Goal: Transaction & Acquisition: Obtain resource

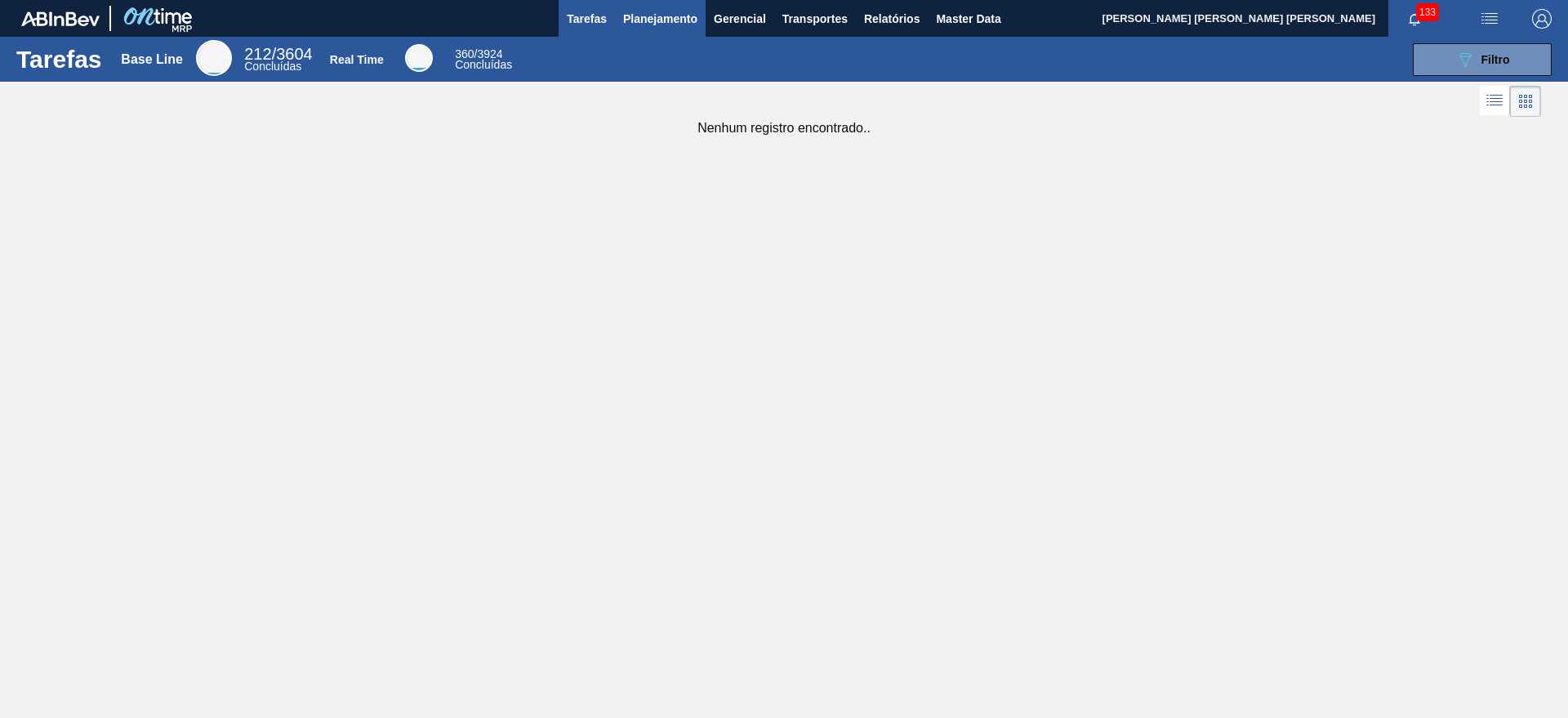
click at [670, 17] on span "Planejamento" at bounding box center [659, 19] width 74 height 20
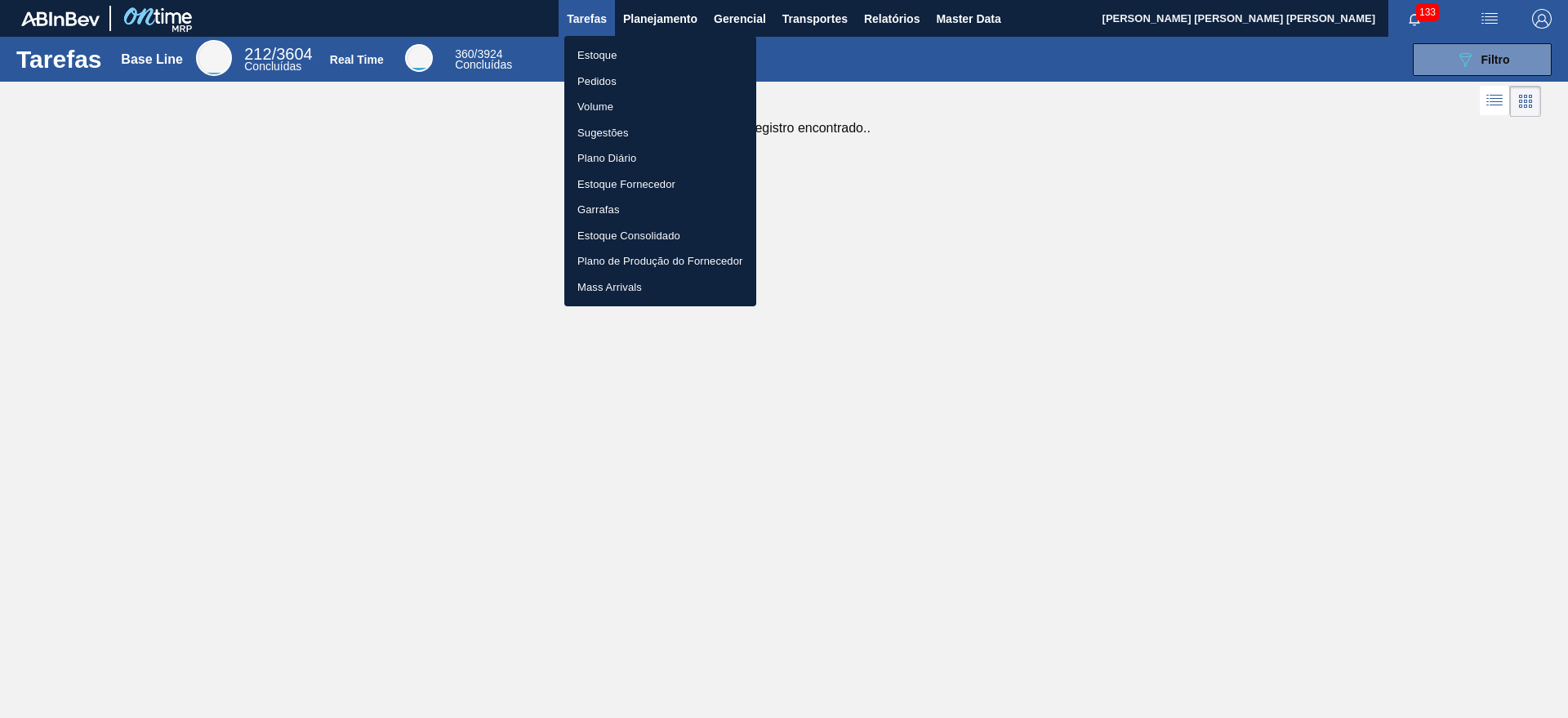
click at [671, 59] on li "Estoque" at bounding box center [660, 55] width 192 height 26
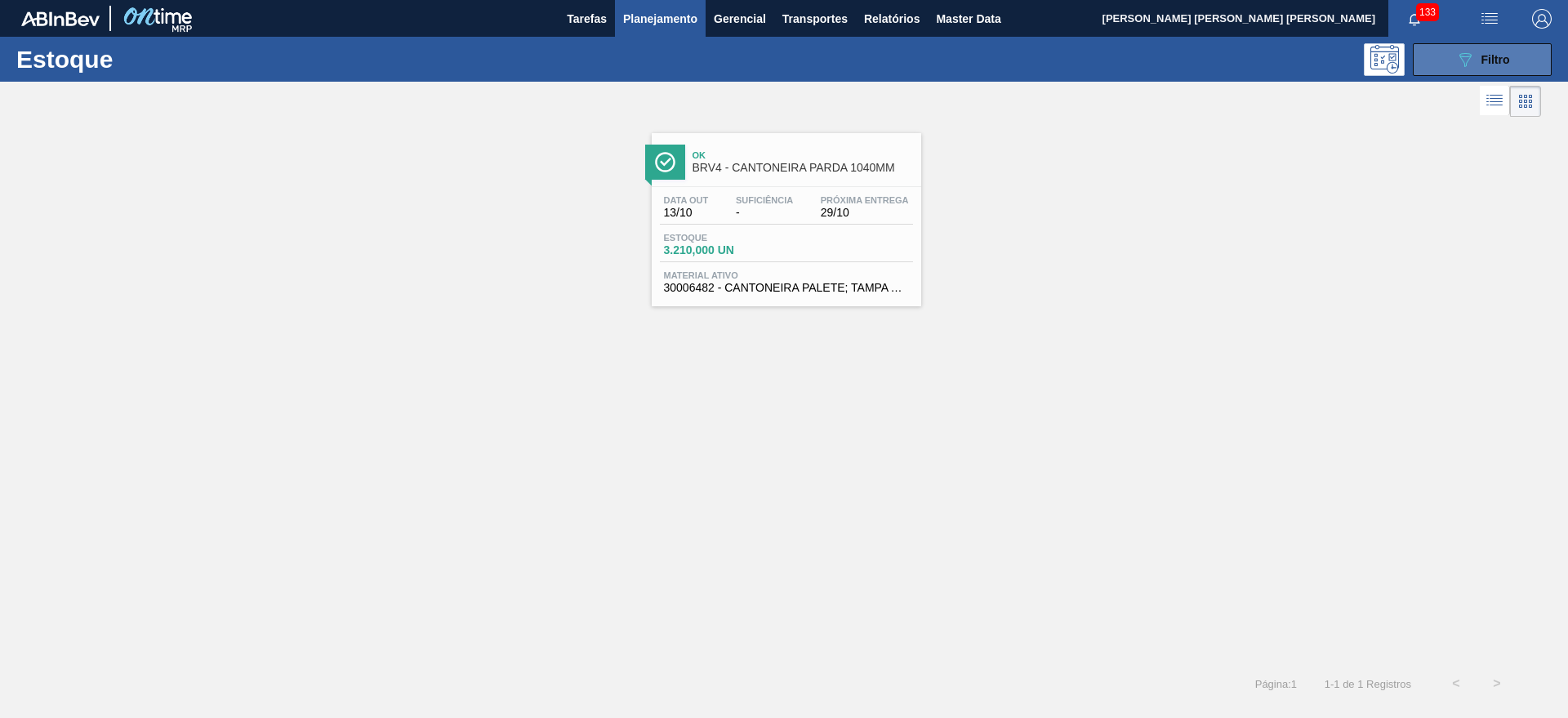
click at [1479, 50] on div "089F7B8B-B2A5-4AFE-B5C0-19BA573D28AC Filtro" at bounding box center [1481, 60] width 54 height 20
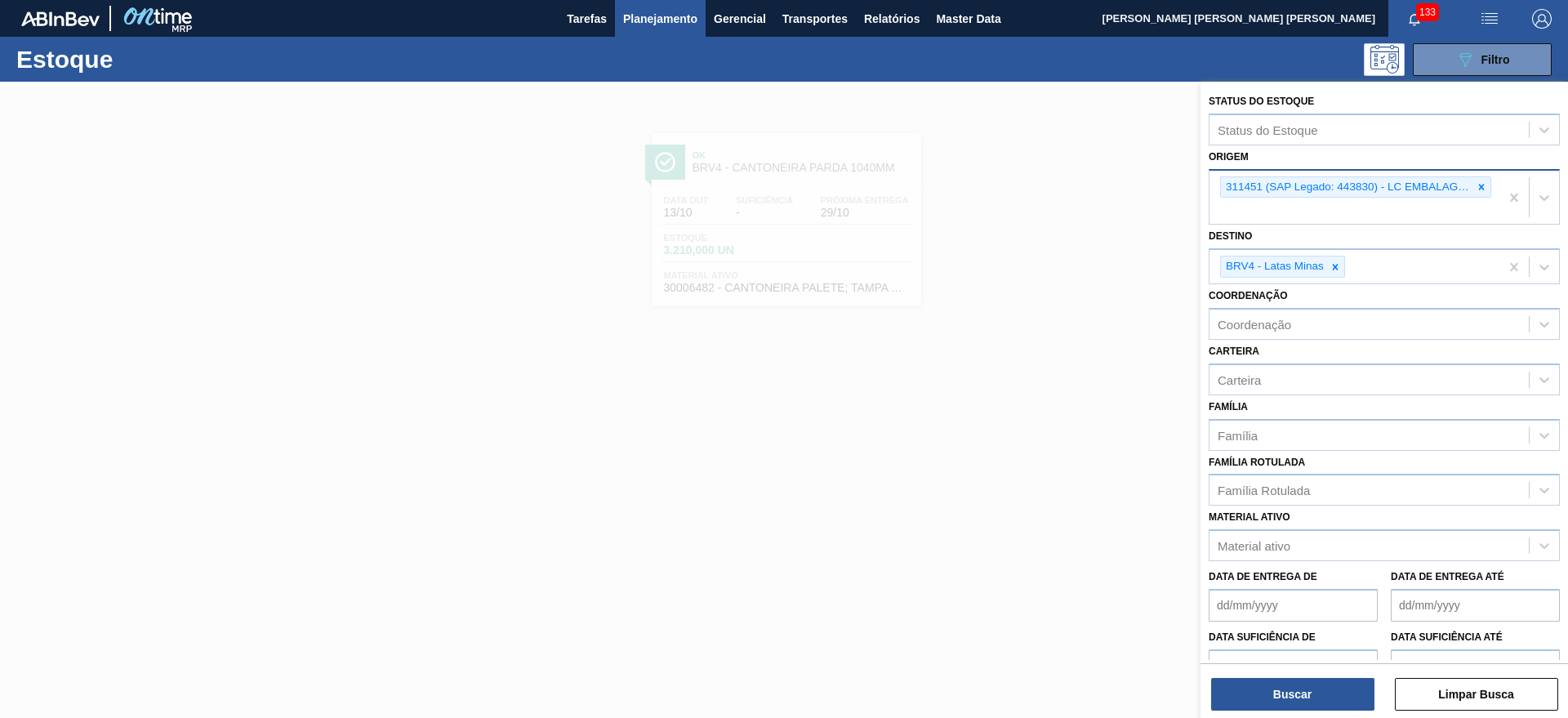
click at [1467, 186] on div "311451 (SAP Legado: 443830) - LC EMBALAGENS LTDA--" at bounding box center [1347, 187] width 252 height 21
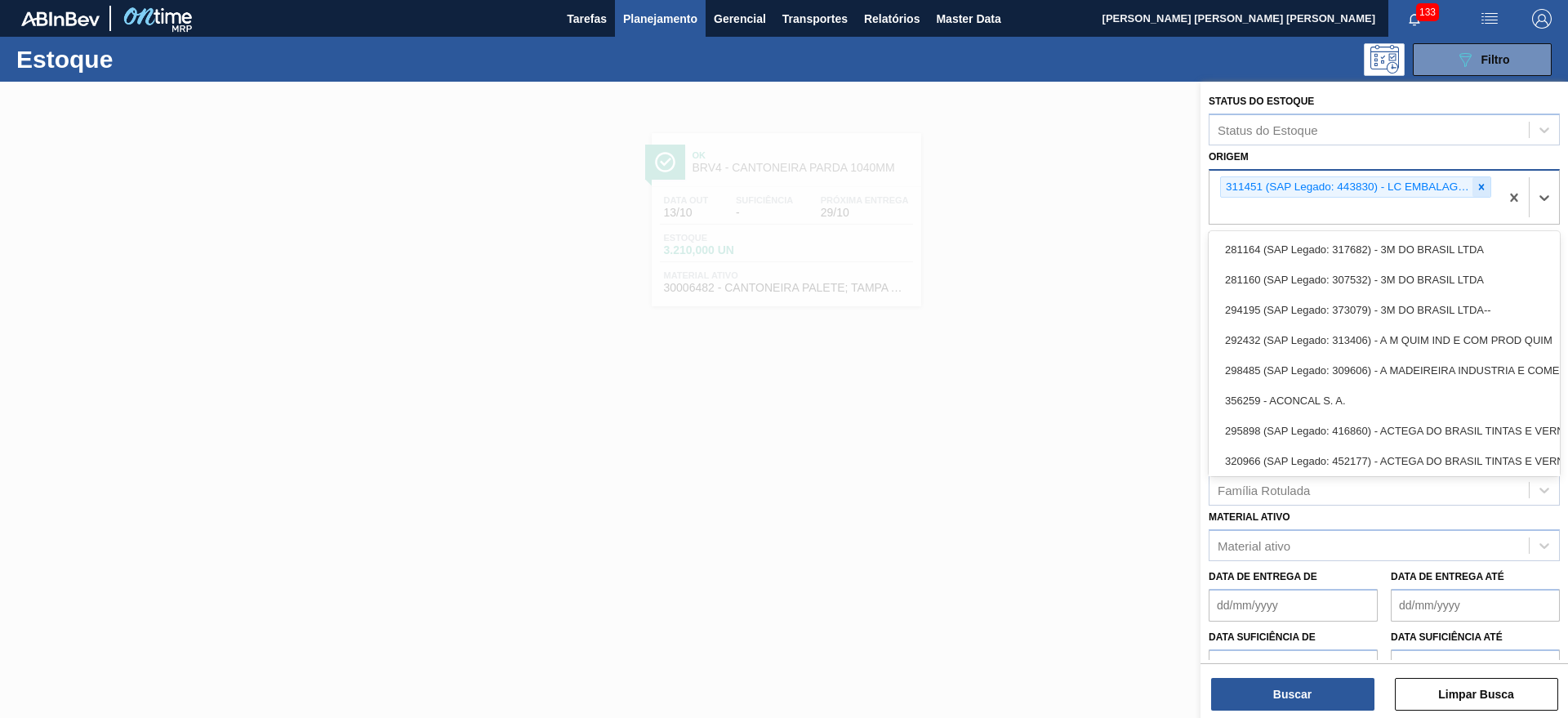
click at [1473, 186] on div at bounding box center [1481, 187] width 18 height 21
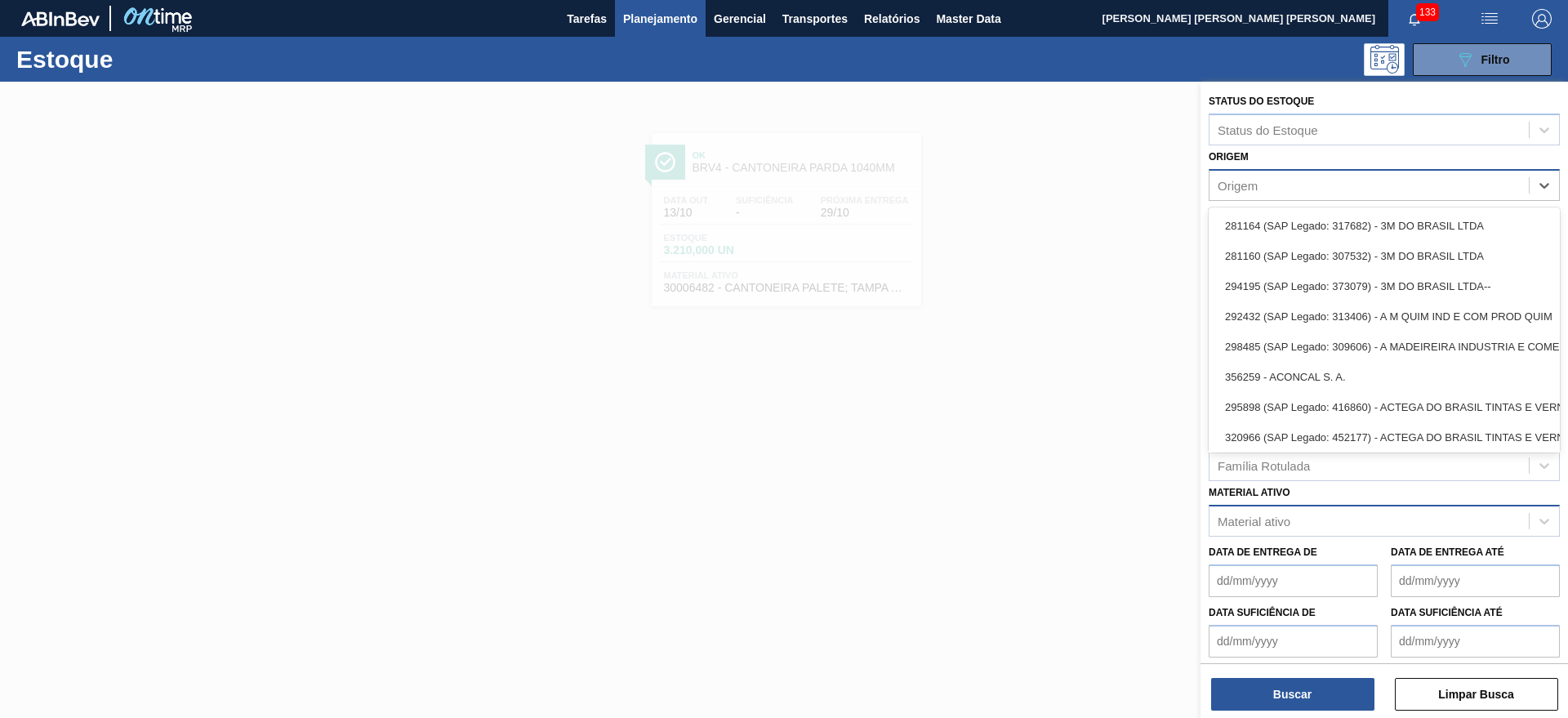
click at [1319, 529] on div "Material ativo" at bounding box center [1369, 521] width 319 height 24
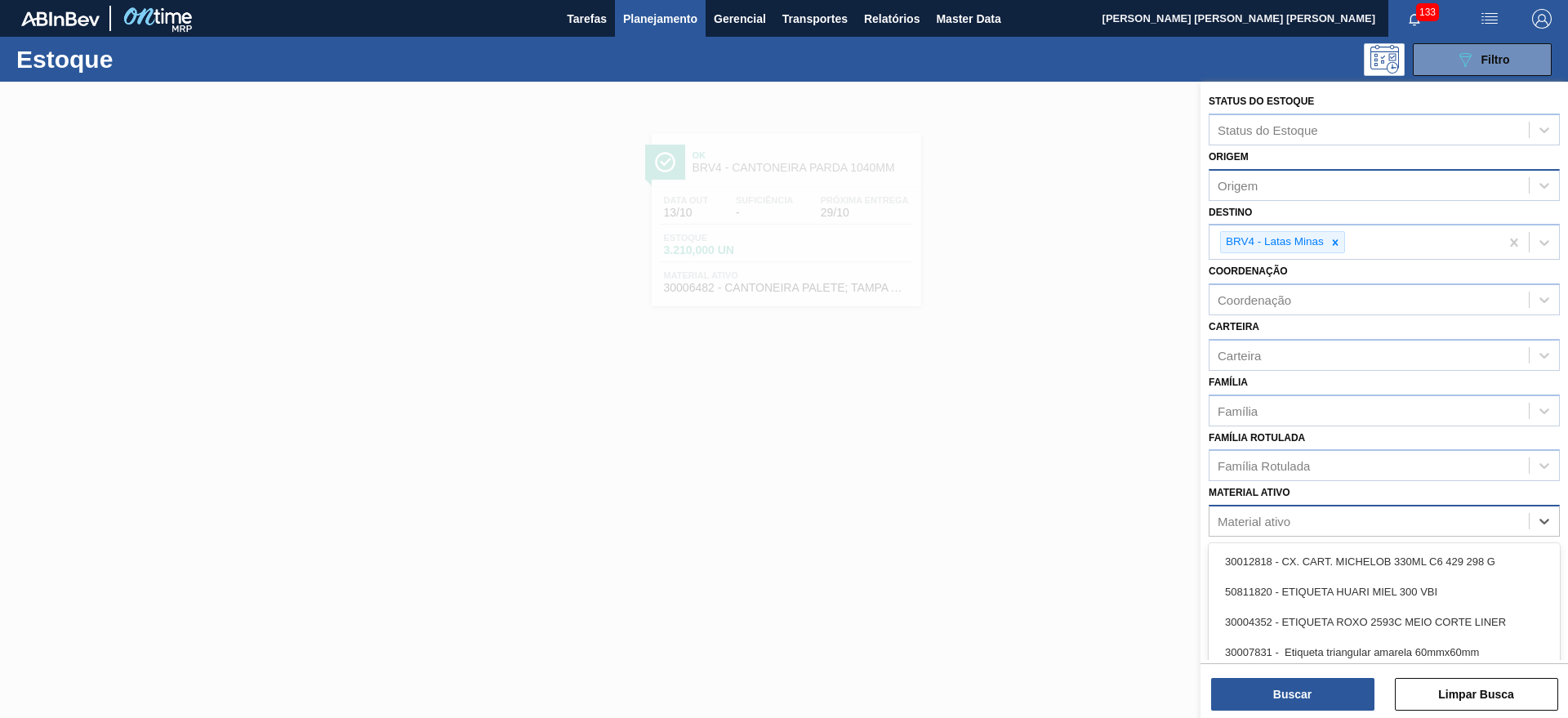
paste ativo "30004691"
type ativo "30004691"
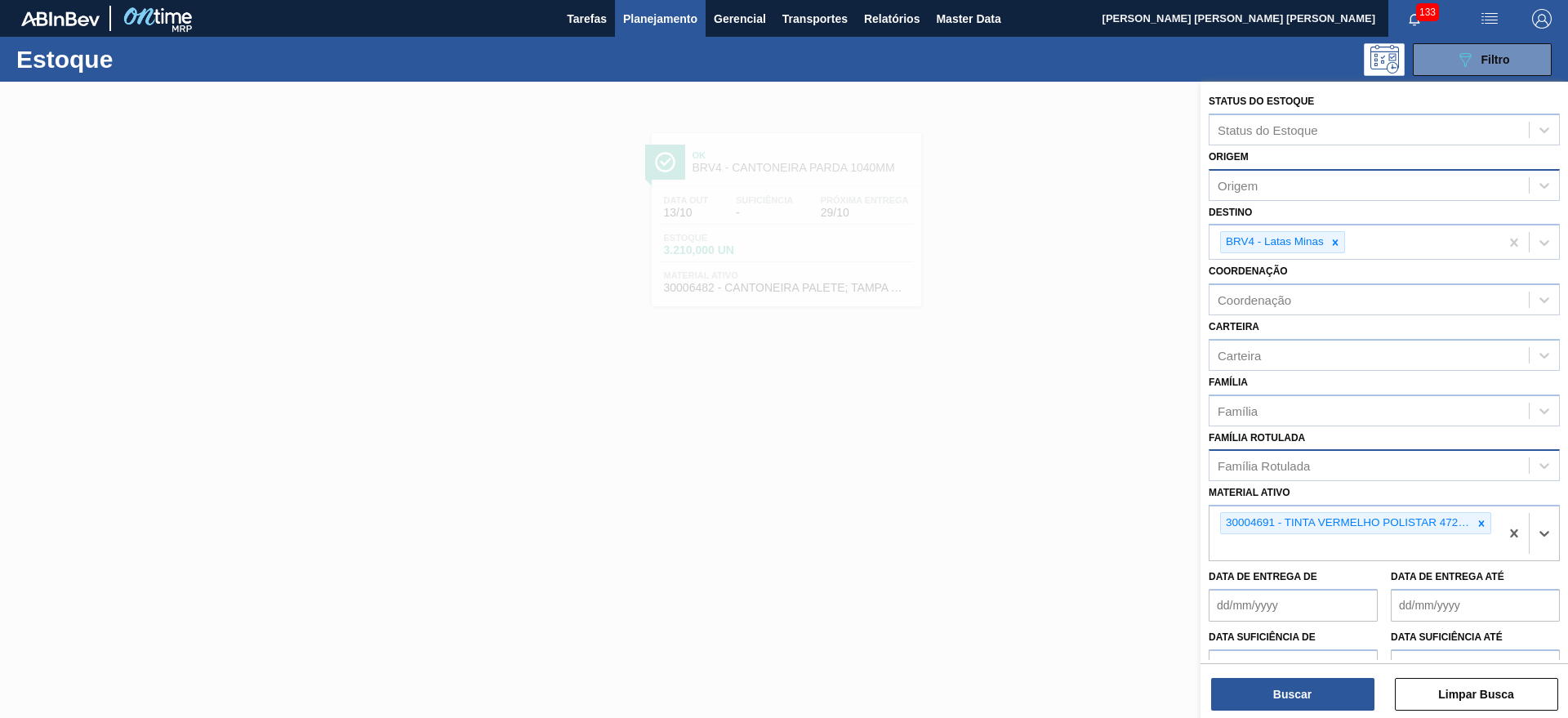
scroll to position [91, 0]
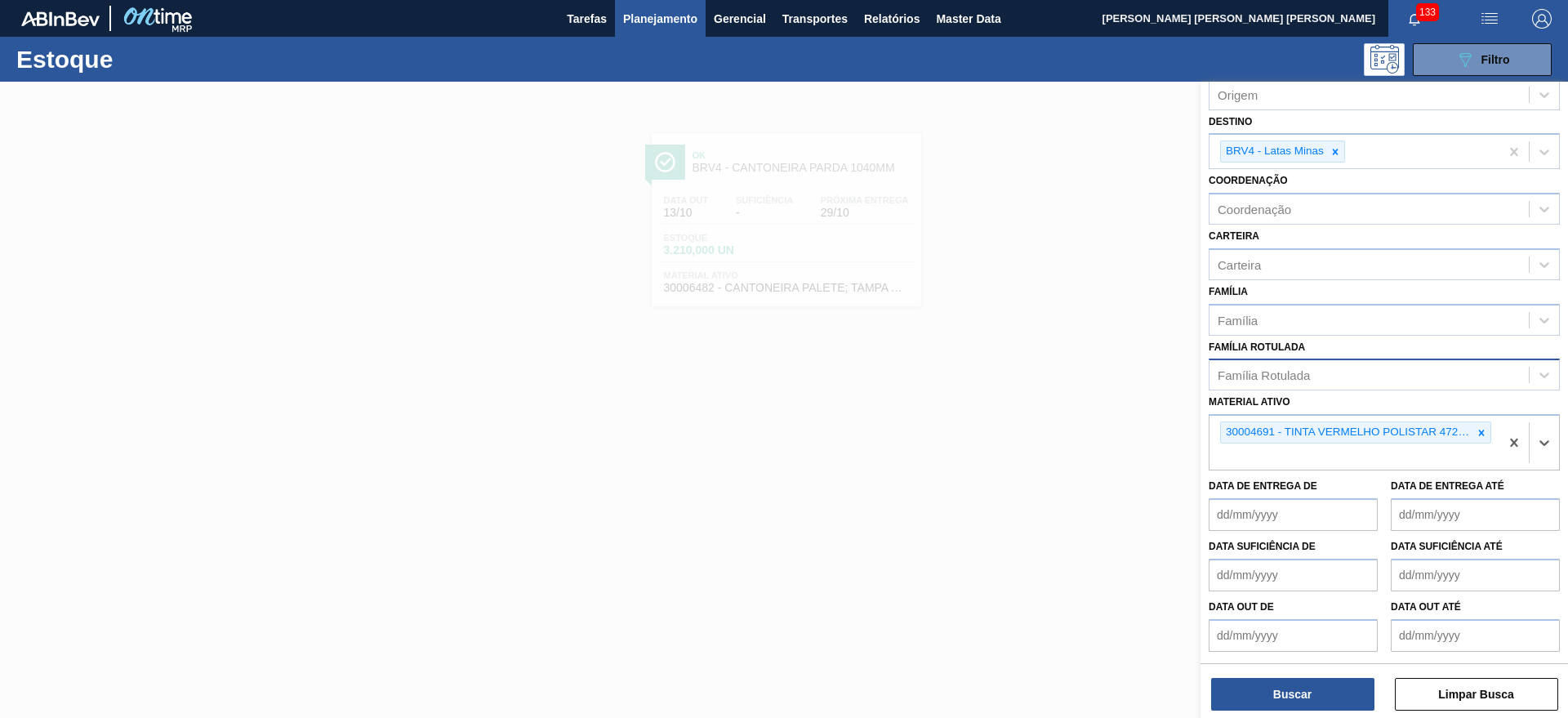
paste ativo "30006564"
type ativo "30006564"
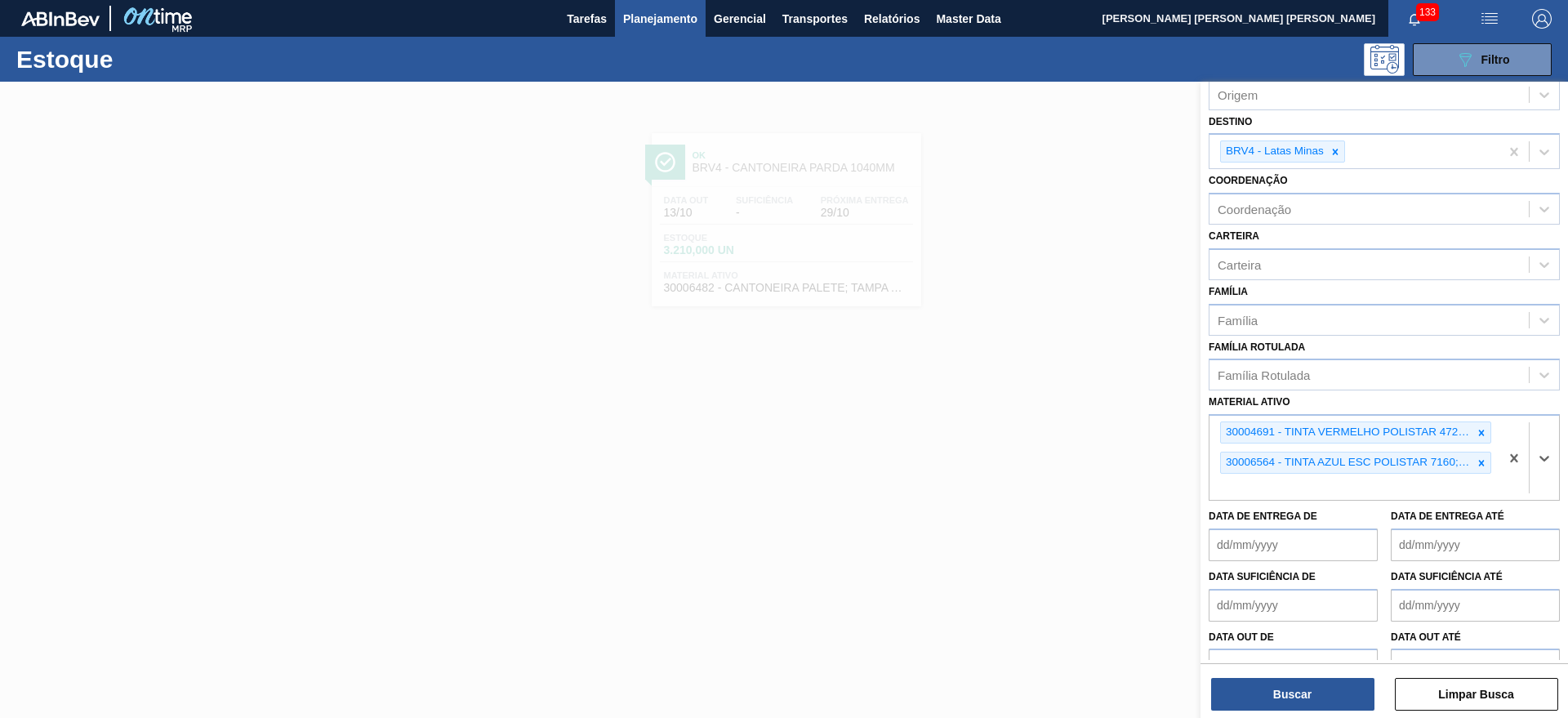
paste ativo "30006560"
type ativo "30006560"
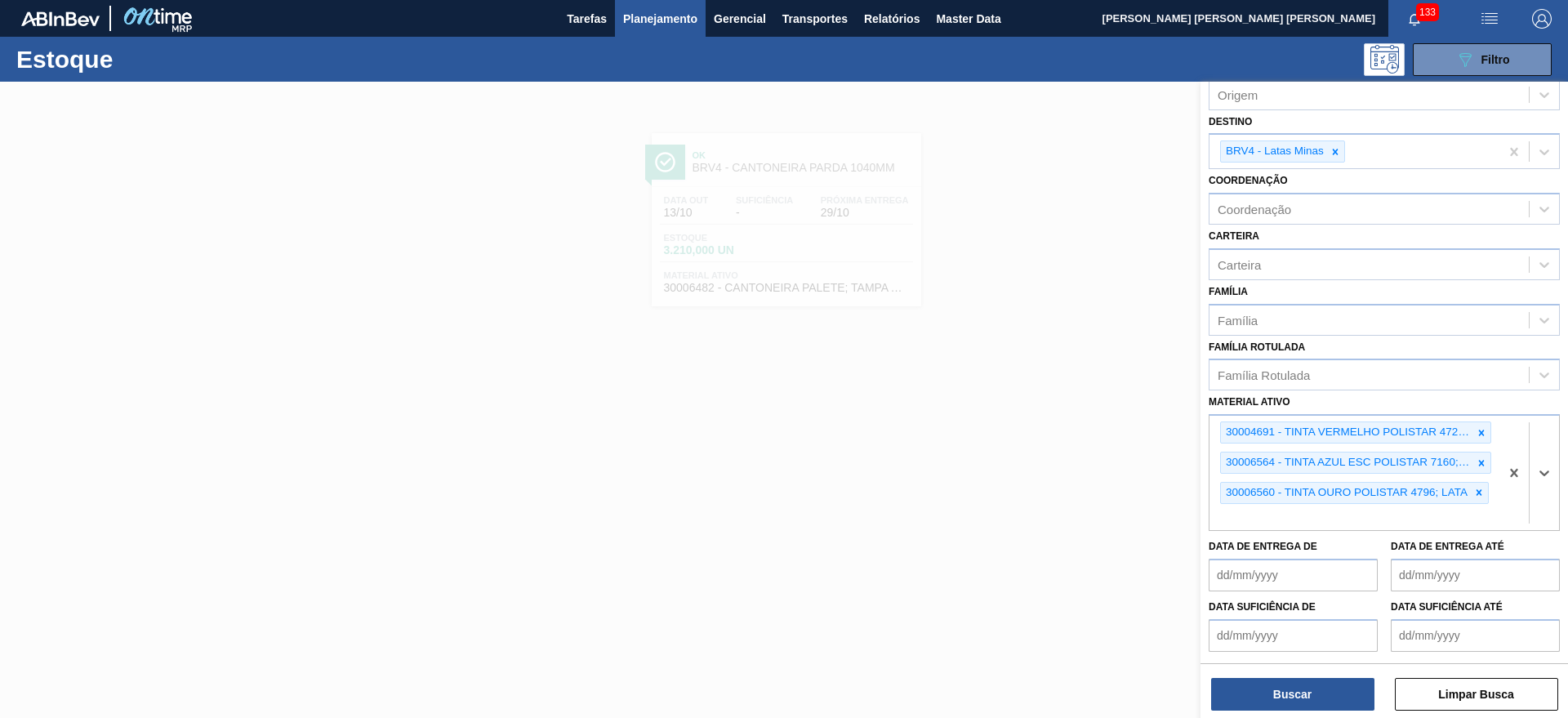
paste ativo "30006588"
type ativo "30006588"
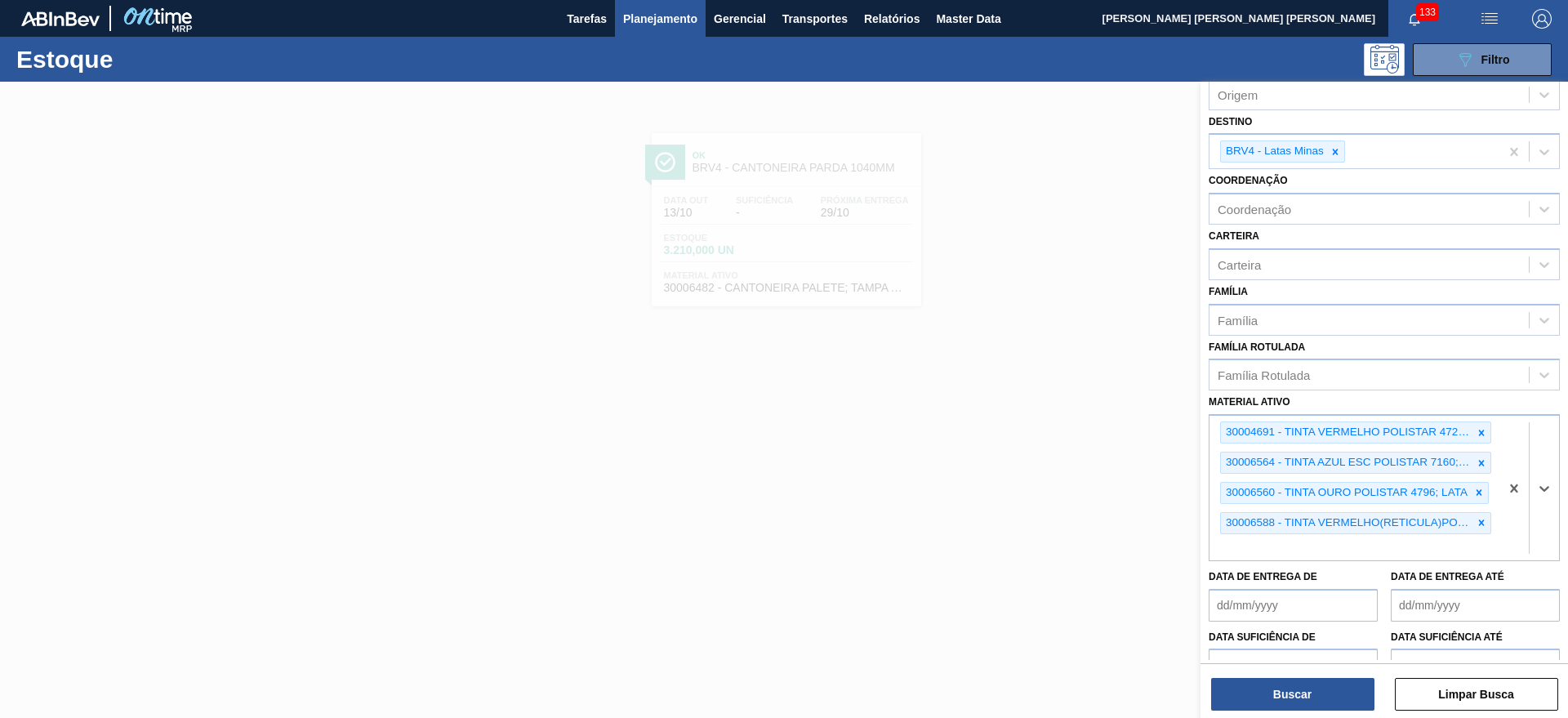
paste ativo "30006601"
type ativo "30006601"
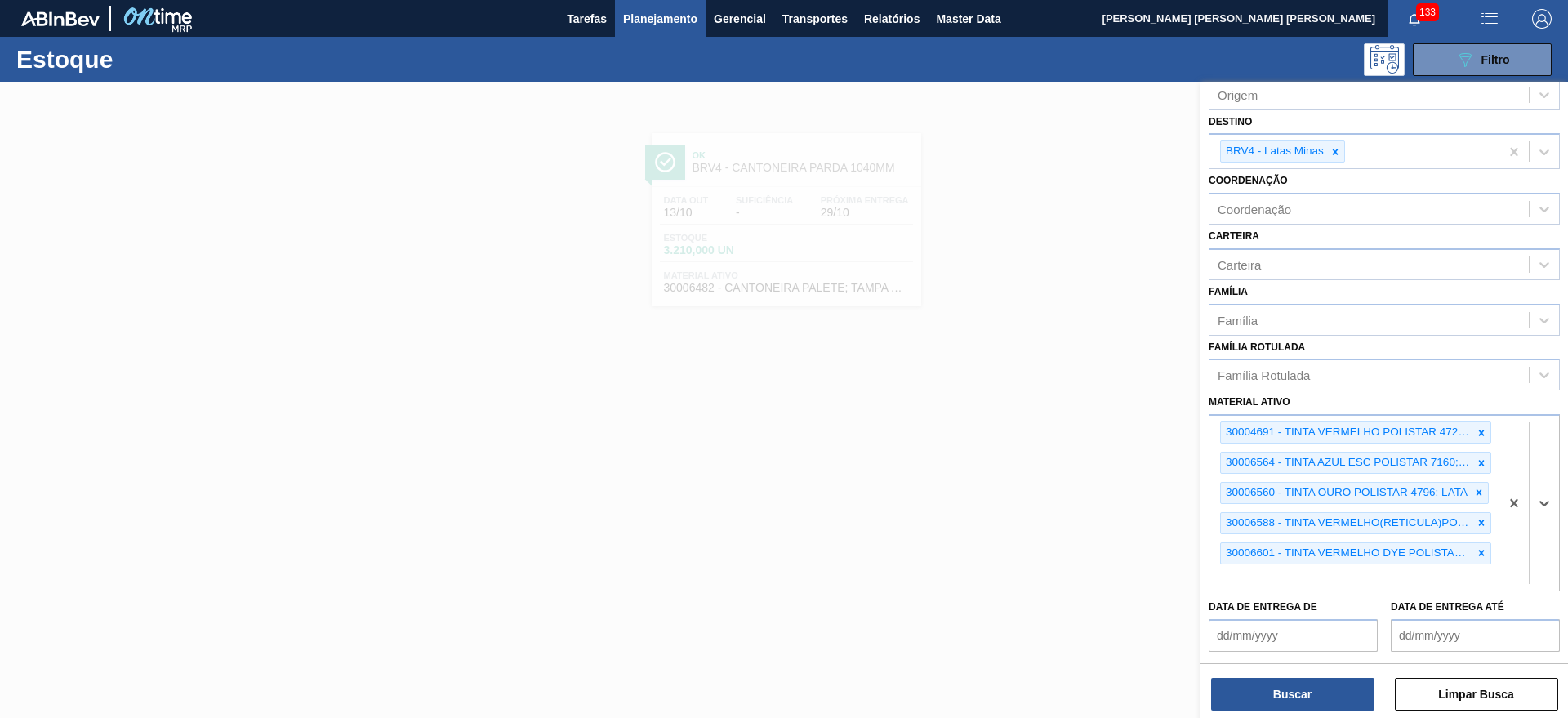
paste ativo "30004218"
type ativo "30004218"
paste ativo "30004218"
type ativo "30004218"
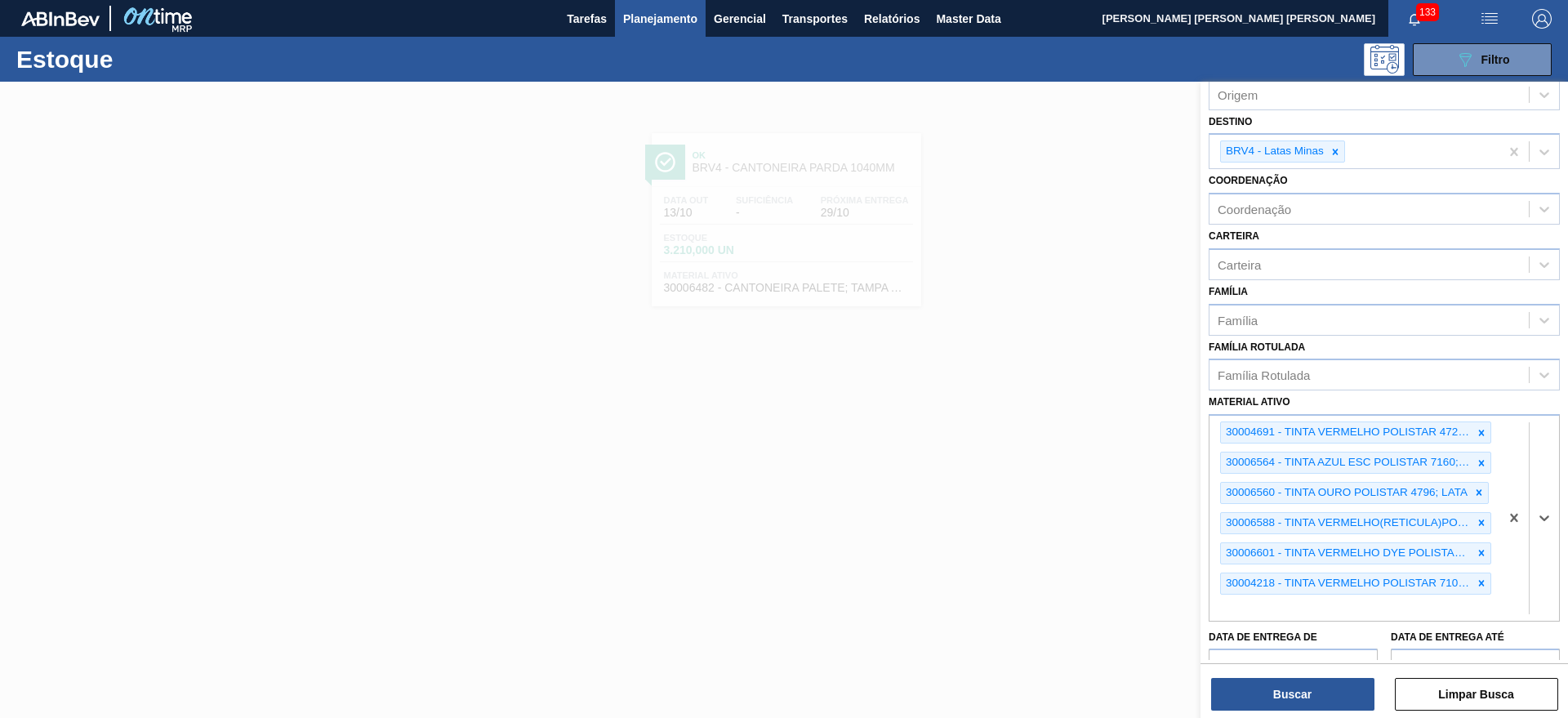
paste ativo "30033709"
type ativo "30033709"
paste ativo "30002320"
type ativo "30002320"
paste ativo "30006567"
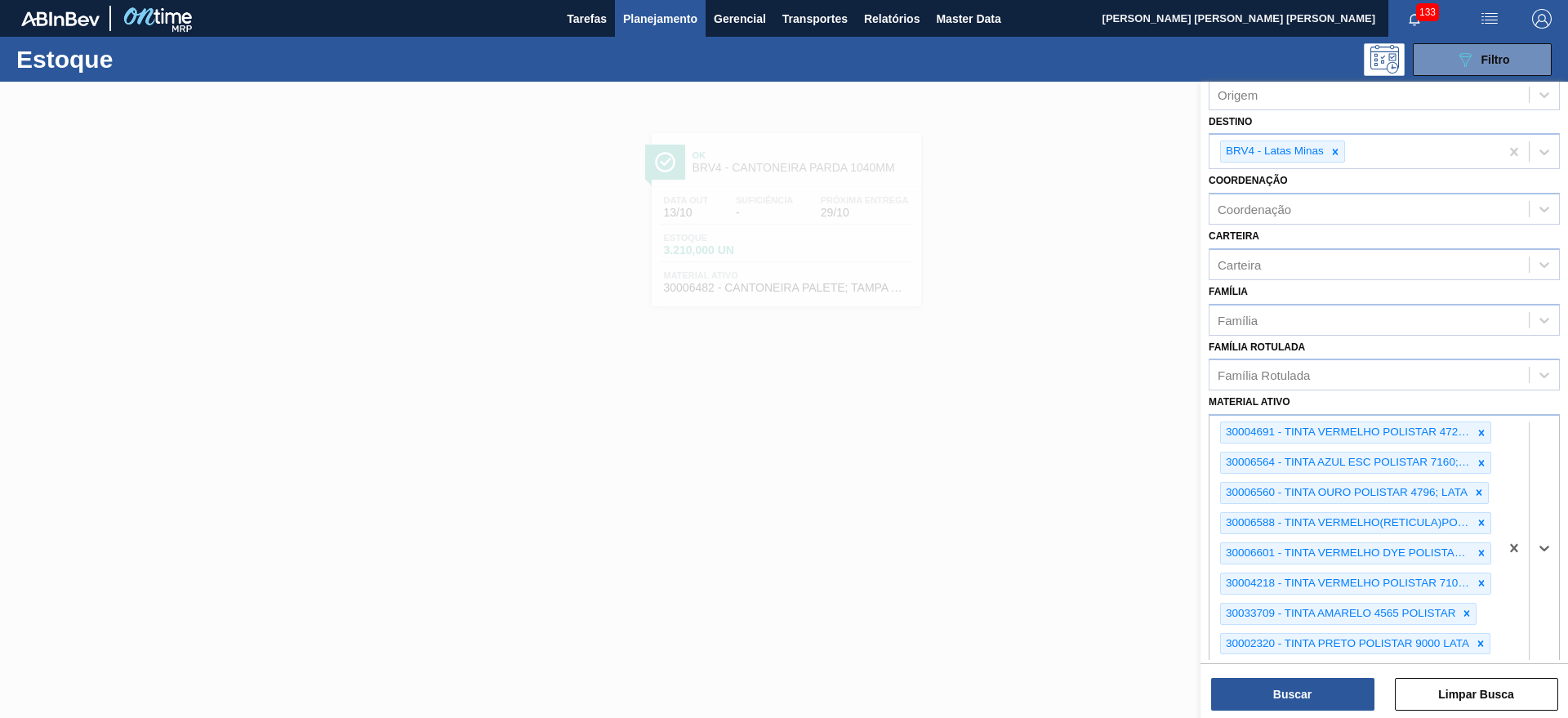
type ativo "30006567"
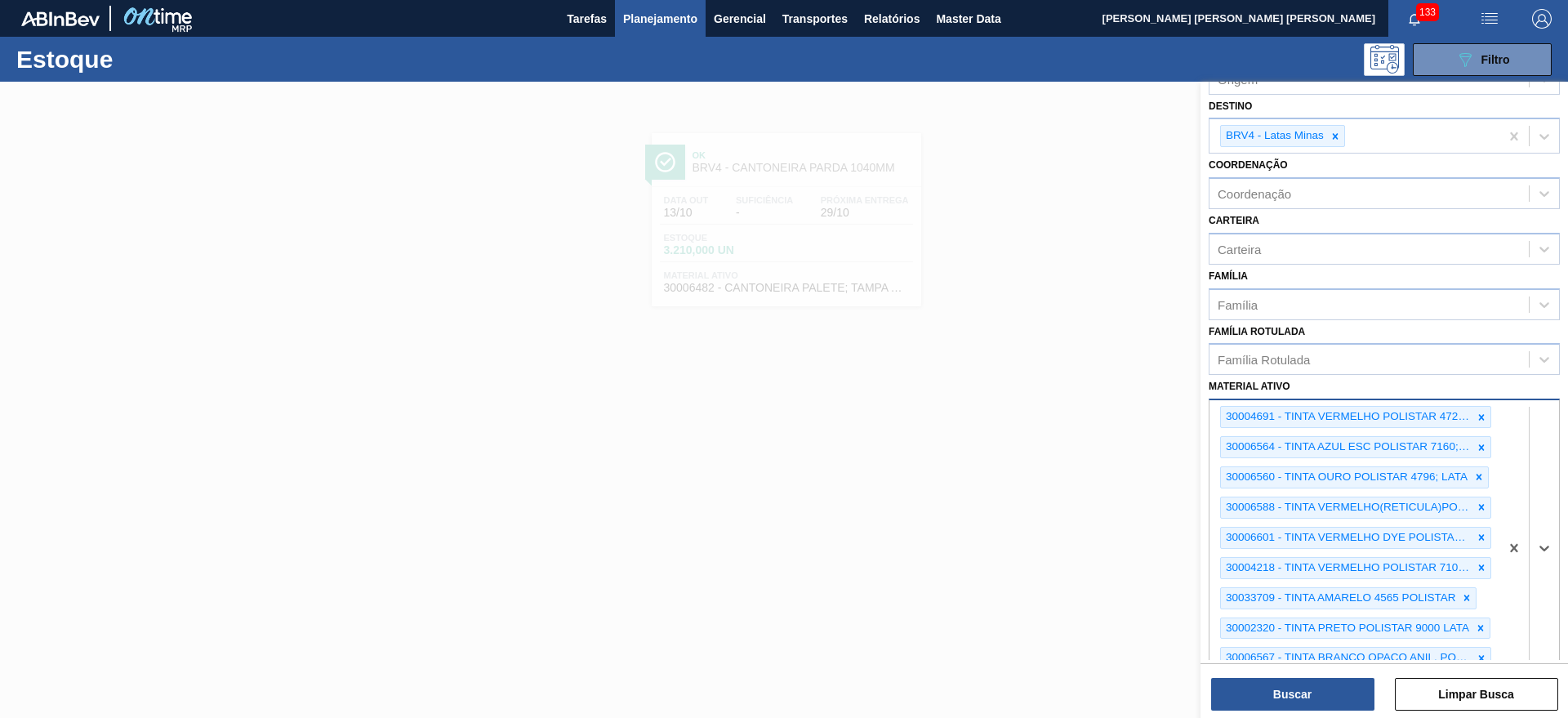
scroll to position [332, 0]
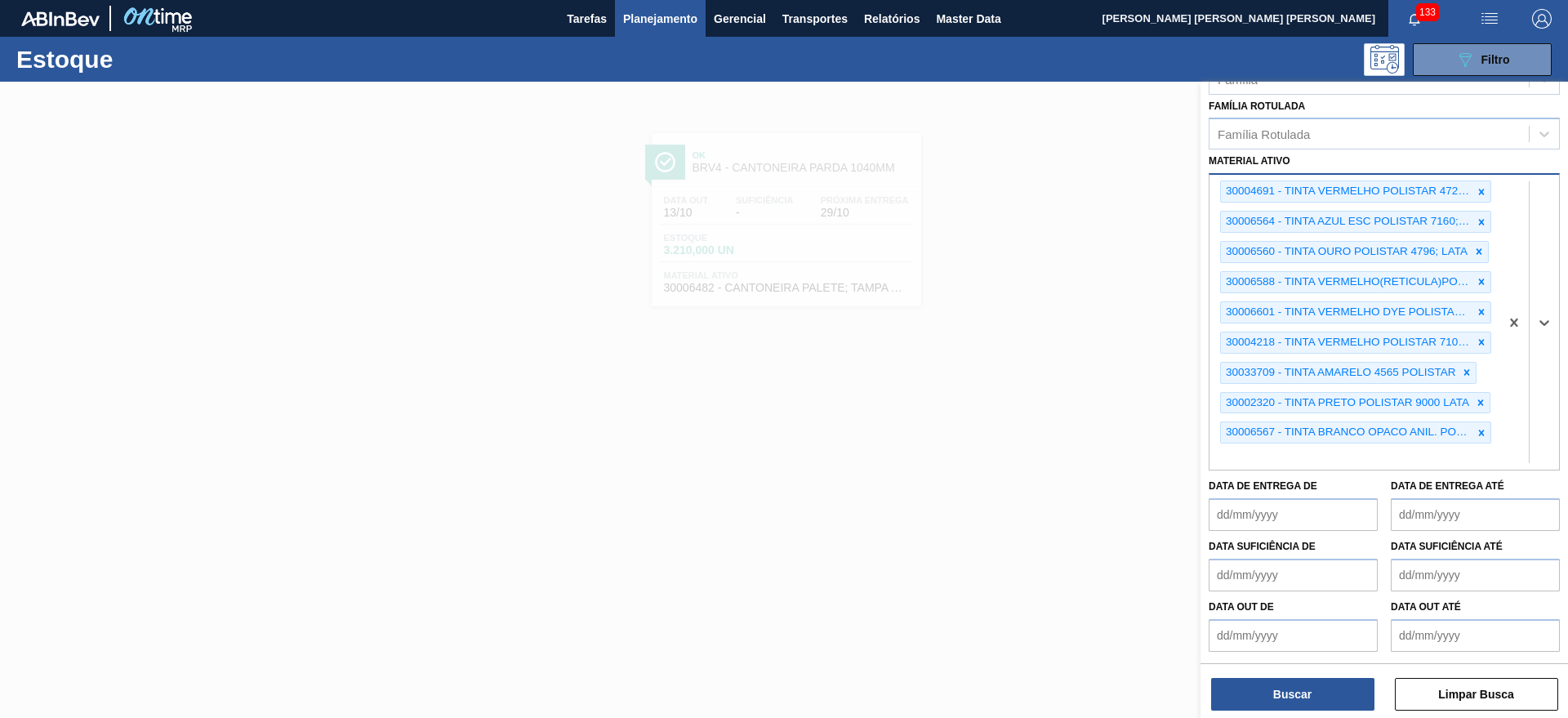
paste ativo "30017790"
type ativo "30017790"
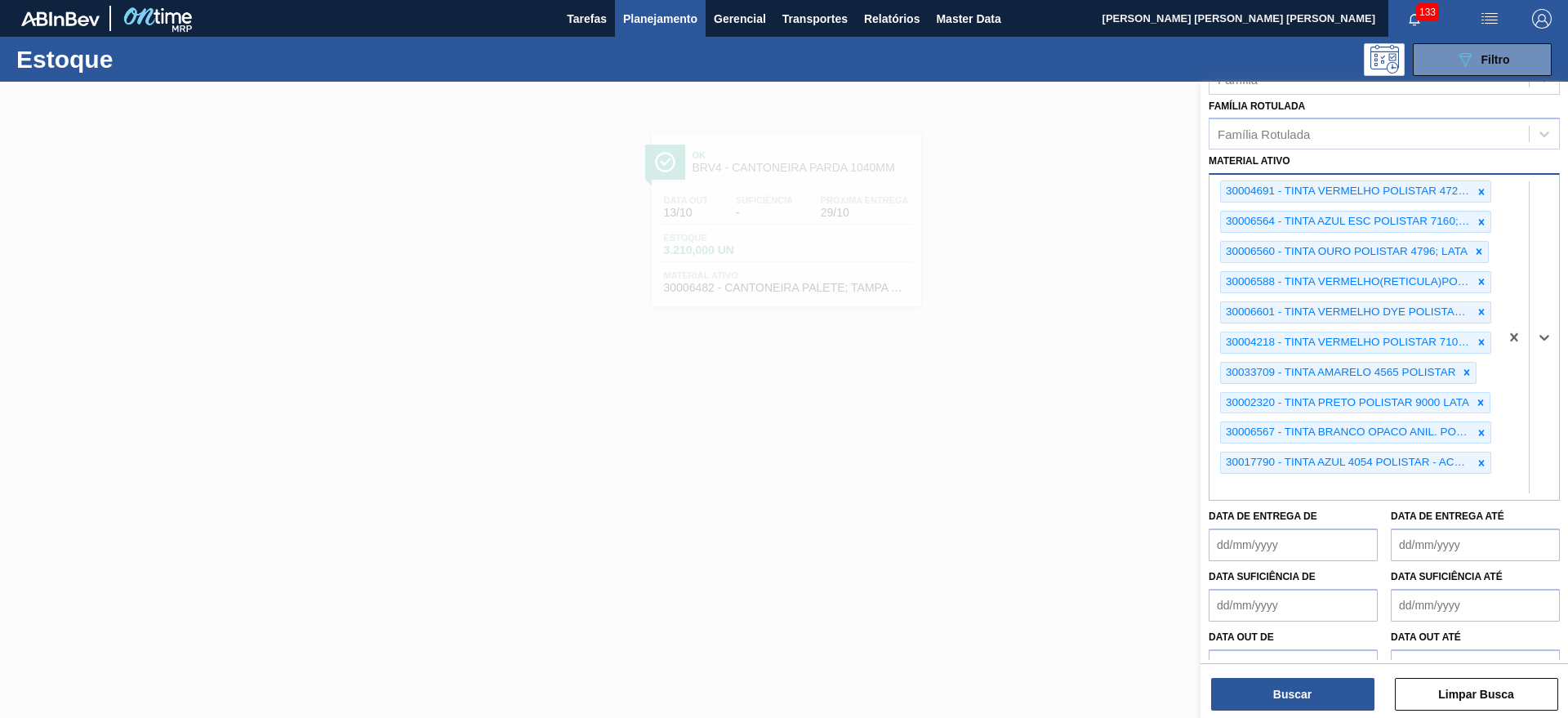
paste ativo "30017791"
type ativo "30017791"
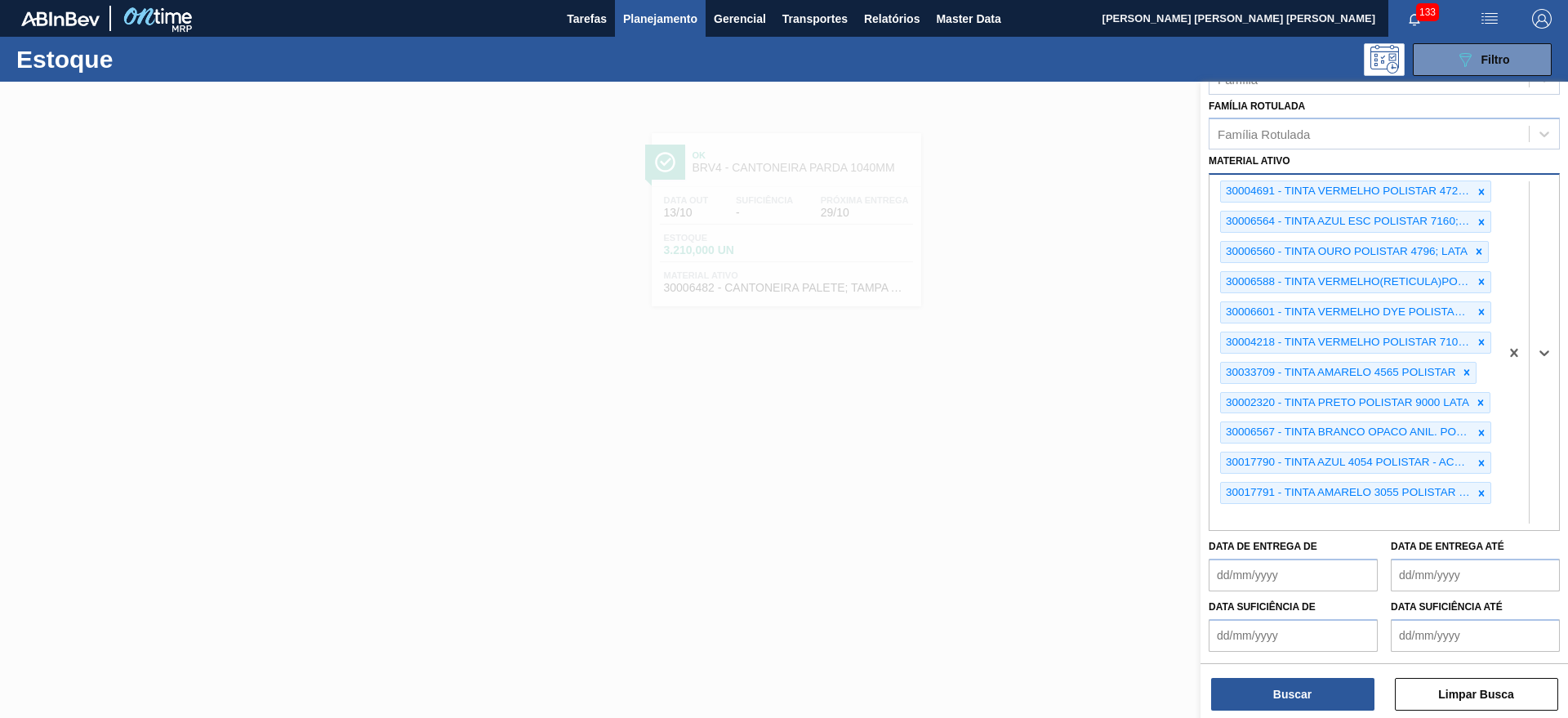
paste ativo "30017792"
type ativo "30017792"
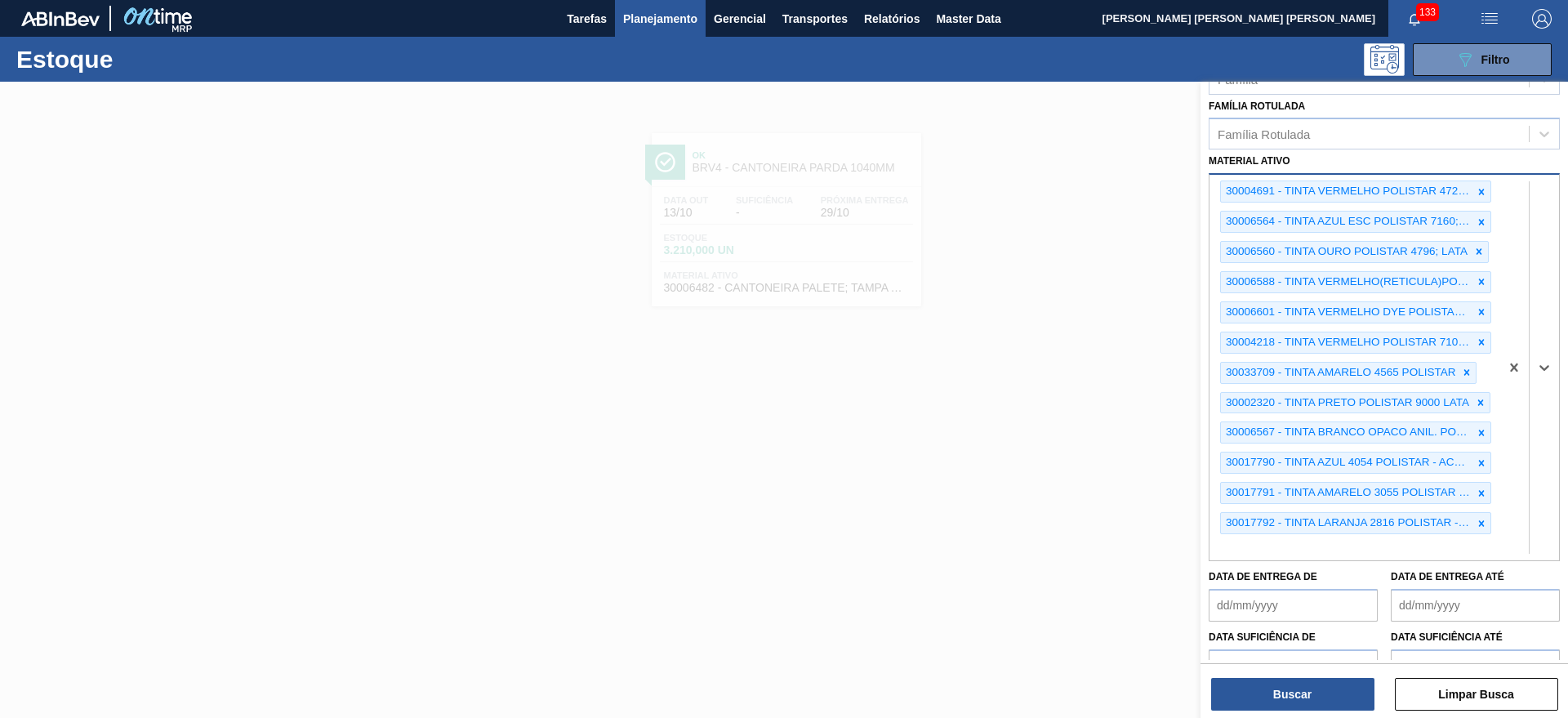
paste ativo "30017793"
type ativo "30017793"
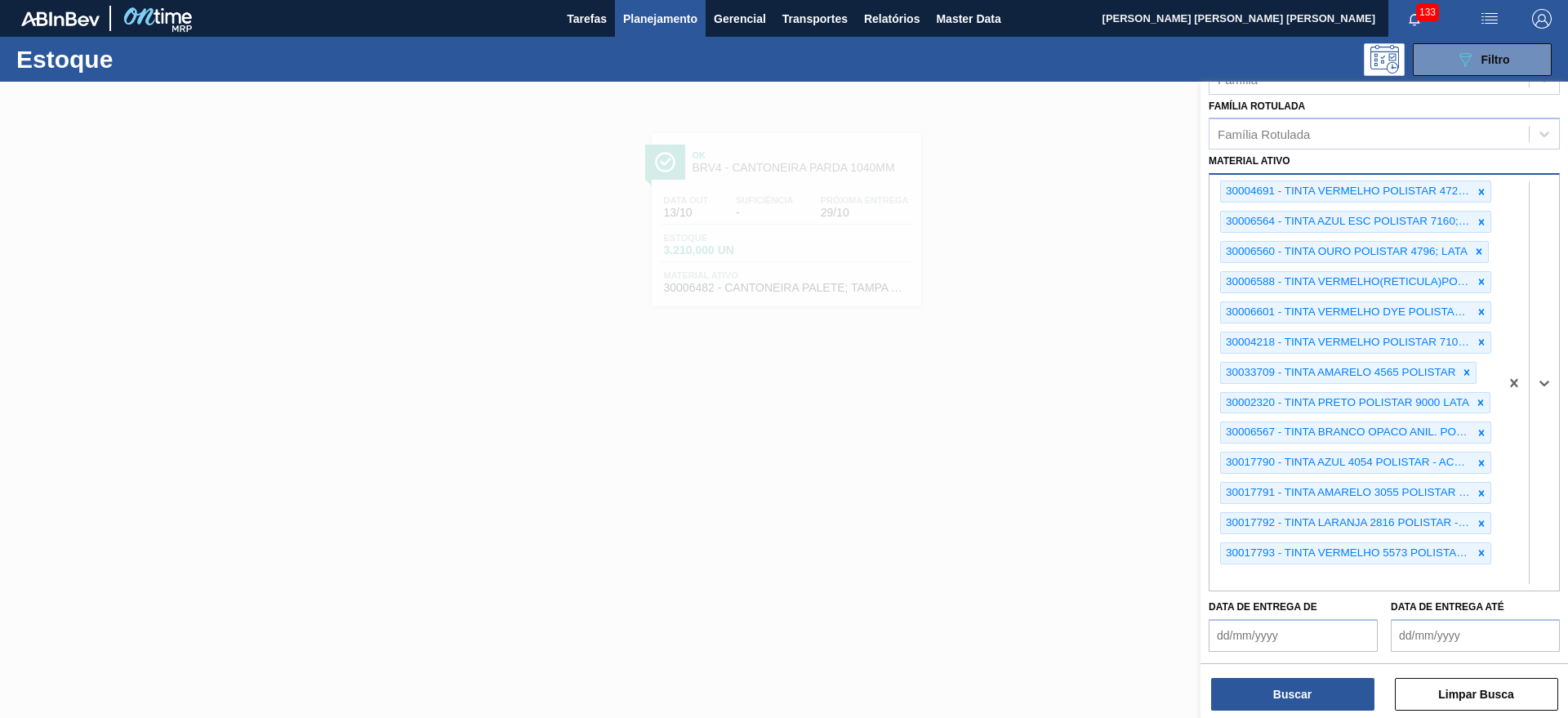
paste ativo "30017789"
type ativo "30017789"
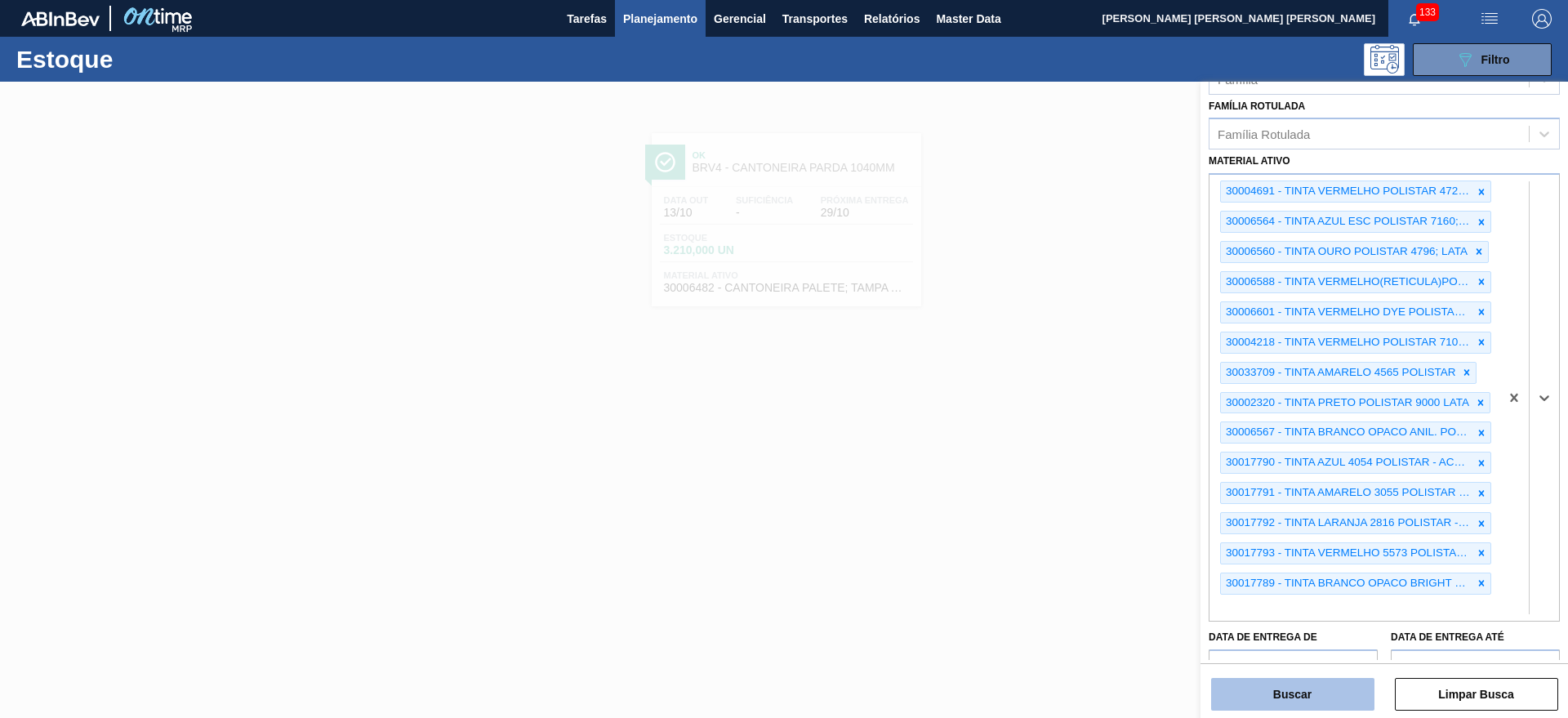
click at [1321, 693] on button "Buscar" at bounding box center [1292, 694] width 163 height 33
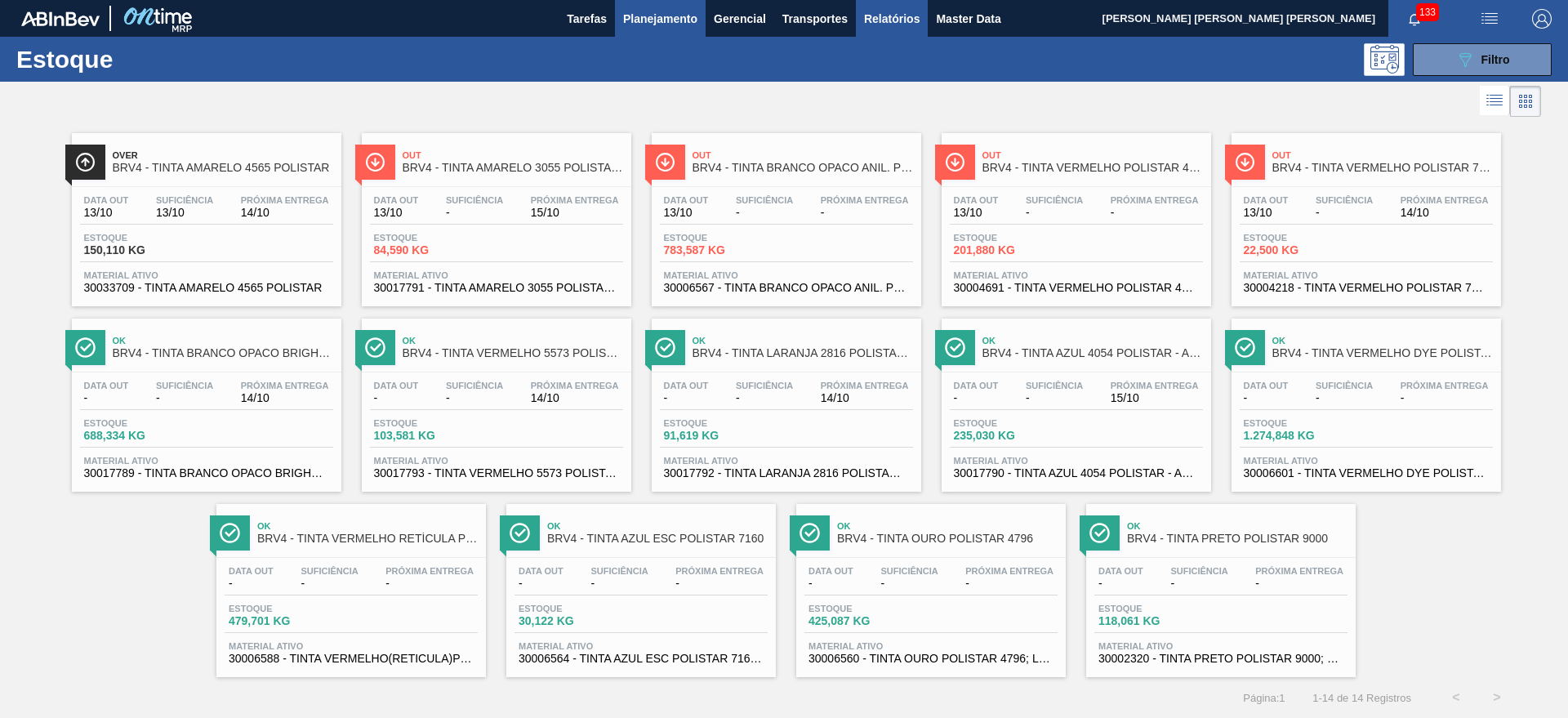
click at [868, 19] on span "Relatórios" at bounding box center [892, 19] width 55 height 20
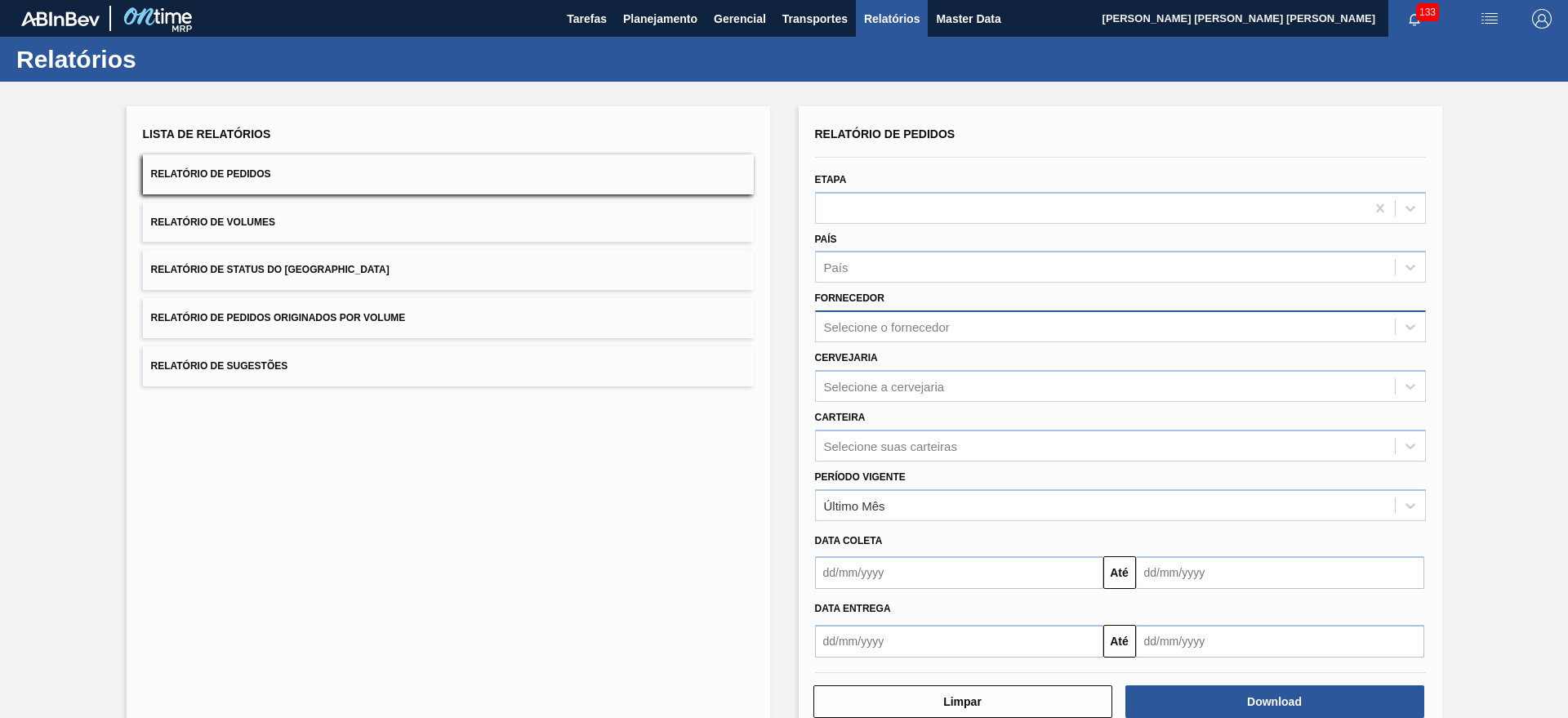
click at [895, 331] on div "Selecione o fornecedor" at bounding box center [887, 327] width 126 height 14
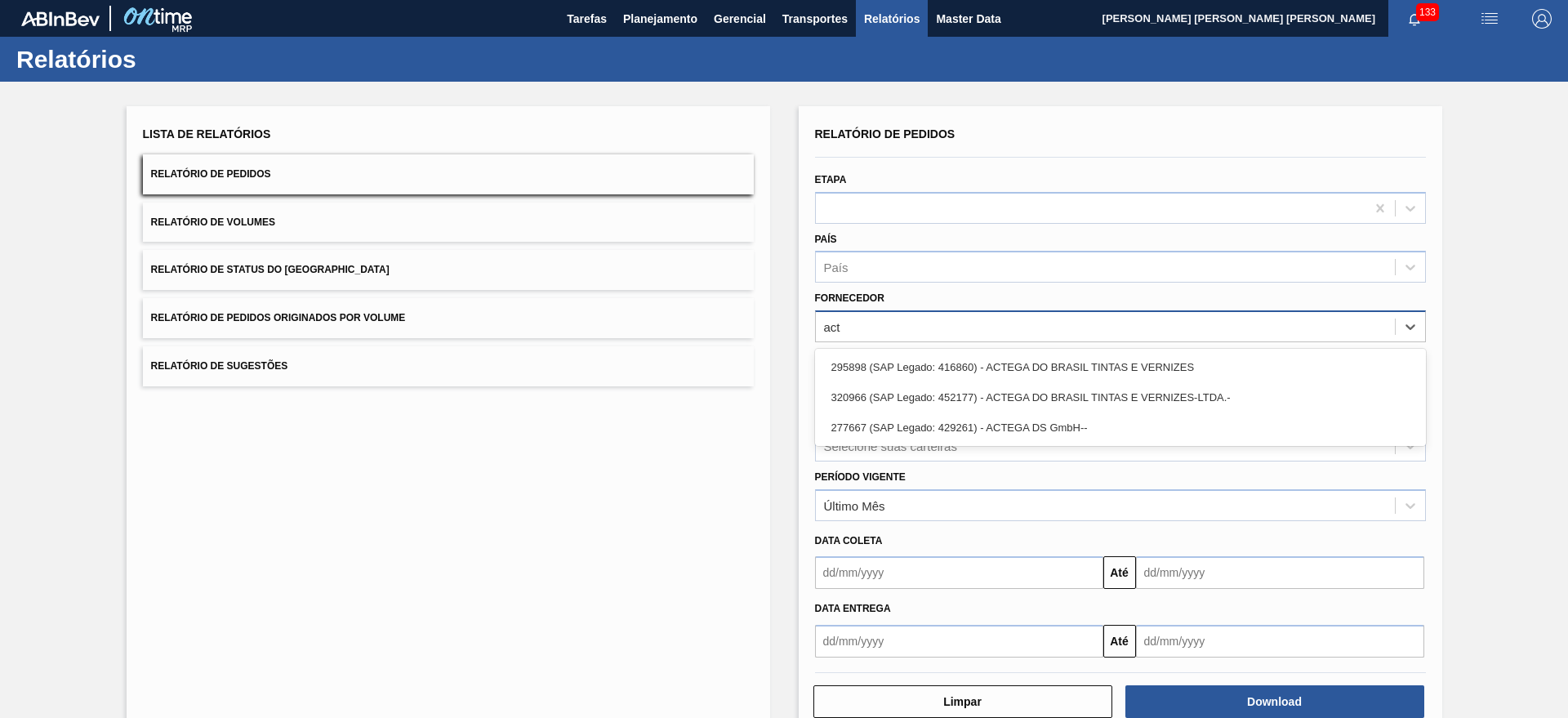
type input "acte"
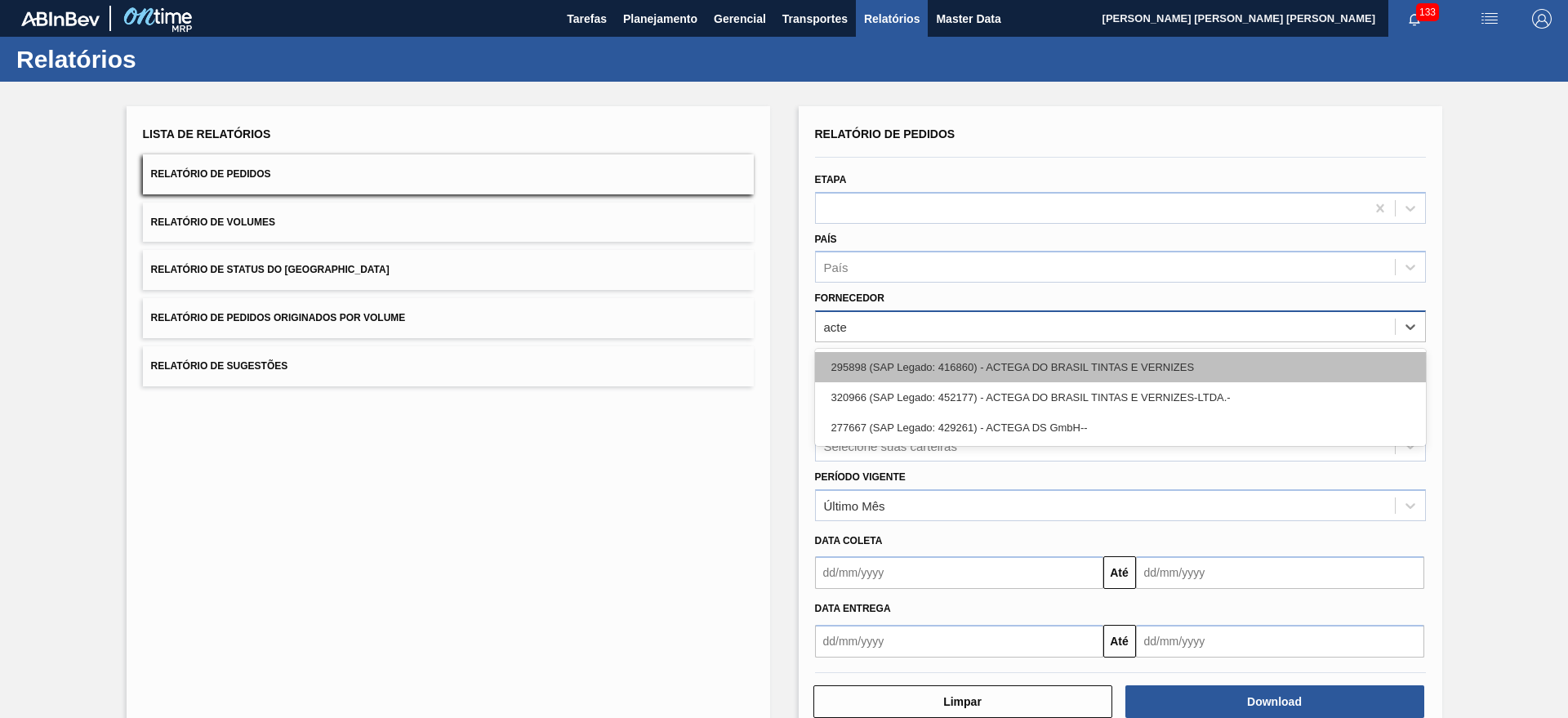
click at [947, 373] on div "295898 (SAP Legado: 416860) - ACTEGA DO BRASIL TINTAS E VERNIZES" at bounding box center [1120, 367] width 611 height 30
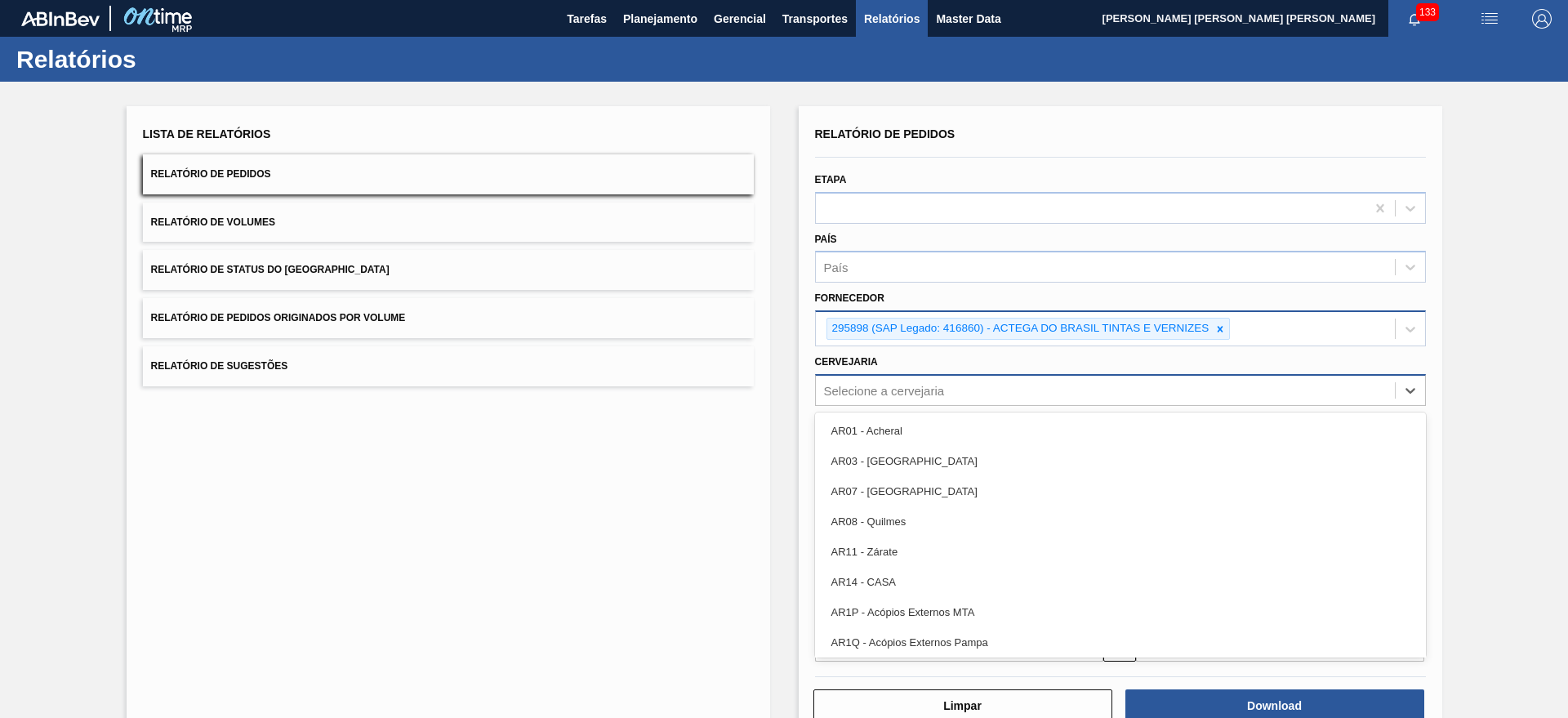
click at [923, 394] on div "Selecione a cervejaria" at bounding box center [884, 390] width 120 height 14
type input "brv4"
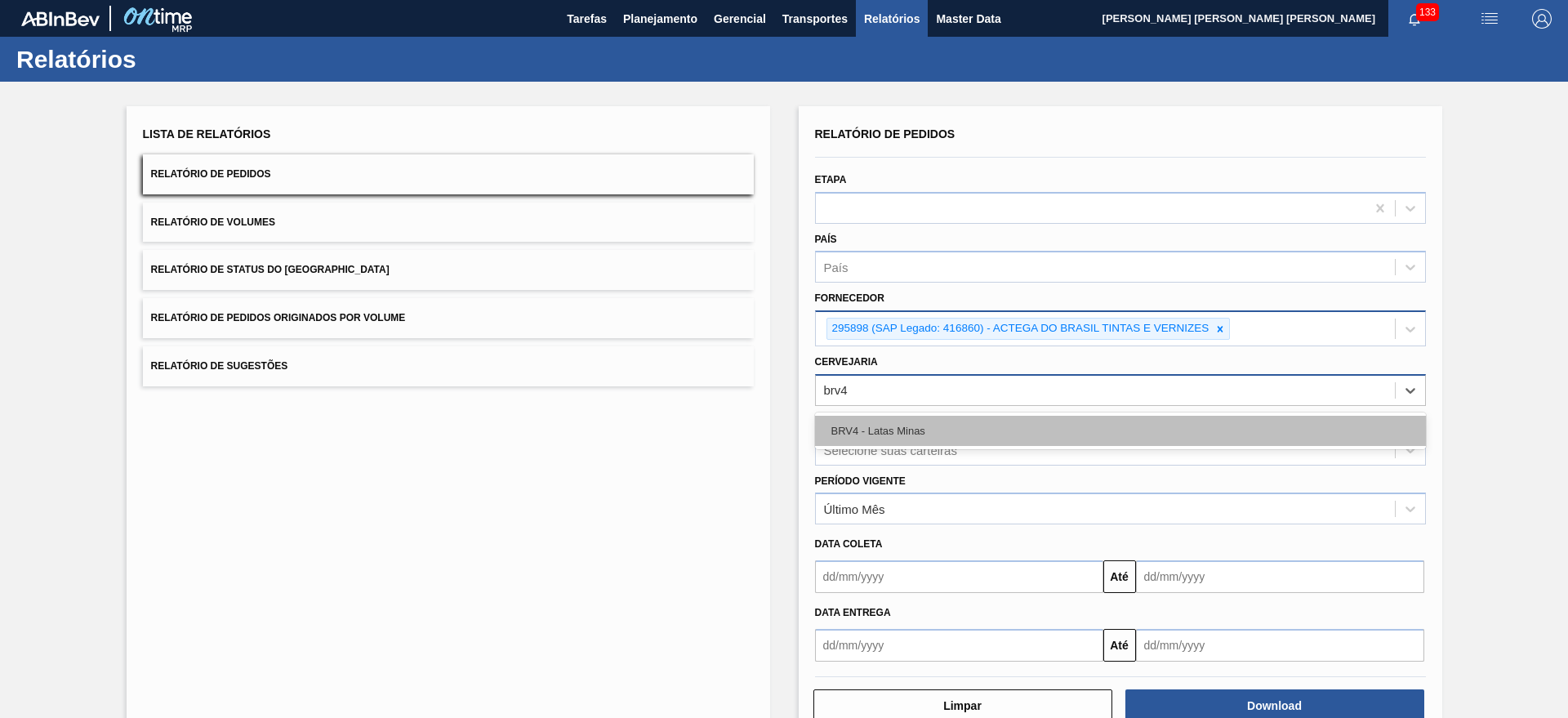
click at [1044, 427] on div "BRV4 - Latas Minas" at bounding box center [1120, 431] width 611 height 30
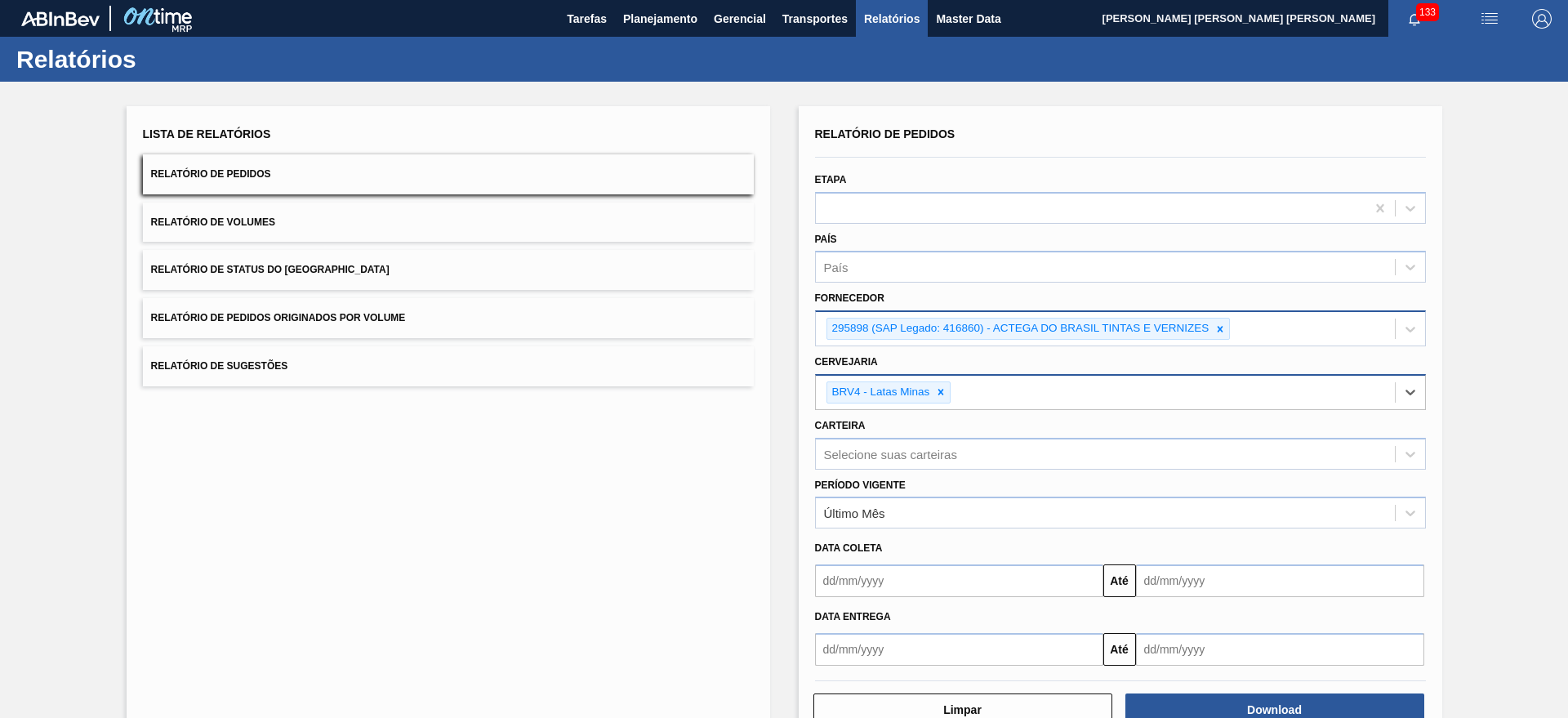
scroll to position [46, 0]
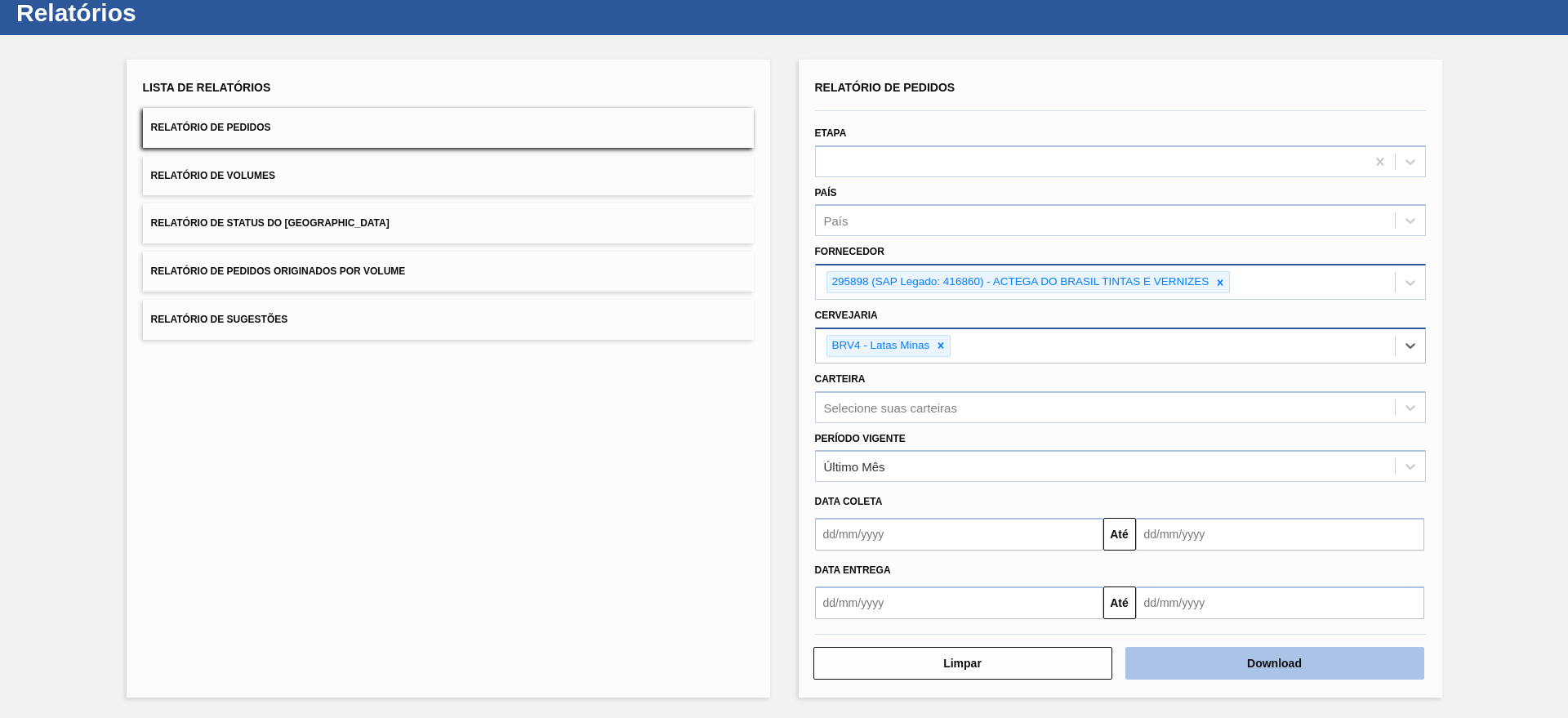
click at [1271, 648] on button "Download" at bounding box center [1274, 663] width 299 height 33
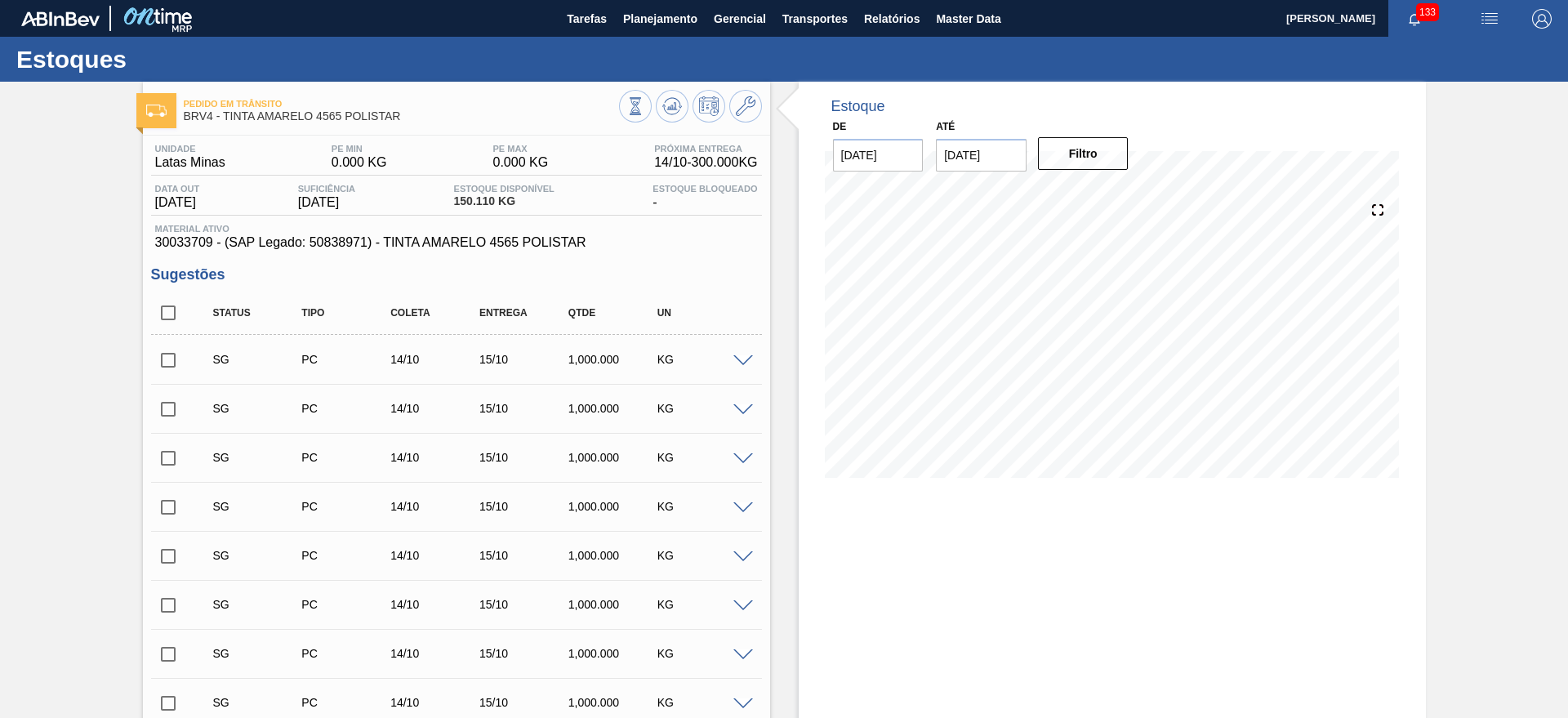
click at [160, 317] on input "checkbox" at bounding box center [168, 312] width 34 height 34
checkbox input "true"
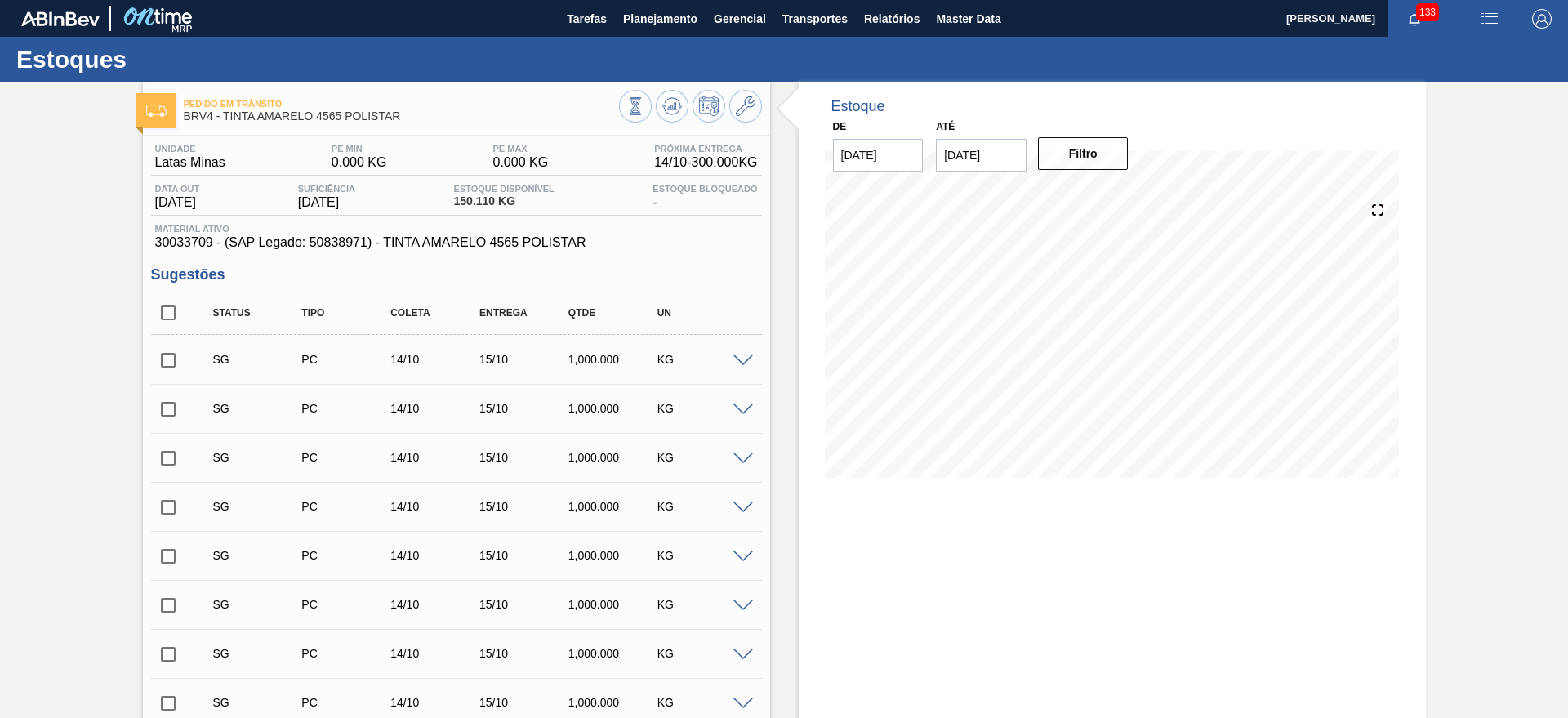
checkbox input "true"
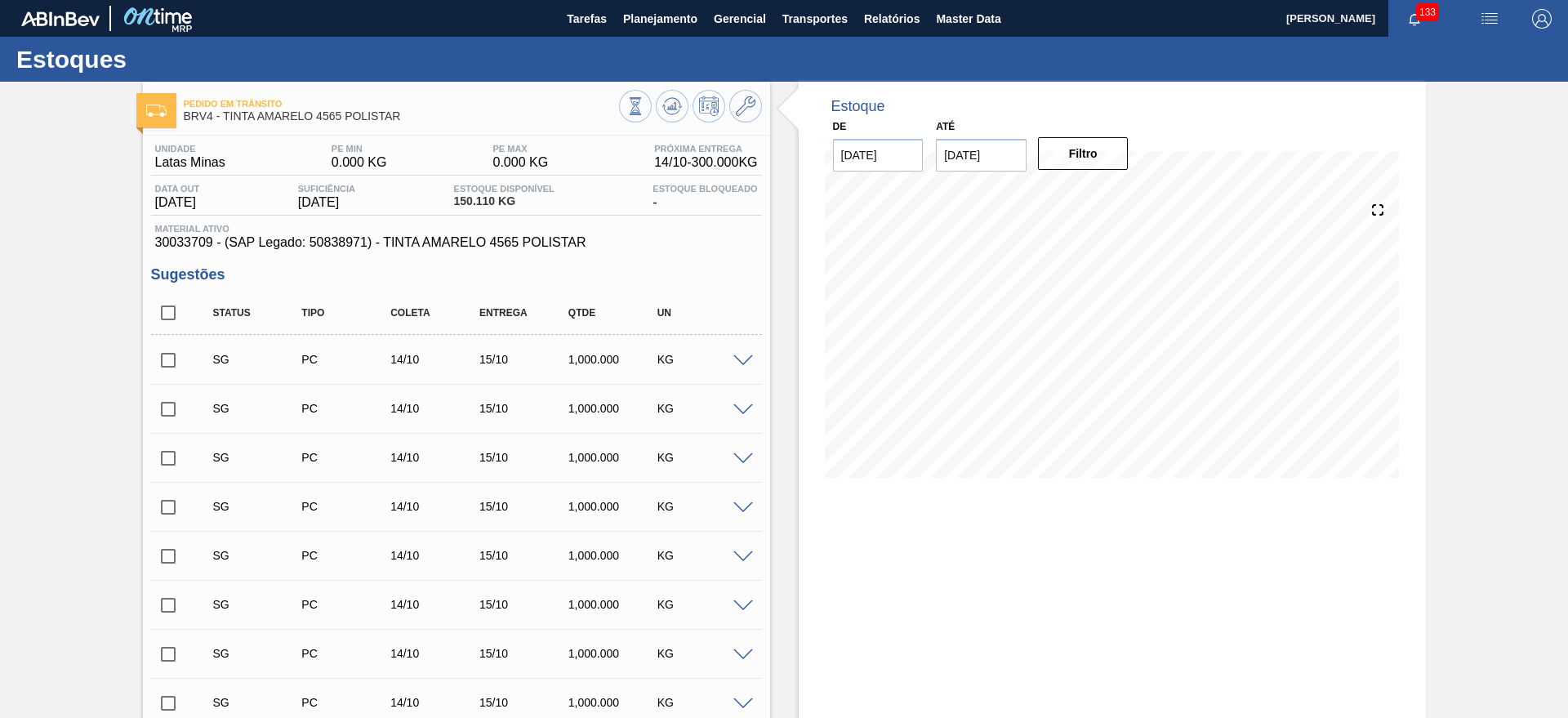
checkbox input "true"
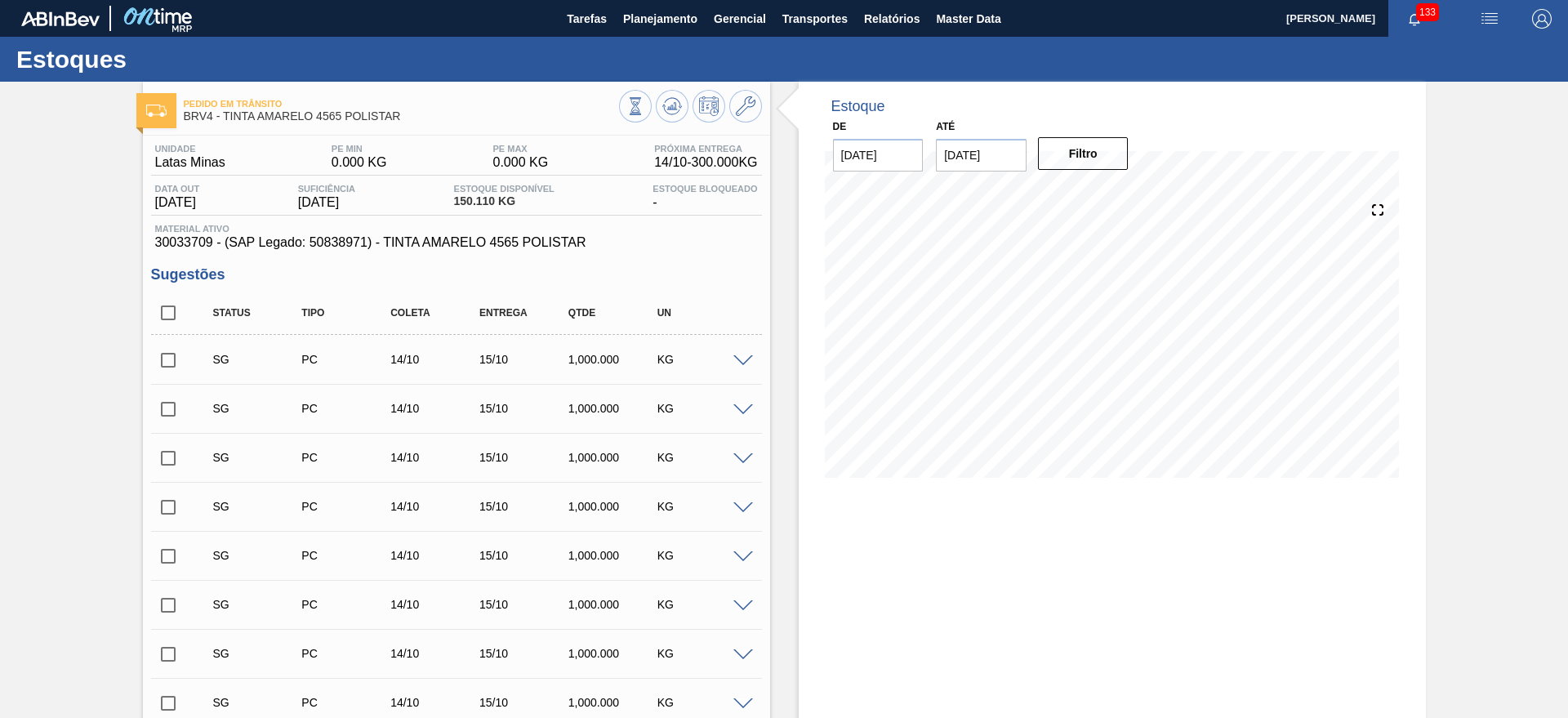
checkbox input "true"
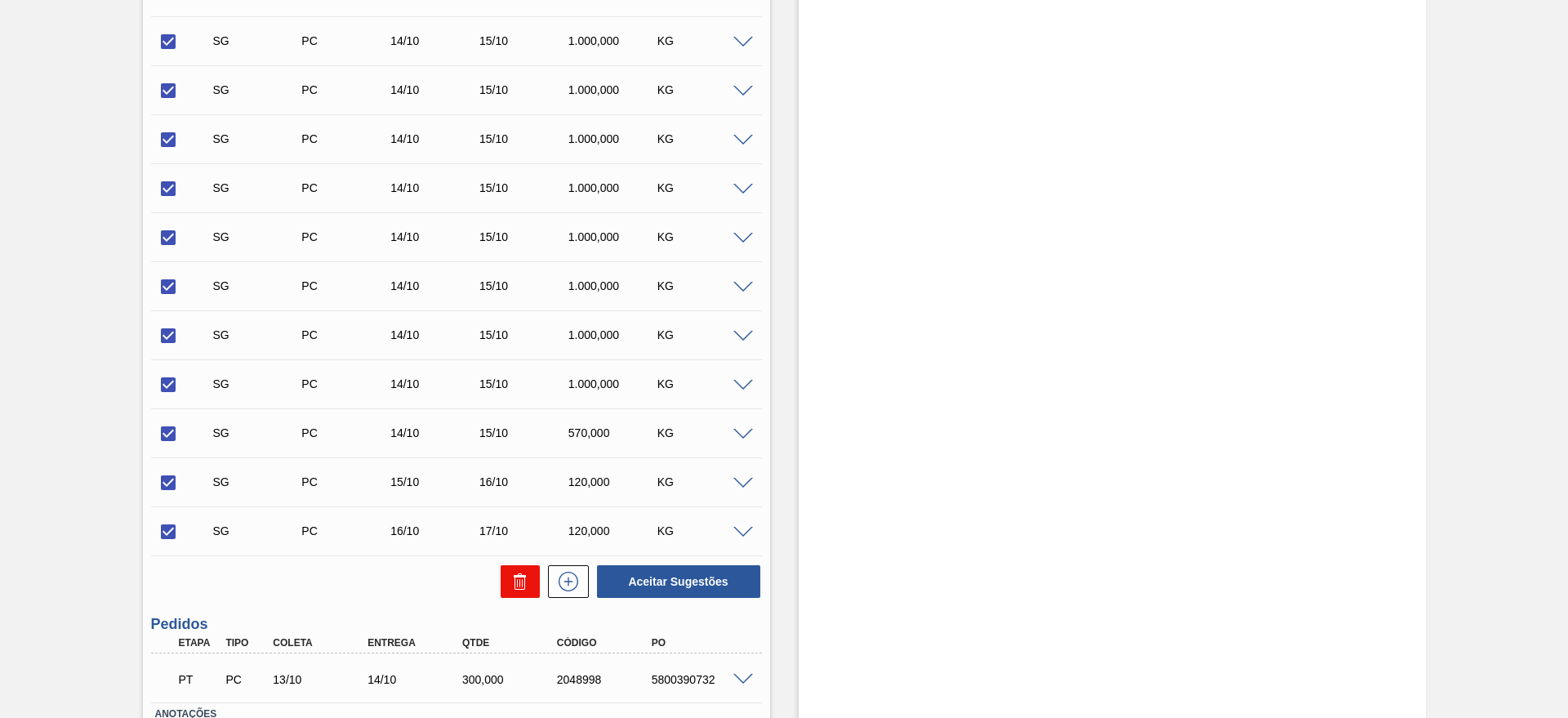
click at [516, 582] on icon at bounding box center [516, 582] width 1 height 8
checkbox input "false"
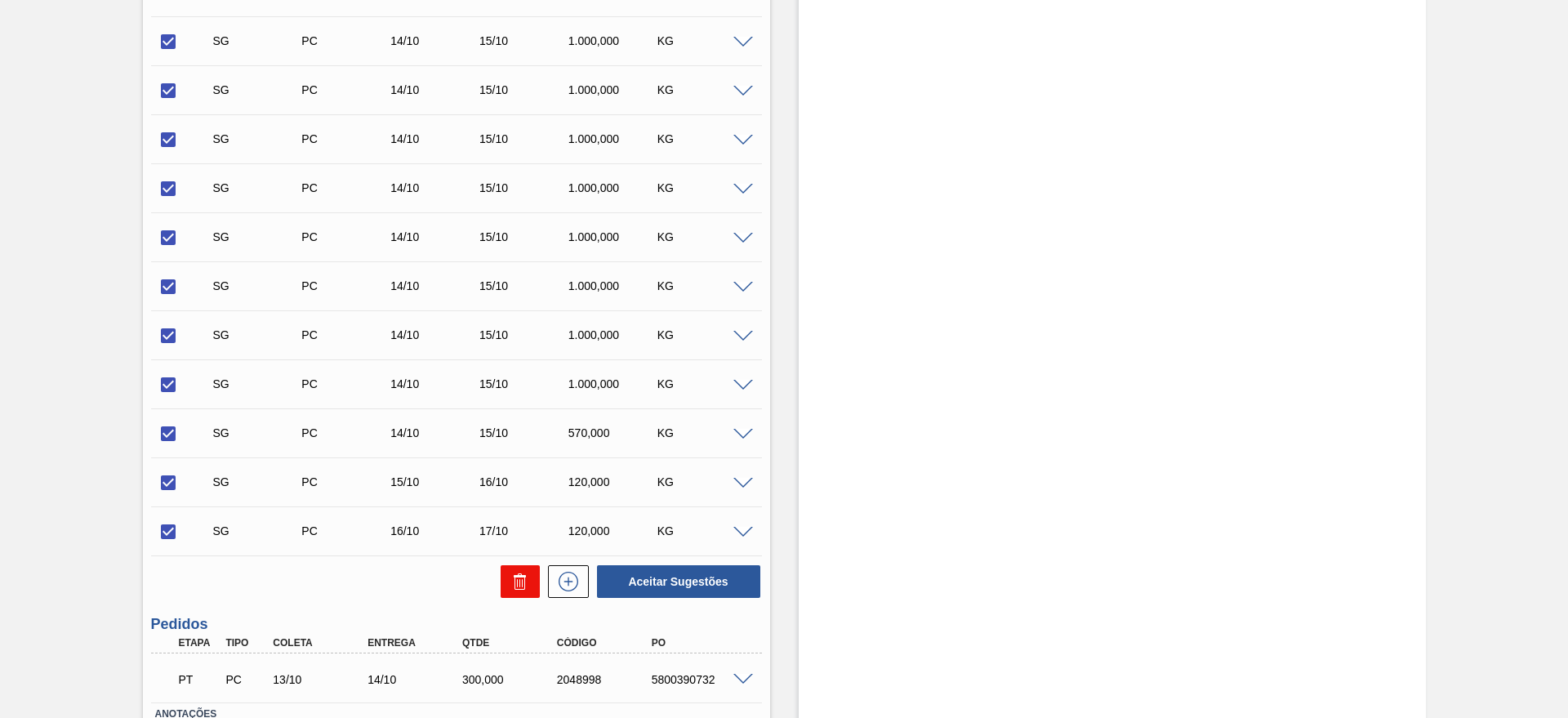
checkbox input "false"
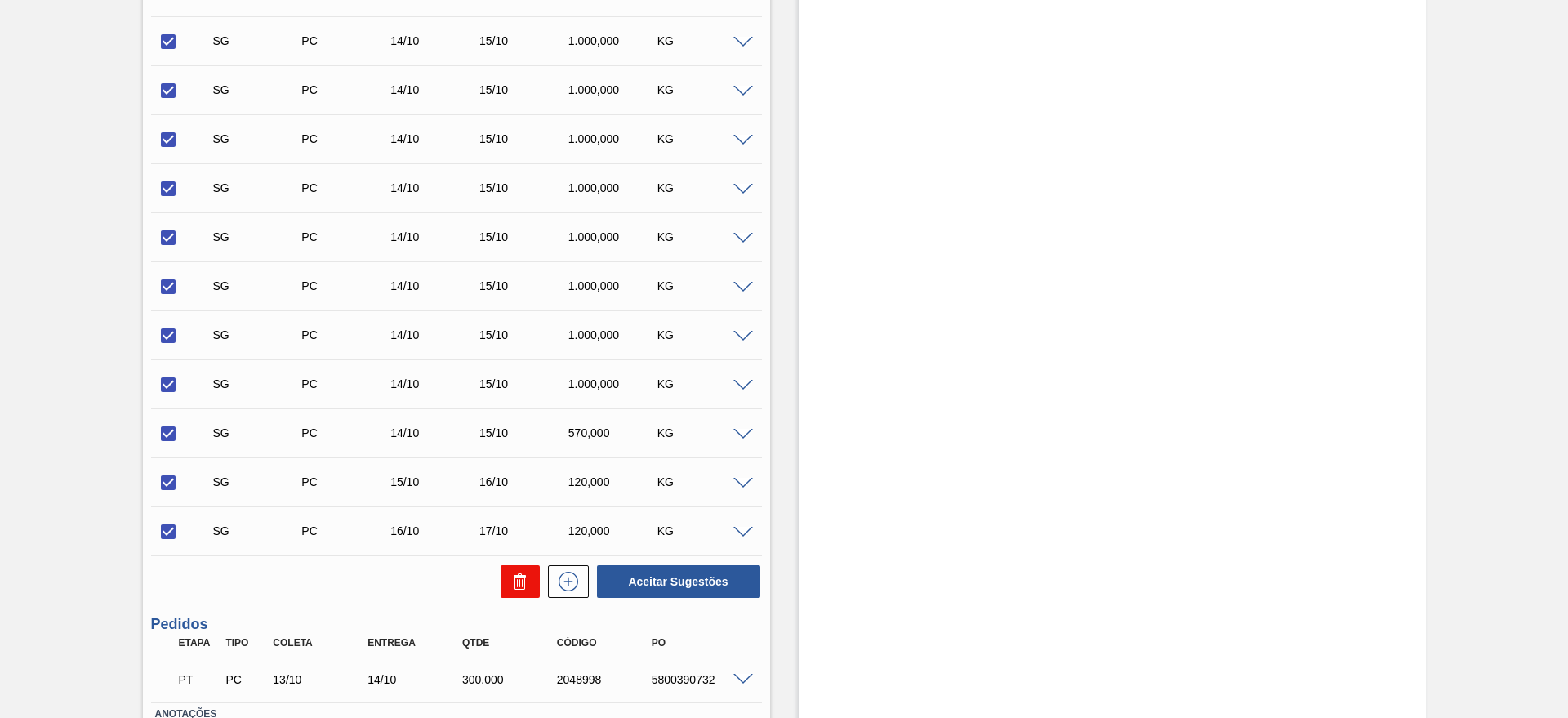
checkbox input "false"
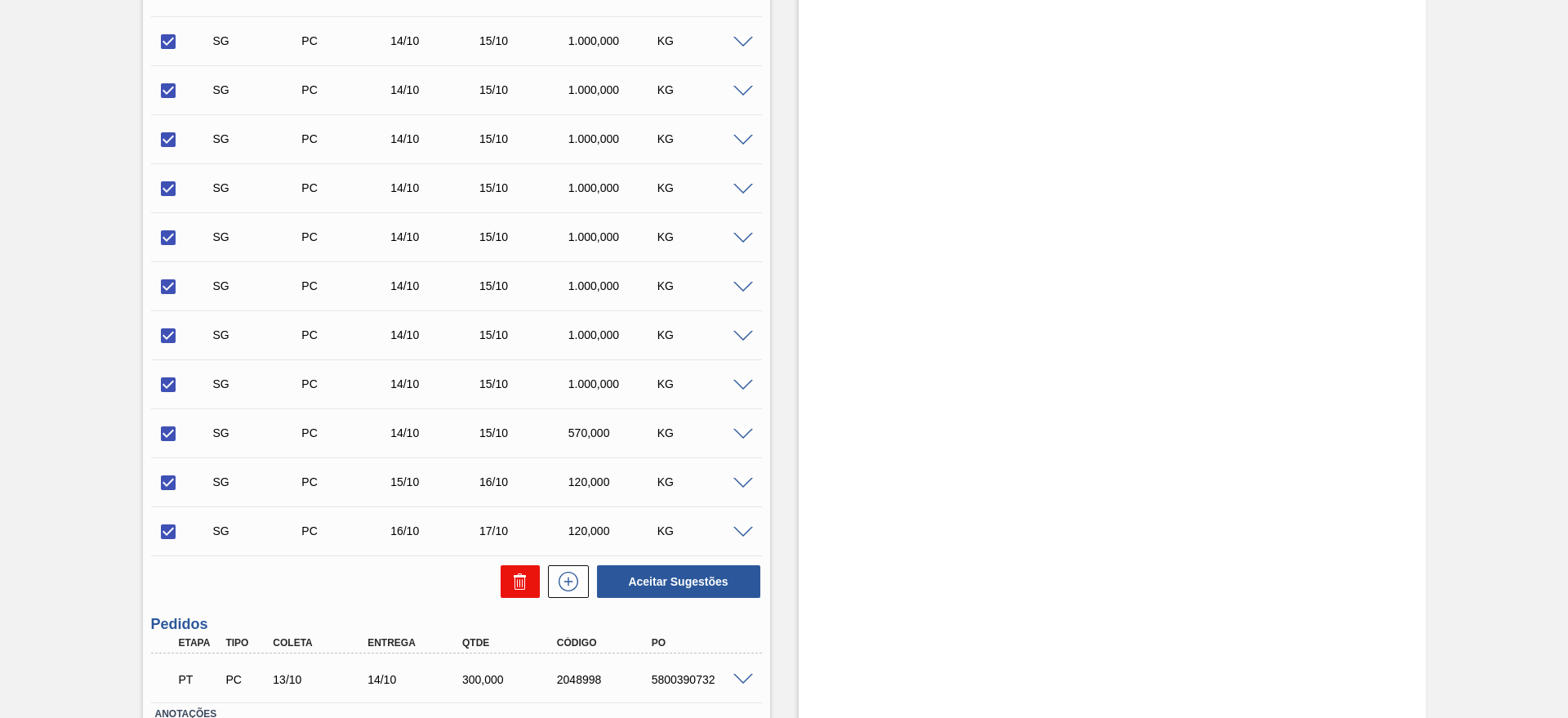
checkbox input "false"
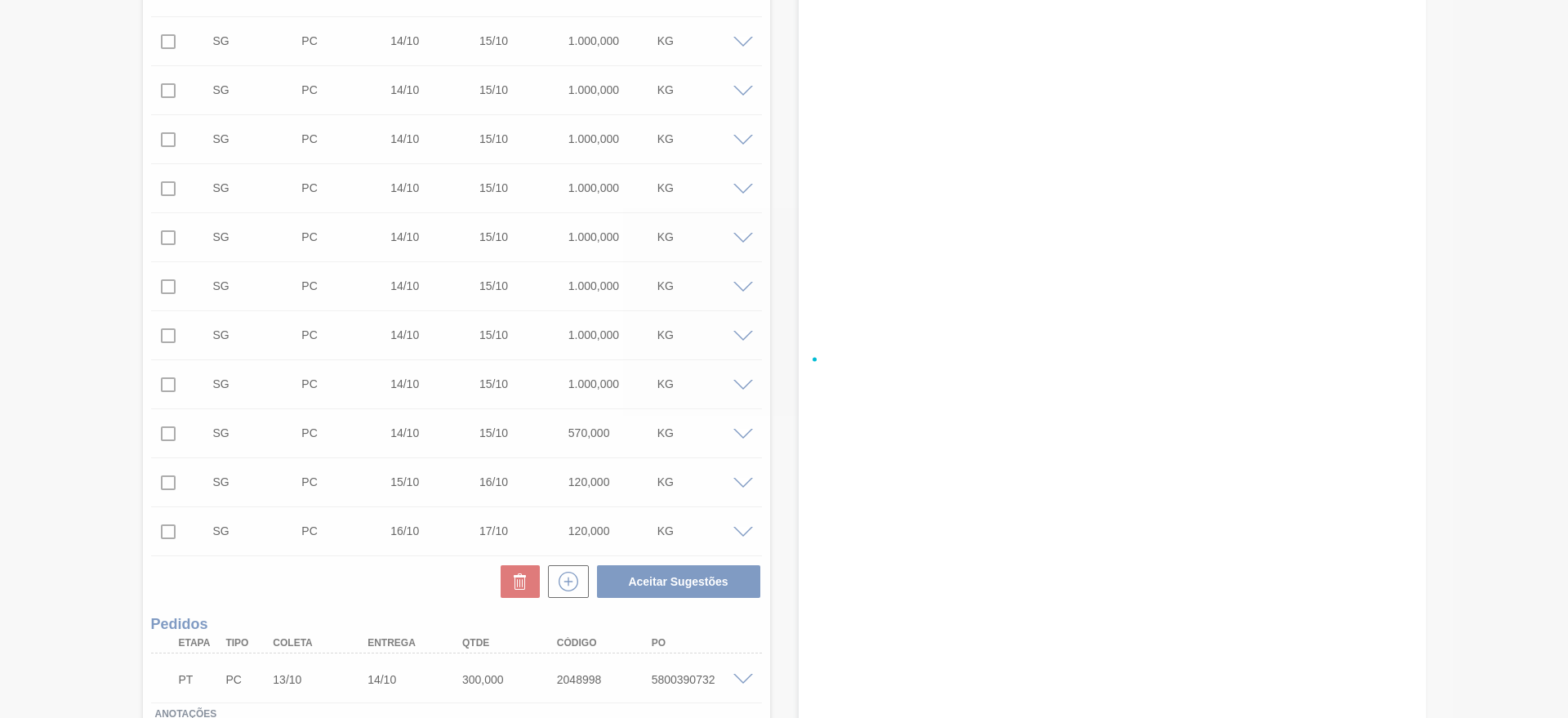
scroll to position [0, 0]
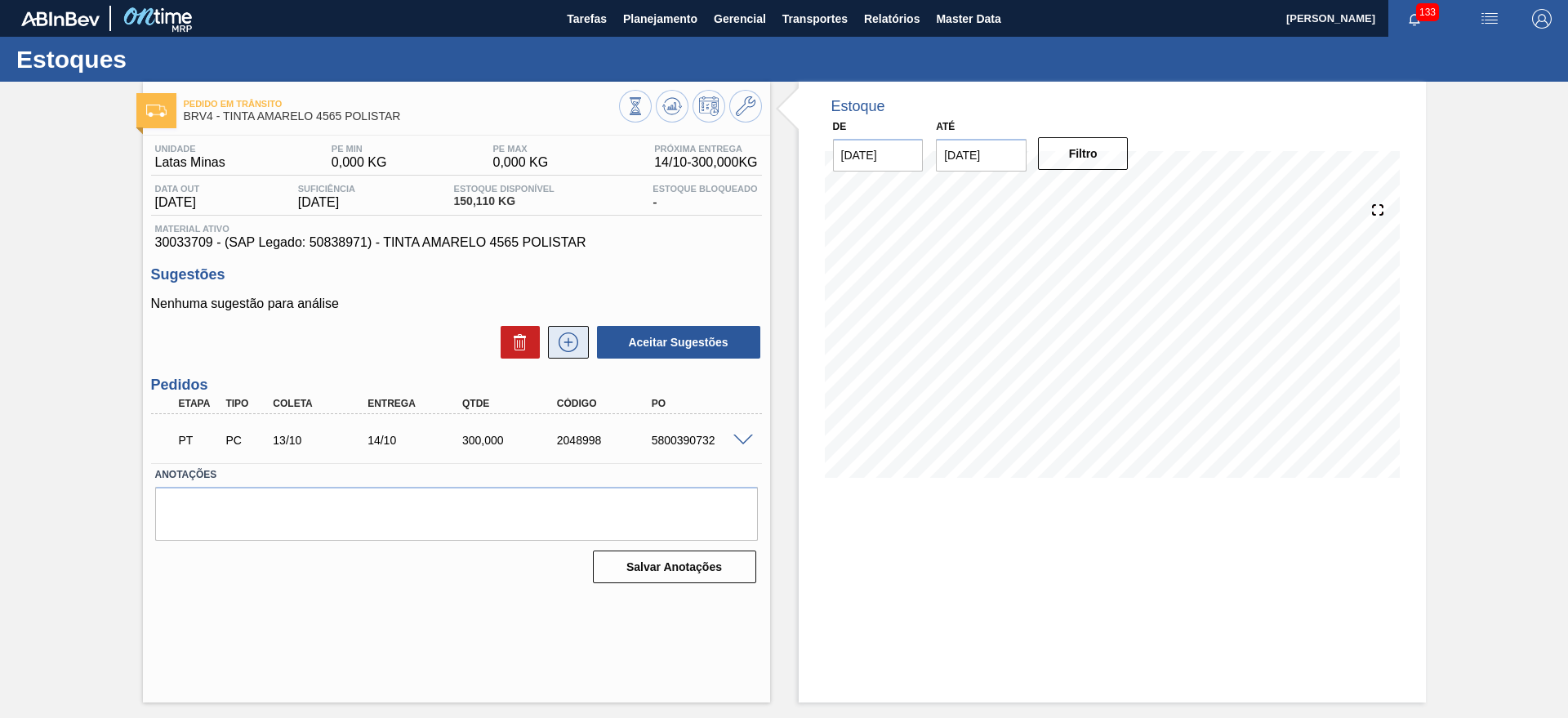
click at [573, 342] on icon at bounding box center [568, 342] width 26 height 20
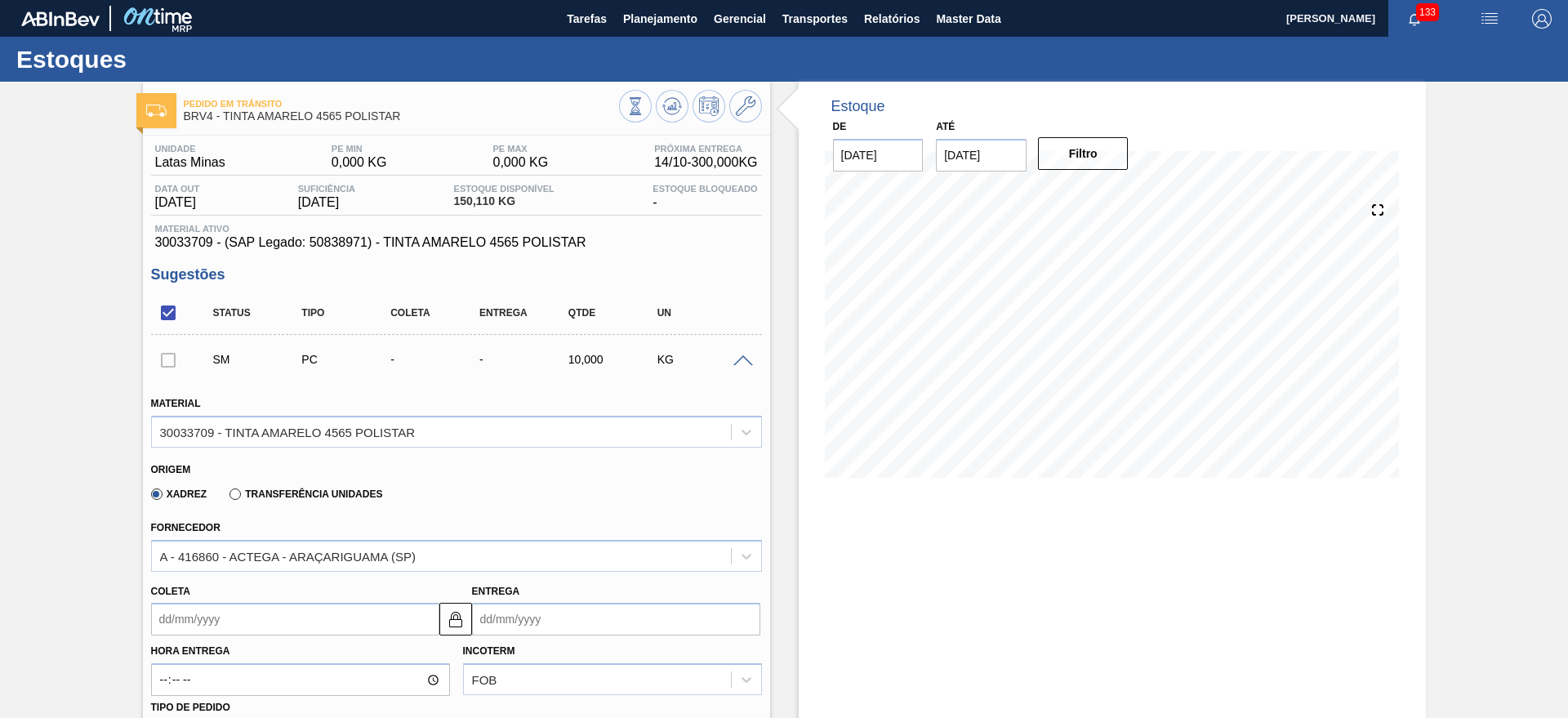
scroll to position [409, 0]
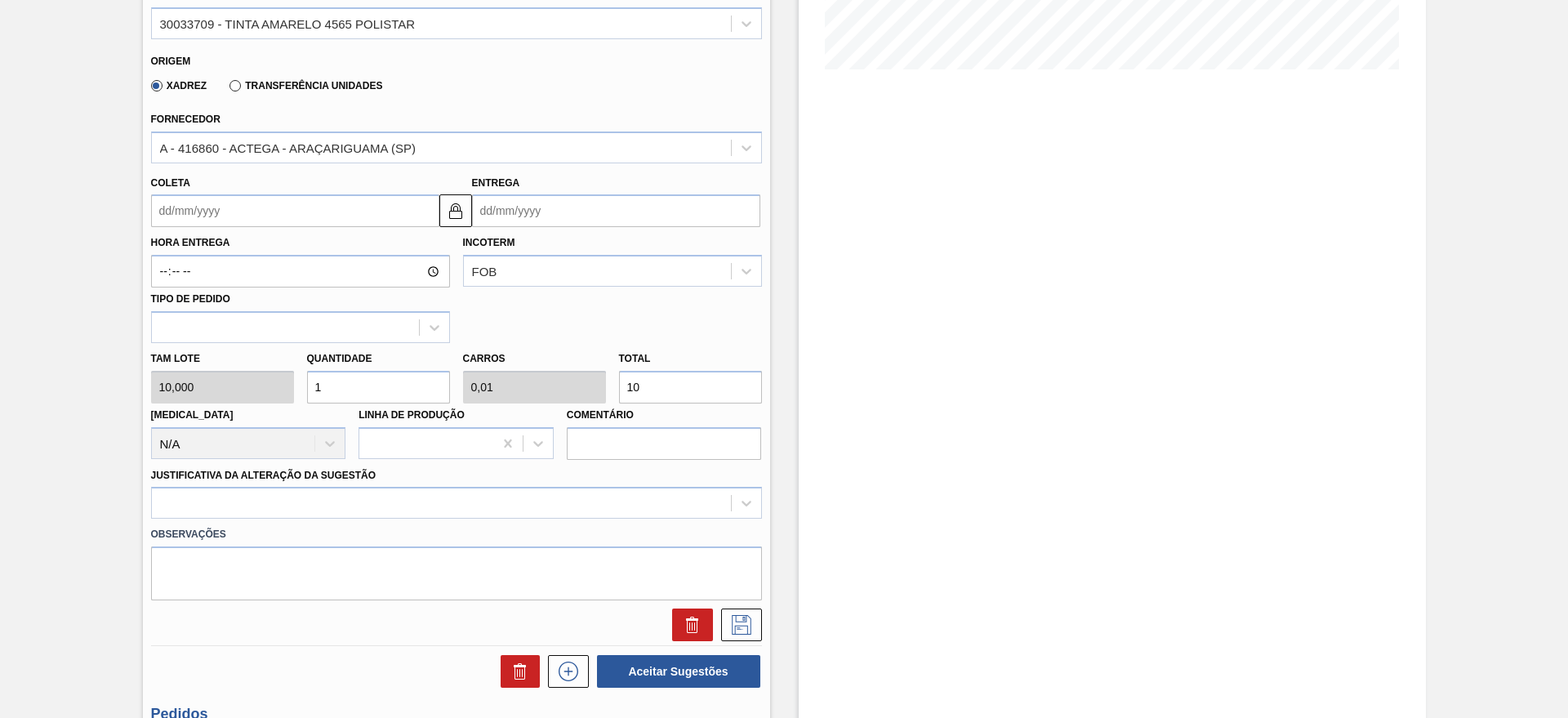
click at [546, 226] on input "Entrega" at bounding box center [615, 210] width 288 height 33
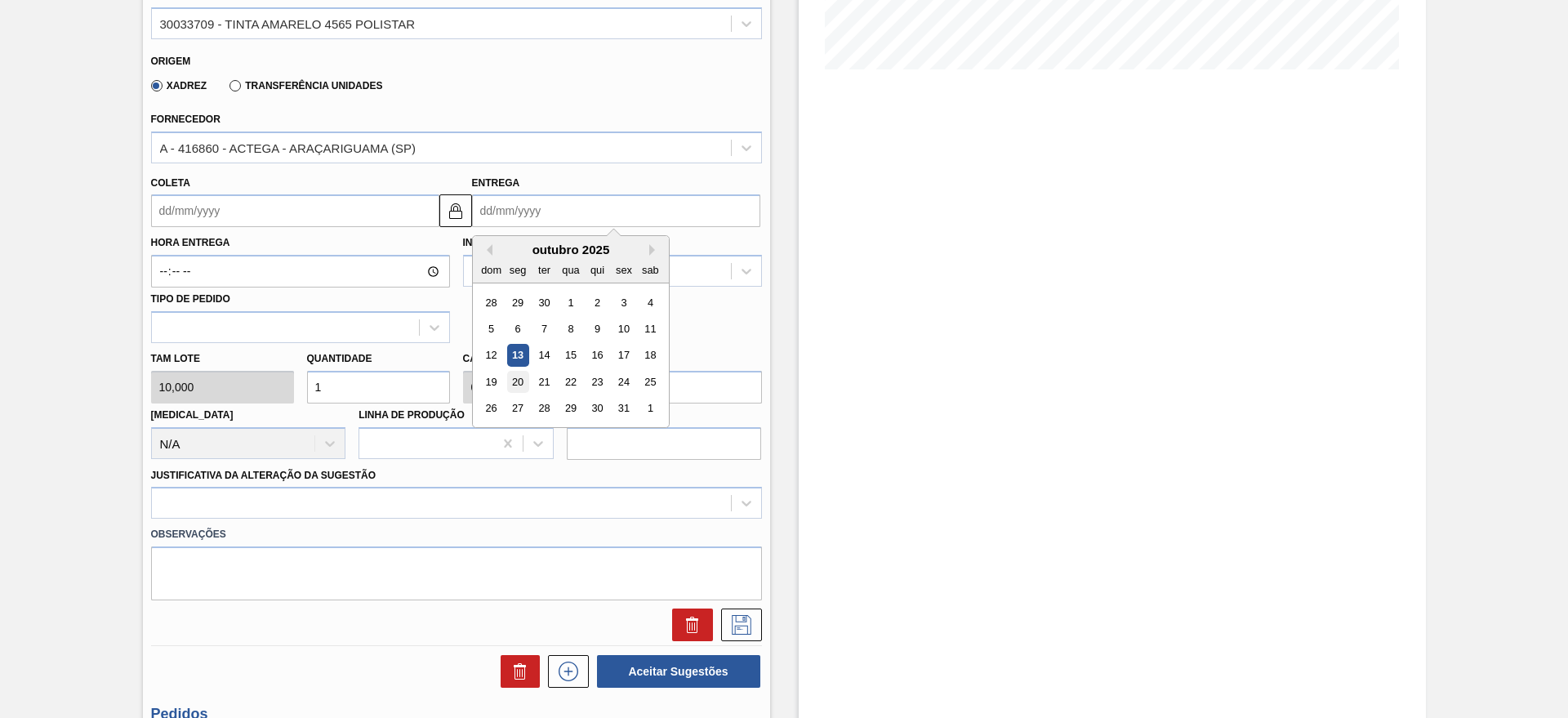
click at [514, 376] on div "20" at bounding box center [517, 382] width 22 height 22
type input "[DATE]"
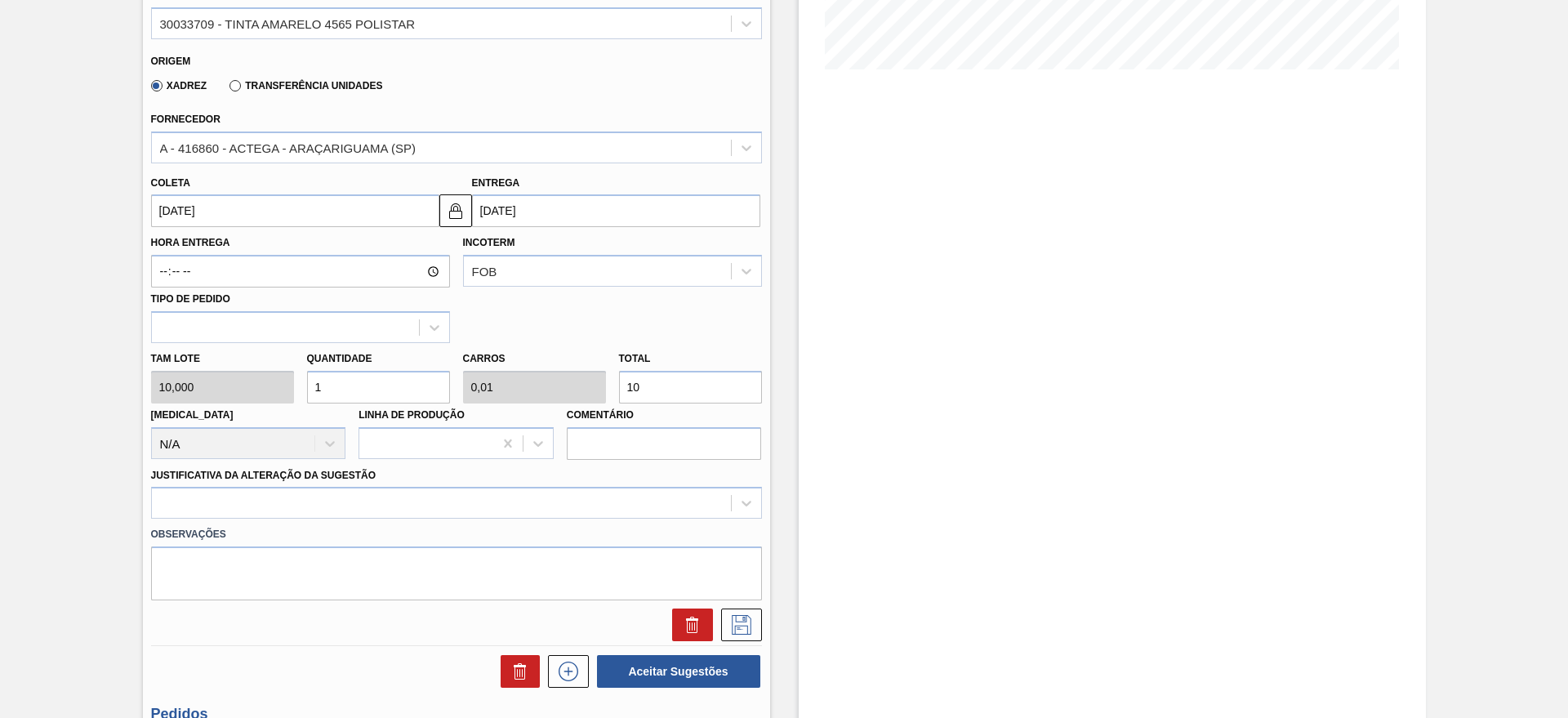
click at [409, 384] on input "1" at bounding box center [378, 387] width 143 height 33
type input "0"
type input "6"
type input "0,06"
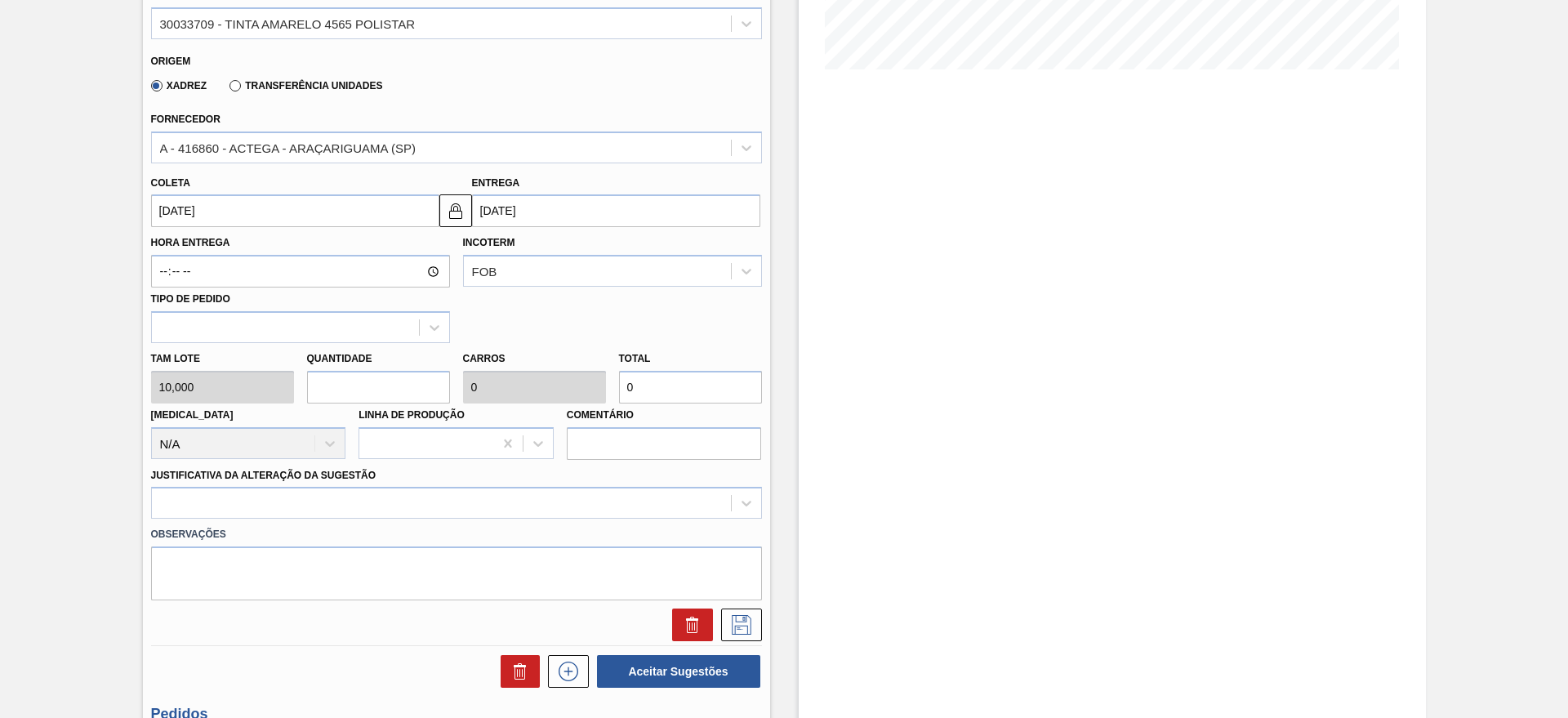
type input "60"
type input "0,6"
type input "600"
click at [323, 504] on div at bounding box center [456, 503] width 611 height 32
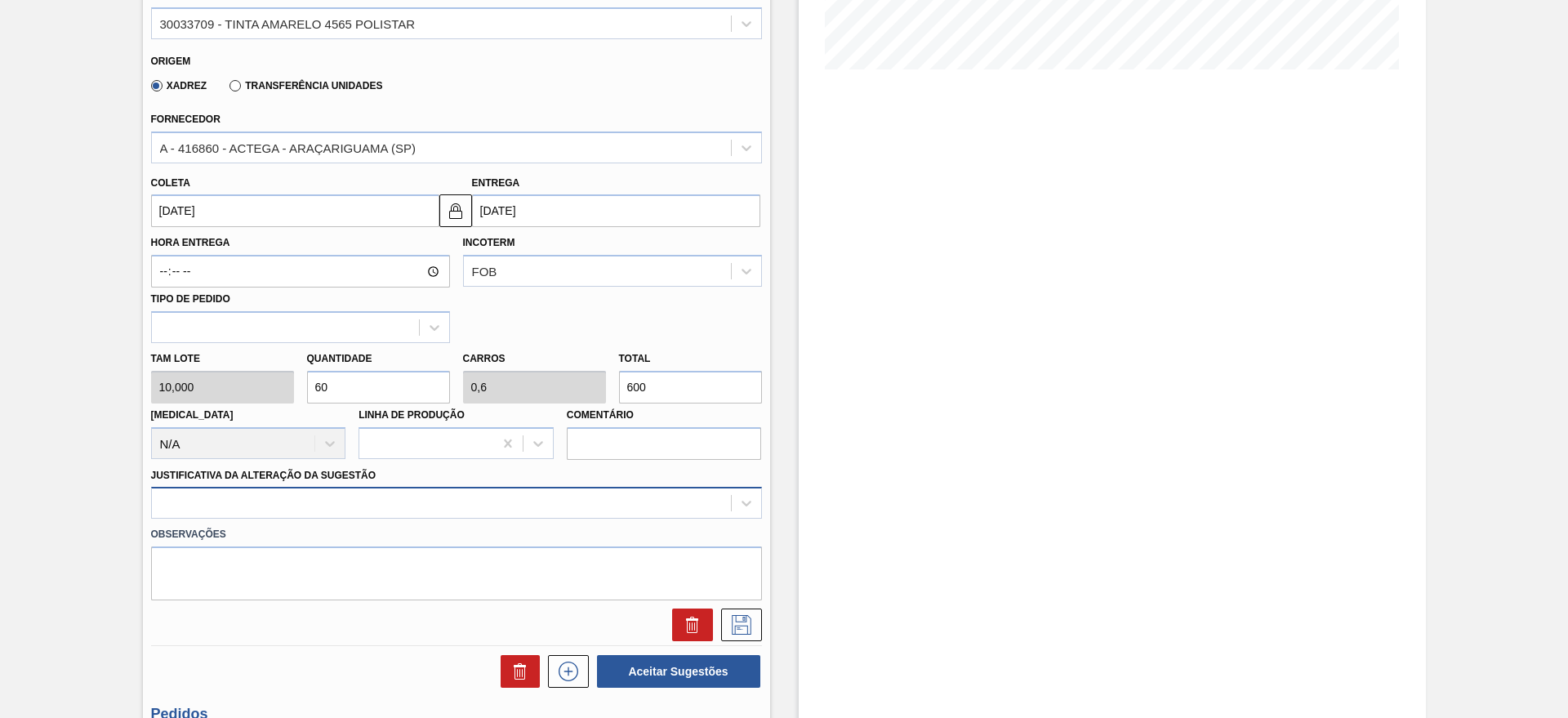
scroll to position [467, 0]
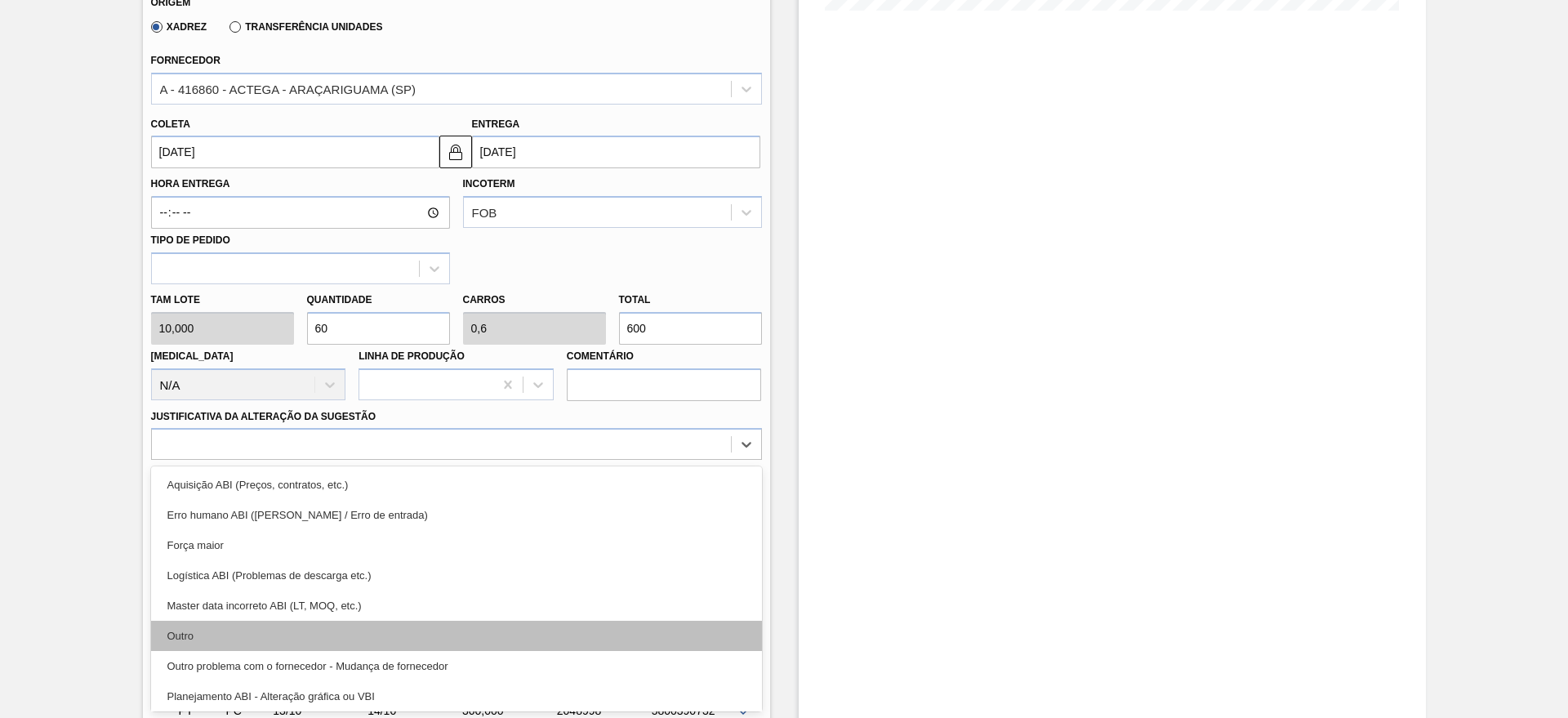
click at [290, 633] on div "Outro" at bounding box center [456, 636] width 611 height 30
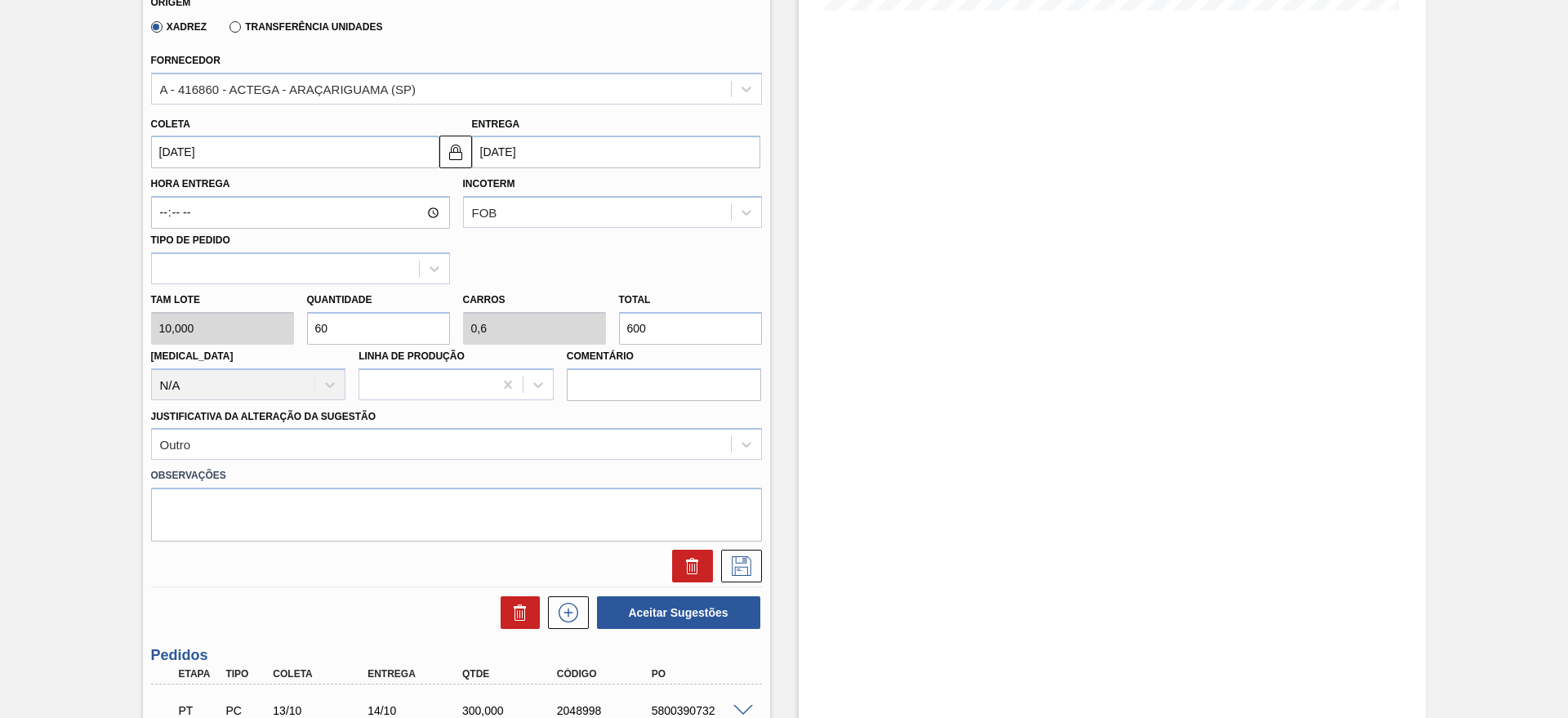
drag, startPoint x: 383, startPoint y: 312, endPoint x: 371, endPoint y: 324, distance: 17.0
click at [382, 312] on input "60" at bounding box center [378, 328] width 143 height 33
click at [371, 324] on input "60" at bounding box center [378, 328] width 143 height 33
type input "6"
type input "0,06"
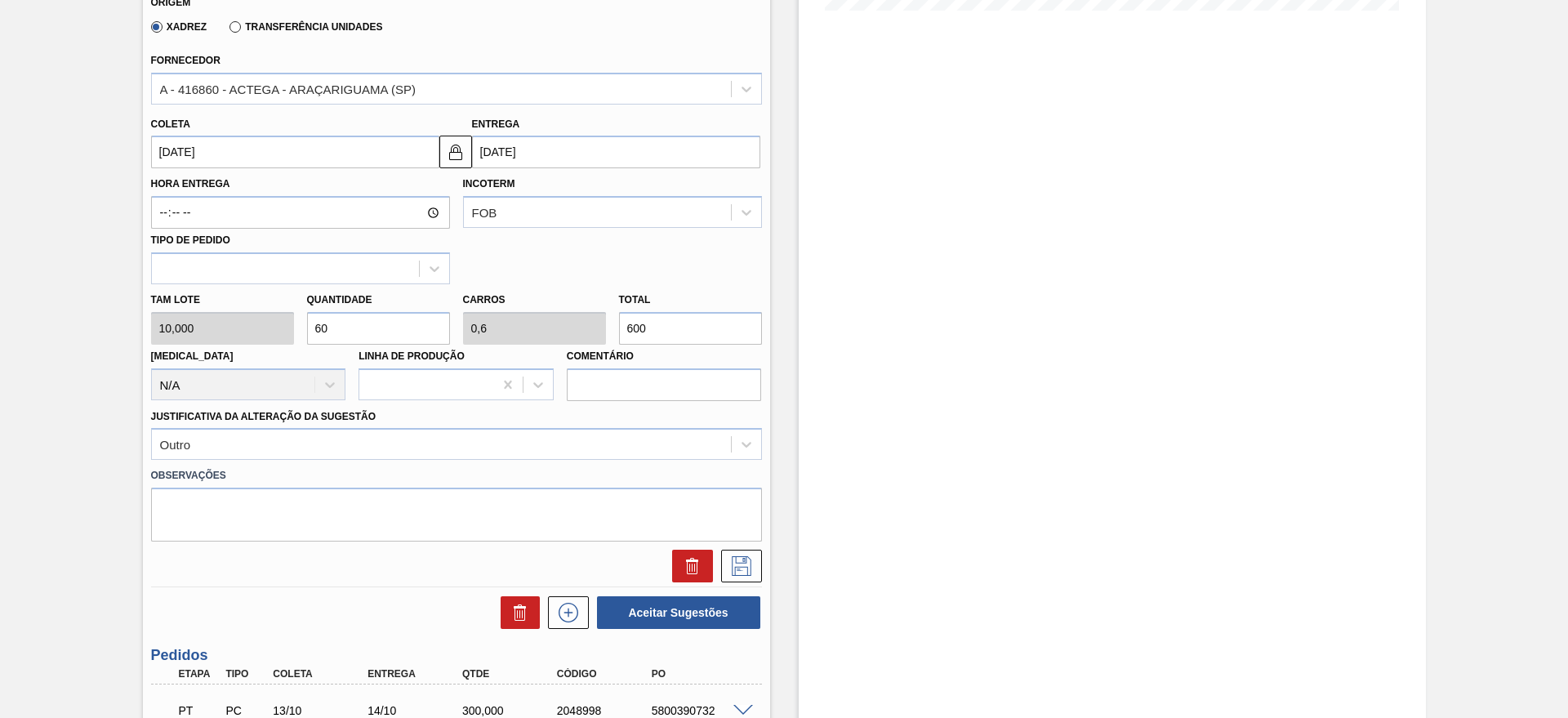
type input "60"
type input "0"
type input "5"
type input "0,05"
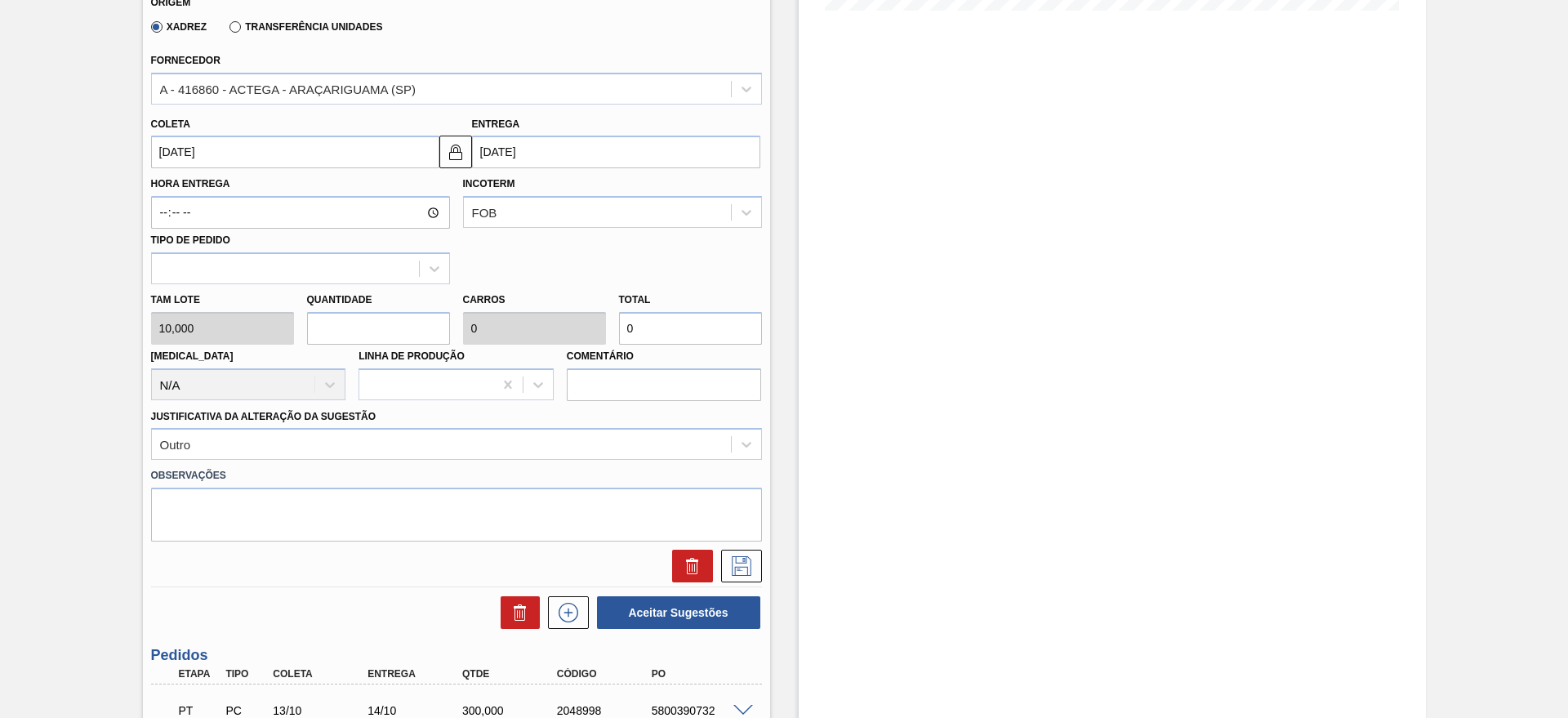
type input "50"
type input "55"
type input "0,55"
type input "550"
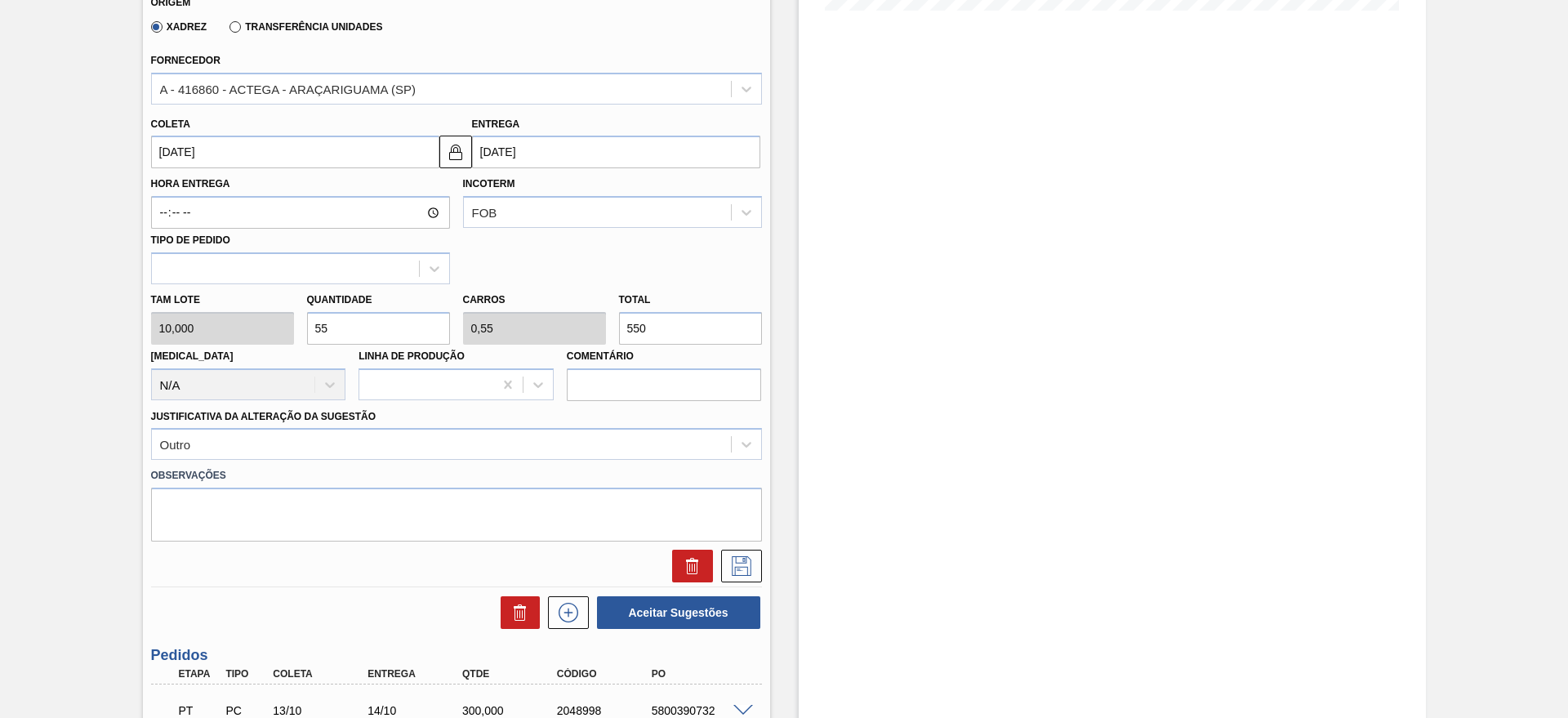
type input "5,5"
type input "5.500"
type input "55"
type input "0,55"
type input "550"
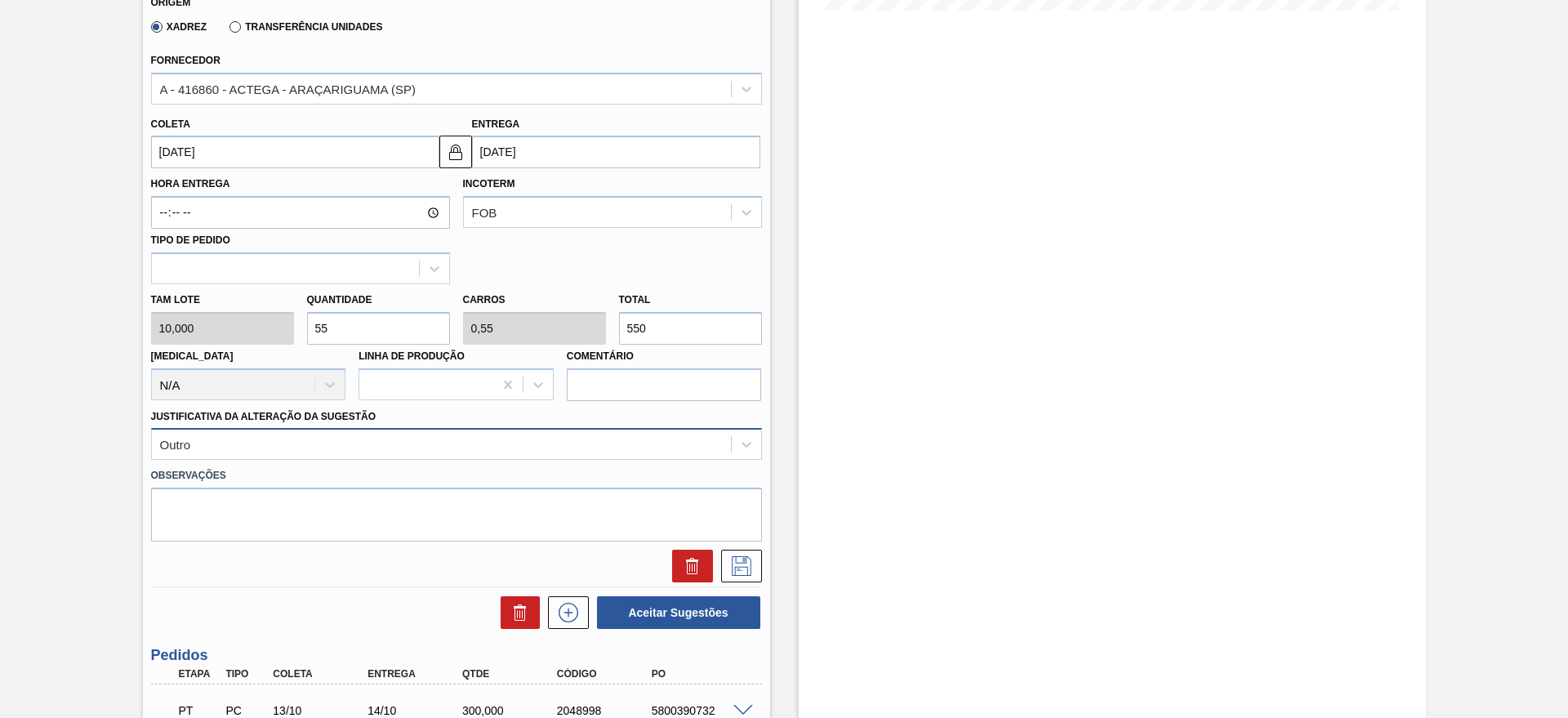
type input "55"
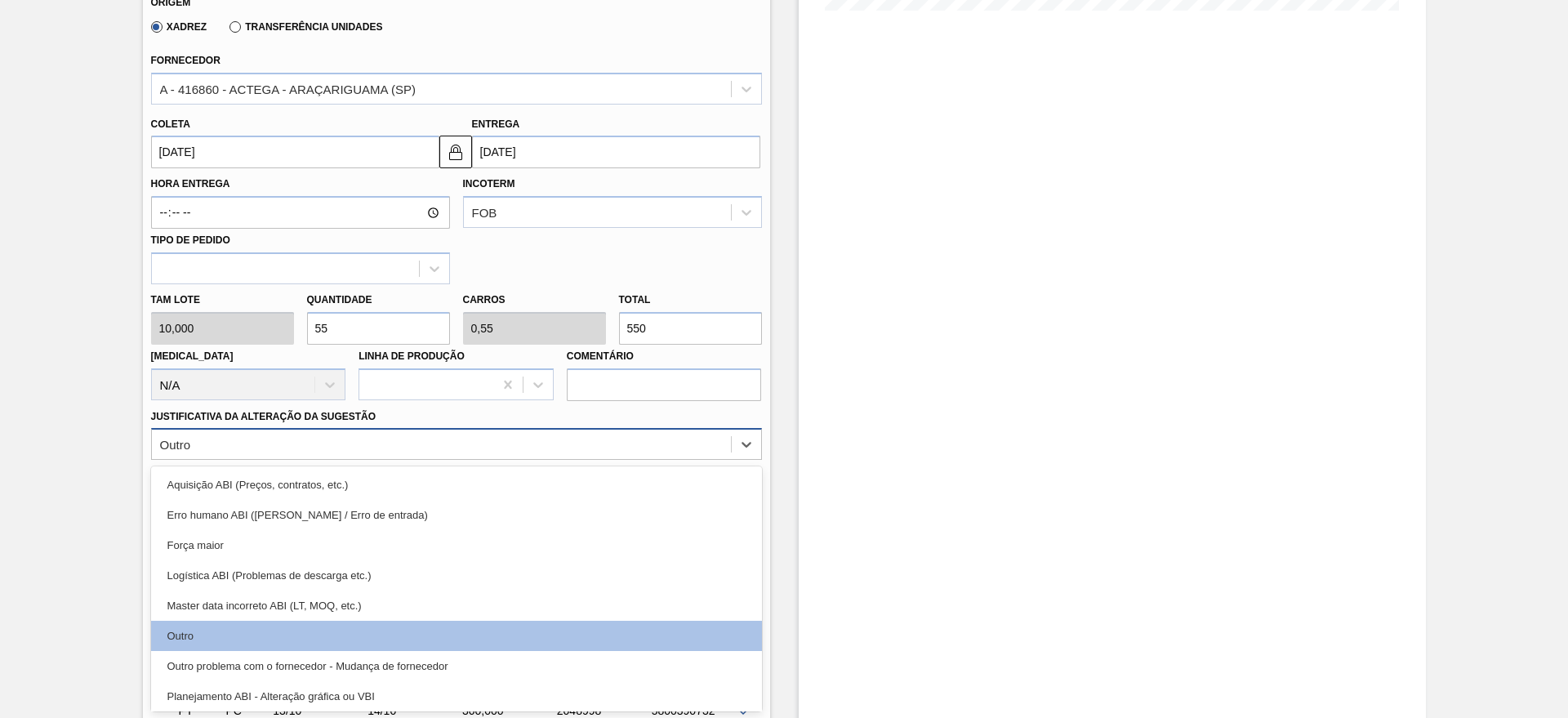
click at [284, 454] on div "Outro" at bounding box center [441, 444] width 579 height 24
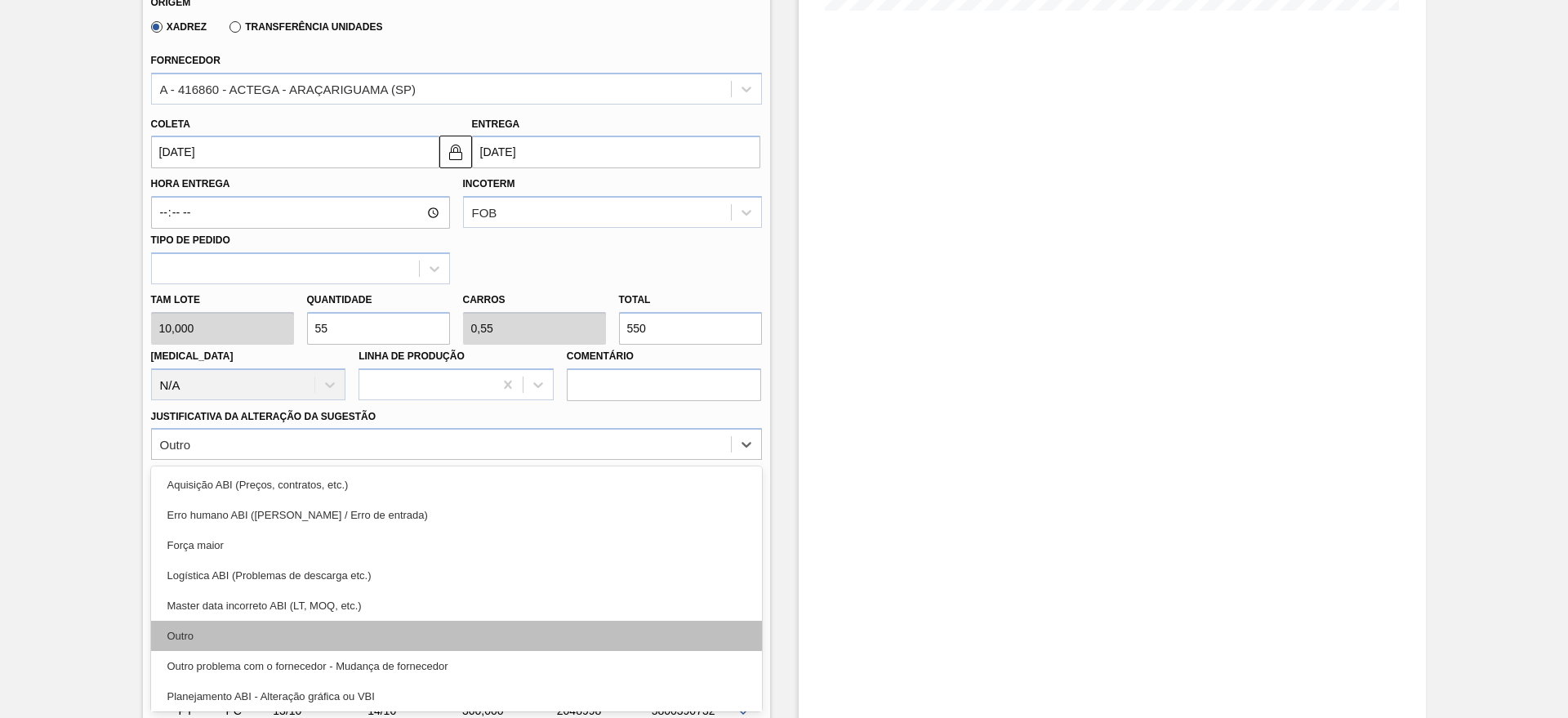
click at [203, 639] on div "Outro" at bounding box center [456, 636] width 611 height 30
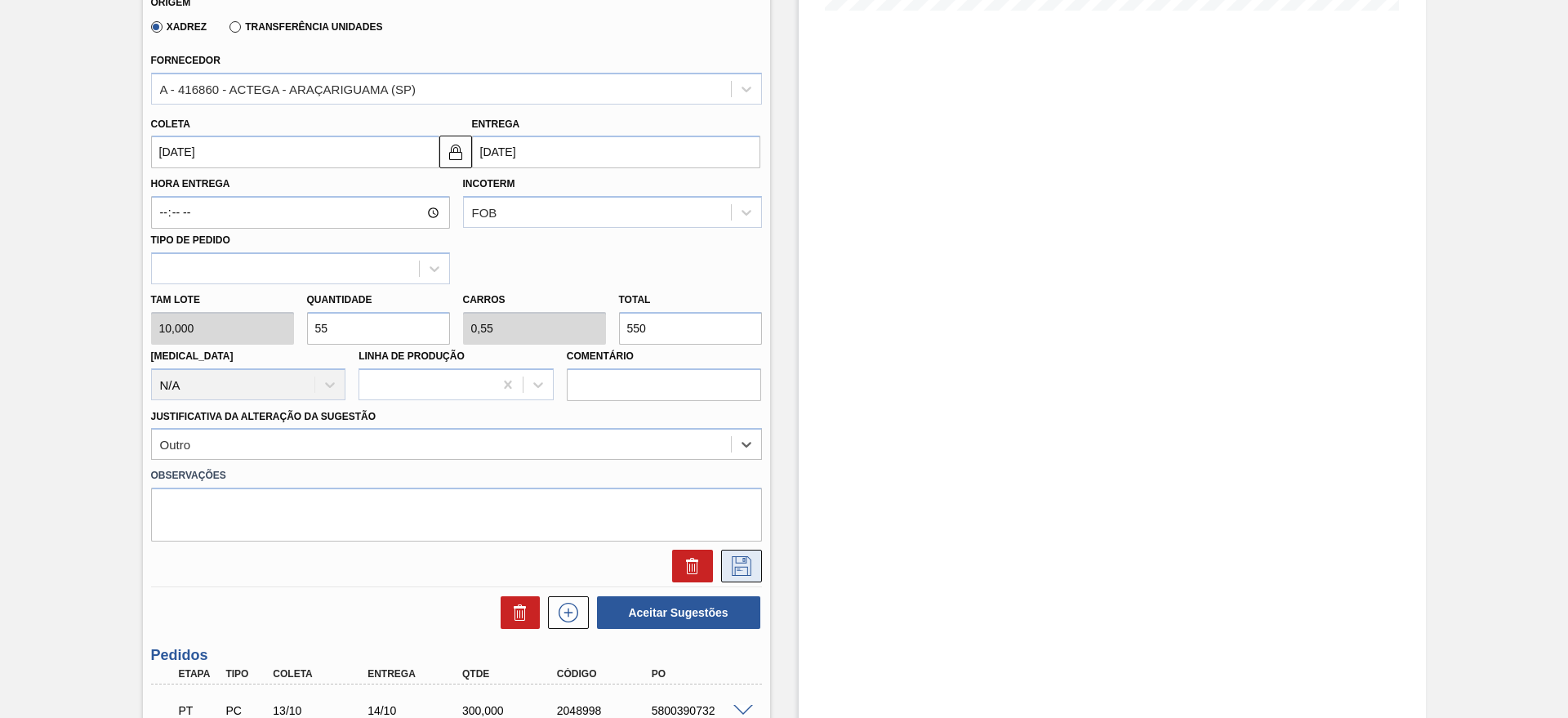
click at [735, 567] on icon at bounding box center [741, 565] width 26 height 20
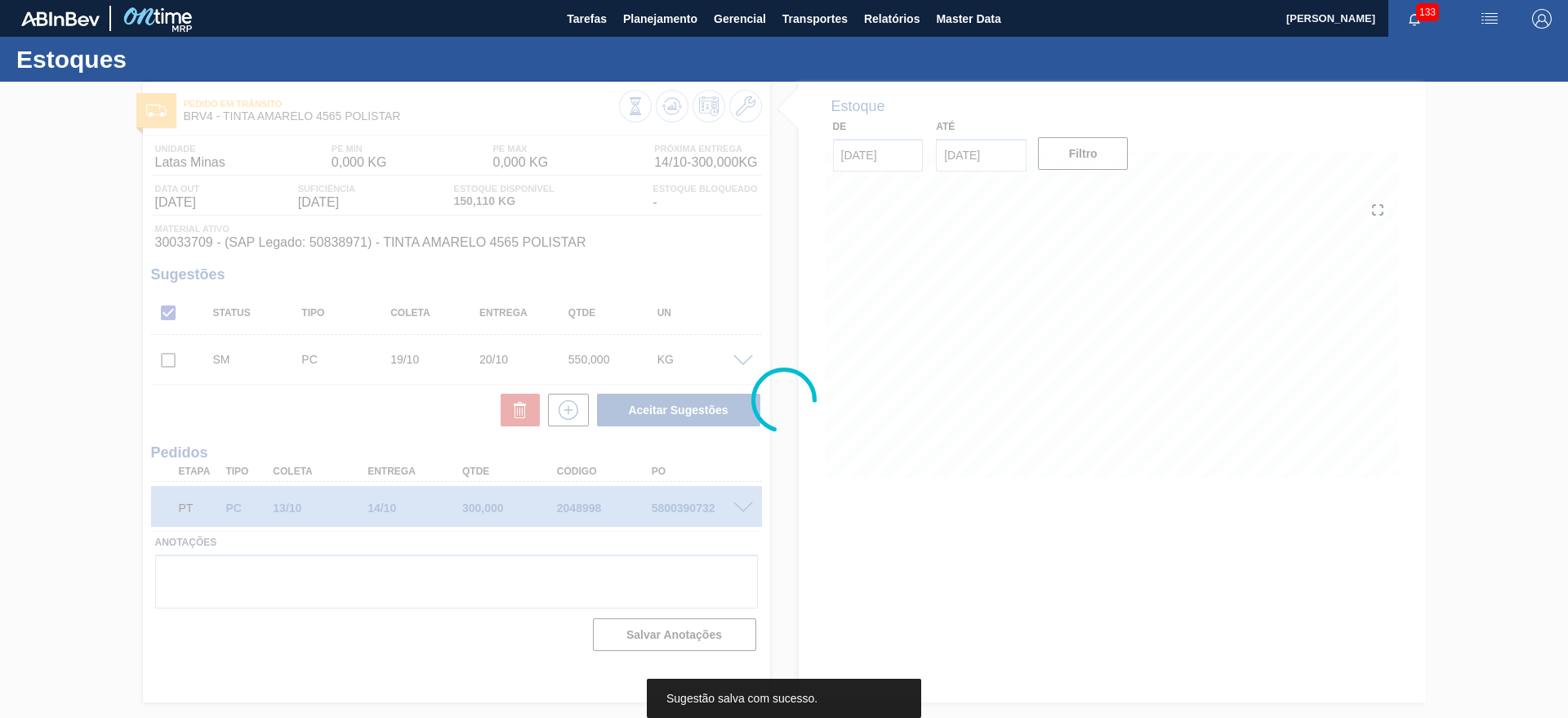
scroll to position [0, 0]
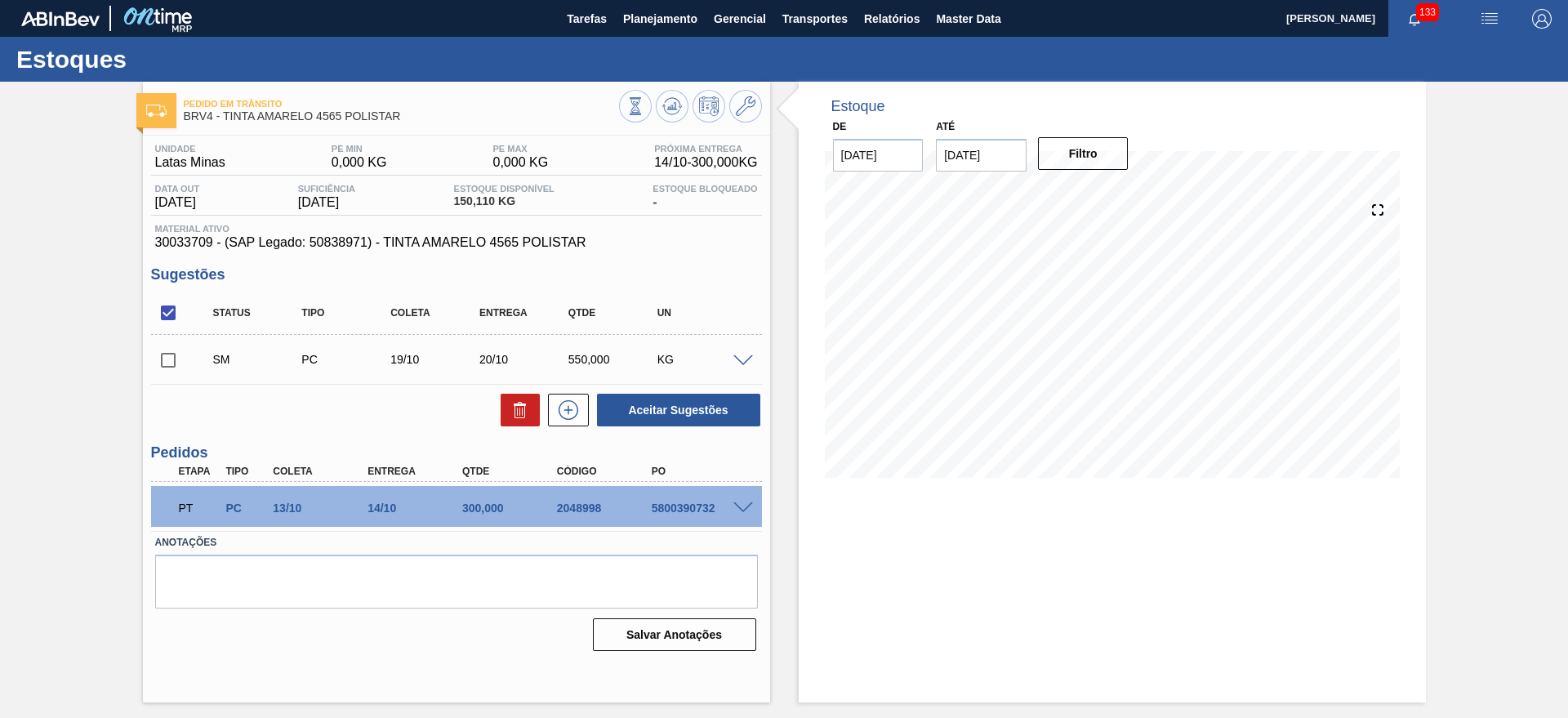
click at [747, 358] on span at bounding box center [743, 361] width 20 height 12
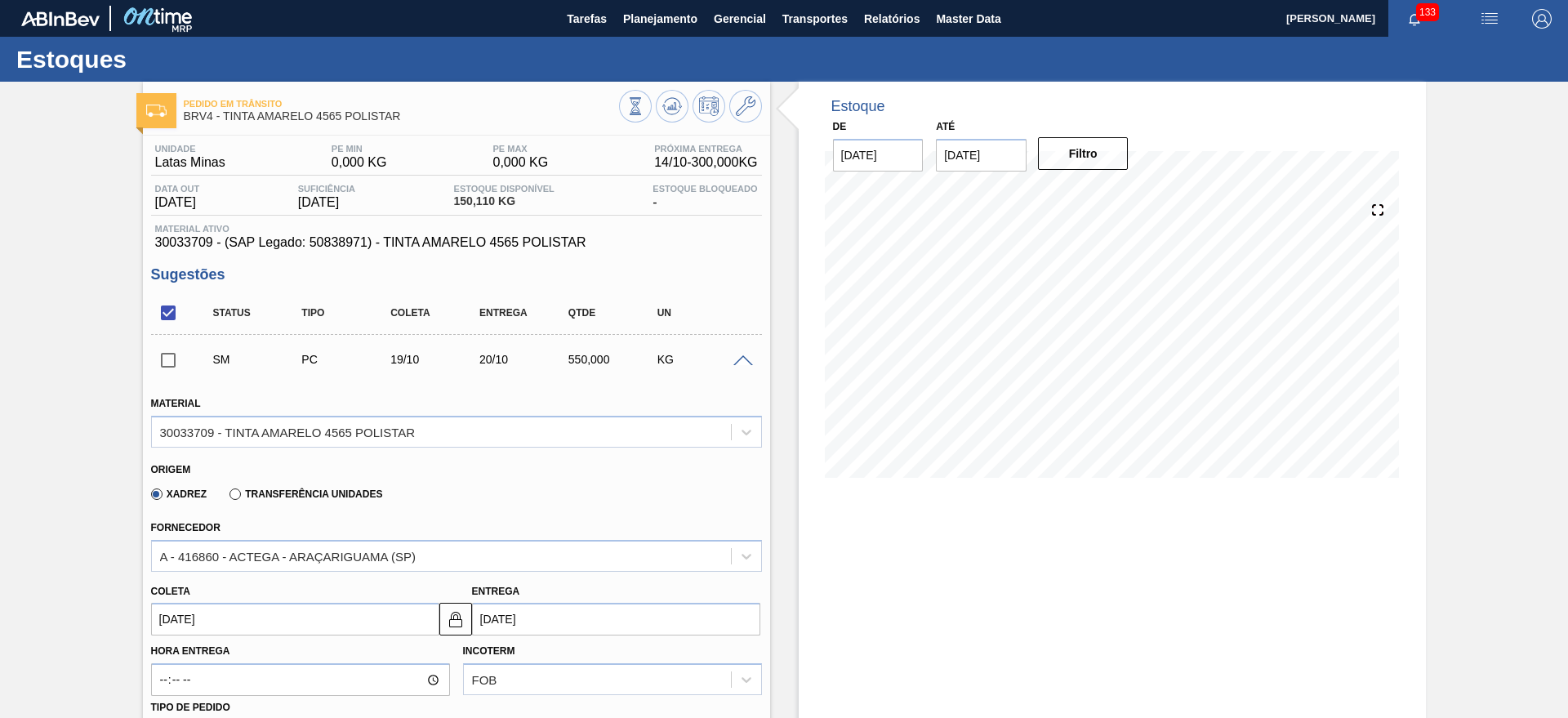
scroll to position [613, 0]
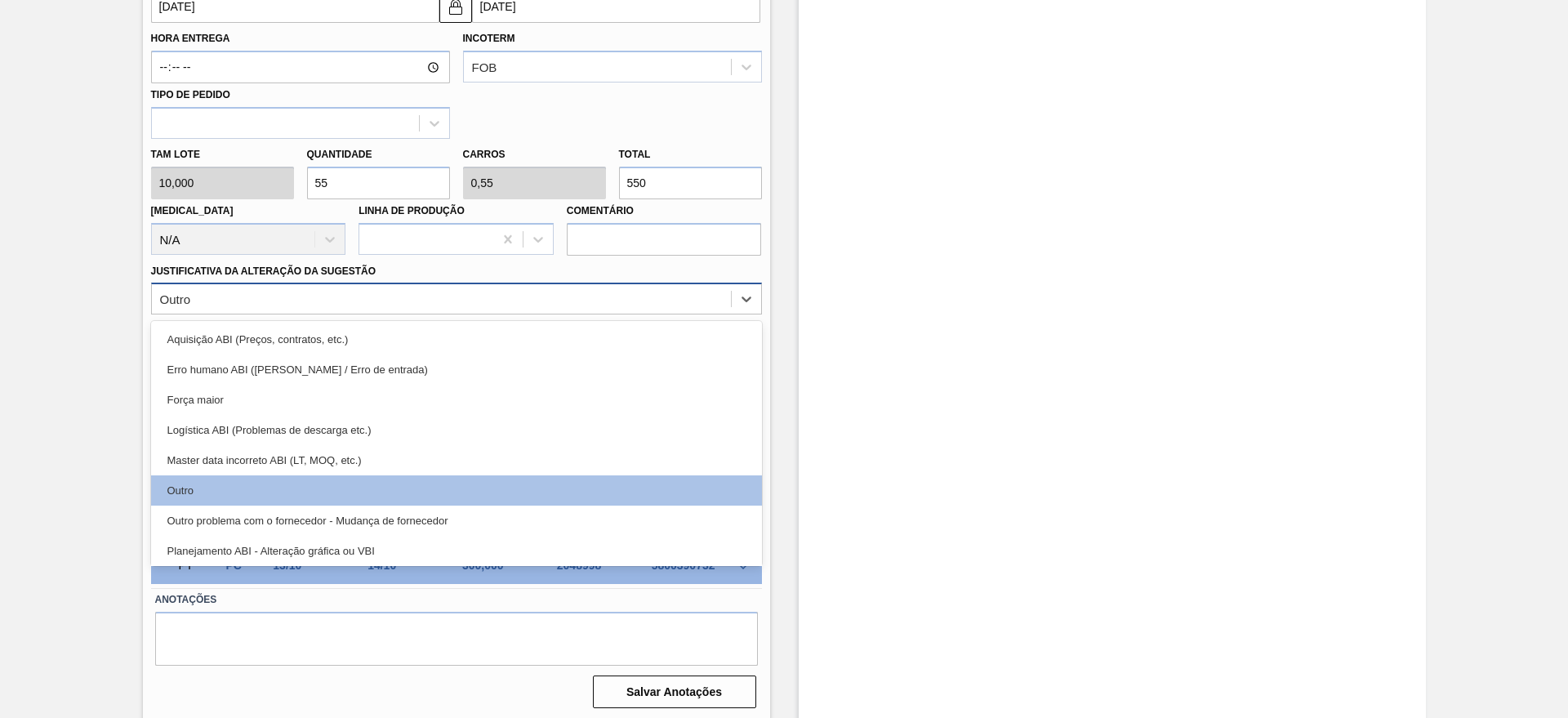
click at [315, 309] on div "Outro" at bounding box center [441, 299] width 579 height 24
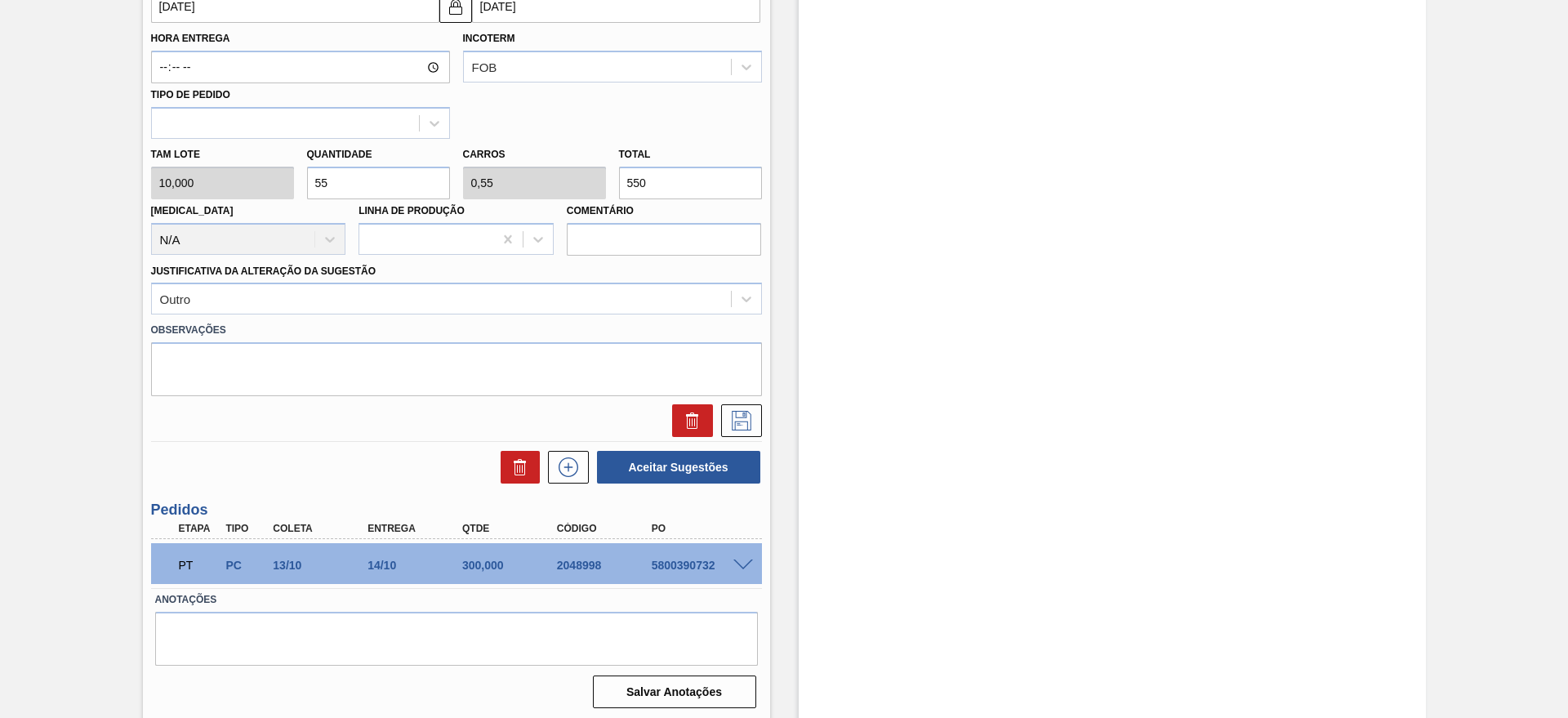
click at [79, 234] on div "Pedido em Trânsito BRV4 - TINTA AMARELO 4565 POLISTAR Unidade Latas Minas PE MI…" at bounding box center [784, 95] width 1568 height 1252
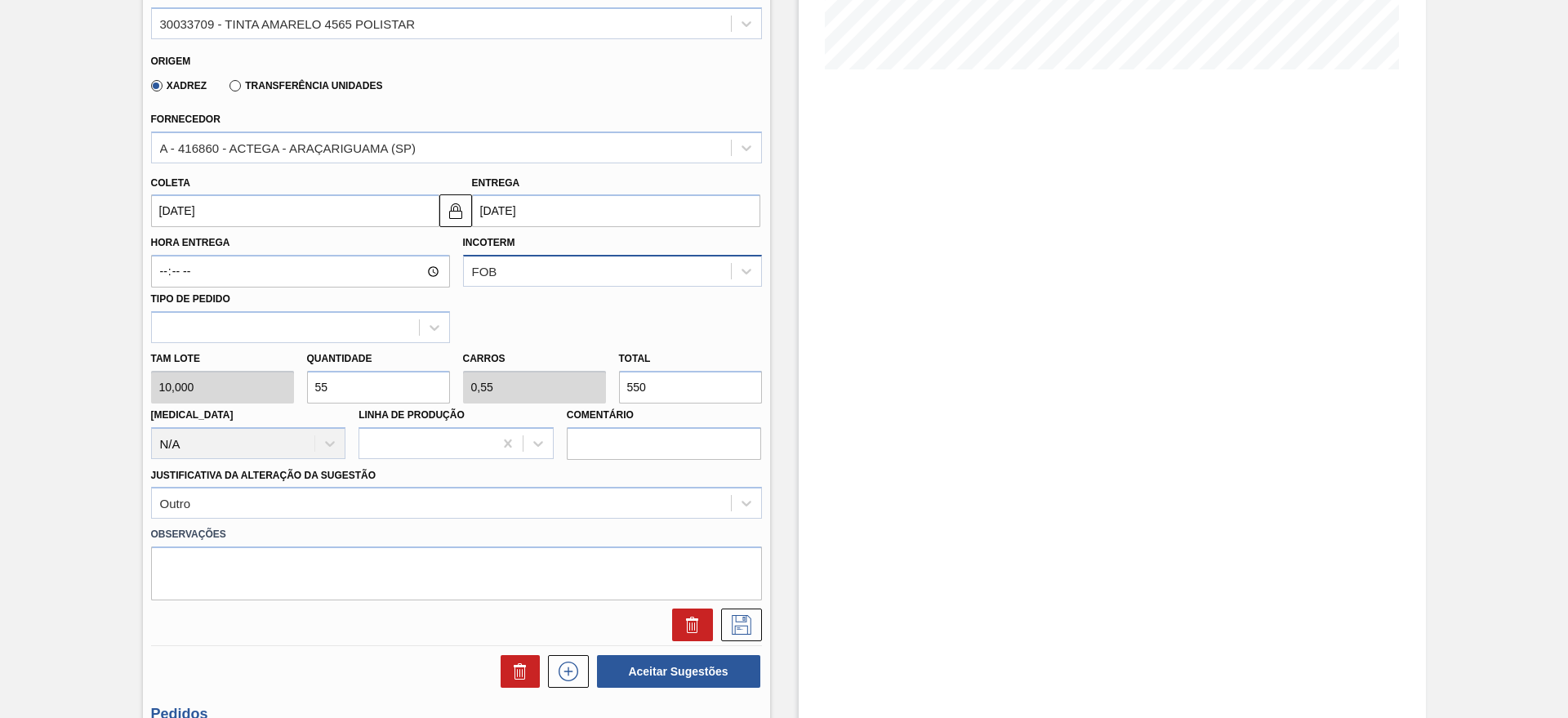
click at [511, 267] on div "FOB" at bounding box center [597, 271] width 267 height 24
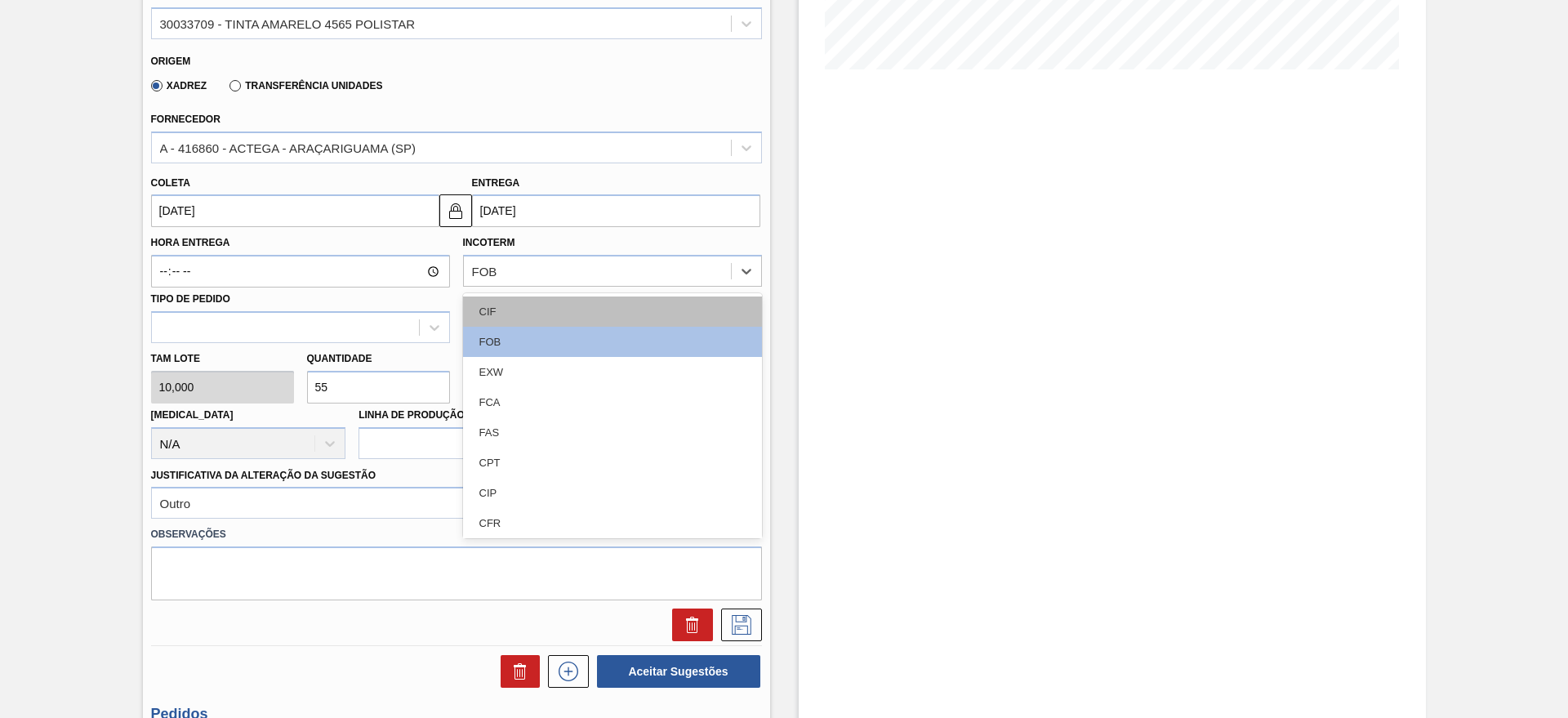
click at [504, 308] on div "CIF" at bounding box center [612, 311] width 299 height 30
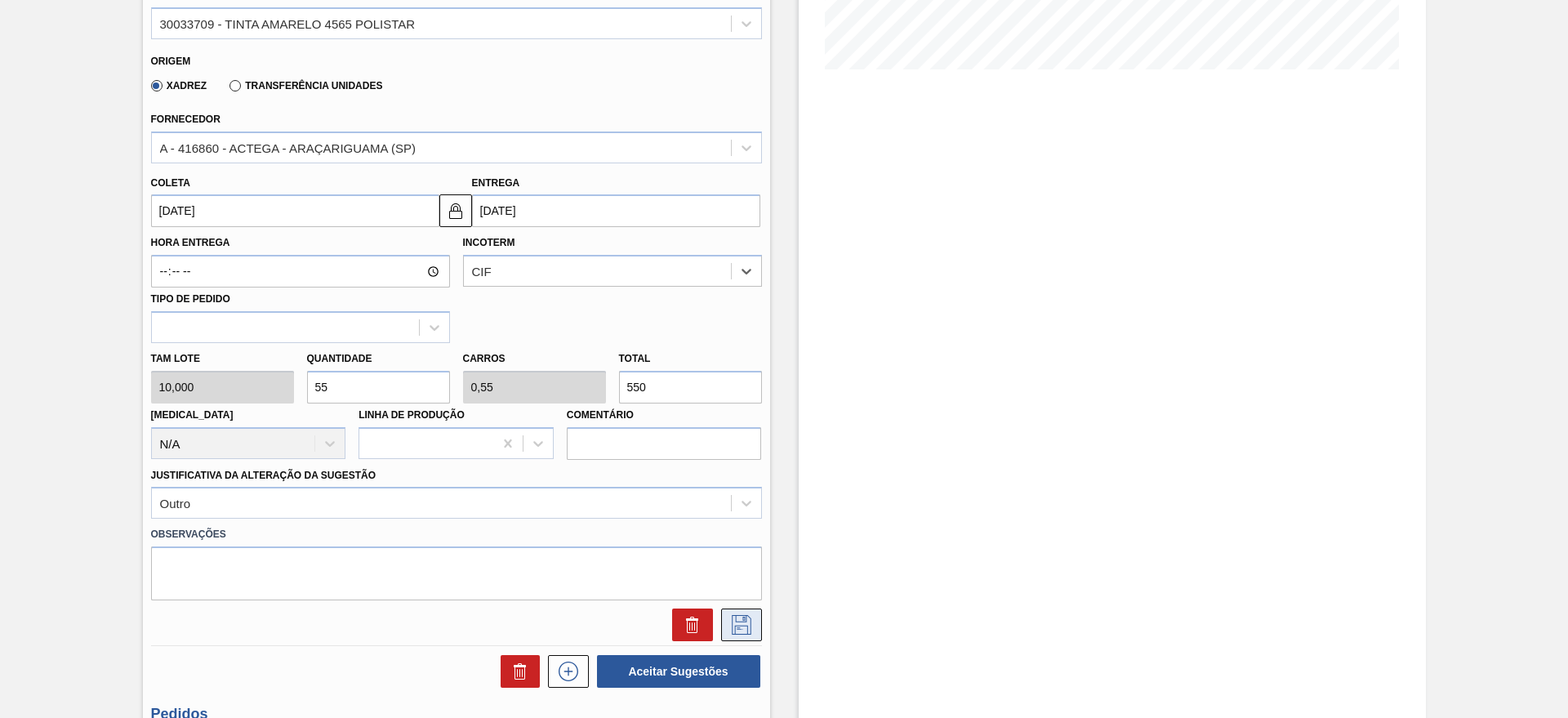
click at [743, 627] on icon at bounding box center [741, 624] width 26 height 20
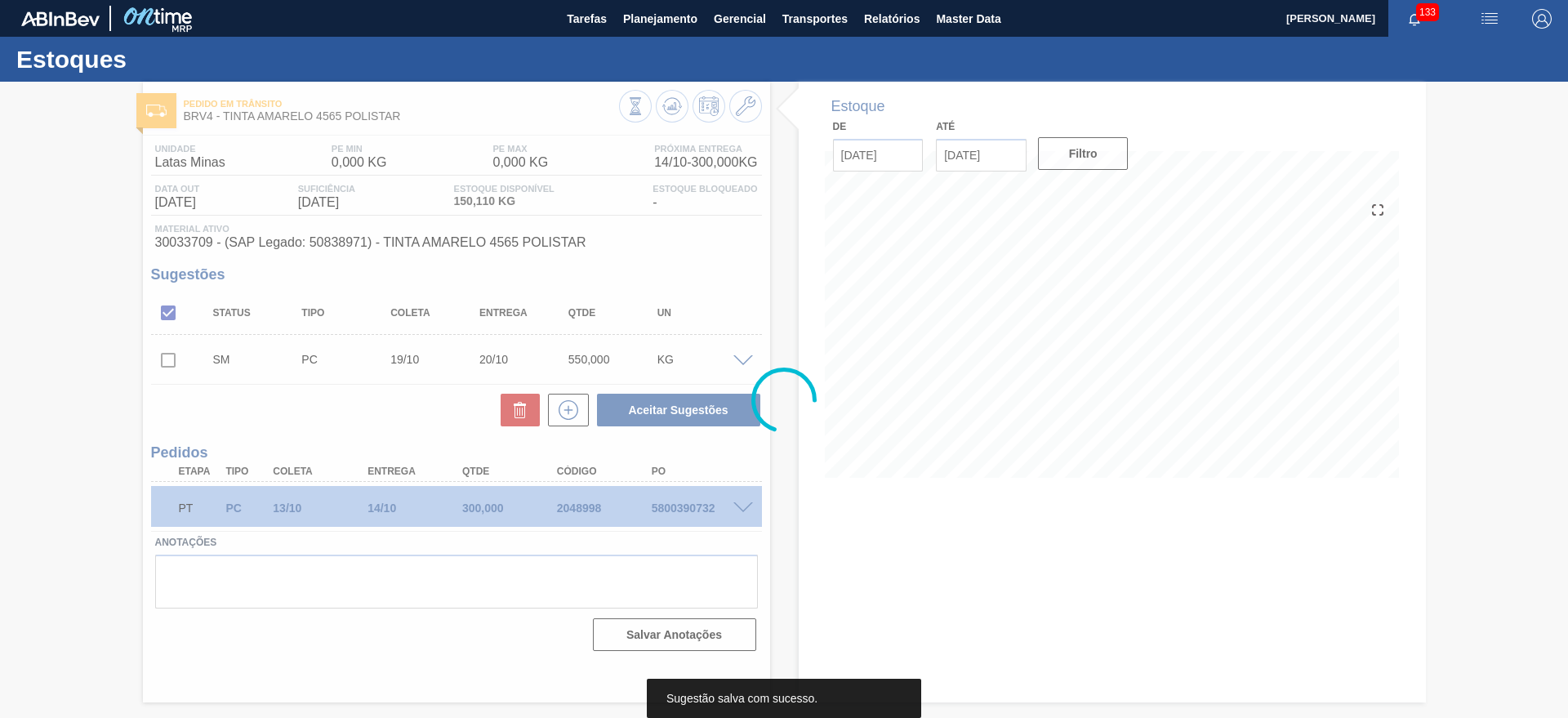
scroll to position [0, 0]
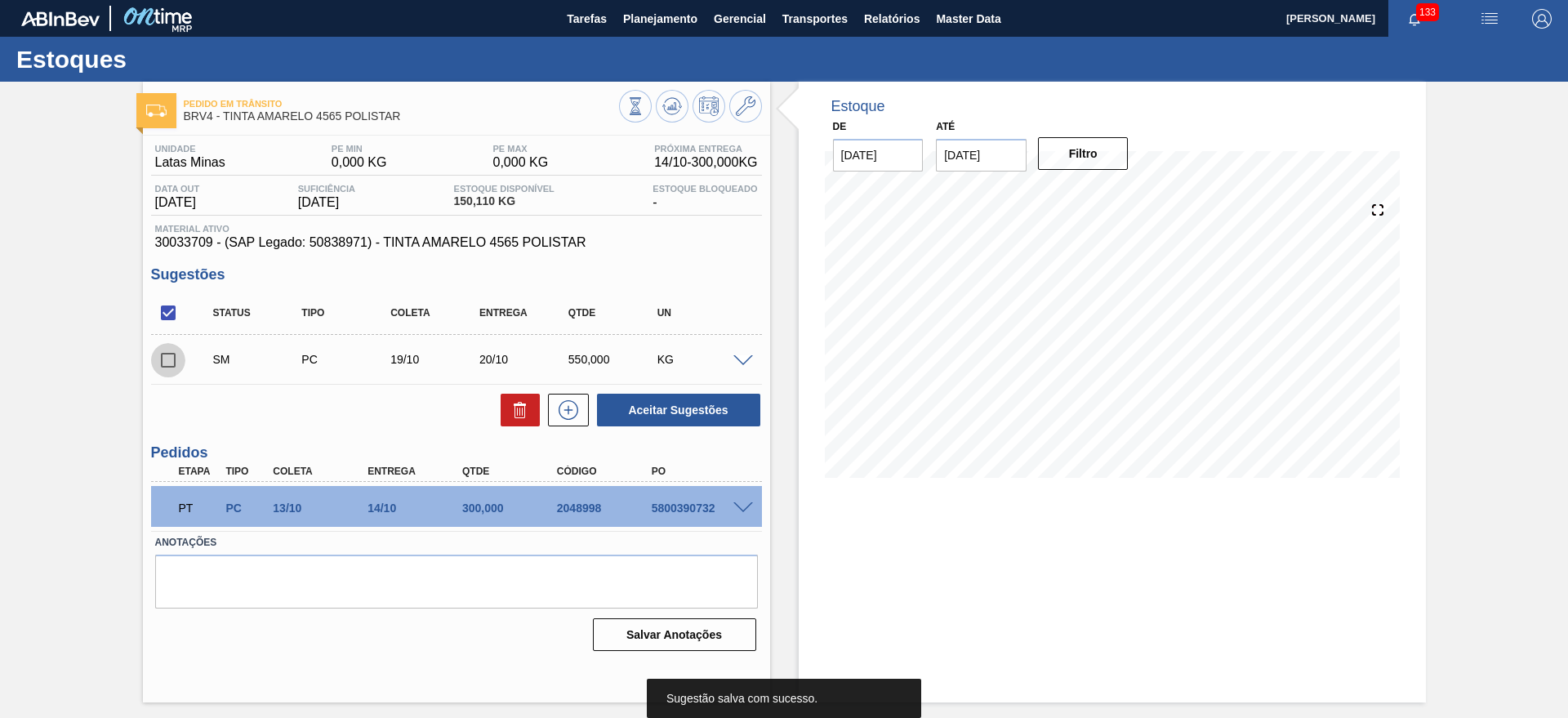
click at [175, 357] on input "checkbox" at bounding box center [168, 359] width 34 height 34
checkbox input "true"
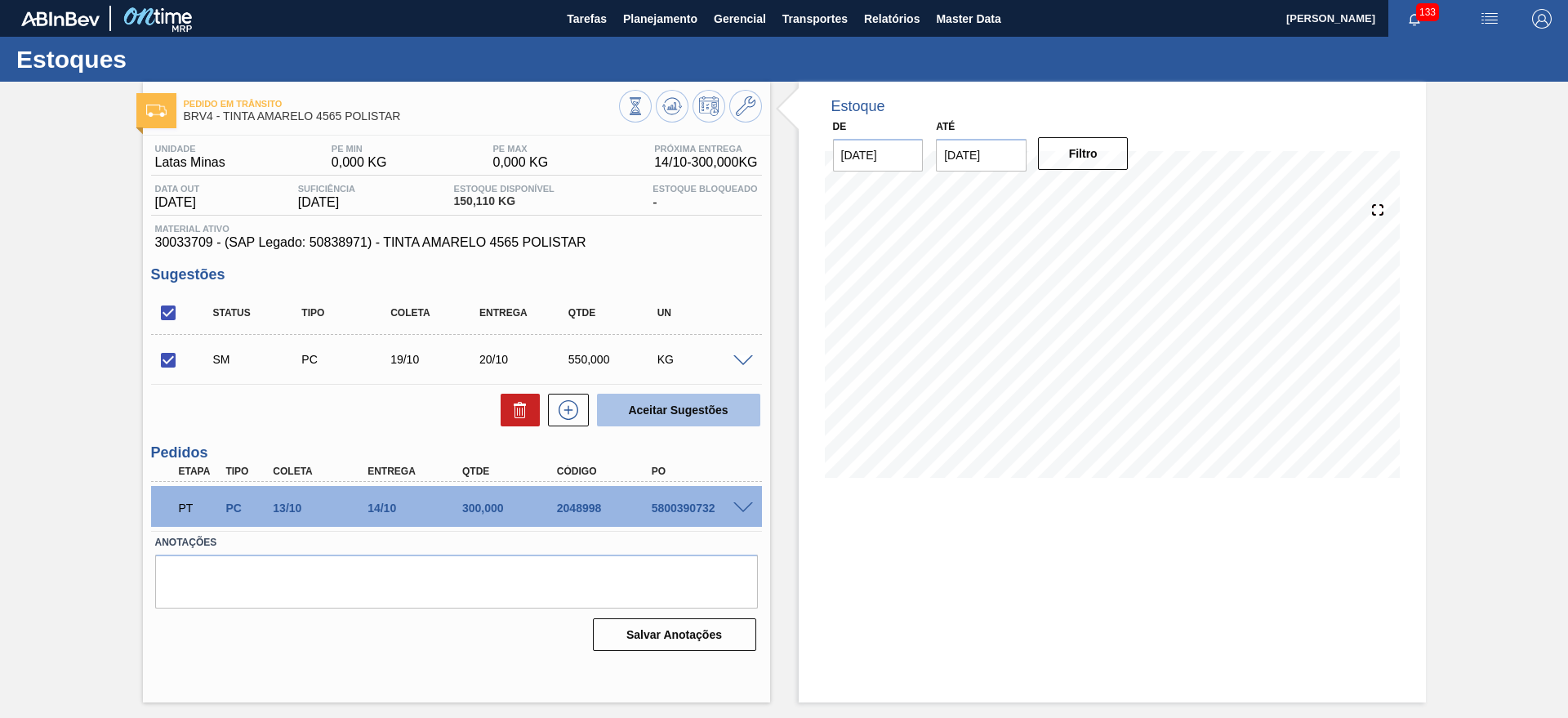
click at [656, 399] on button "Aceitar Sugestões" at bounding box center [678, 409] width 163 height 33
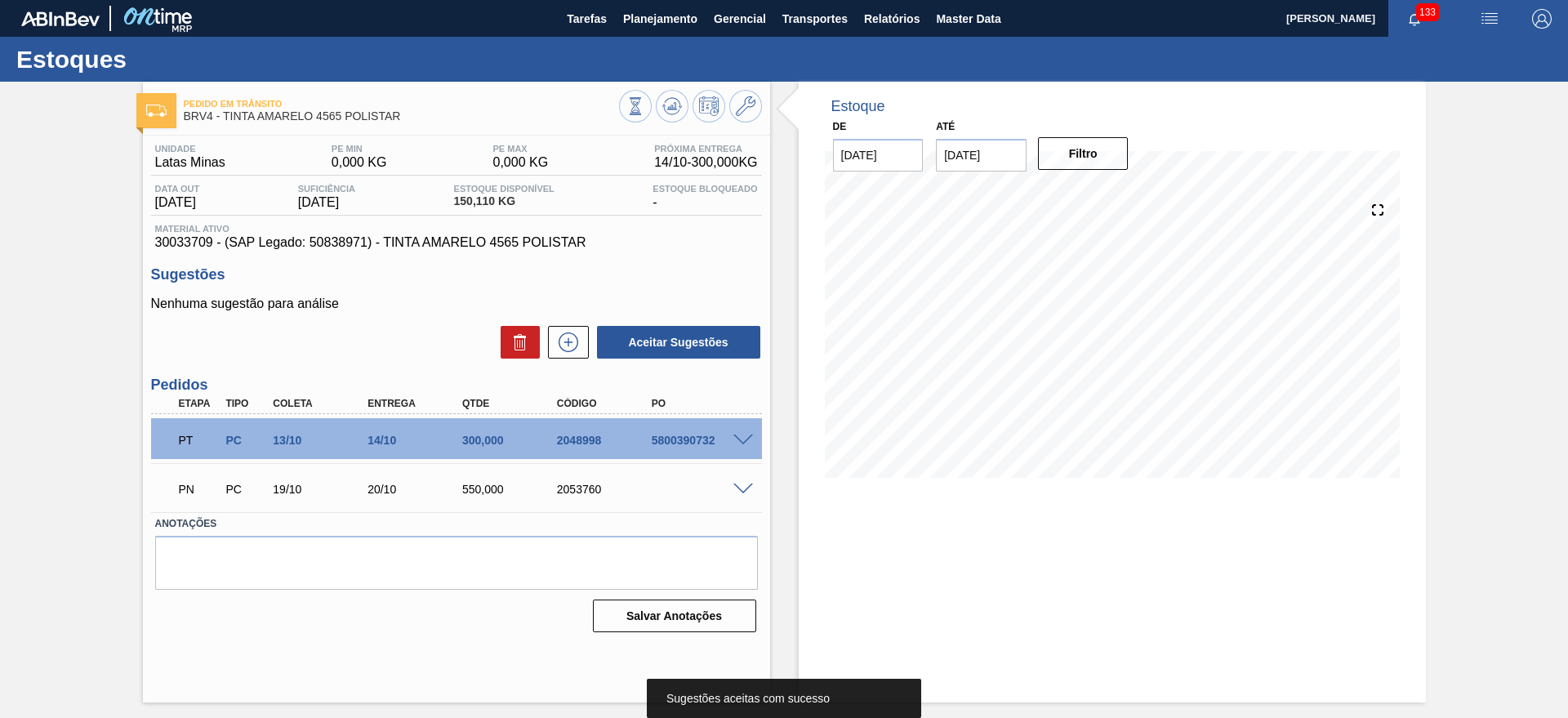
click at [748, 482] on div at bounding box center [746, 488] width 33 height 12
click at [744, 488] on span at bounding box center [743, 490] width 20 height 12
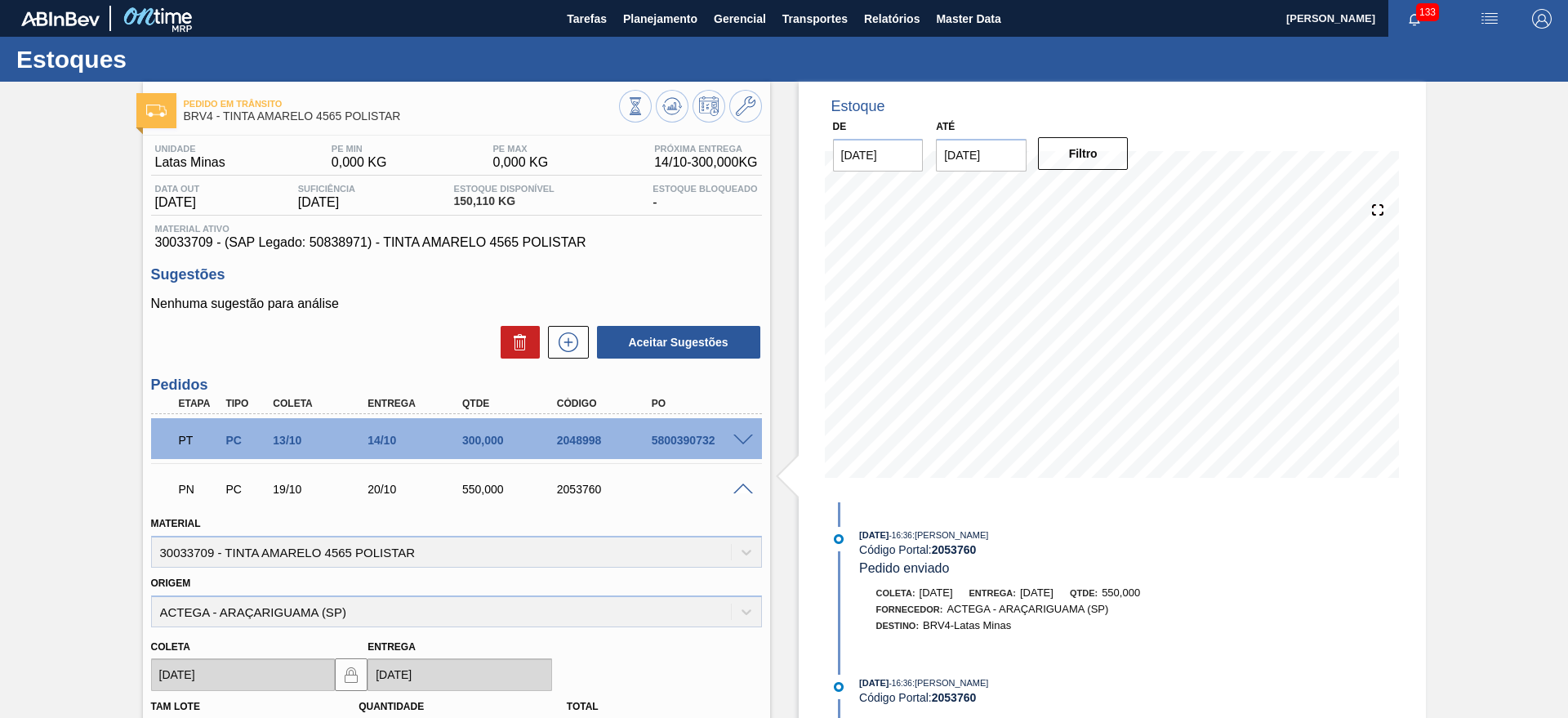
scroll to position [306, 0]
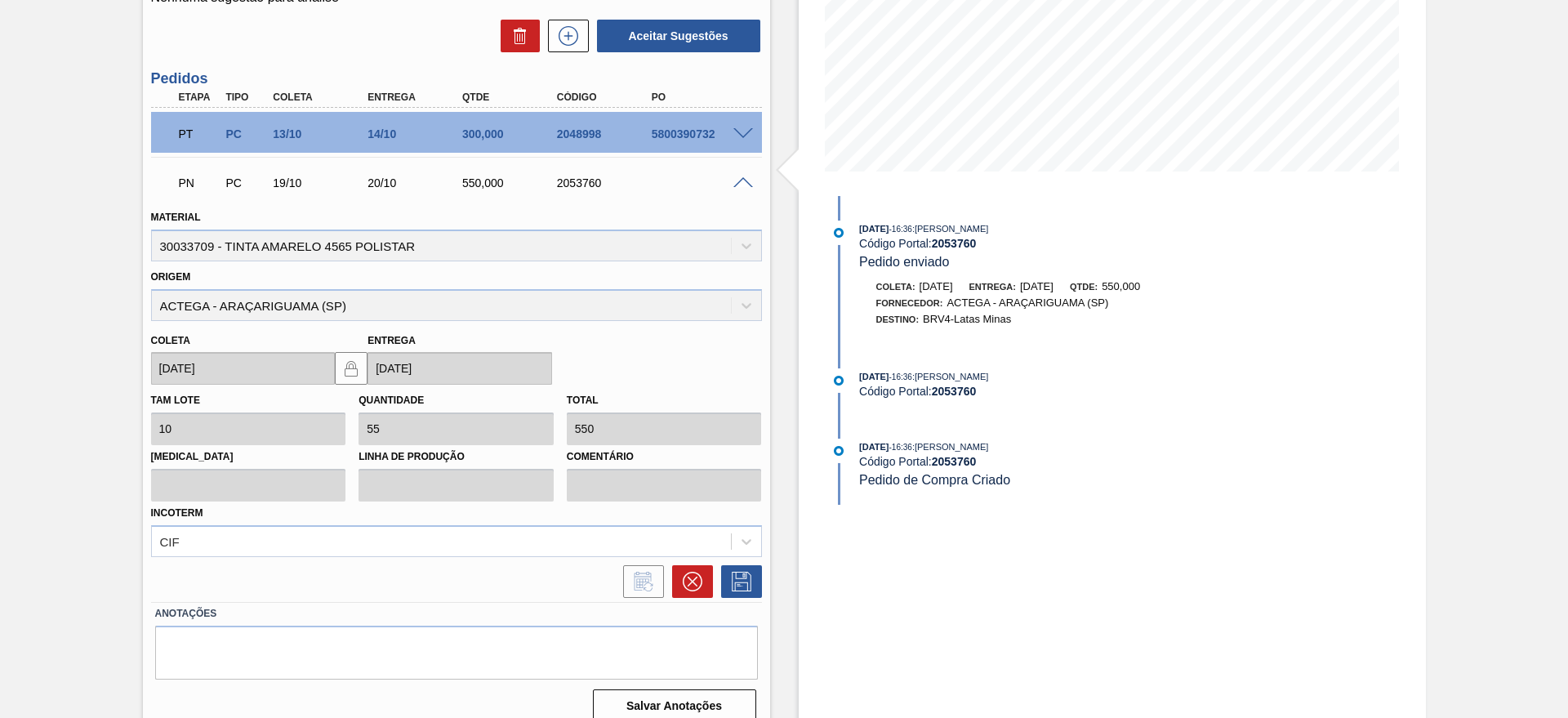
click at [739, 182] on span at bounding box center [743, 184] width 20 height 12
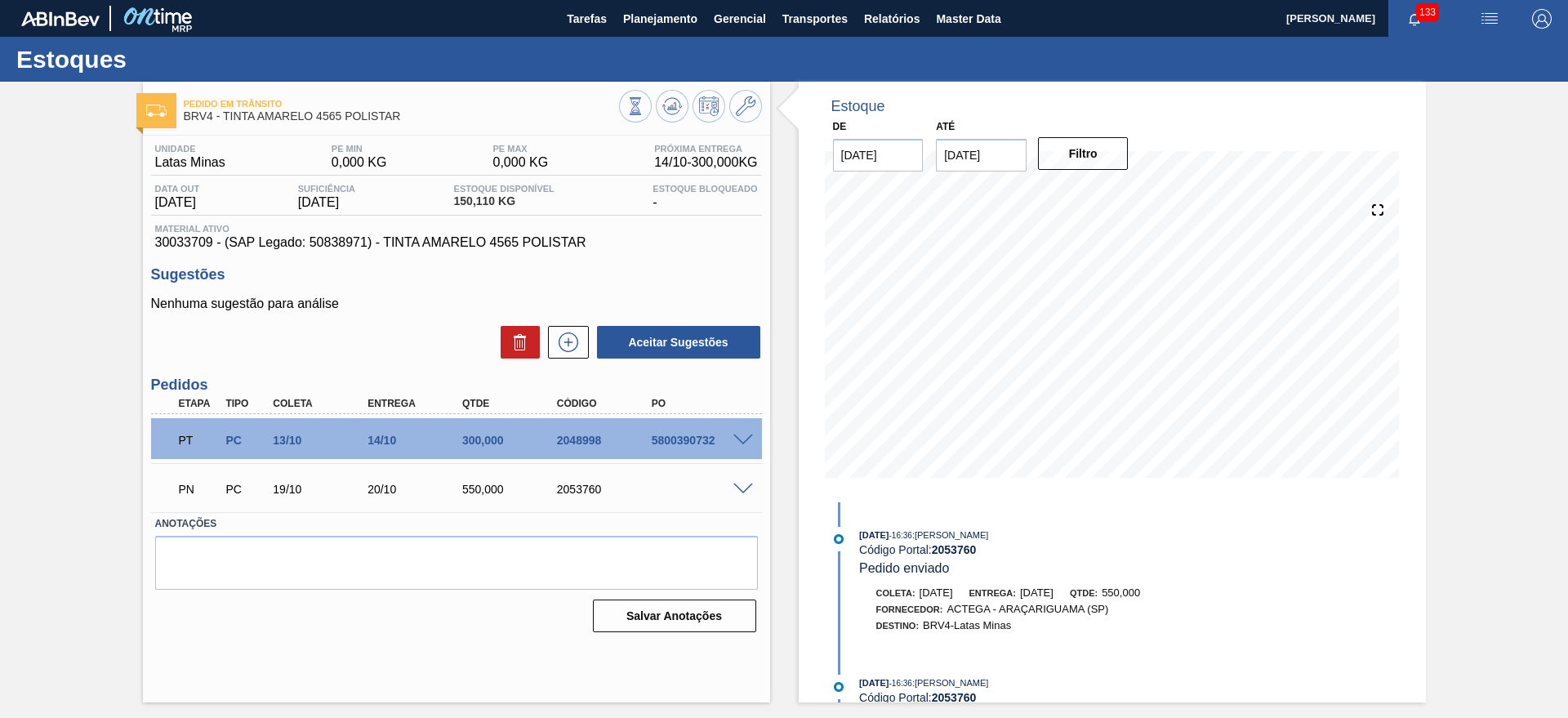
scroll to position [0, 0]
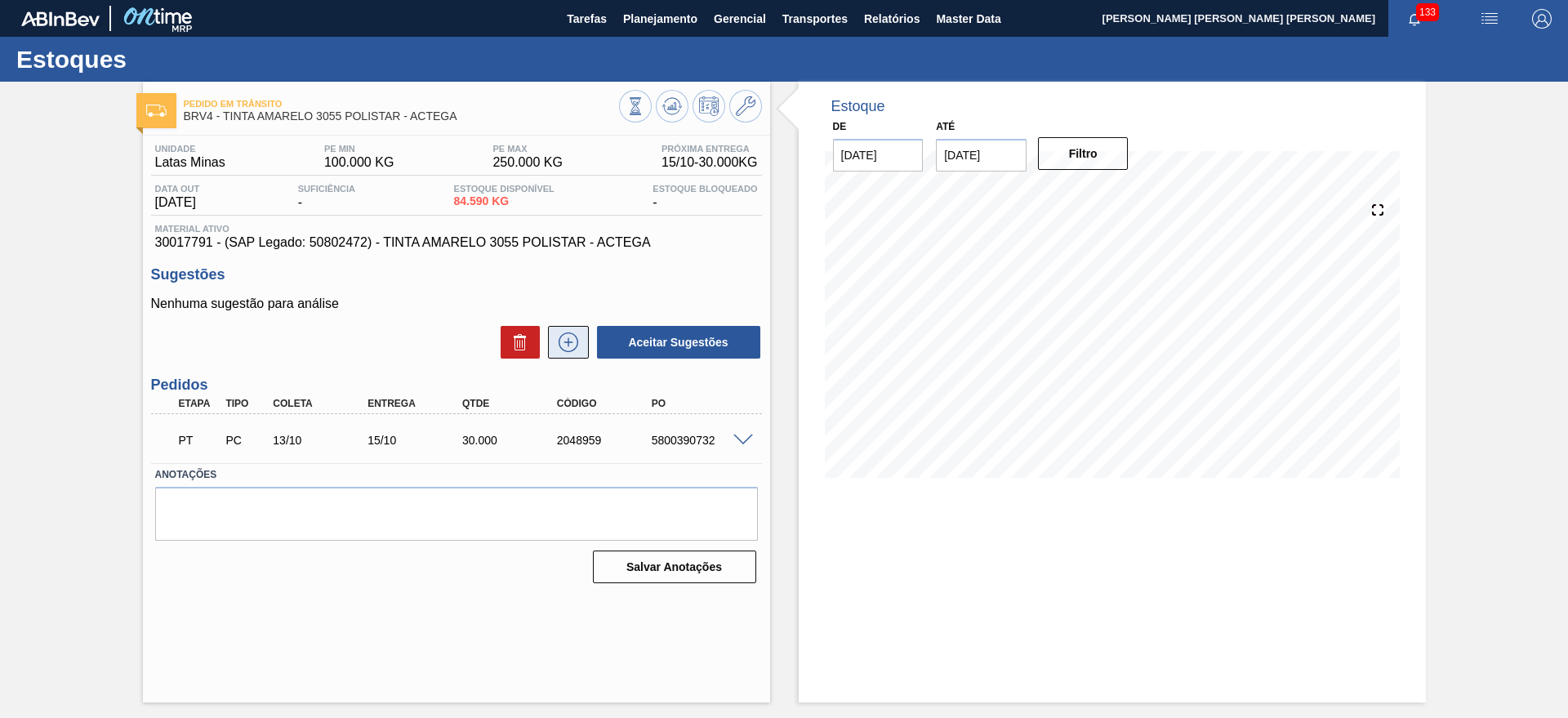
click at [574, 342] on icon at bounding box center [568, 342] width 26 height 20
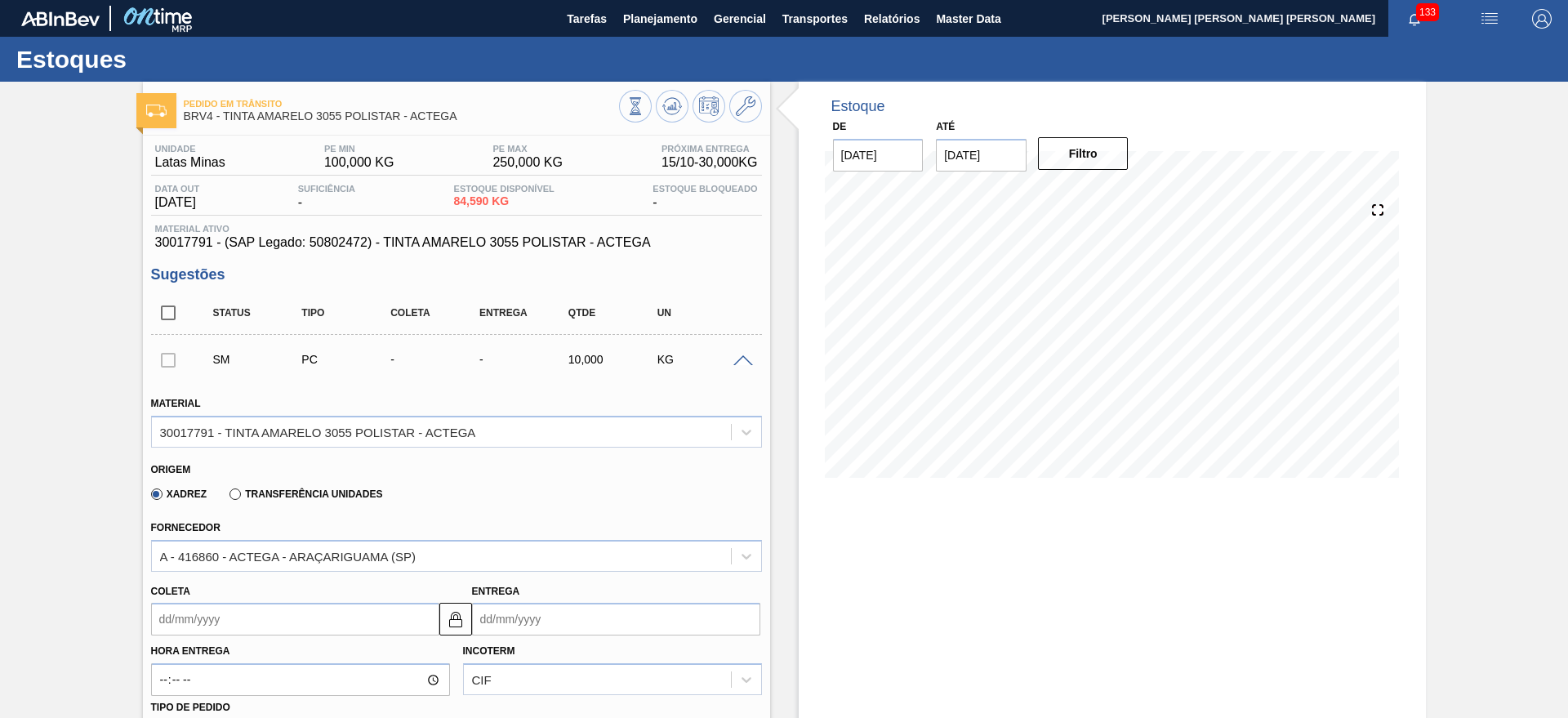
scroll to position [204, 0]
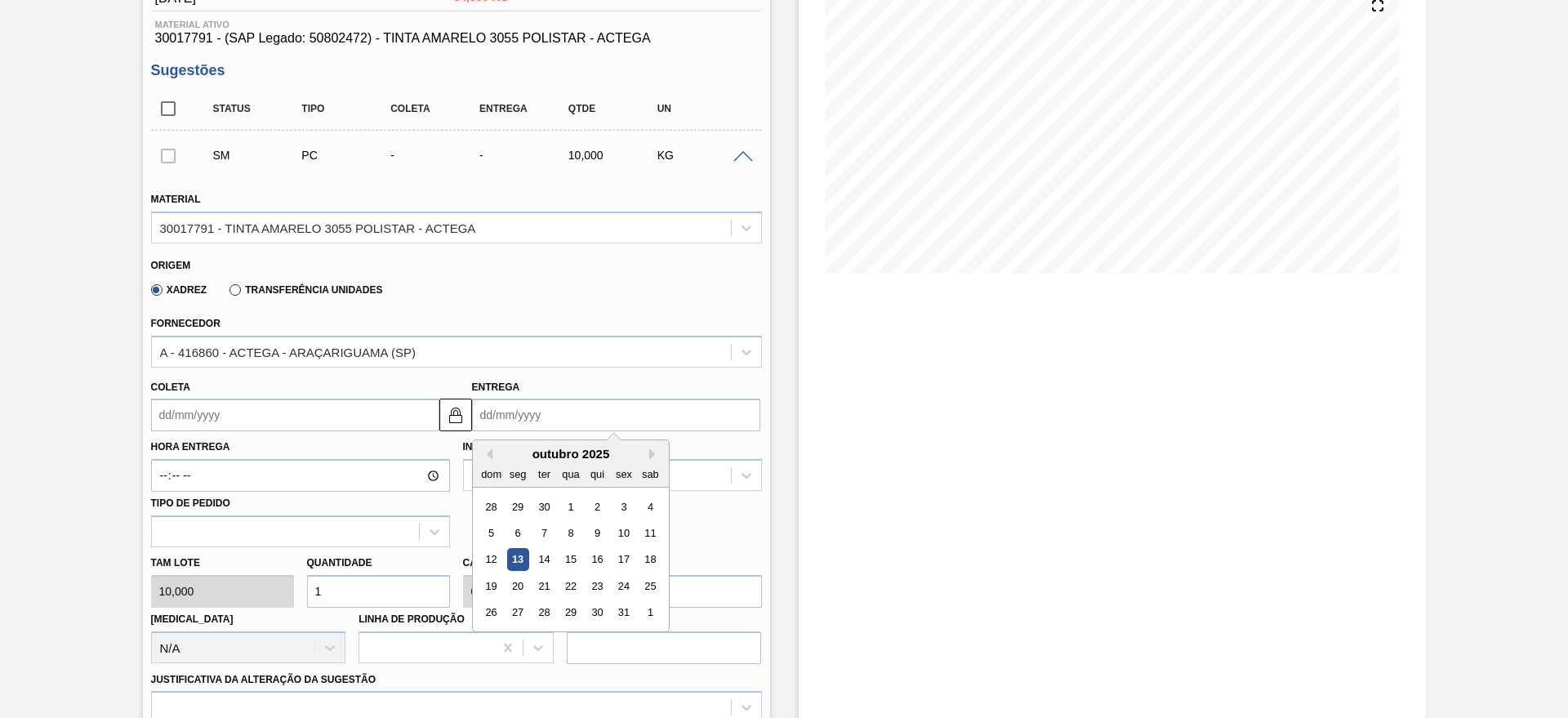
click at [520, 407] on input "Entrega" at bounding box center [615, 415] width 288 height 33
click at [518, 574] on div "20" at bounding box center [517, 585] width 22 height 22
type input "18/10/2025"
type input "20/10/2025"
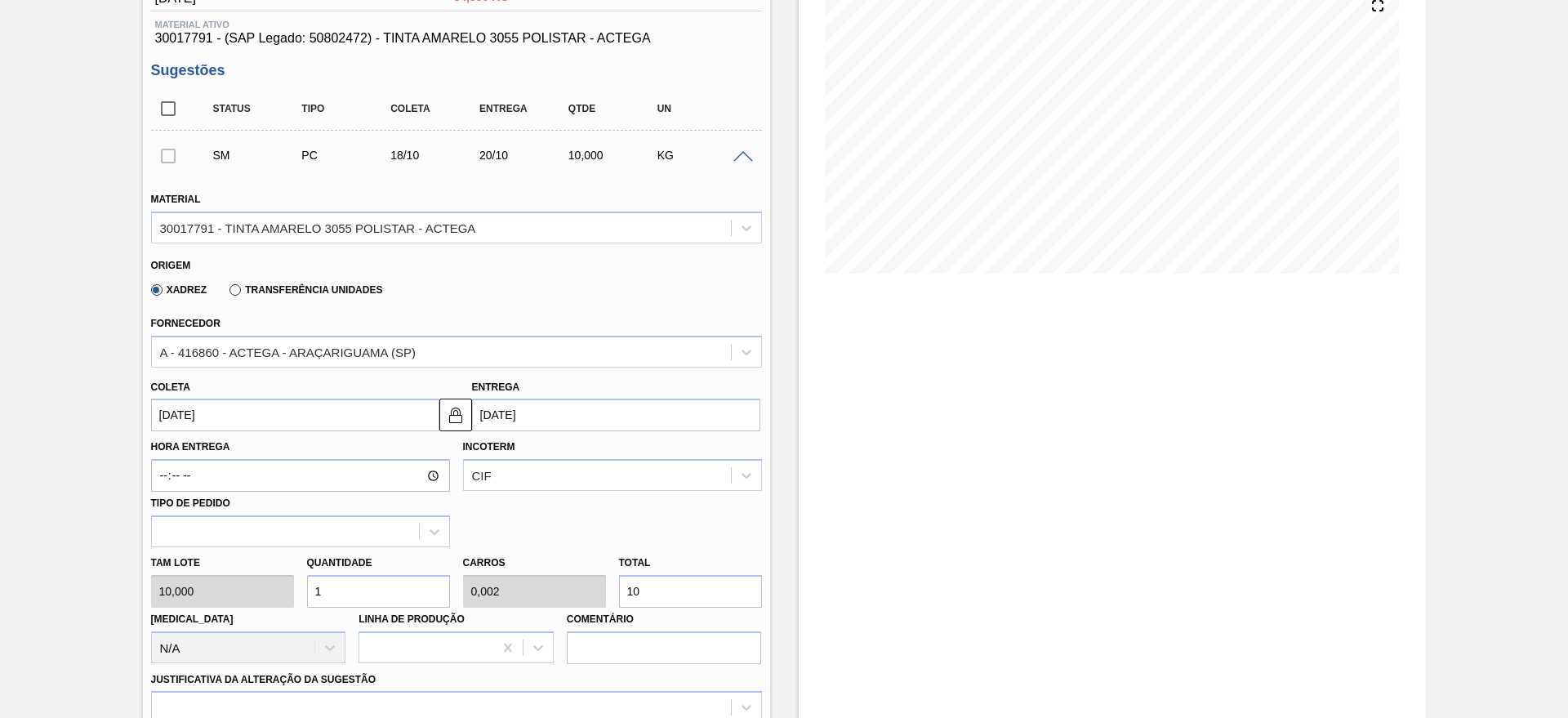
click at [376, 597] on input "1" at bounding box center [378, 590] width 143 height 33
type input "0"
type input "2"
type input "0,004"
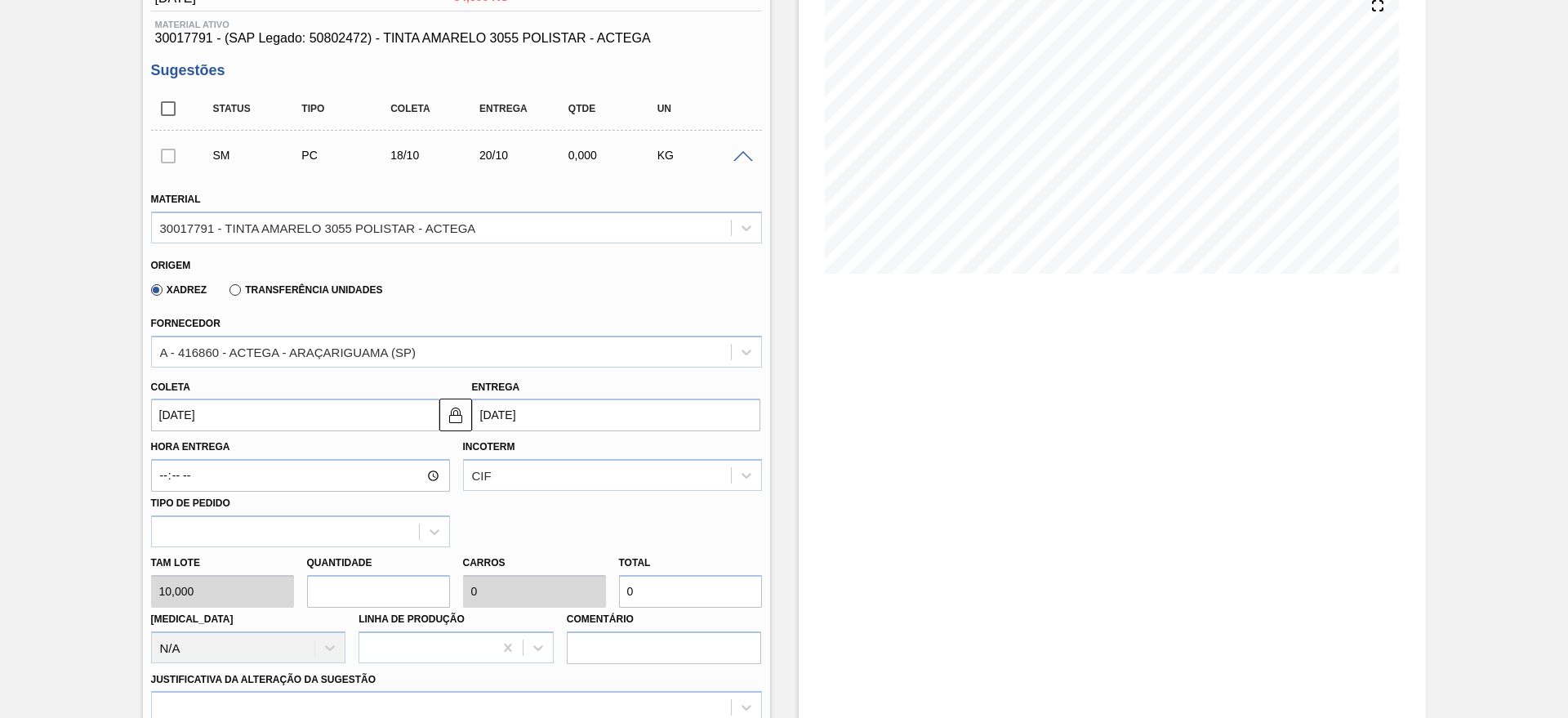
type input "20"
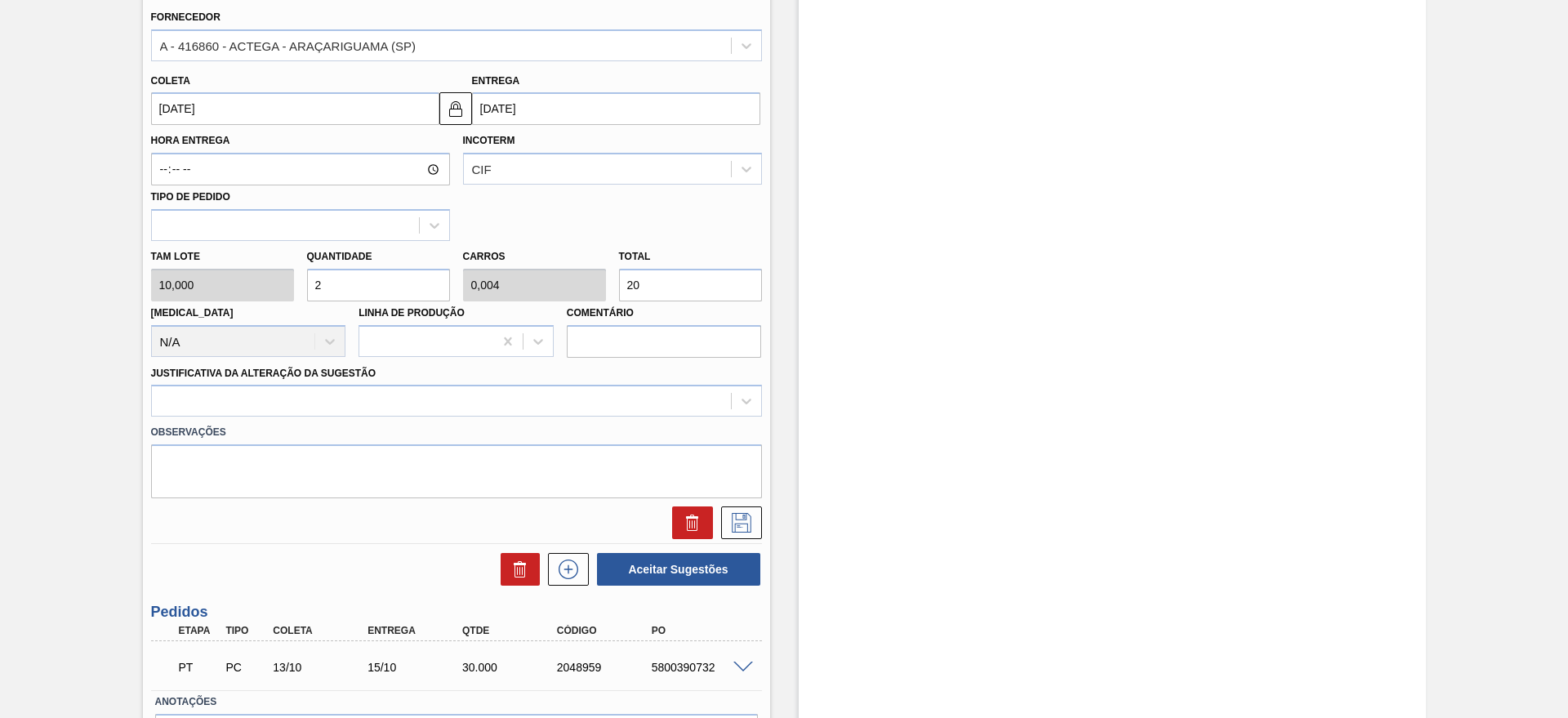
scroll to position [616, 0]
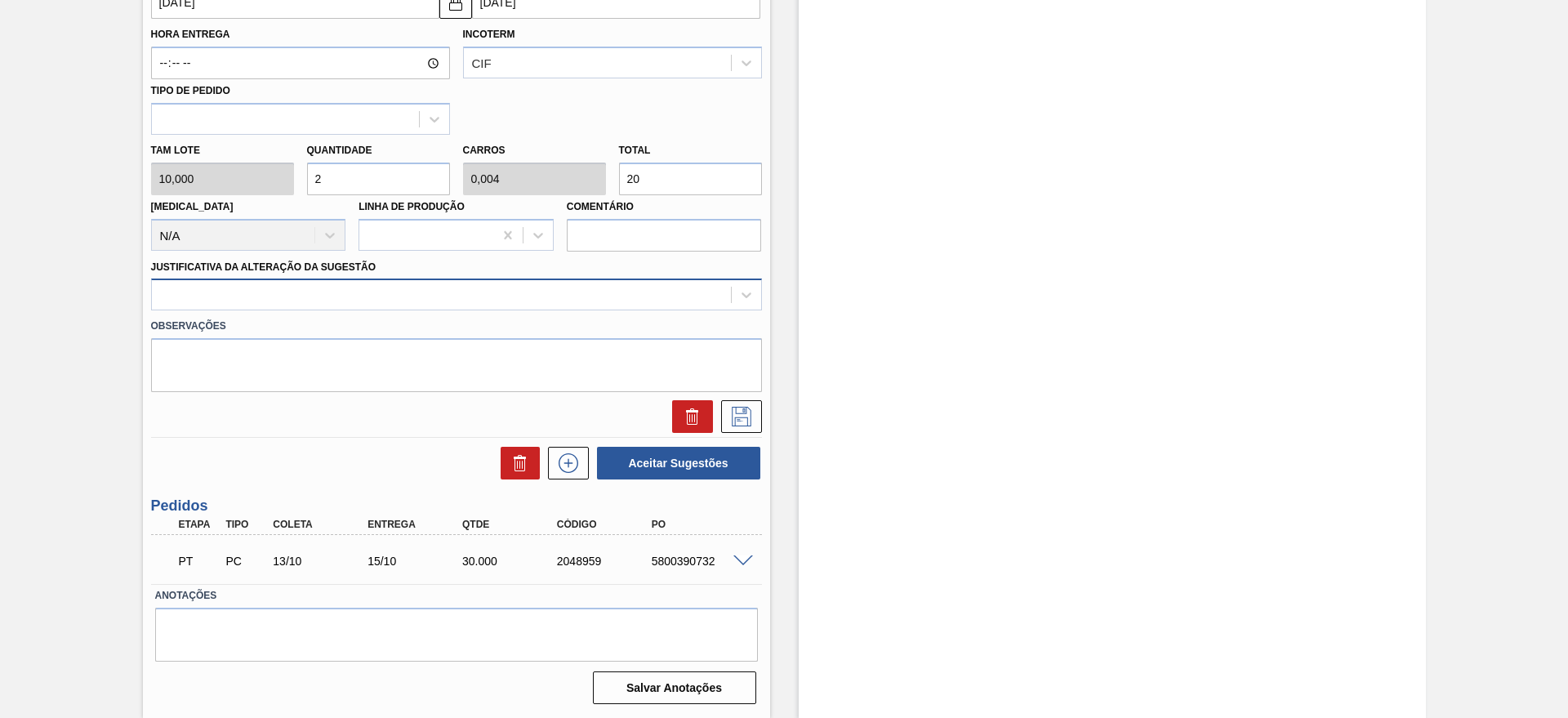
type input "2"
click at [260, 303] on div at bounding box center [441, 295] width 579 height 24
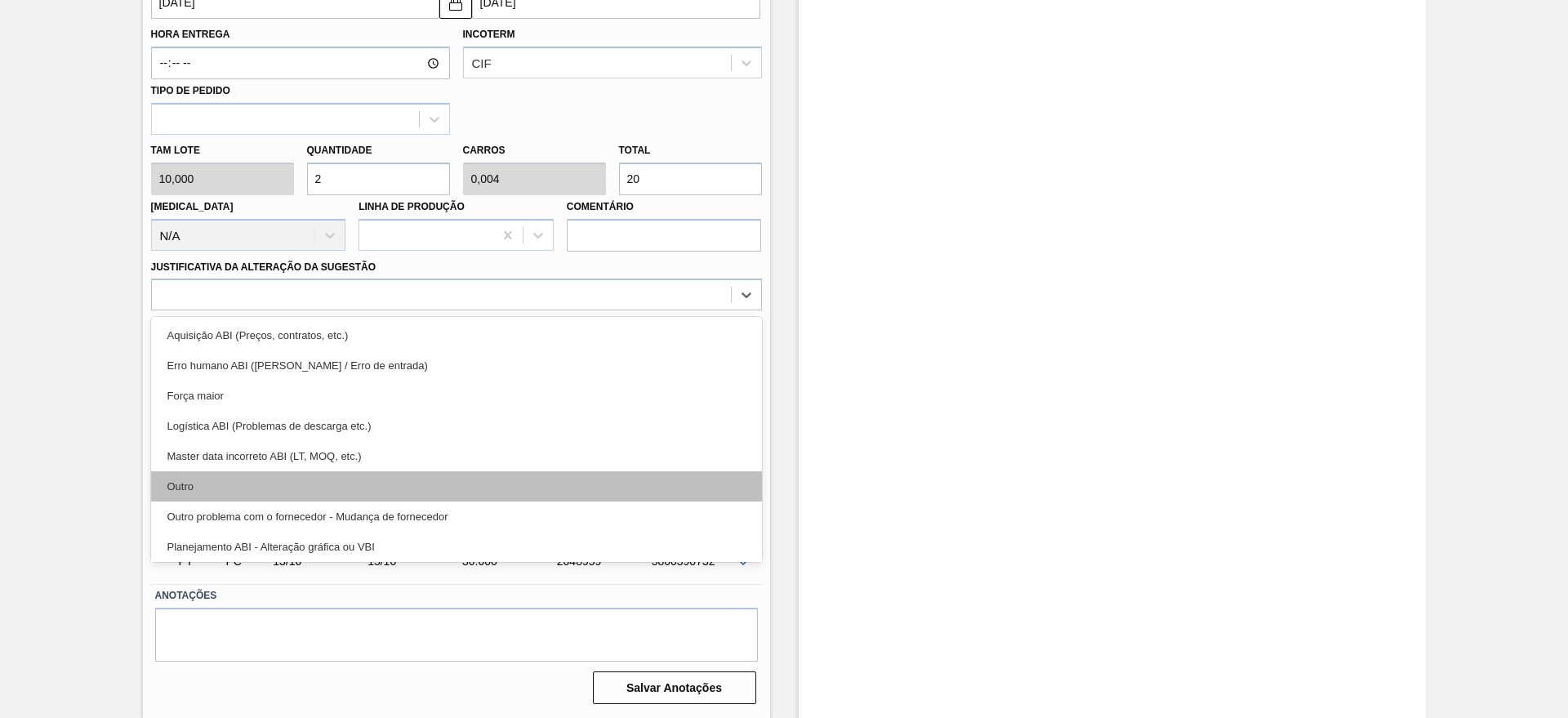
click at [219, 484] on div "Outro" at bounding box center [456, 486] width 611 height 30
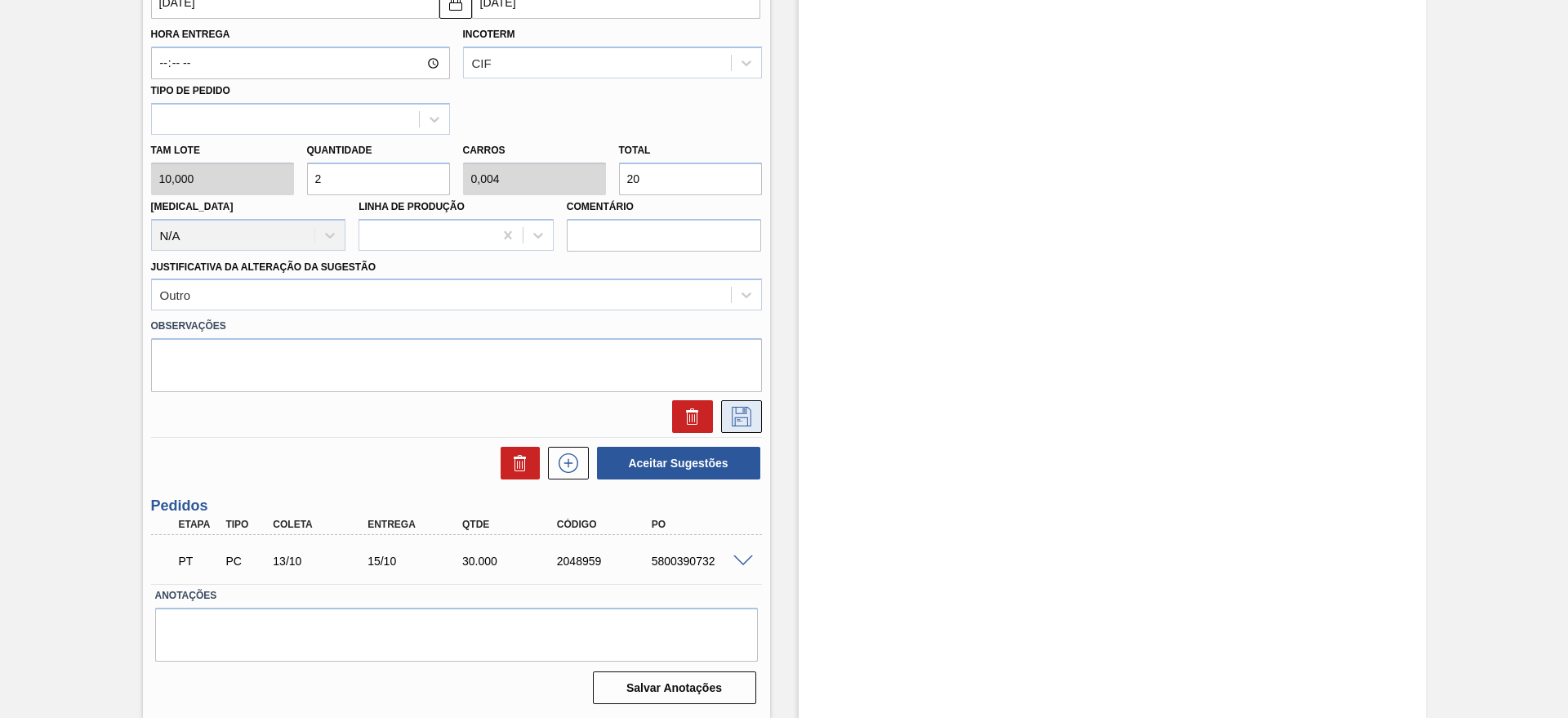
click at [739, 419] on icon at bounding box center [741, 417] width 26 height 20
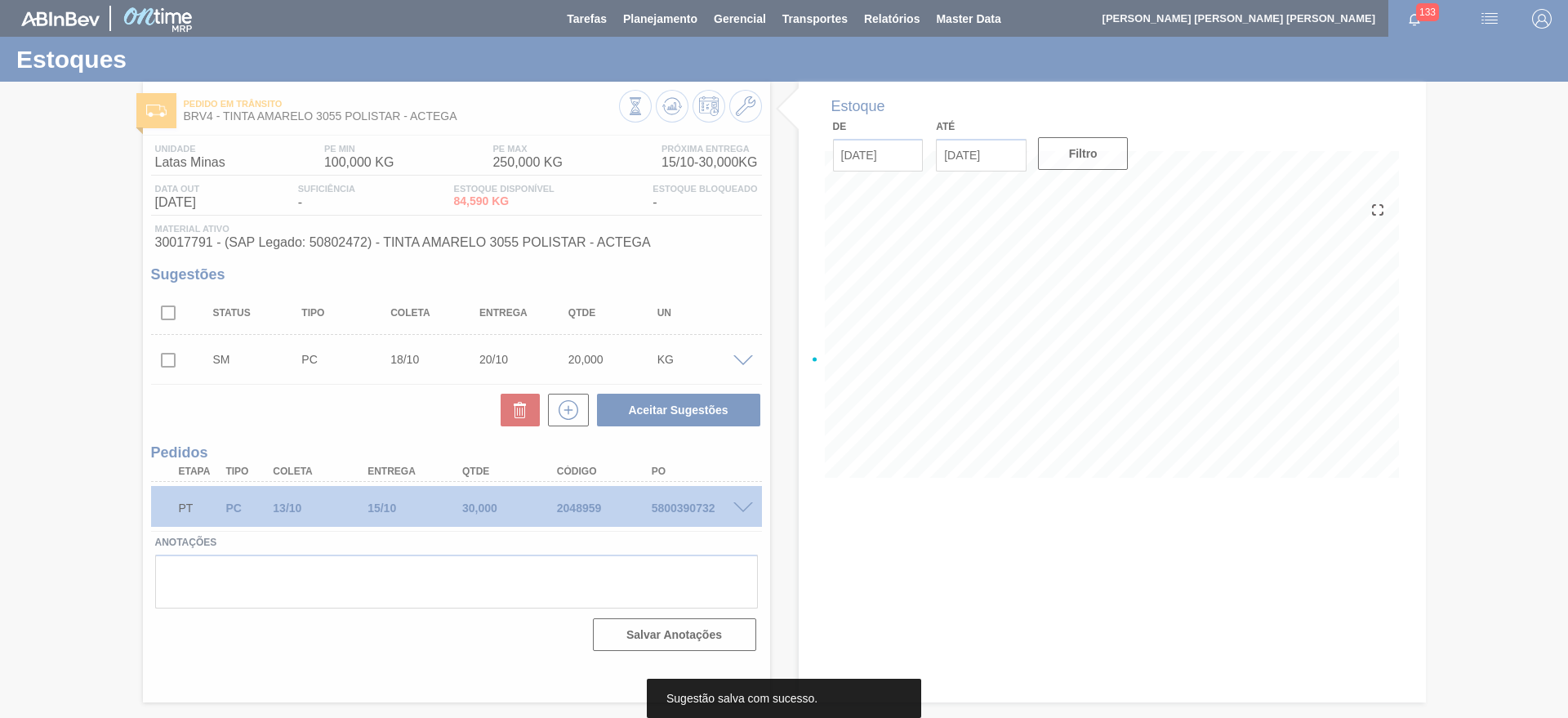
scroll to position [0, 0]
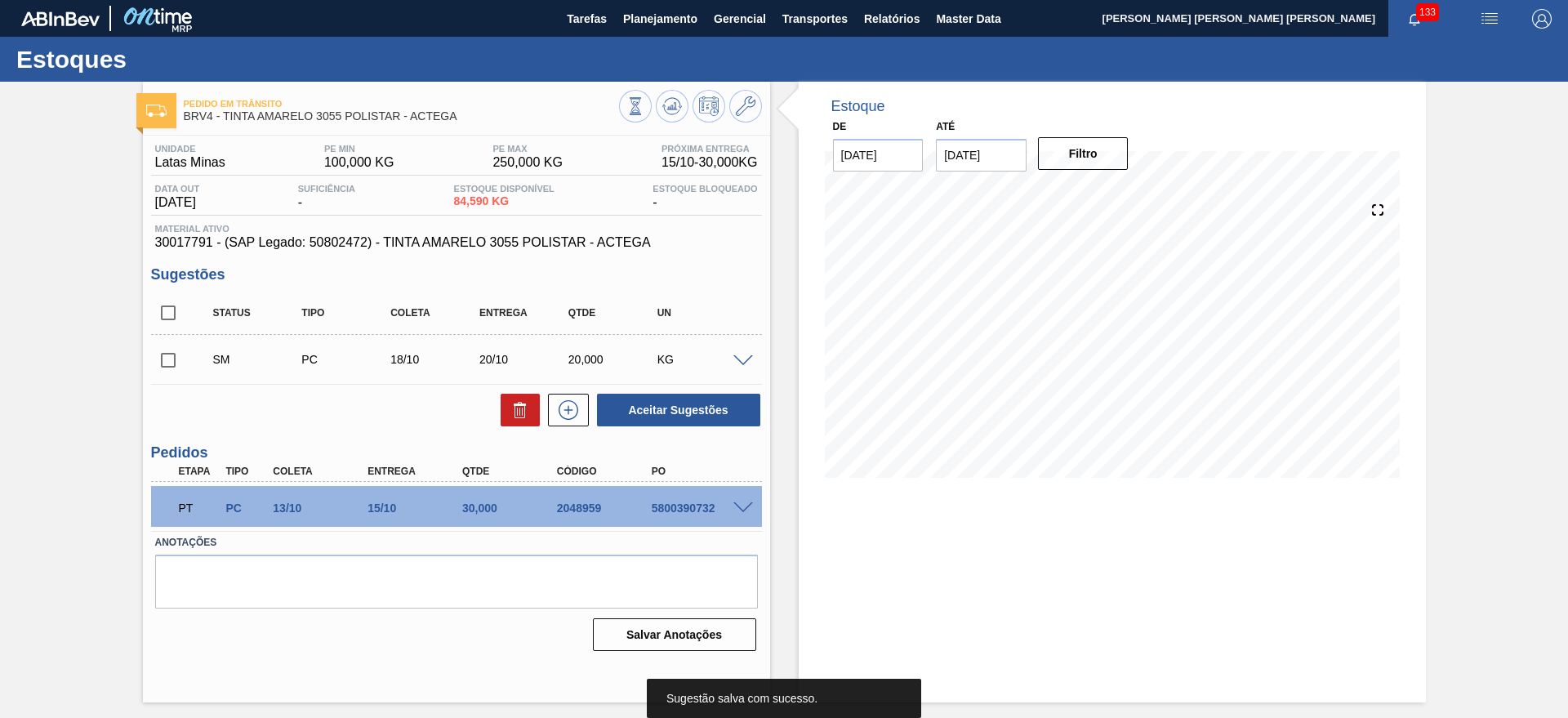
click at [170, 351] on input "checkbox" at bounding box center [168, 359] width 34 height 34
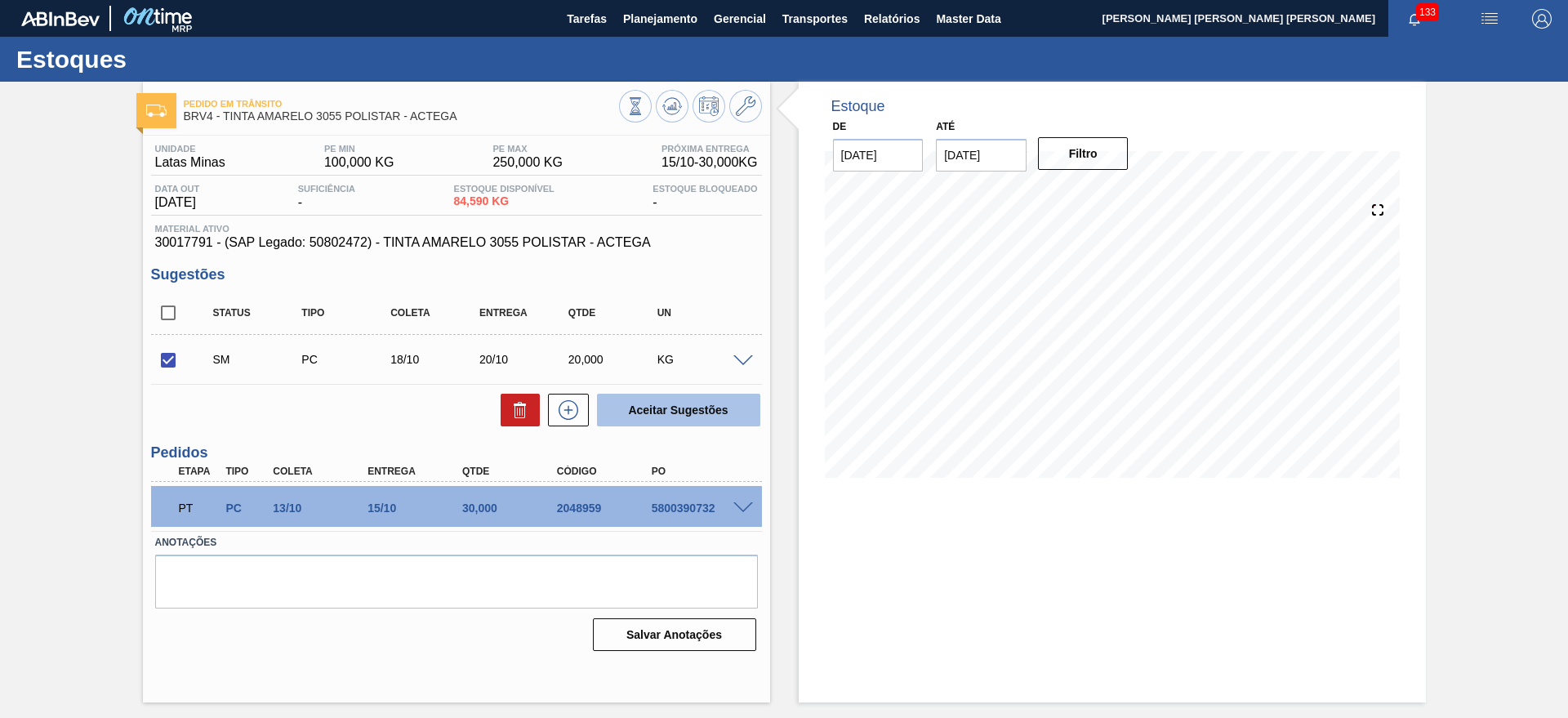
click at [647, 400] on button "Aceitar Sugestões" at bounding box center [678, 409] width 163 height 33
checkbox input "false"
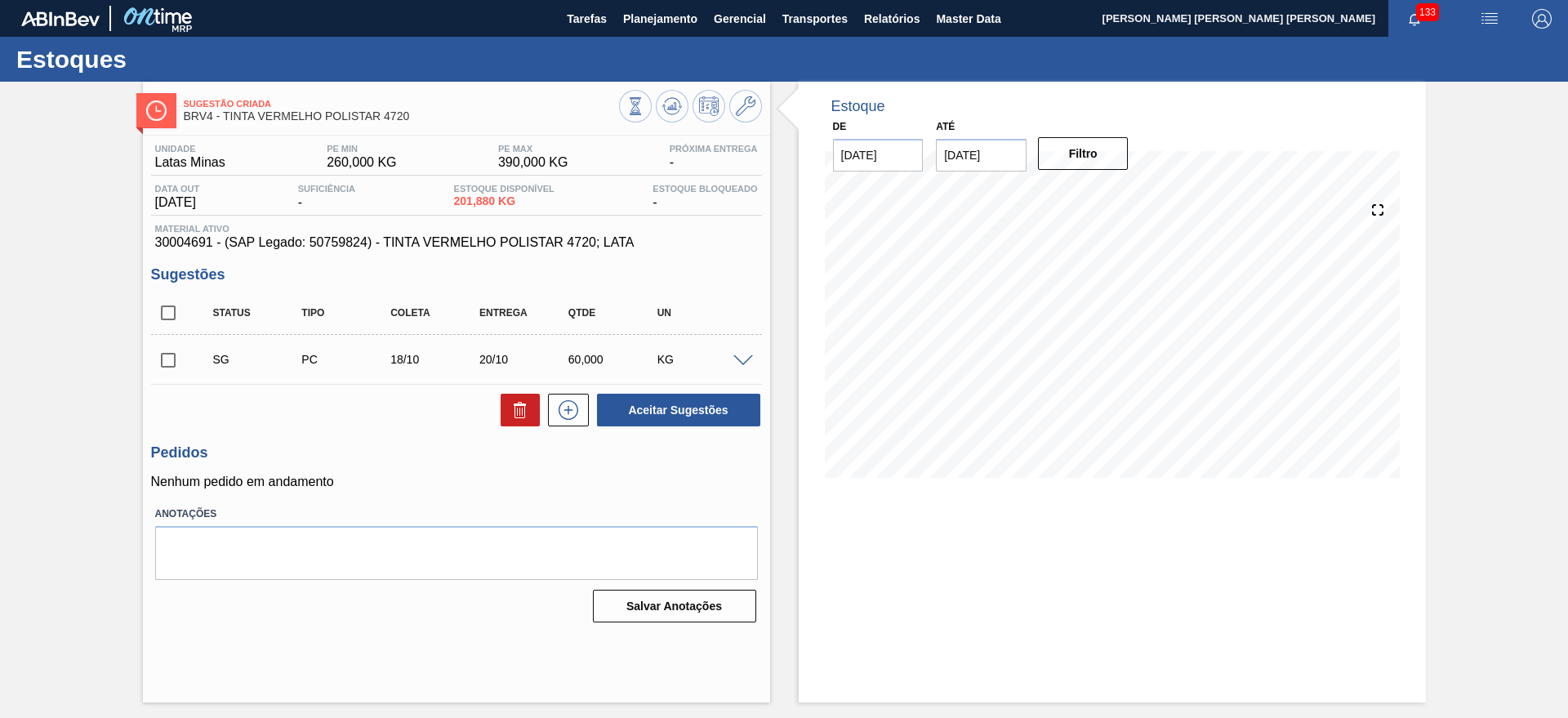
click at [183, 358] on input "checkbox" at bounding box center [168, 359] width 34 height 34
click at [718, 418] on button "Aceitar Sugestões" at bounding box center [678, 409] width 163 height 33
checkbox input "false"
click at [175, 354] on input "checkbox" at bounding box center [168, 359] width 34 height 34
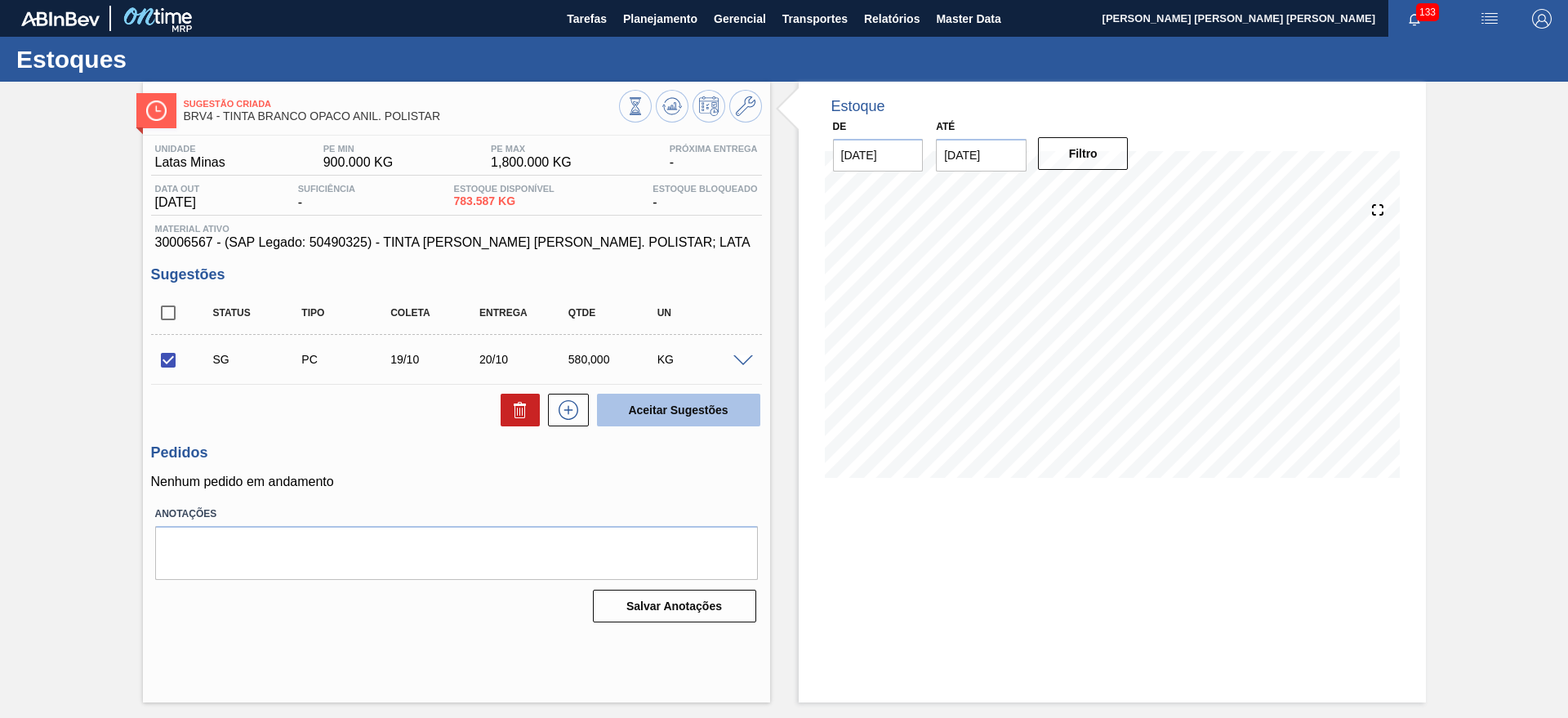
click at [685, 412] on button "Aceitar Sugestões" at bounding box center [678, 409] width 163 height 33
checkbox input "false"
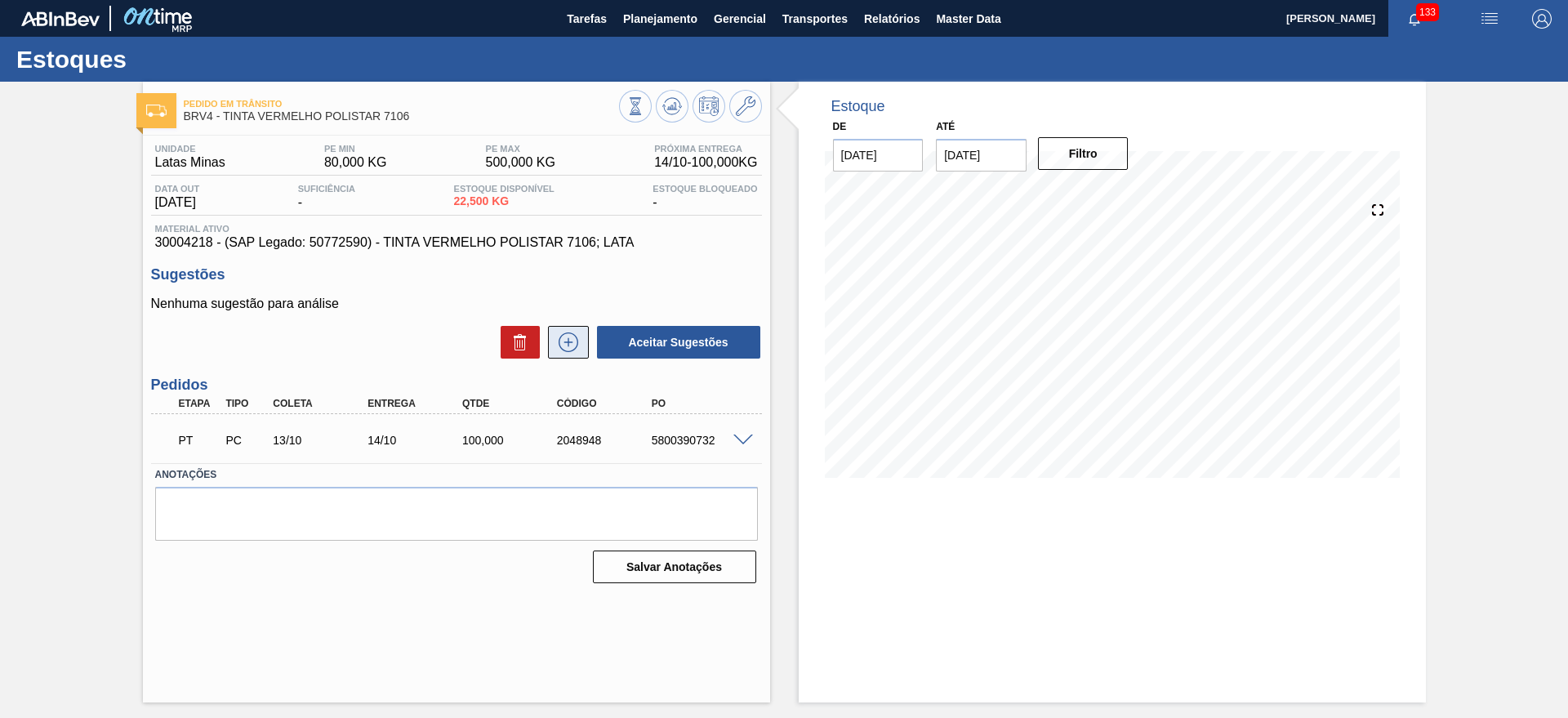
click at [577, 334] on icon at bounding box center [568, 342] width 26 height 20
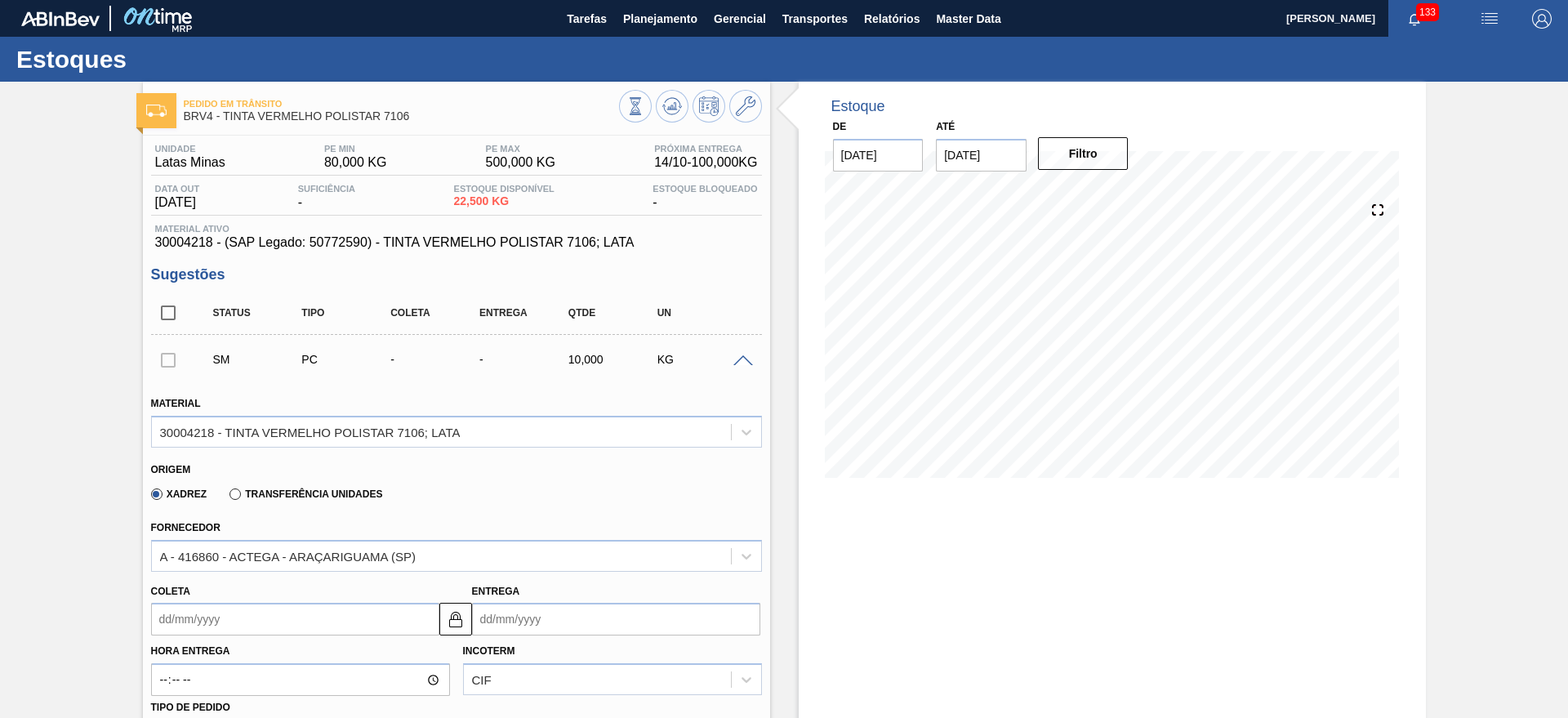
scroll to position [306, 0]
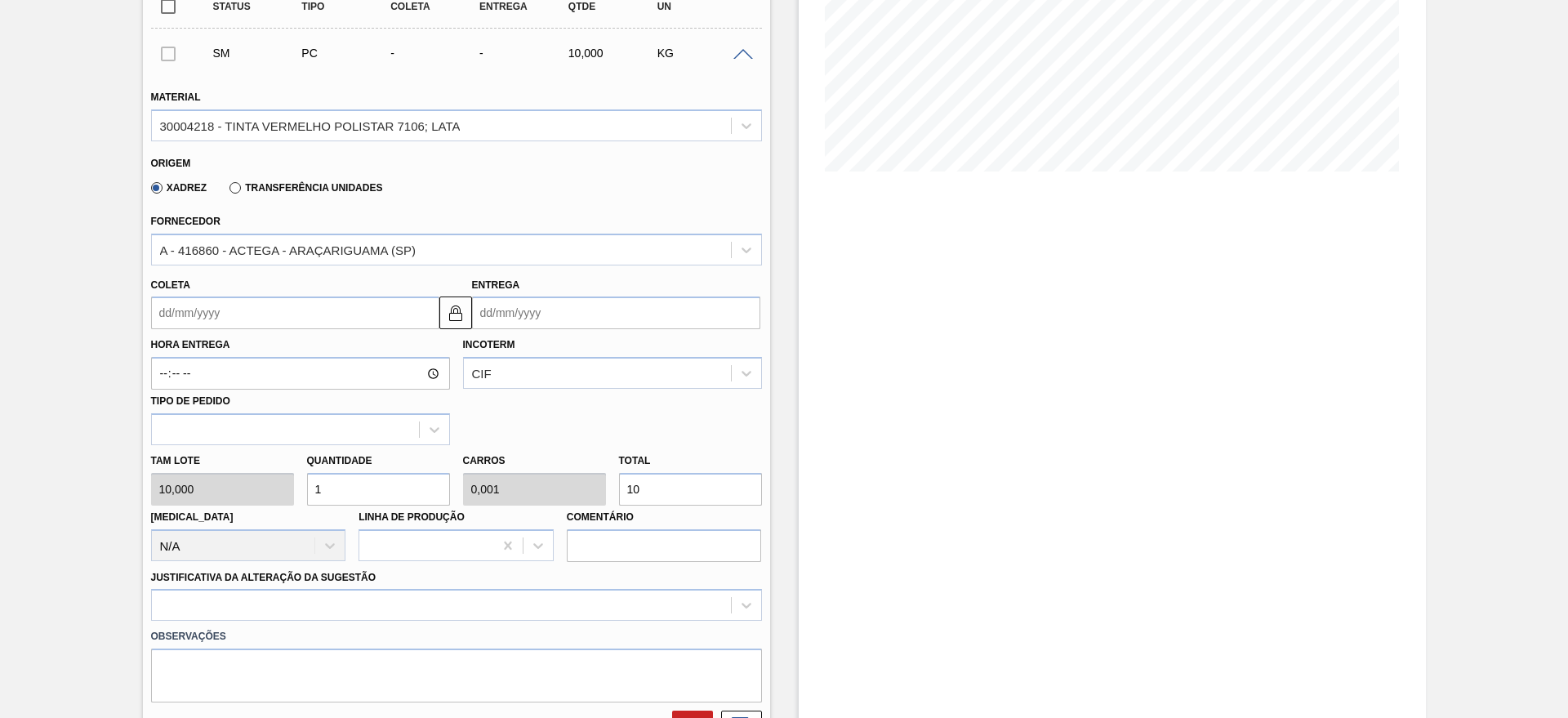
click at [550, 308] on input "Entrega" at bounding box center [615, 312] width 288 height 33
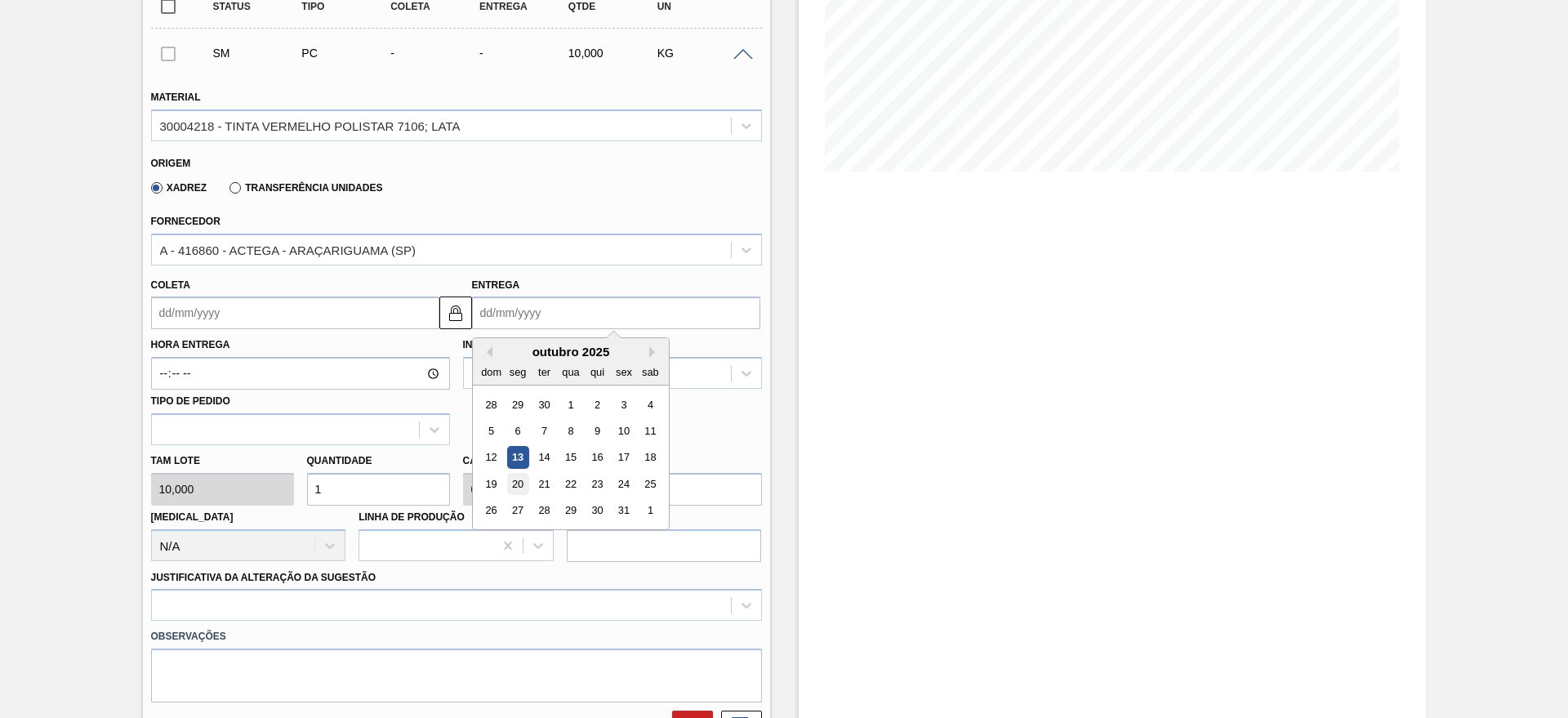
click at [523, 484] on div "20" at bounding box center [517, 483] width 22 height 22
type input "[DATE]"
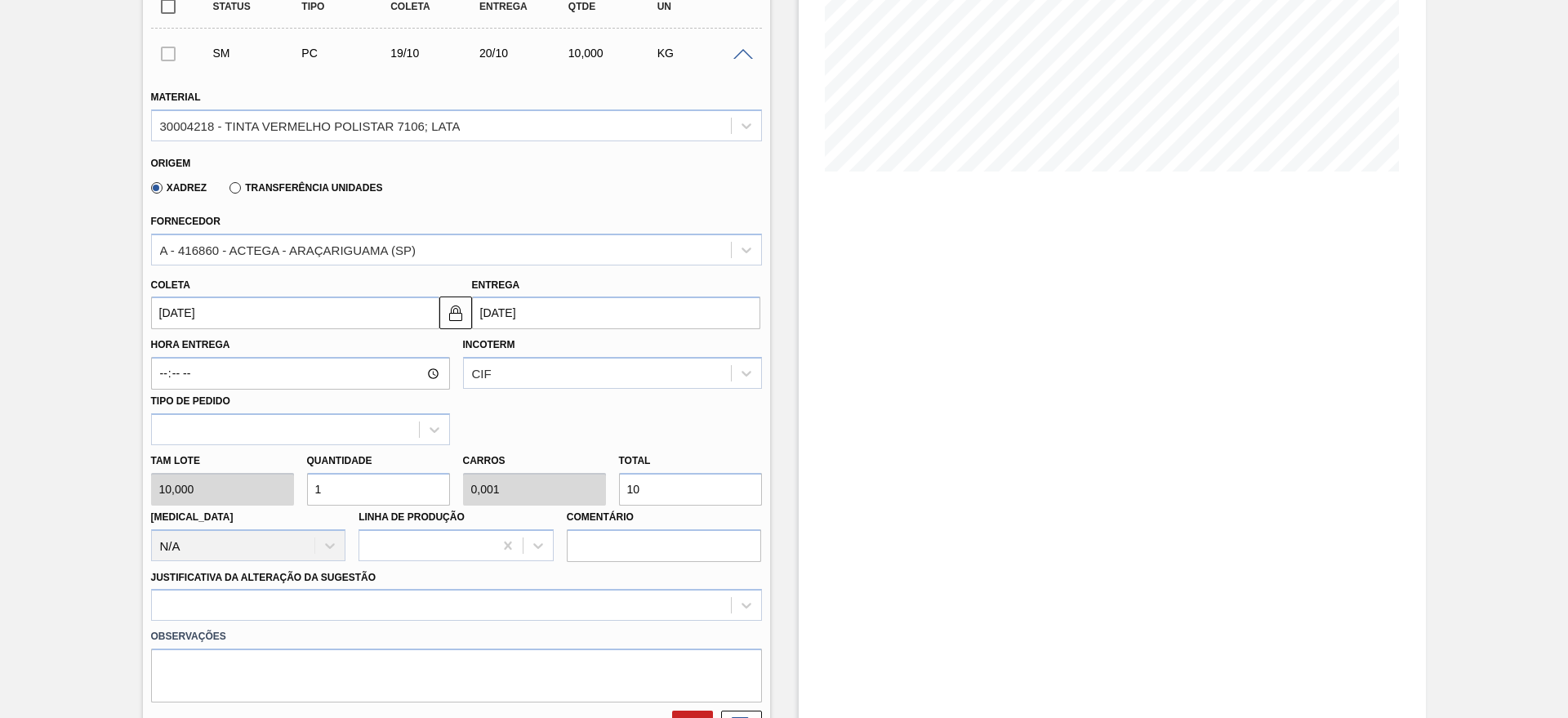
click at [423, 485] on input "1" at bounding box center [378, 489] width 143 height 33
type input "0"
type input "5"
type input "0,005"
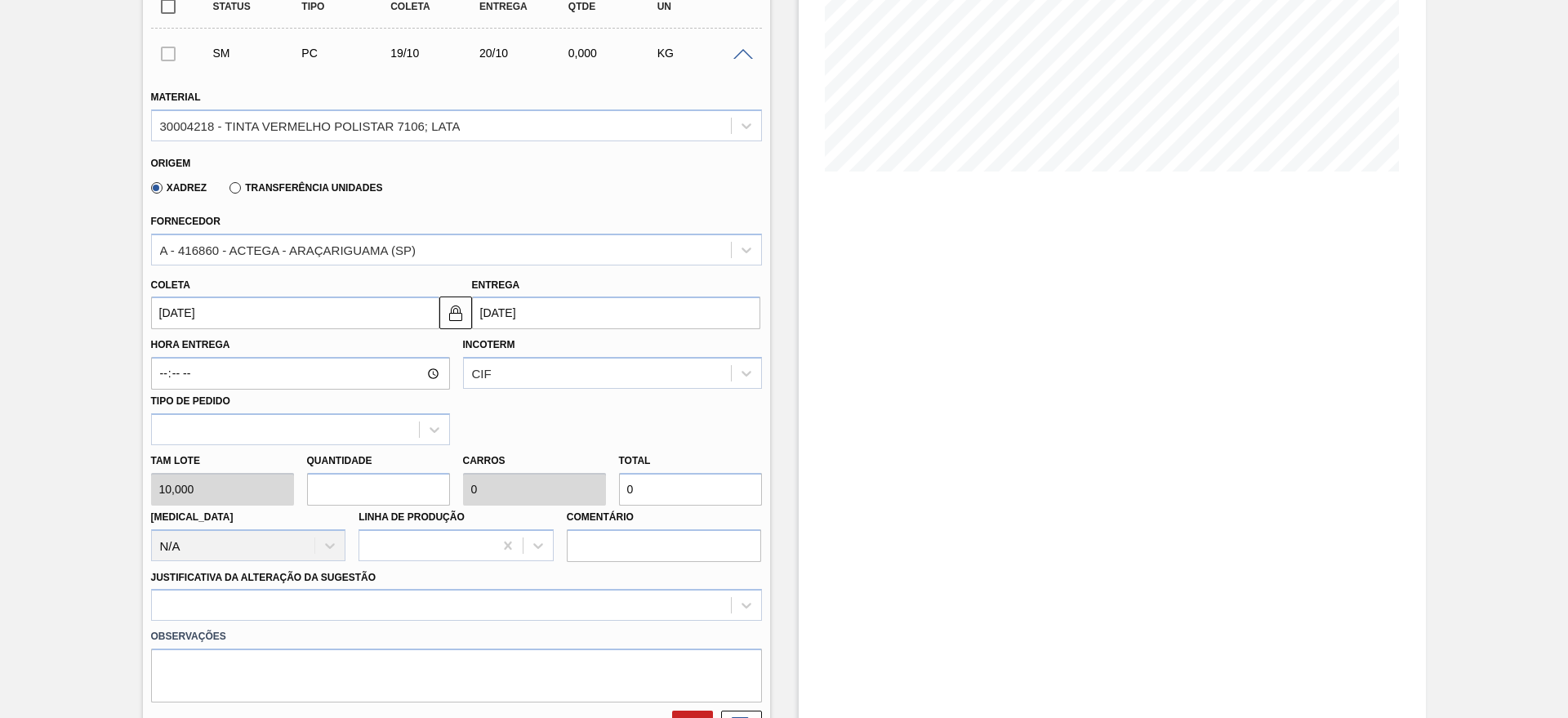
type input "50"
type input "5"
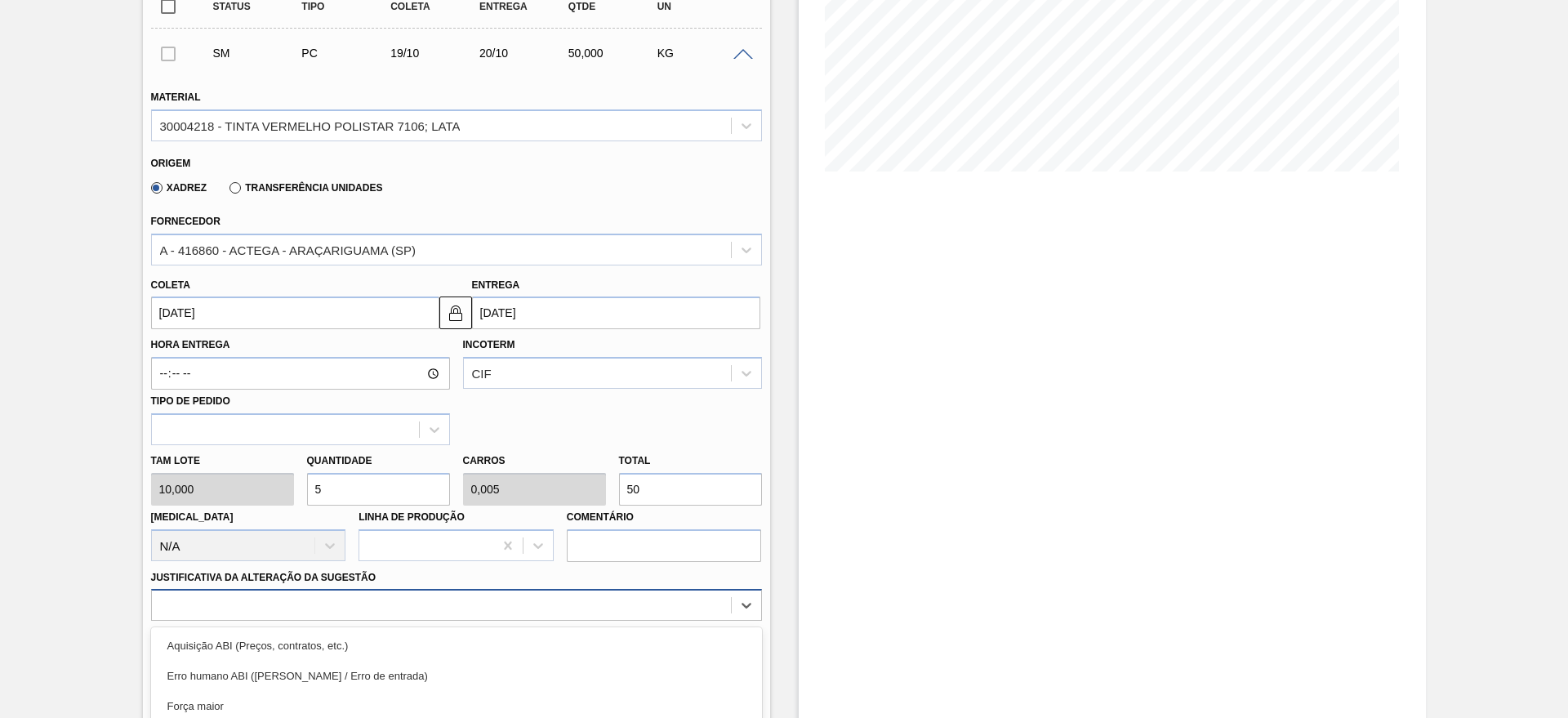
click at [382, 614] on div "option Master data incorreto ABI (LT, MOQ, etc.) focused, 5 of 18. 18 results a…" at bounding box center [456, 605] width 611 height 32
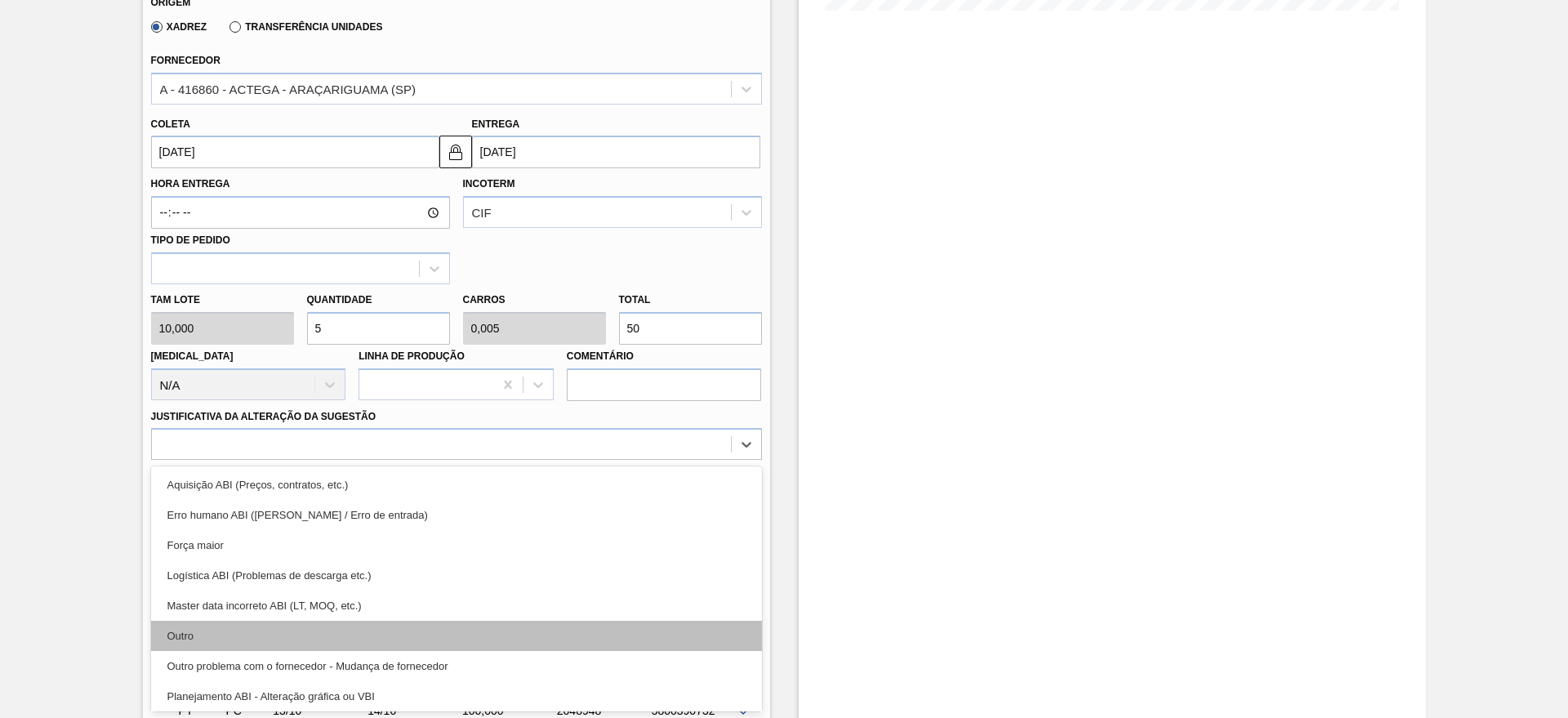
click at [209, 642] on div "Outro" at bounding box center [456, 636] width 611 height 30
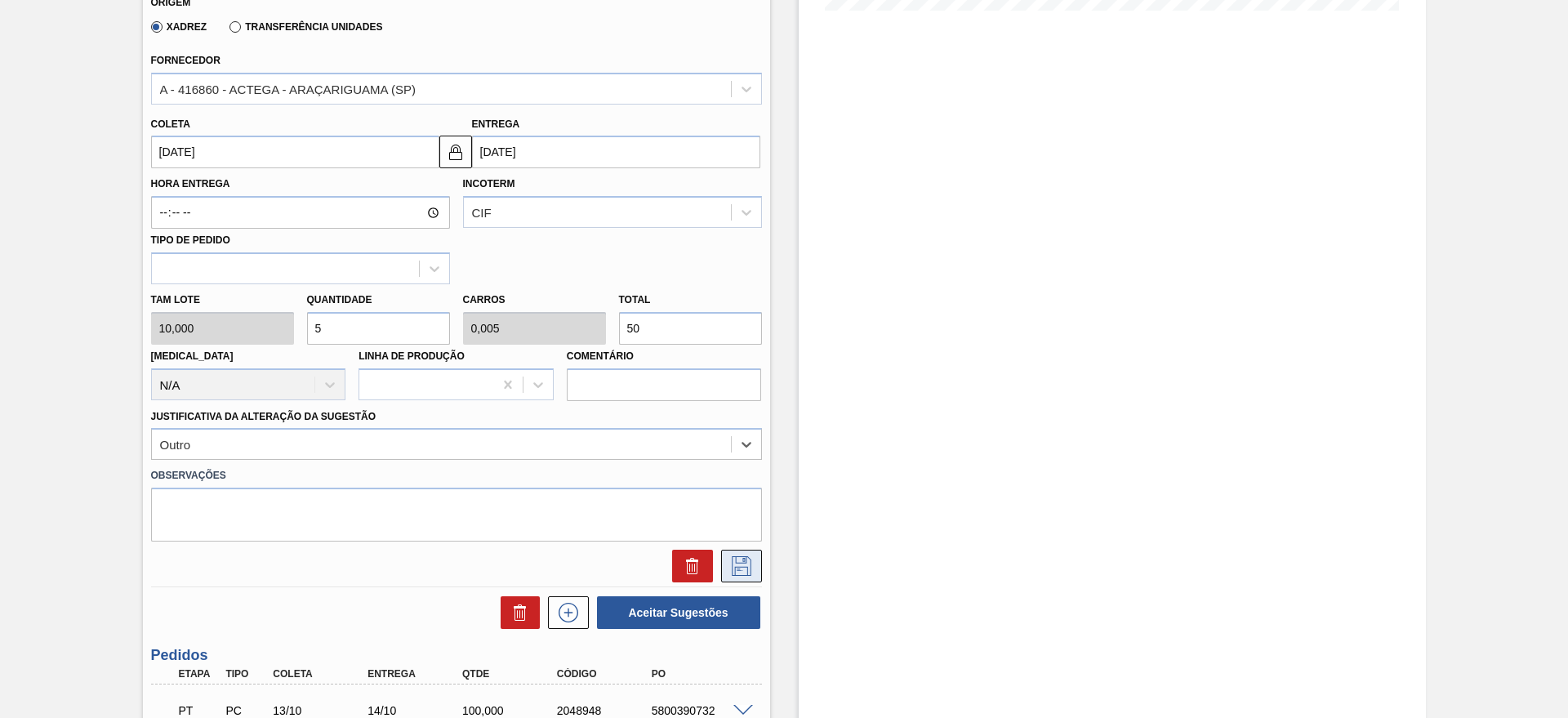
click at [738, 565] on icon at bounding box center [741, 565] width 26 height 20
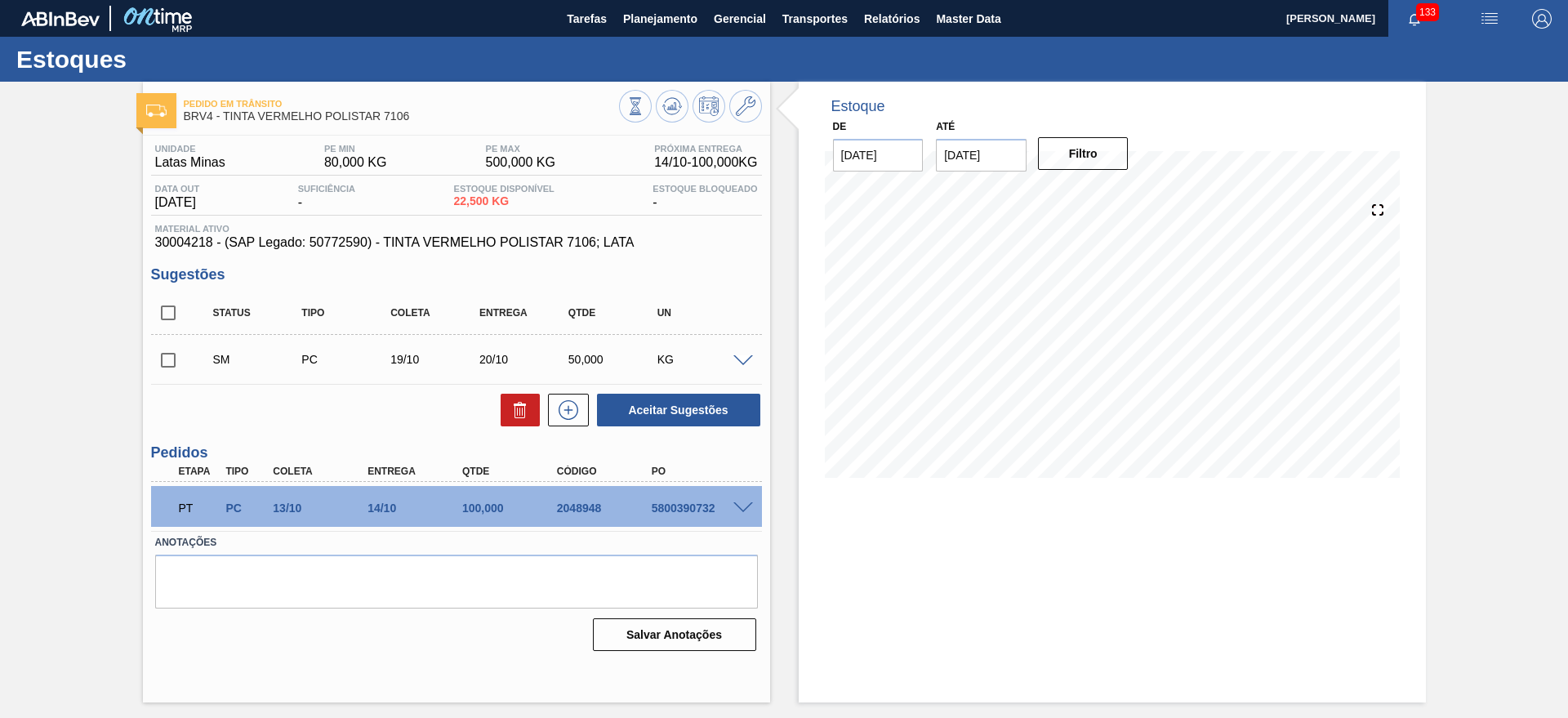
scroll to position [0, 0]
click at [739, 360] on span at bounding box center [743, 361] width 20 height 12
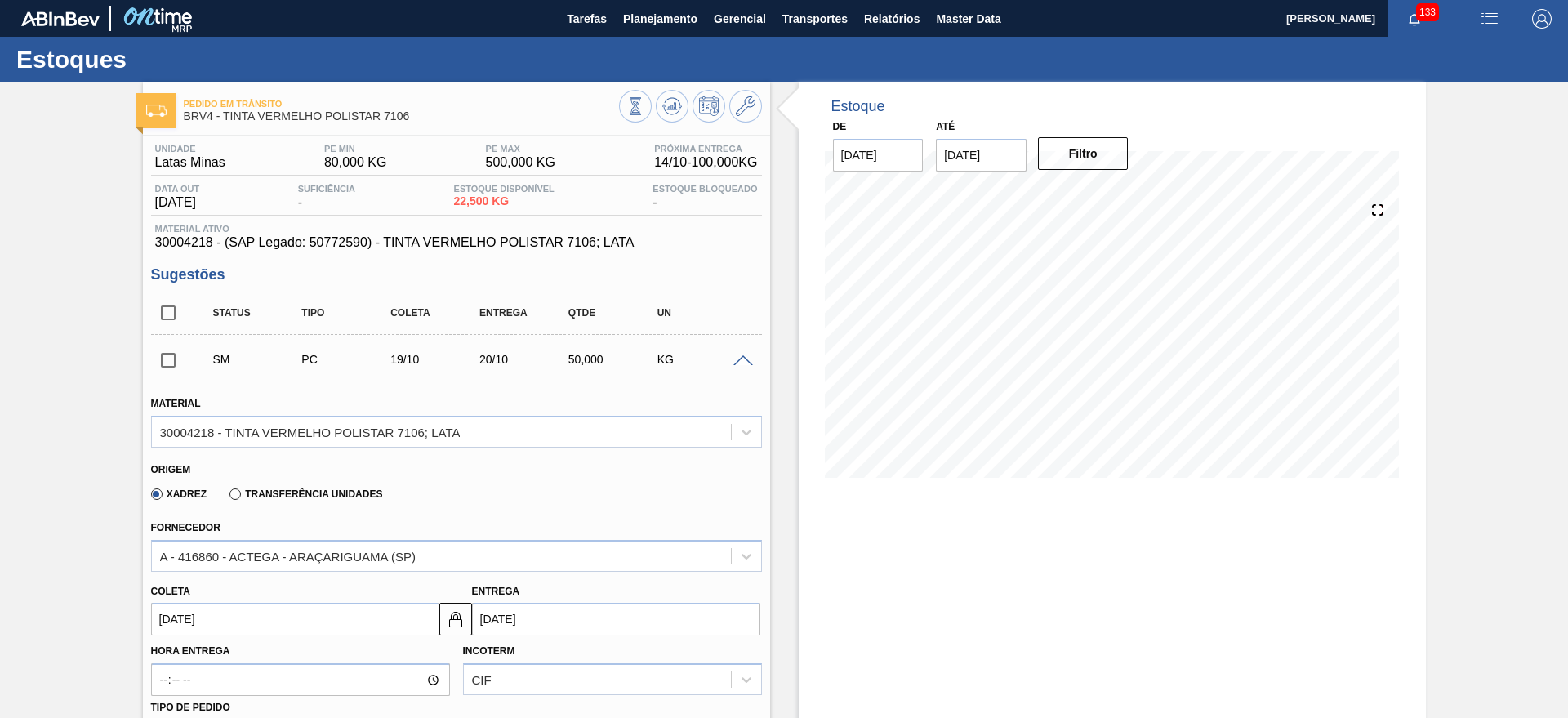
scroll to position [409, 0]
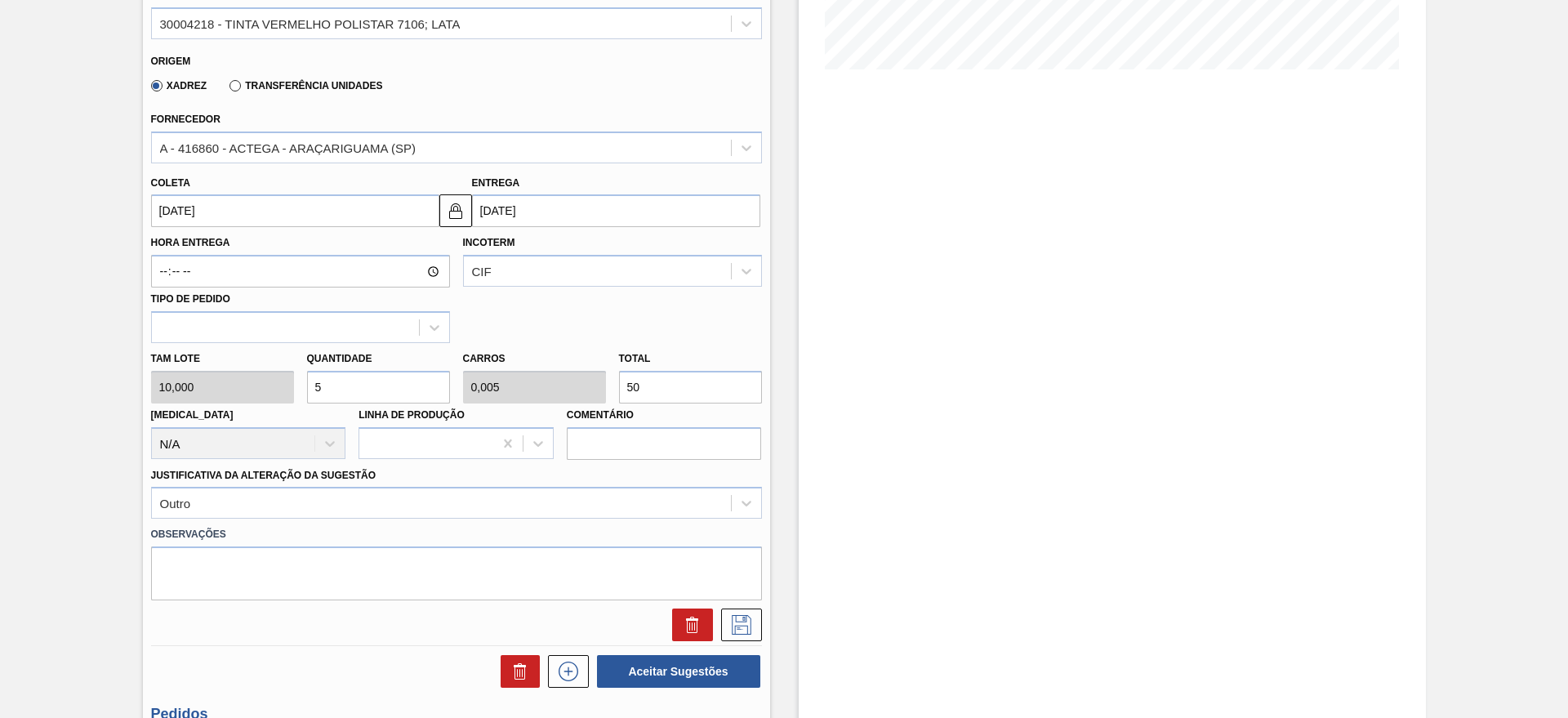
click at [357, 376] on input "5" at bounding box center [378, 387] width 143 height 33
type input "0"
type input "2"
type input "0,002"
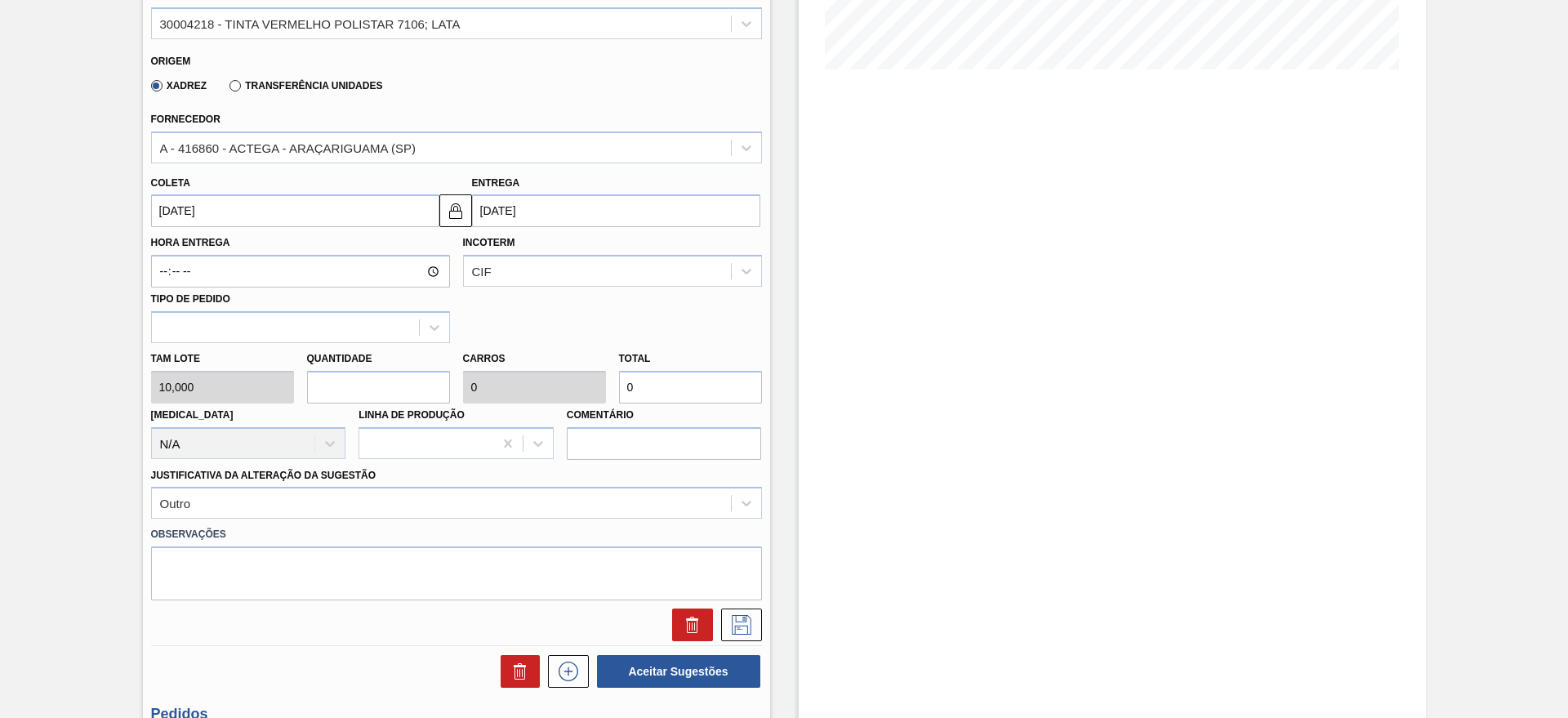
type input "20"
type input "2"
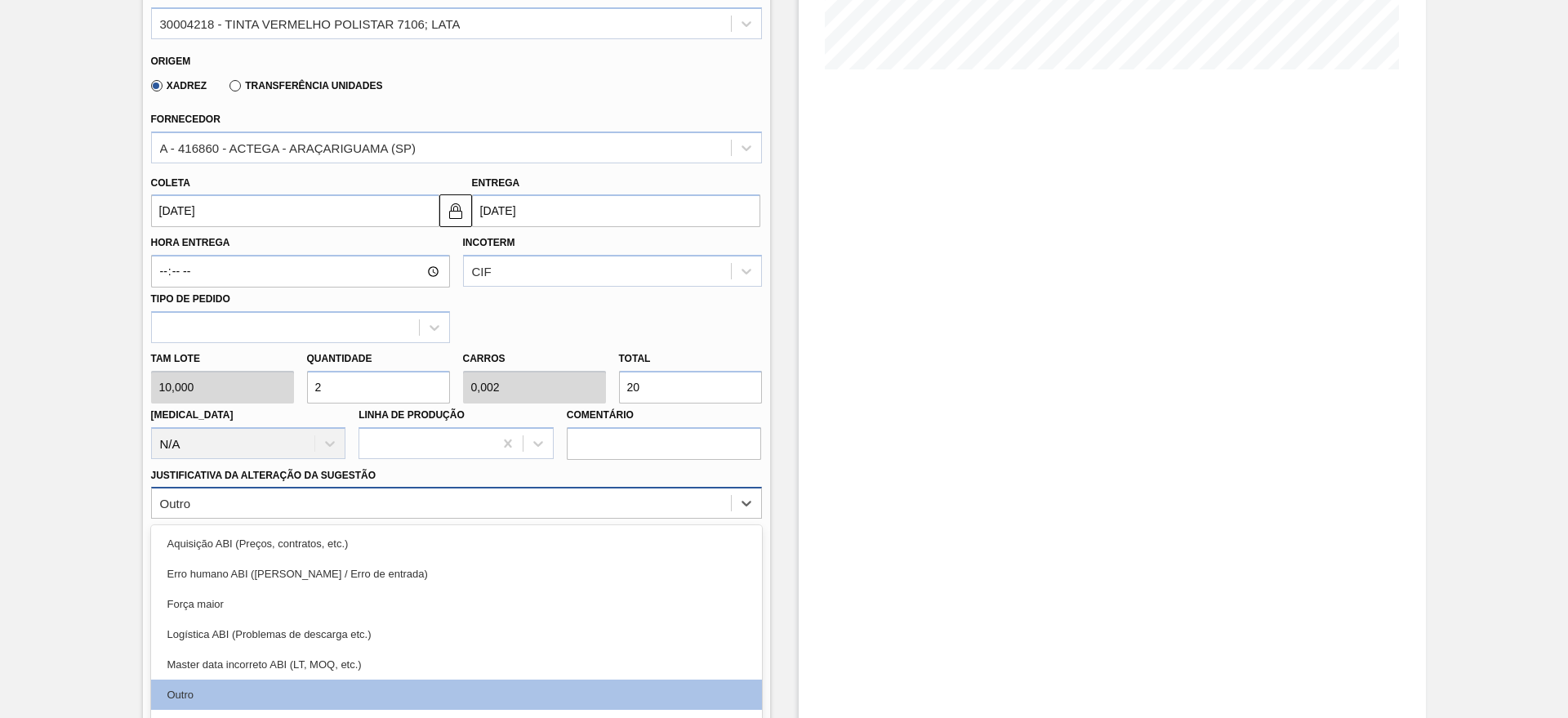
click at [479, 503] on div "option Outro, selected. option Erro humano ABI (Cálculo / Erro de entrada) focu…" at bounding box center [456, 503] width 611 height 32
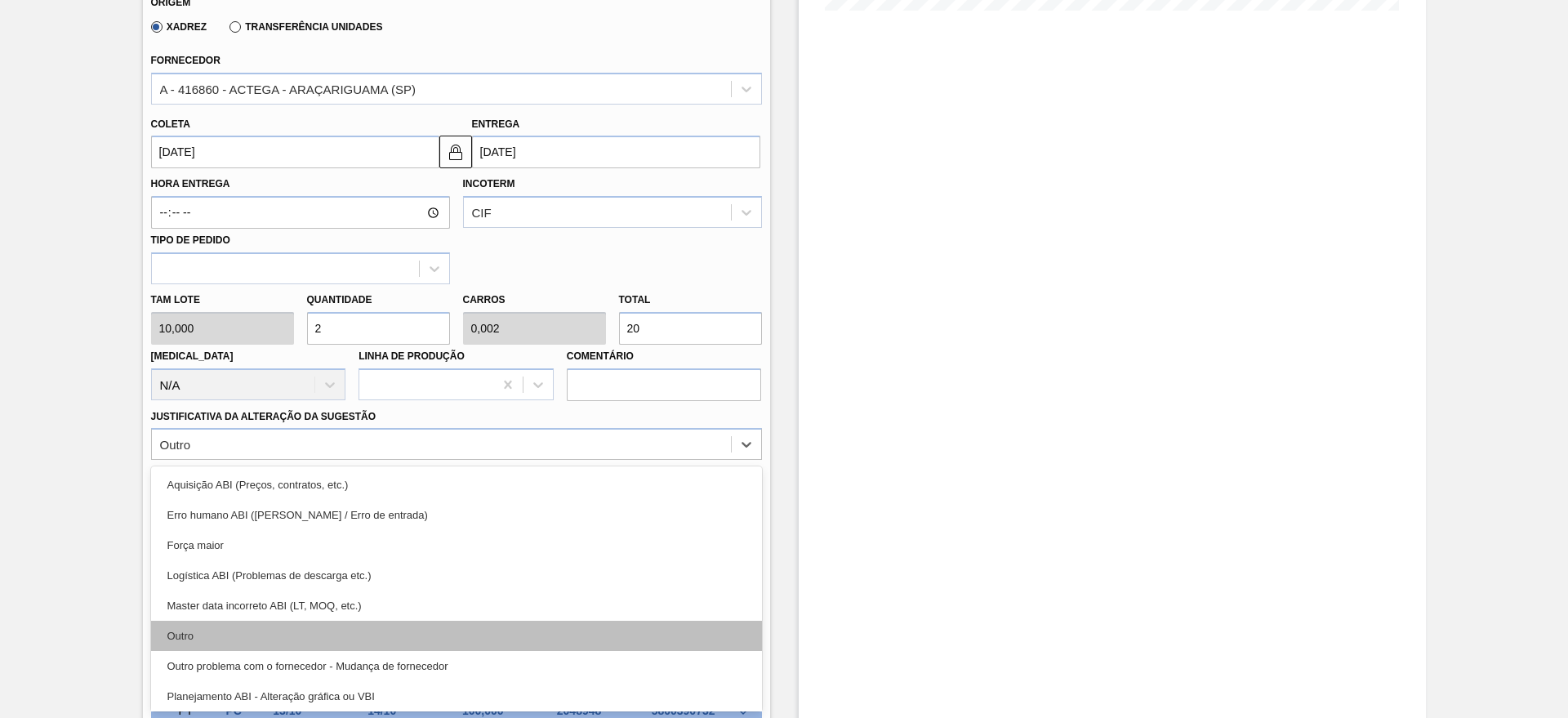
click at [210, 628] on div "Outro" at bounding box center [456, 636] width 611 height 30
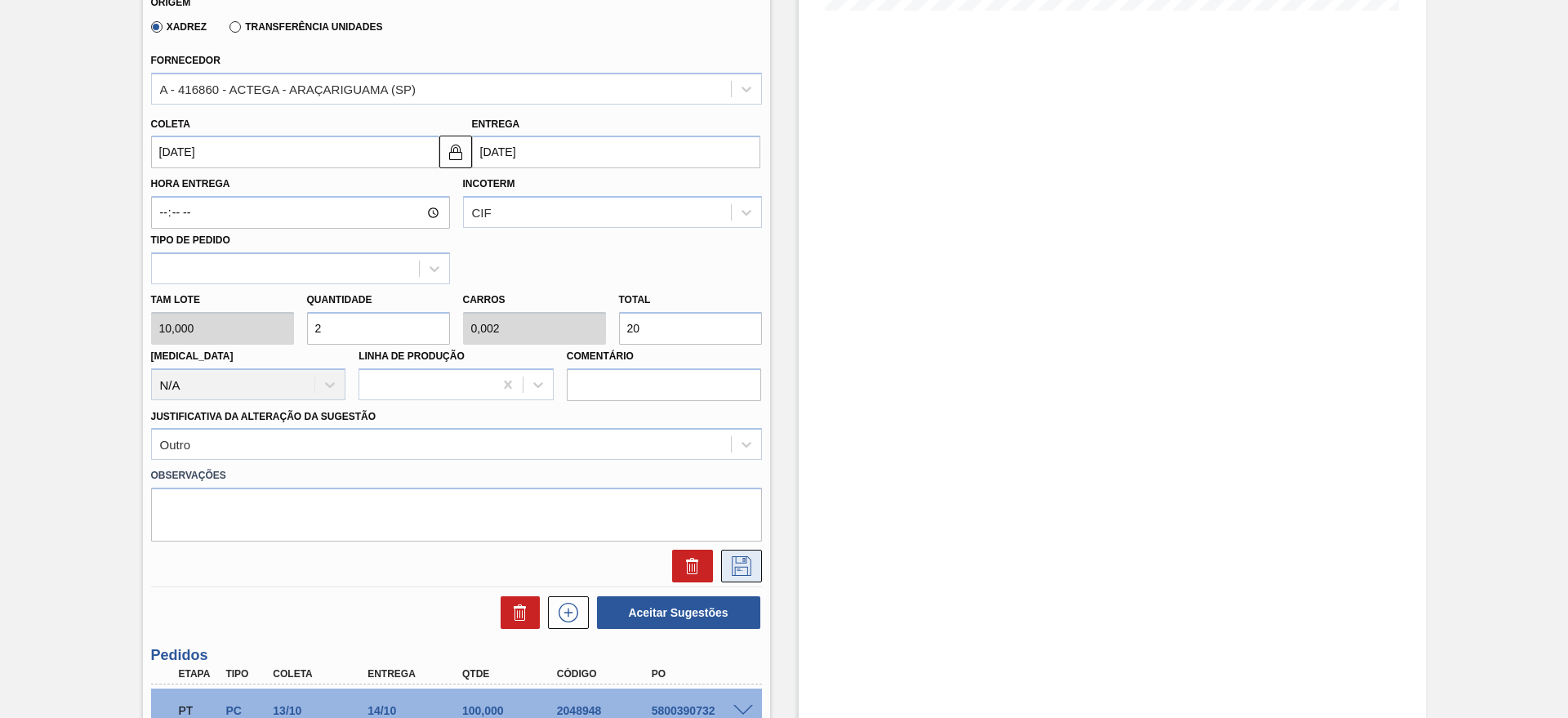
click at [754, 567] on button at bounding box center [741, 565] width 41 height 33
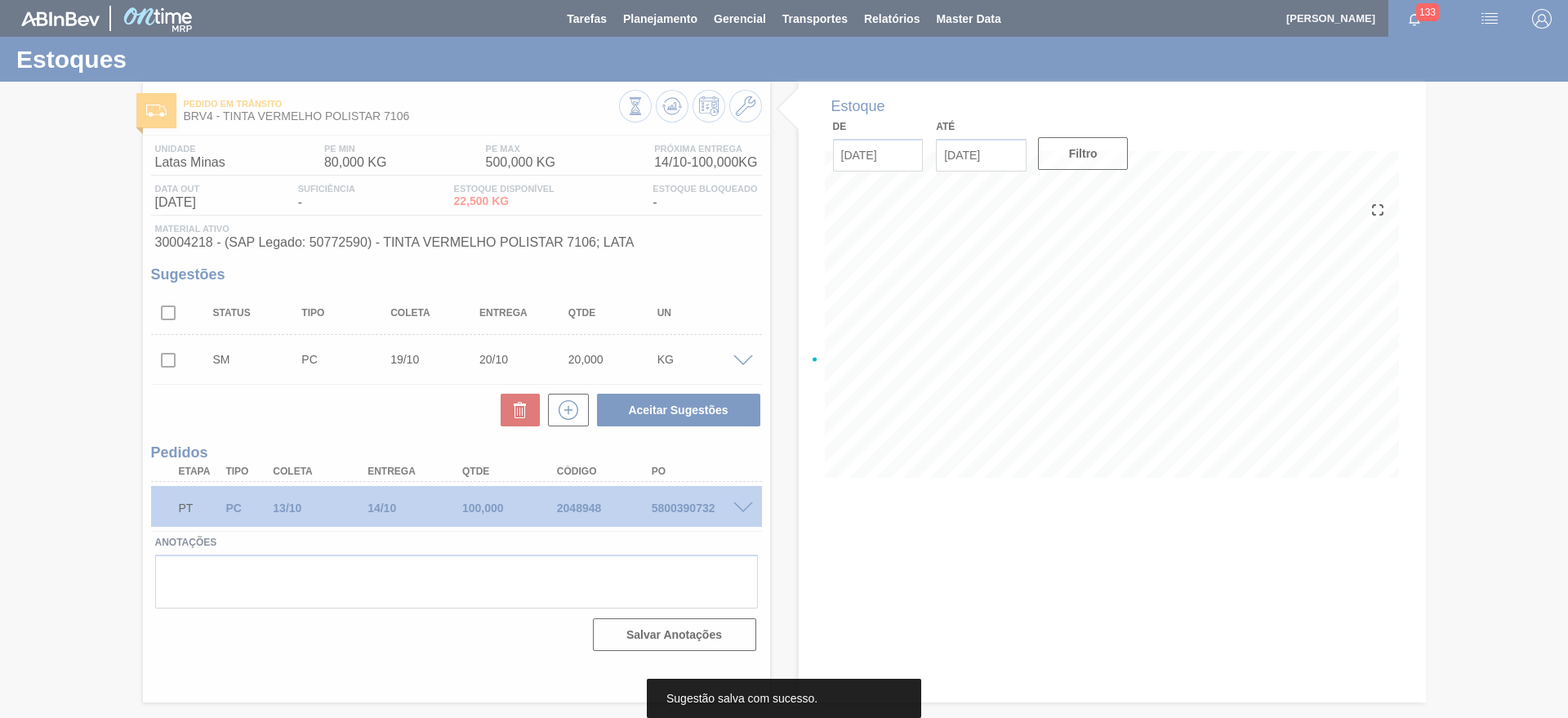
scroll to position [0, 0]
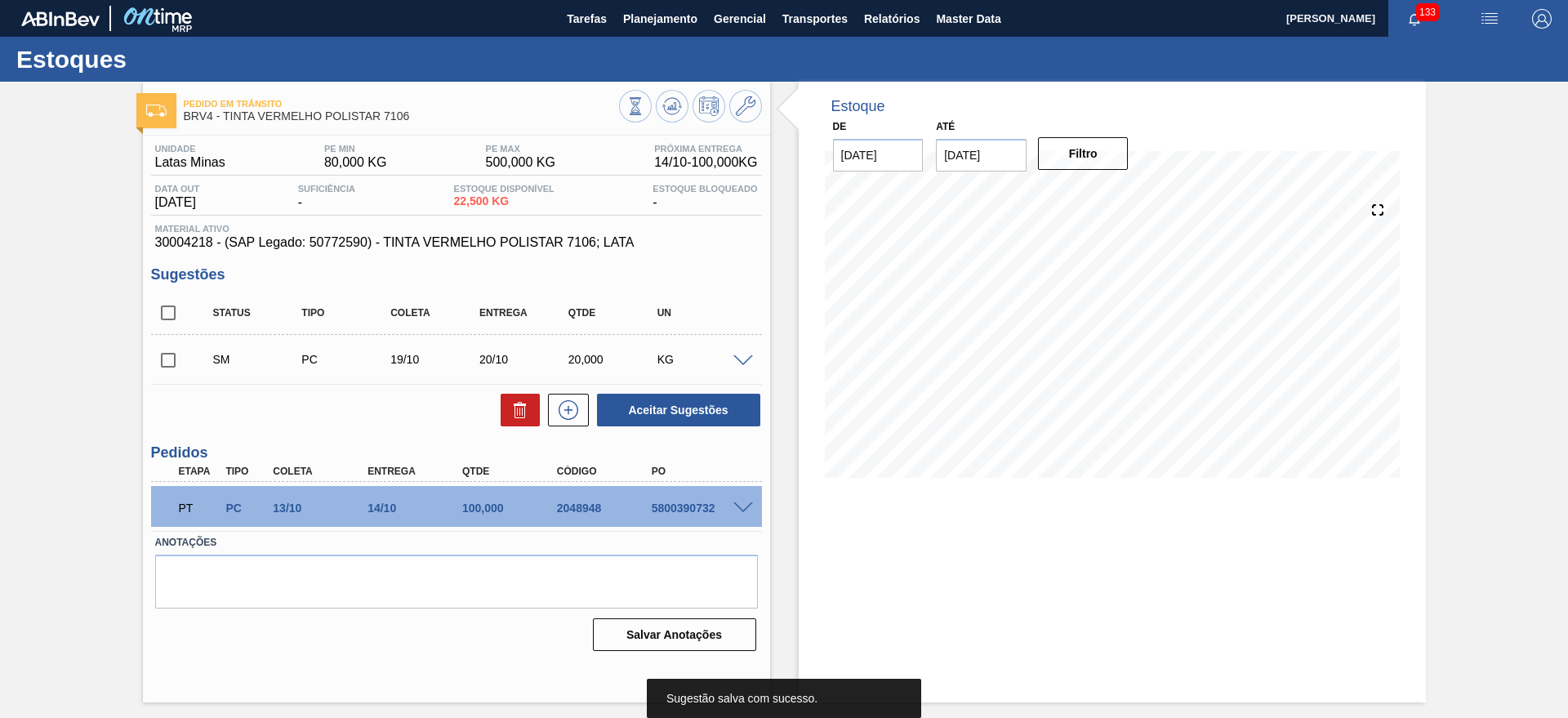
click at [166, 363] on input "checkbox" at bounding box center [168, 359] width 34 height 34
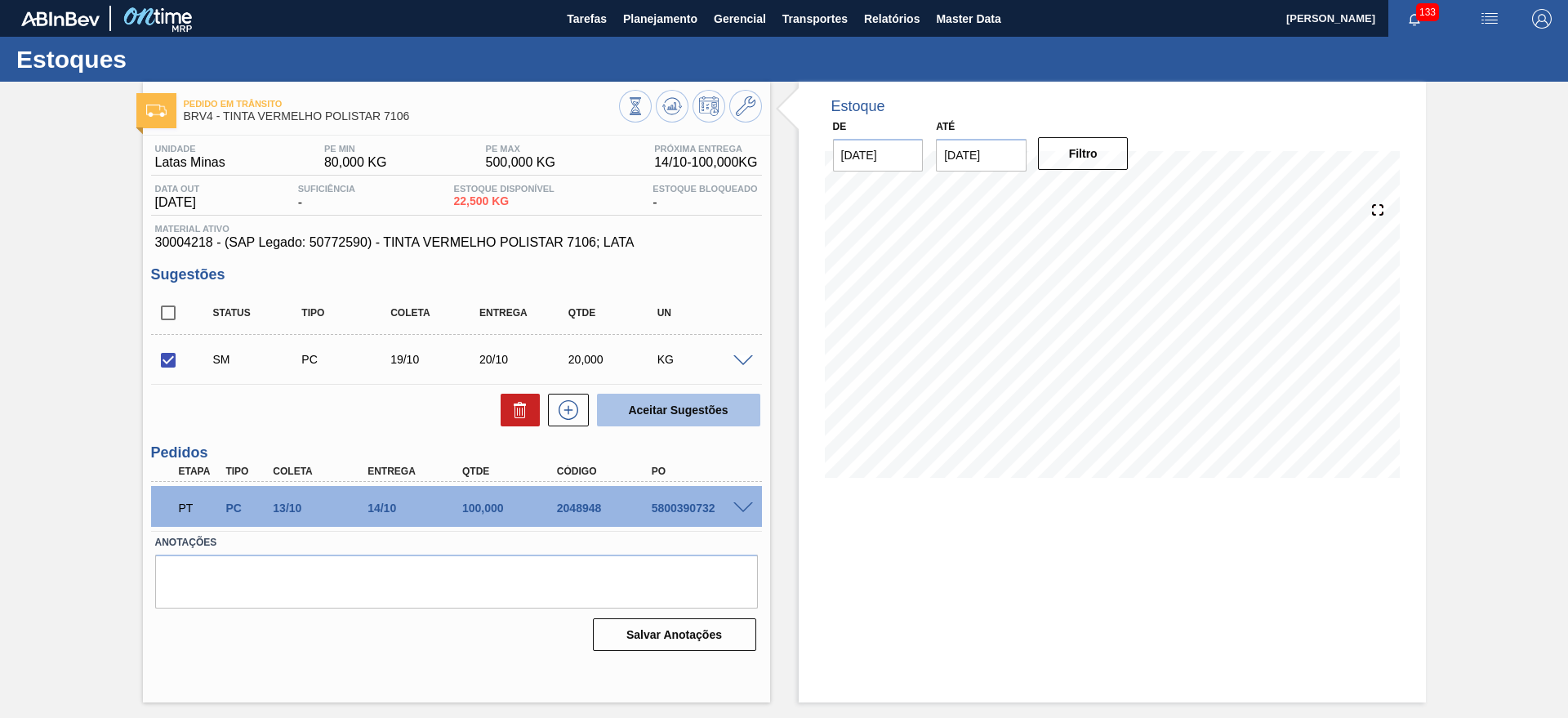
click at [722, 400] on button "Aceitar Sugestões" at bounding box center [678, 409] width 163 height 33
checkbox input "false"
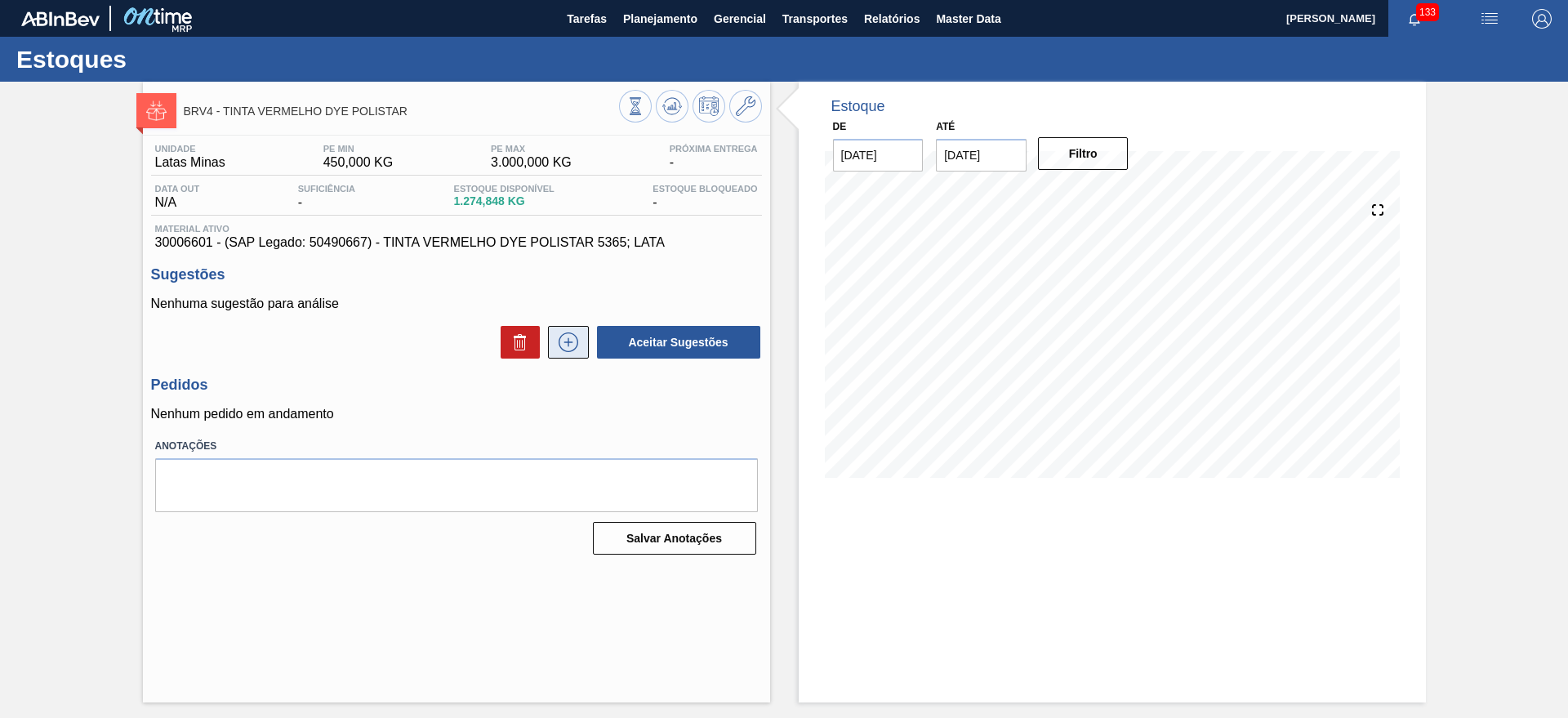
click at [583, 344] on button at bounding box center [568, 342] width 41 height 33
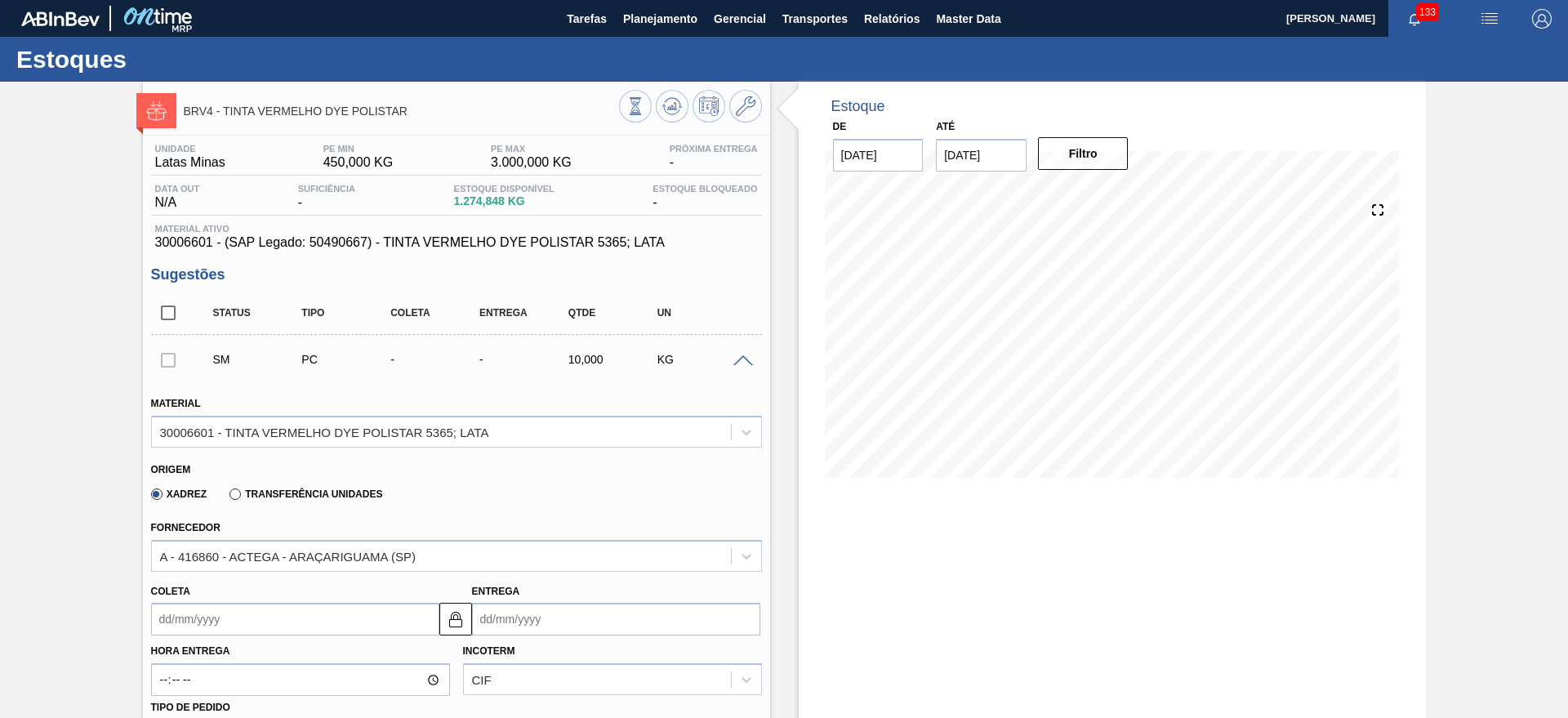
scroll to position [510, 0]
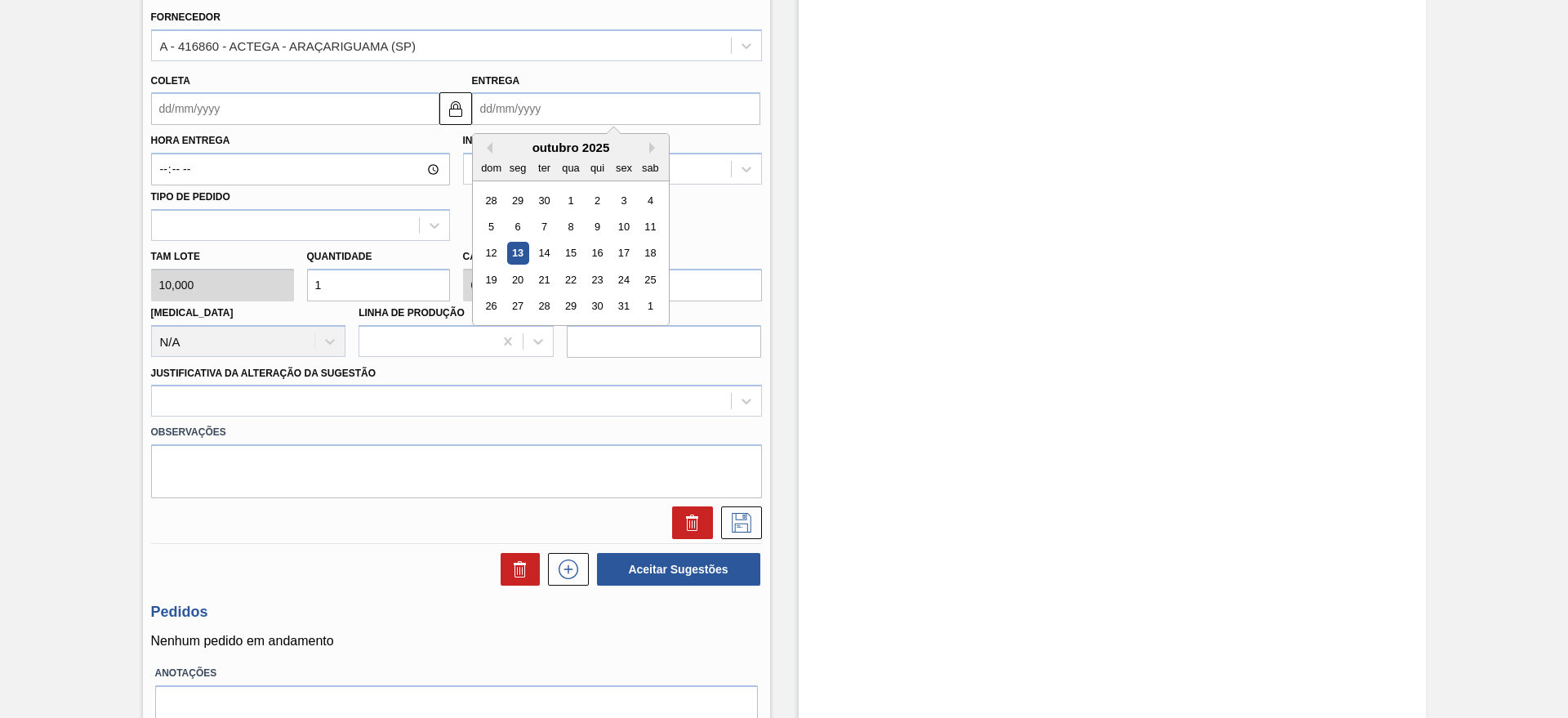
click at [537, 107] on input "Entrega" at bounding box center [615, 108] width 288 height 33
click at [524, 280] on div "20" at bounding box center [517, 279] width 22 height 22
type input "[DATE]"
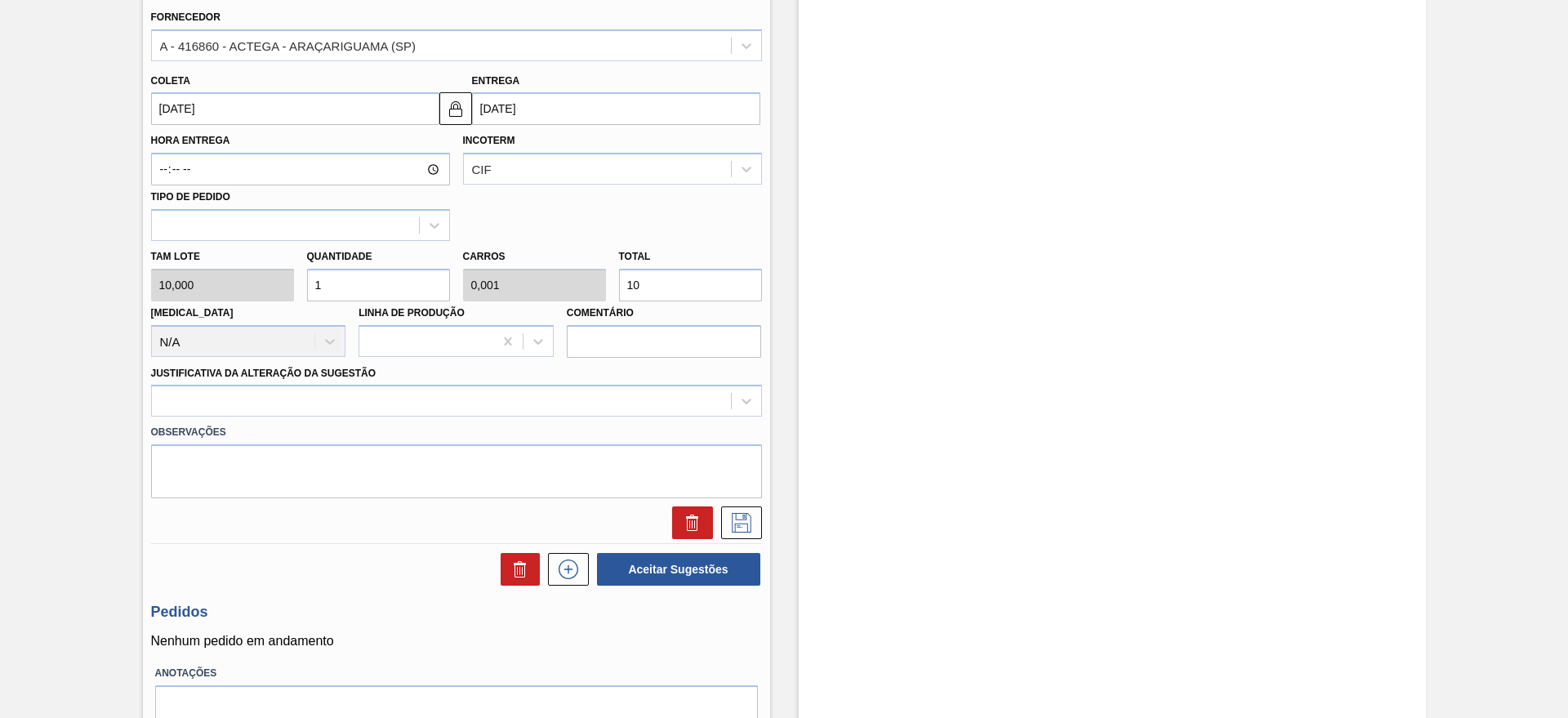
click at [382, 290] on input "1" at bounding box center [378, 285] width 143 height 33
type input "10"
type input "0,01"
type input "100"
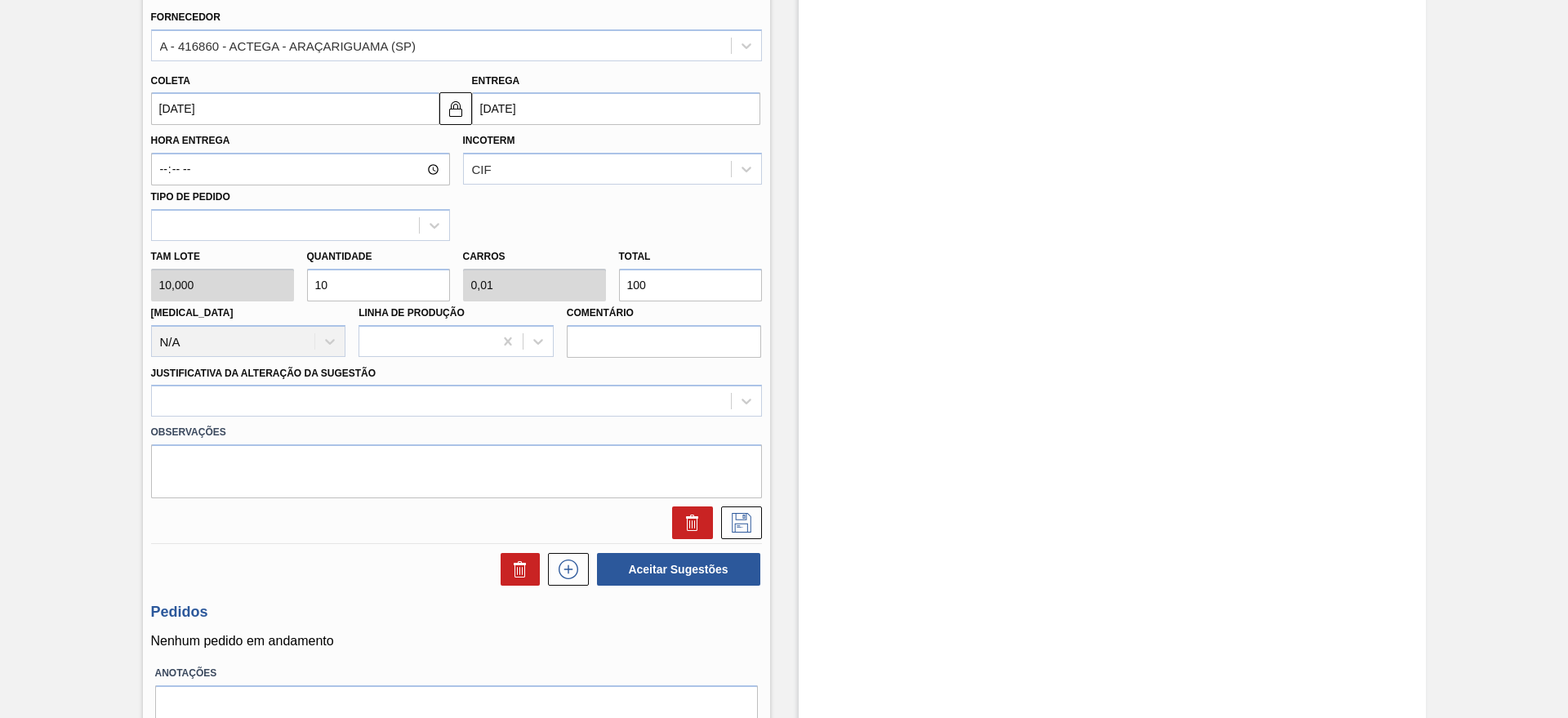
type input "0,1"
type input "1.000"
type input "100"
click at [316, 392] on div at bounding box center [441, 401] width 579 height 24
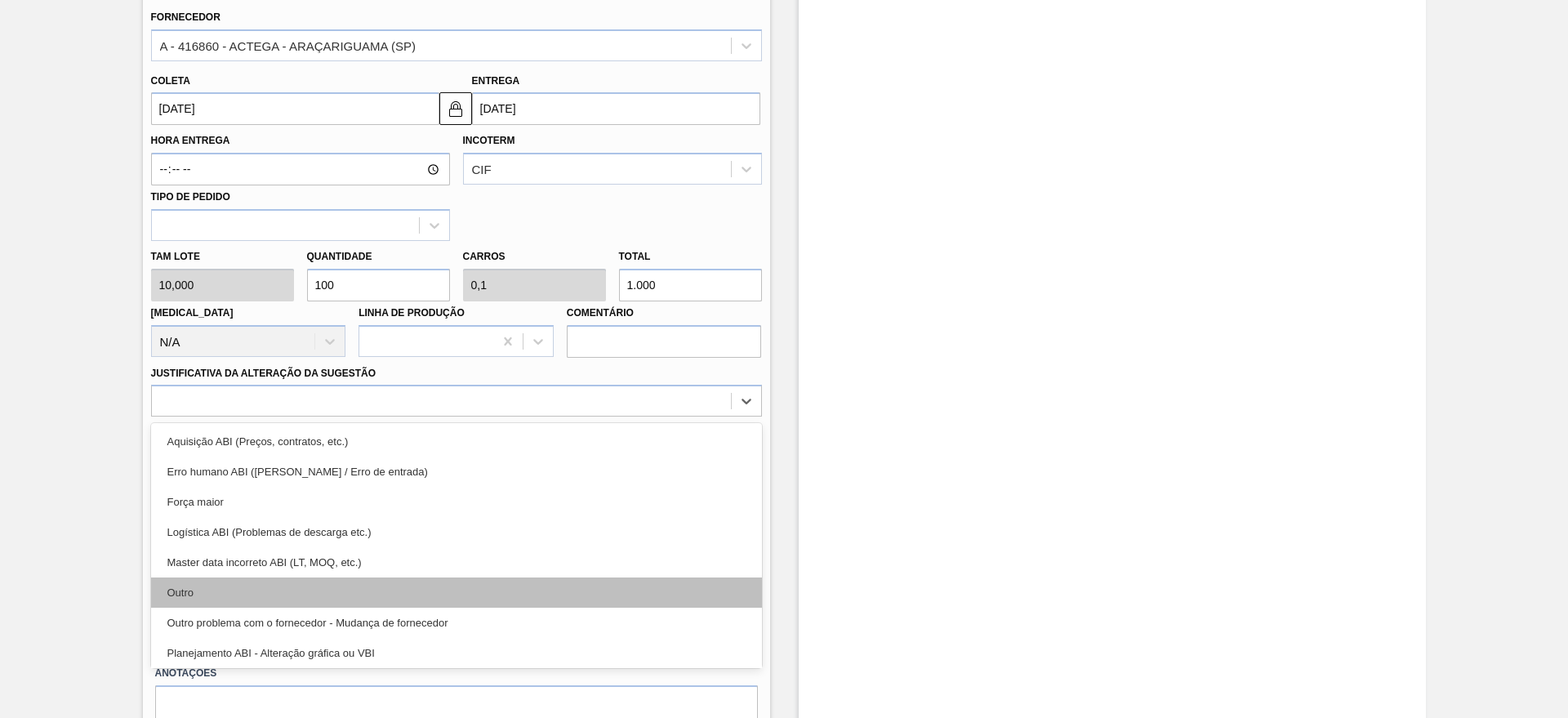
click at [178, 591] on div "Outro" at bounding box center [456, 592] width 611 height 30
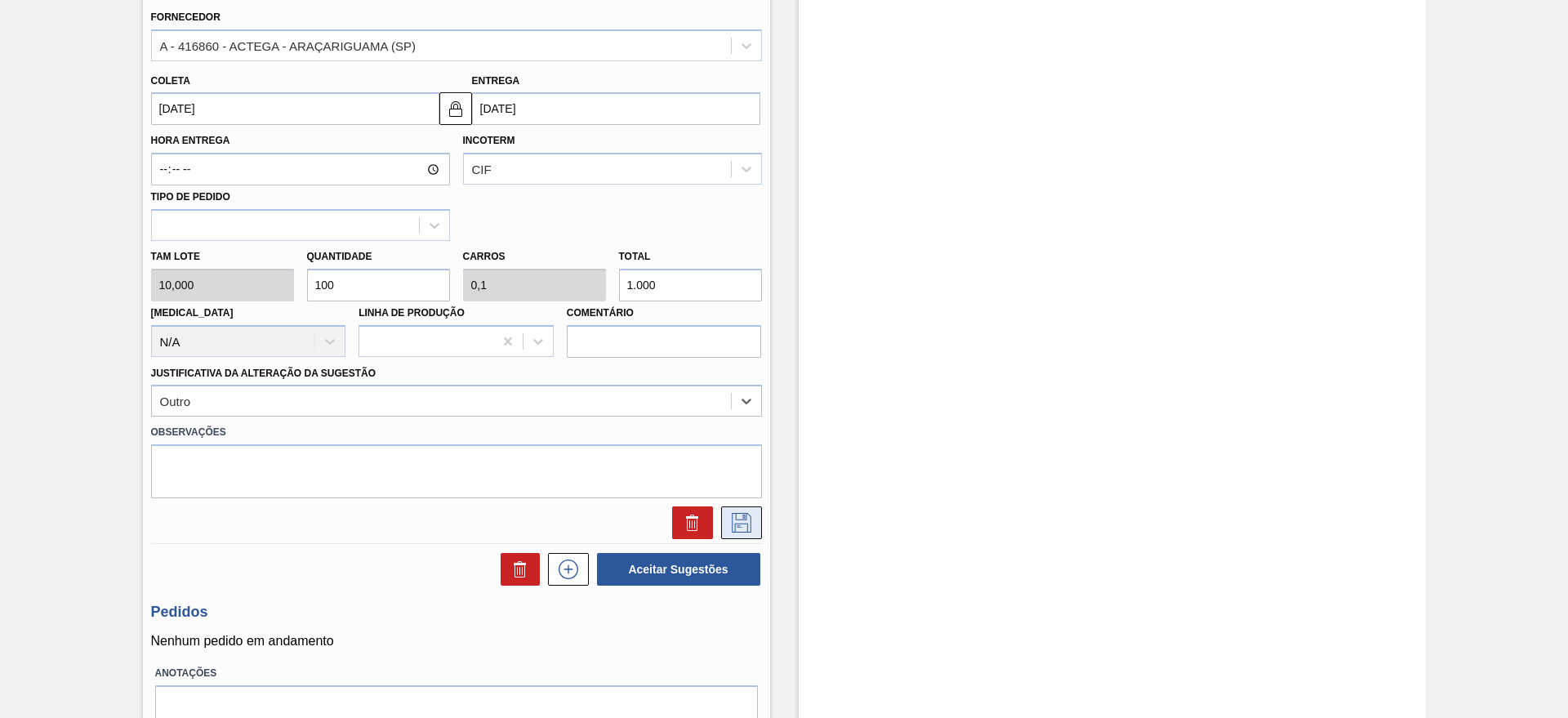
click at [739, 520] on icon at bounding box center [741, 523] width 26 height 20
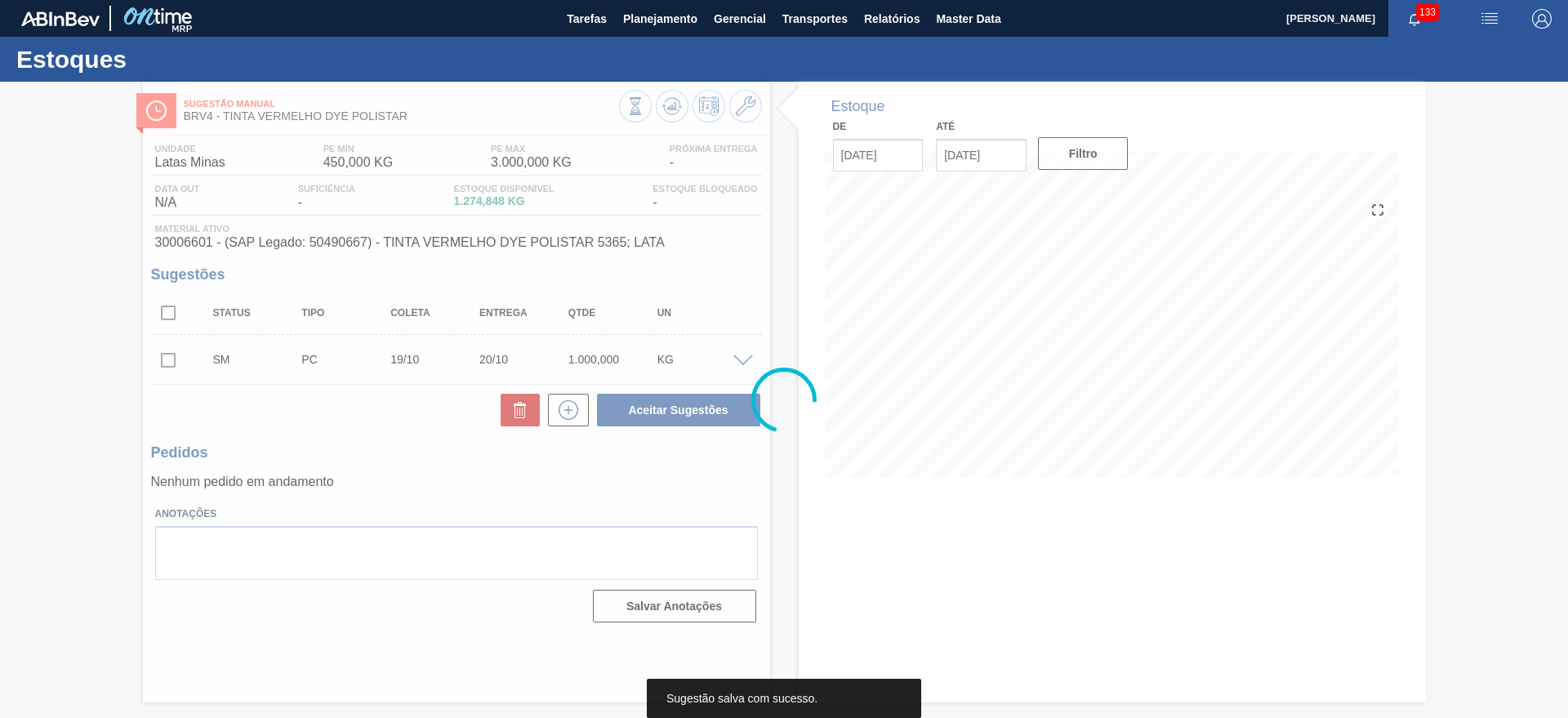
scroll to position [0, 0]
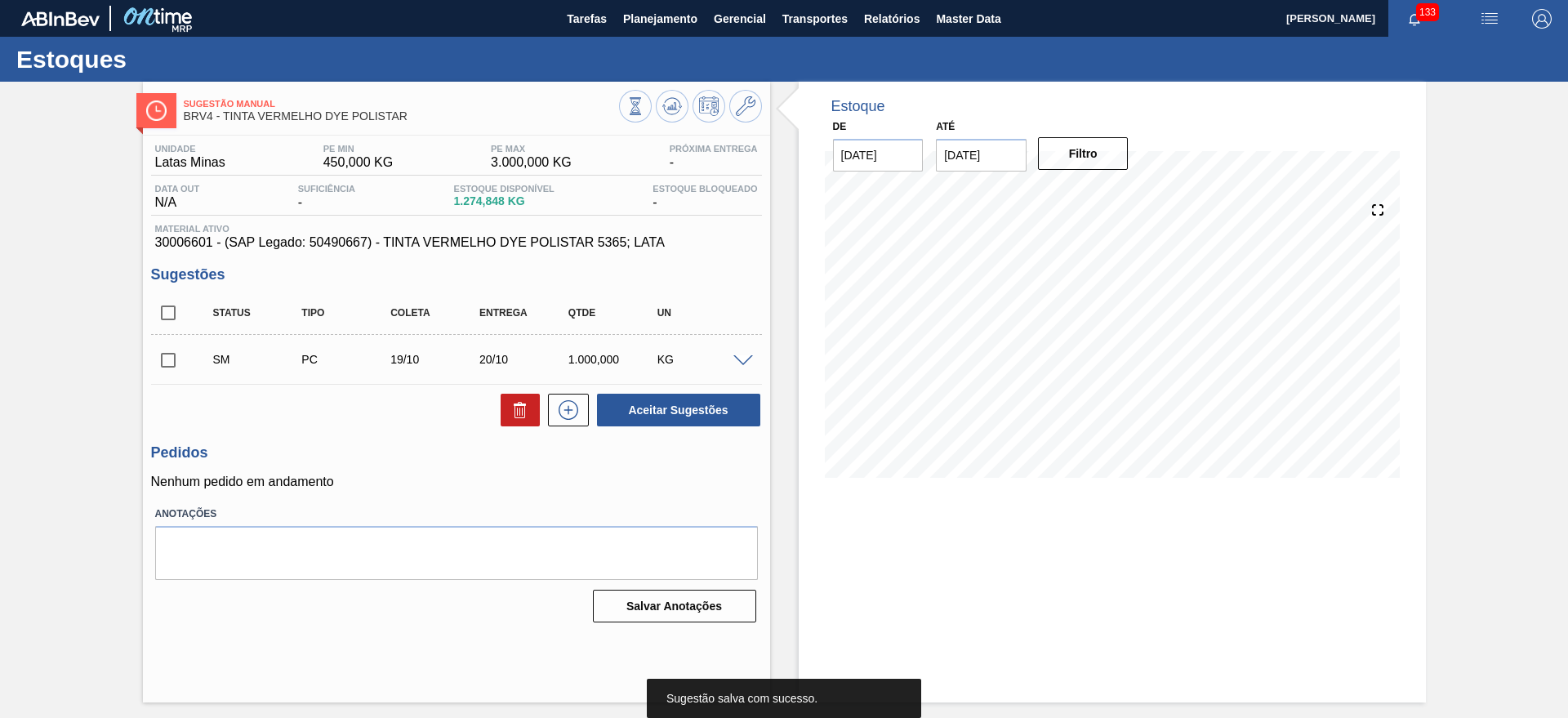
click at [169, 359] on input "checkbox" at bounding box center [168, 359] width 34 height 34
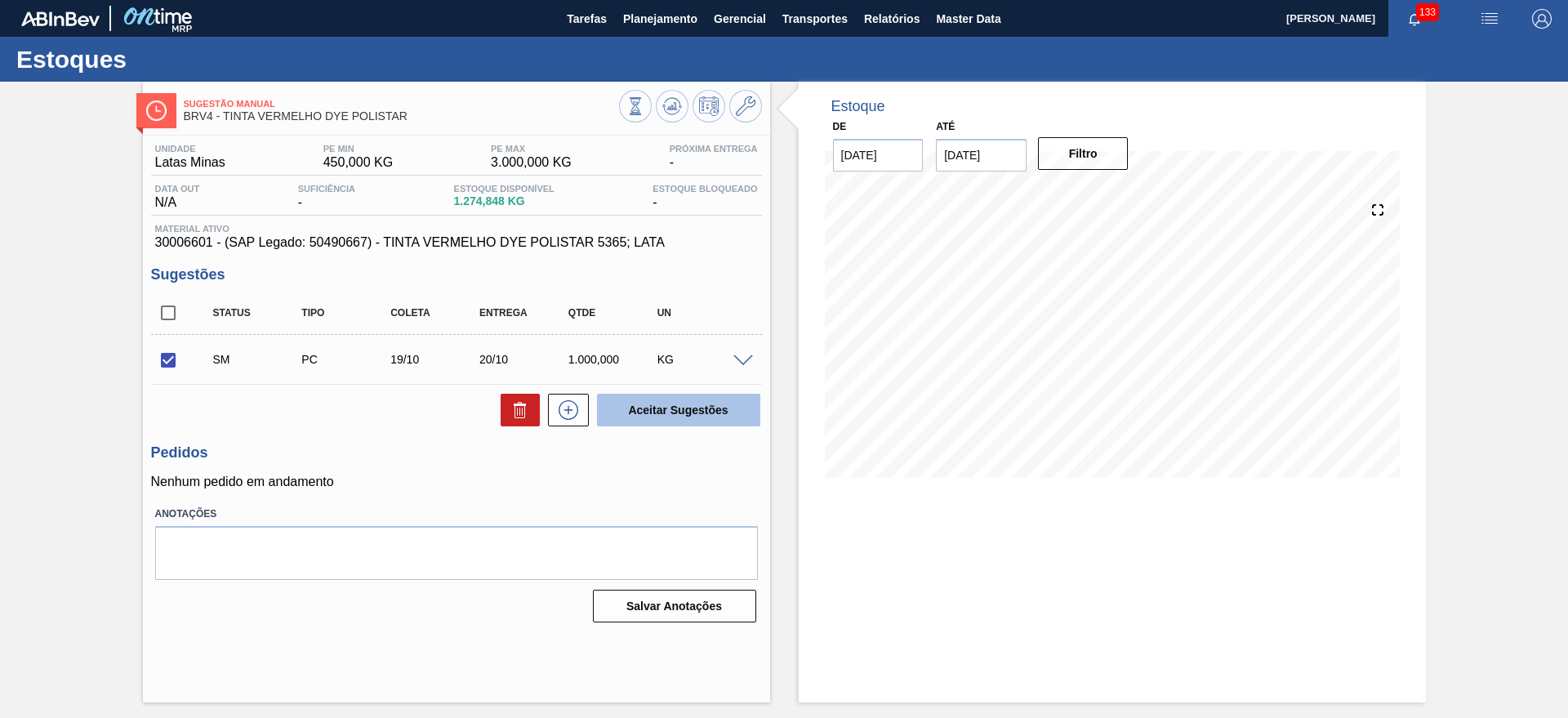
click at [652, 418] on button "Aceitar Sugestões" at bounding box center [678, 409] width 163 height 33
checkbox input "false"
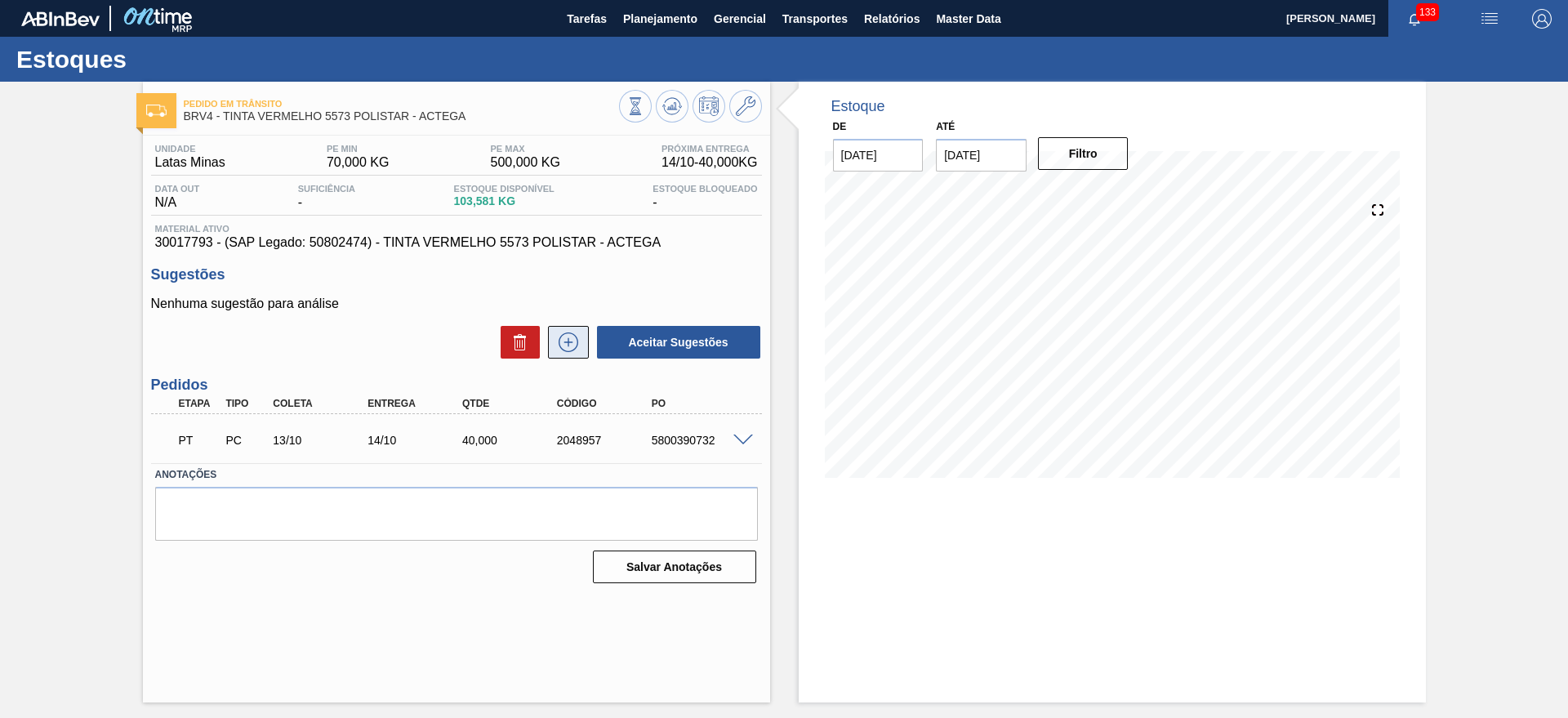
click at [571, 336] on icon at bounding box center [568, 342] width 26 height 20
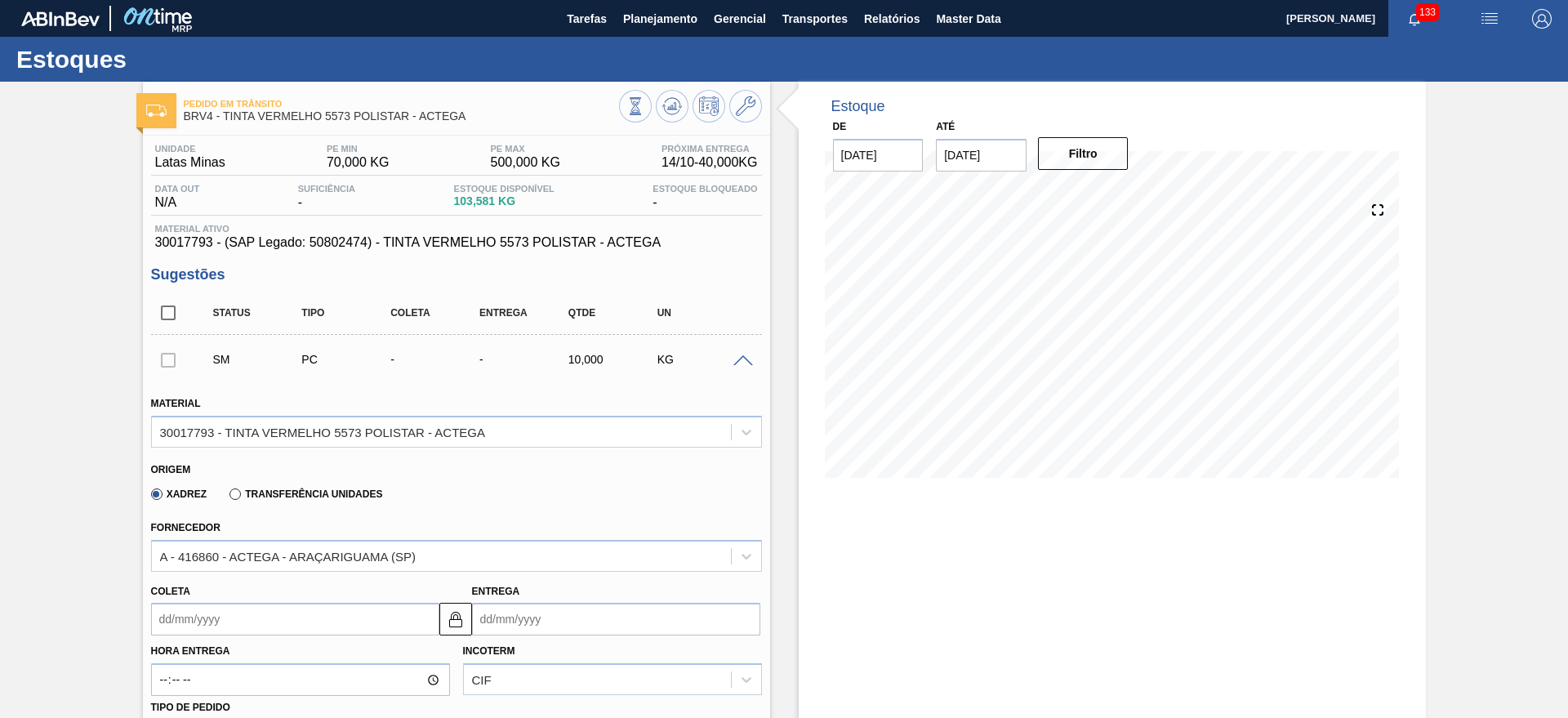
scroll to position [409, 0]
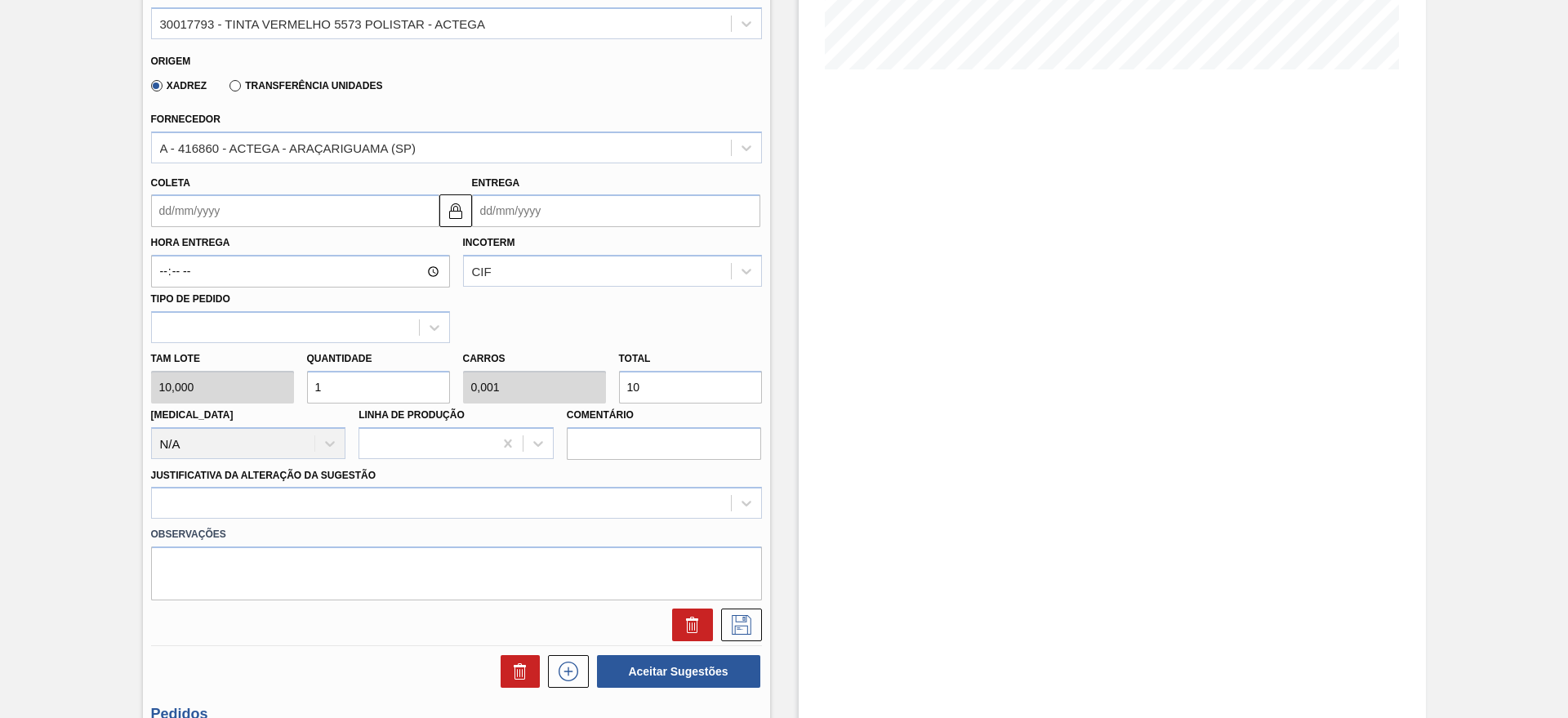
click at [524, 190] on div "Entrega" at bounding box center [615, 199] width 288 height 56
click at [524, 202] on input "Entrega" at bounding box center [615, 210] width 288 height 33
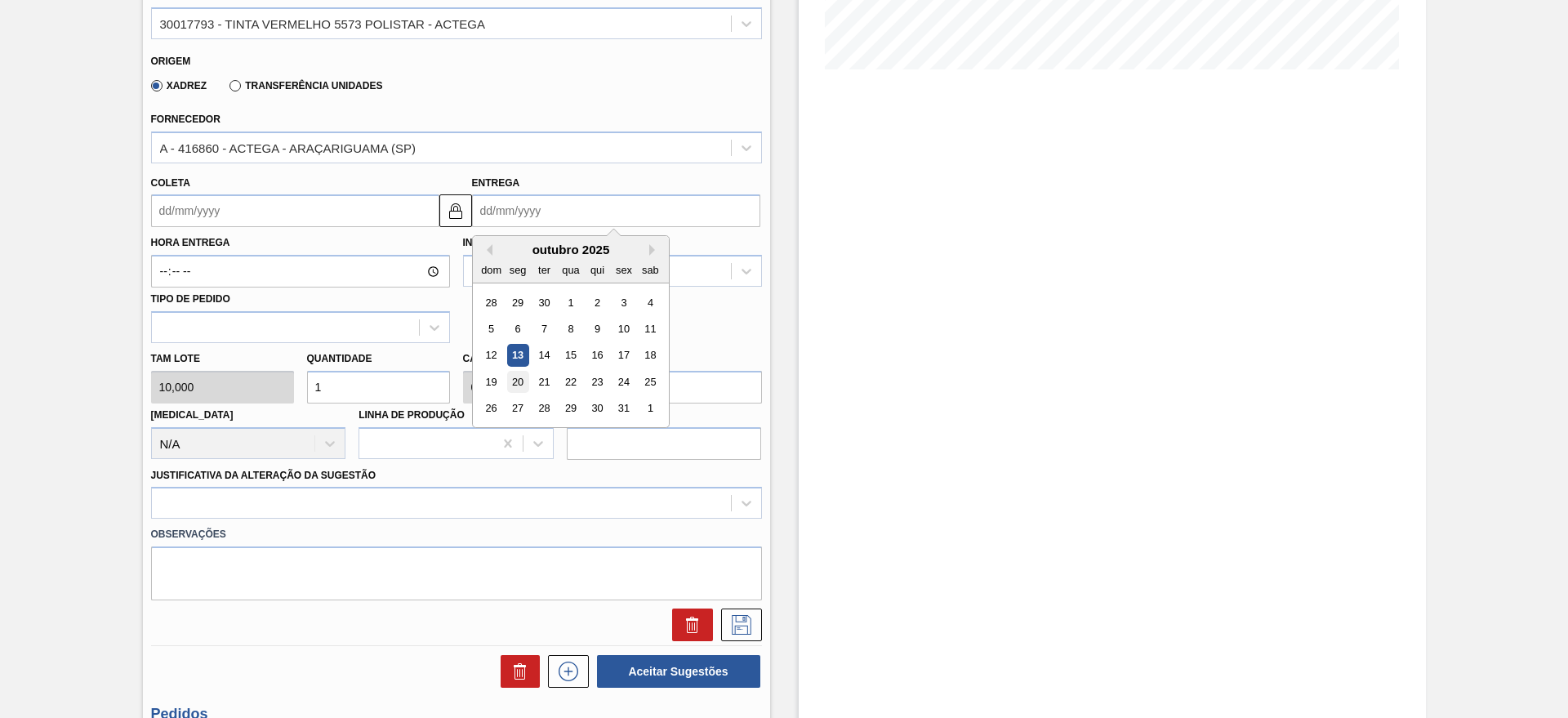
click at [518, 378] on div "20" at bounding box center [517, 382] width 22 height 22
type input "[DATE]"
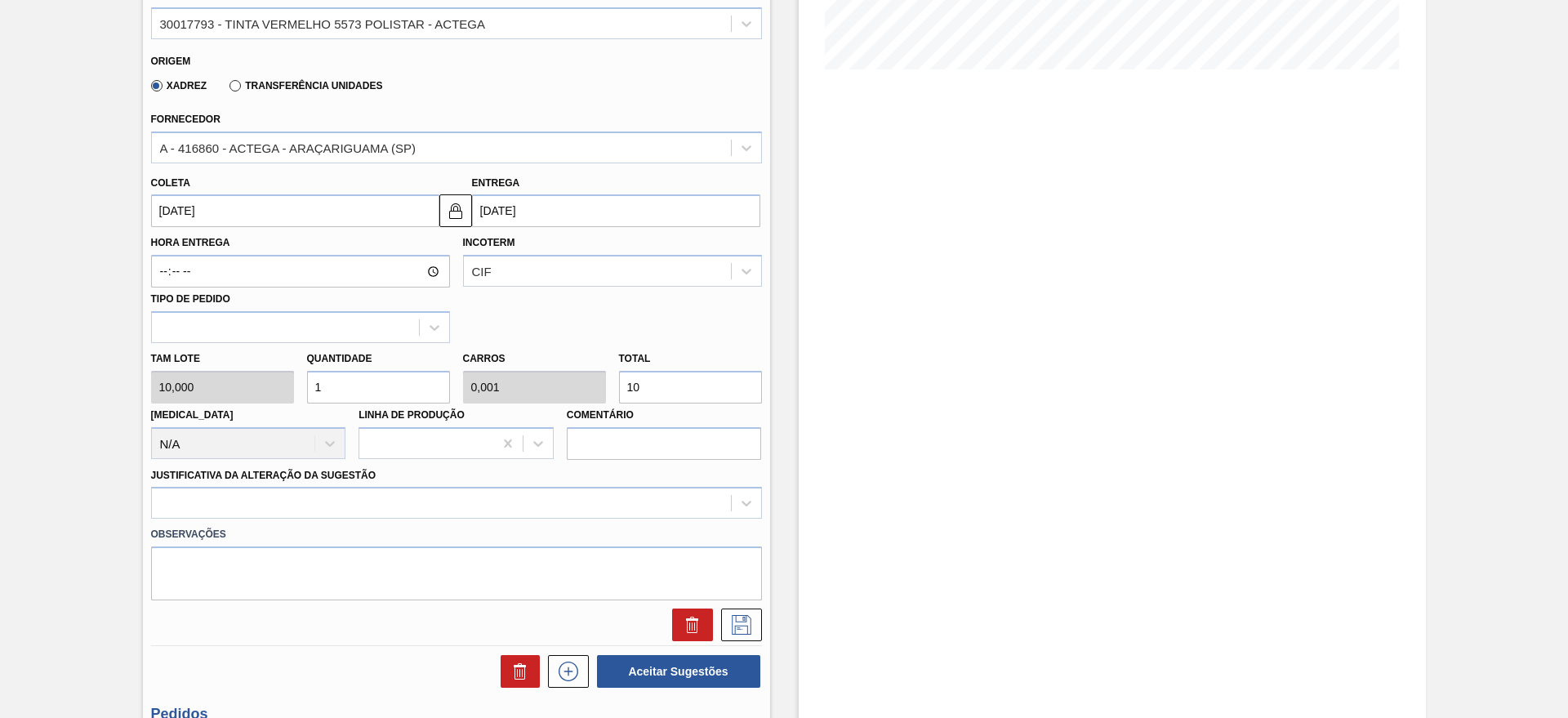
click at [392, 392] on input "1" at bounding box center [378, 387] width 143 height 33
type input "0"
type input "6"
type input "0,006"
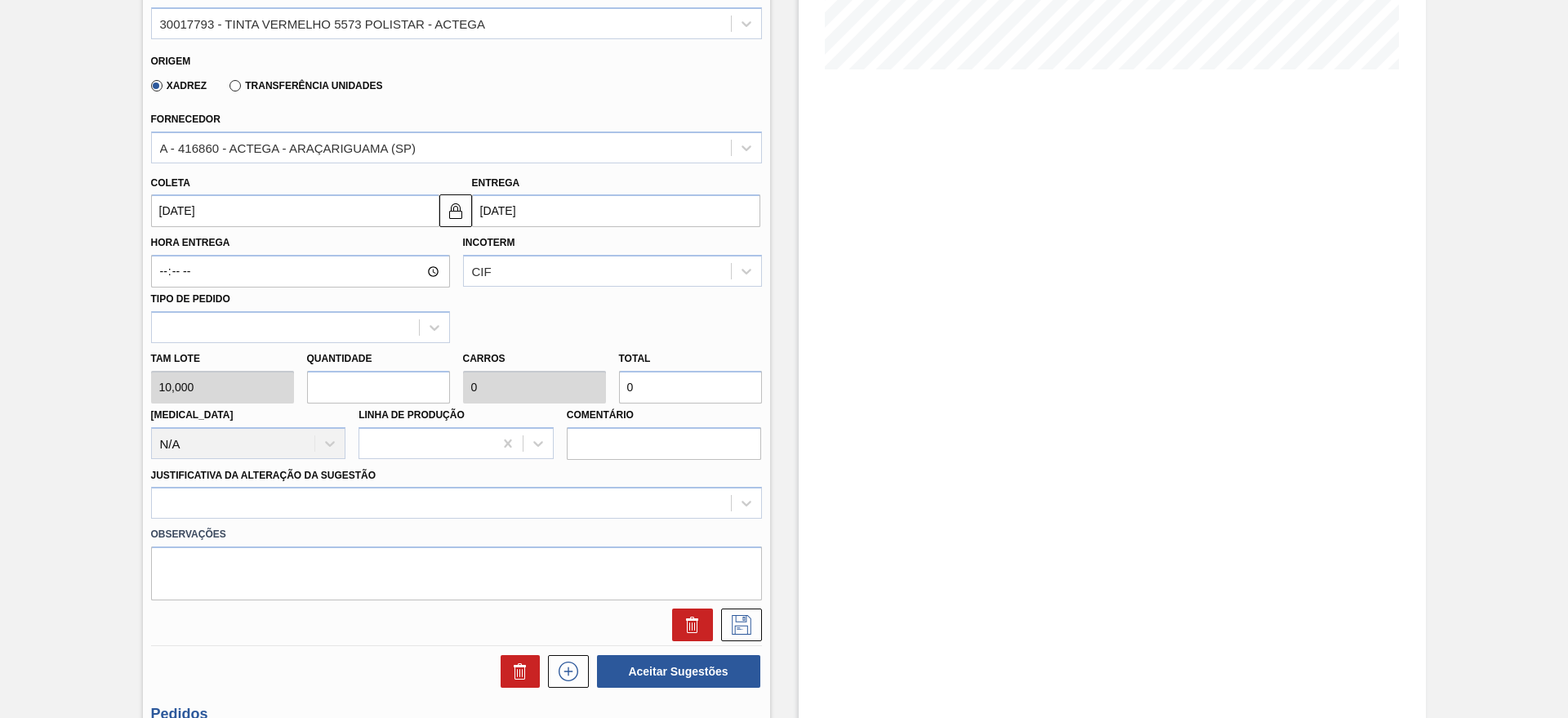
type input "60"
type input "6"
click at [315, 497] on div at bounding box center [456, 503] width 611 height 32
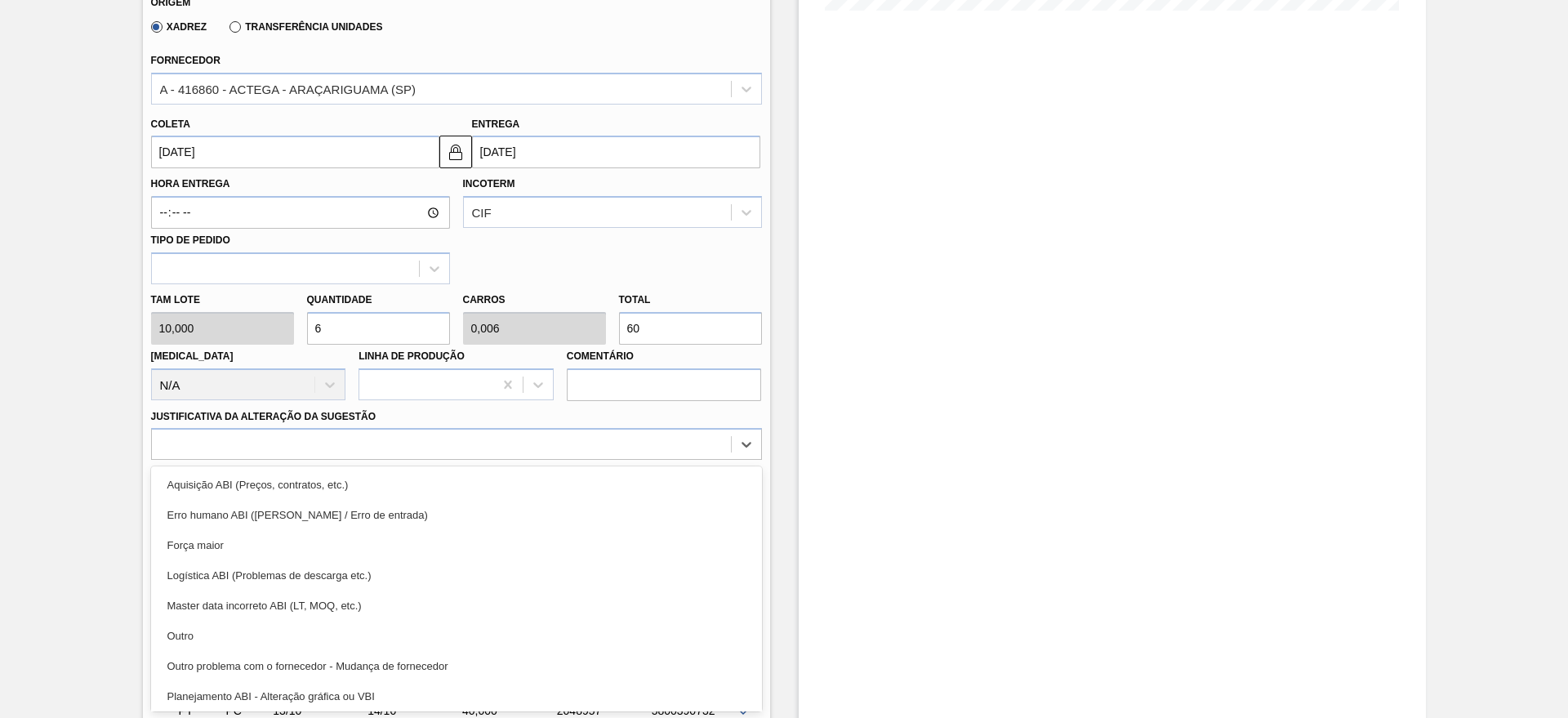
drag, startPoint x: 242, startPoint y: 636, endPoint x: 359, endPoint y: 607, distance: 120.5
click at [242, 637] on div "Outro" at bounding box center [456, 636] width 611 height 30
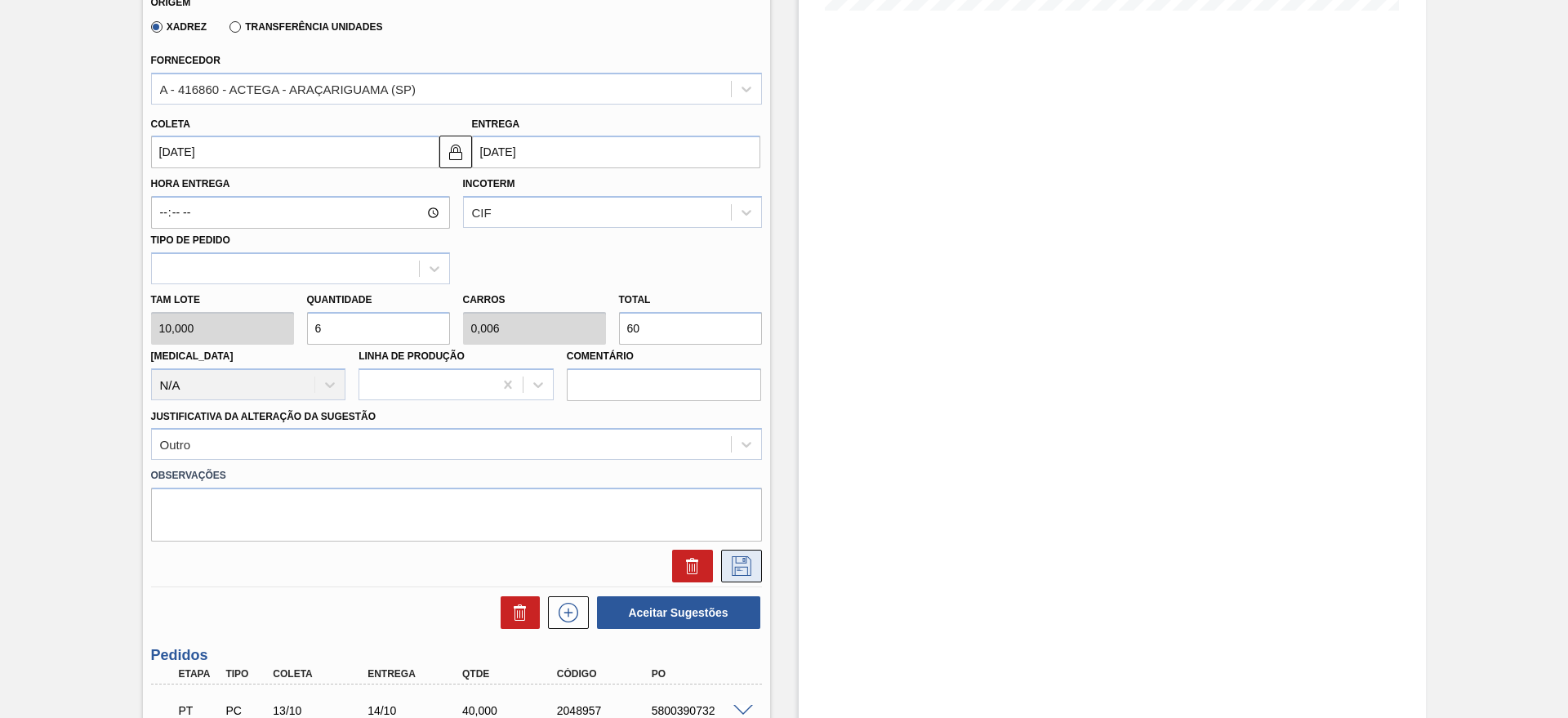
click at [734, 554] on button at bounding box center [741, 565] width 41 height 33
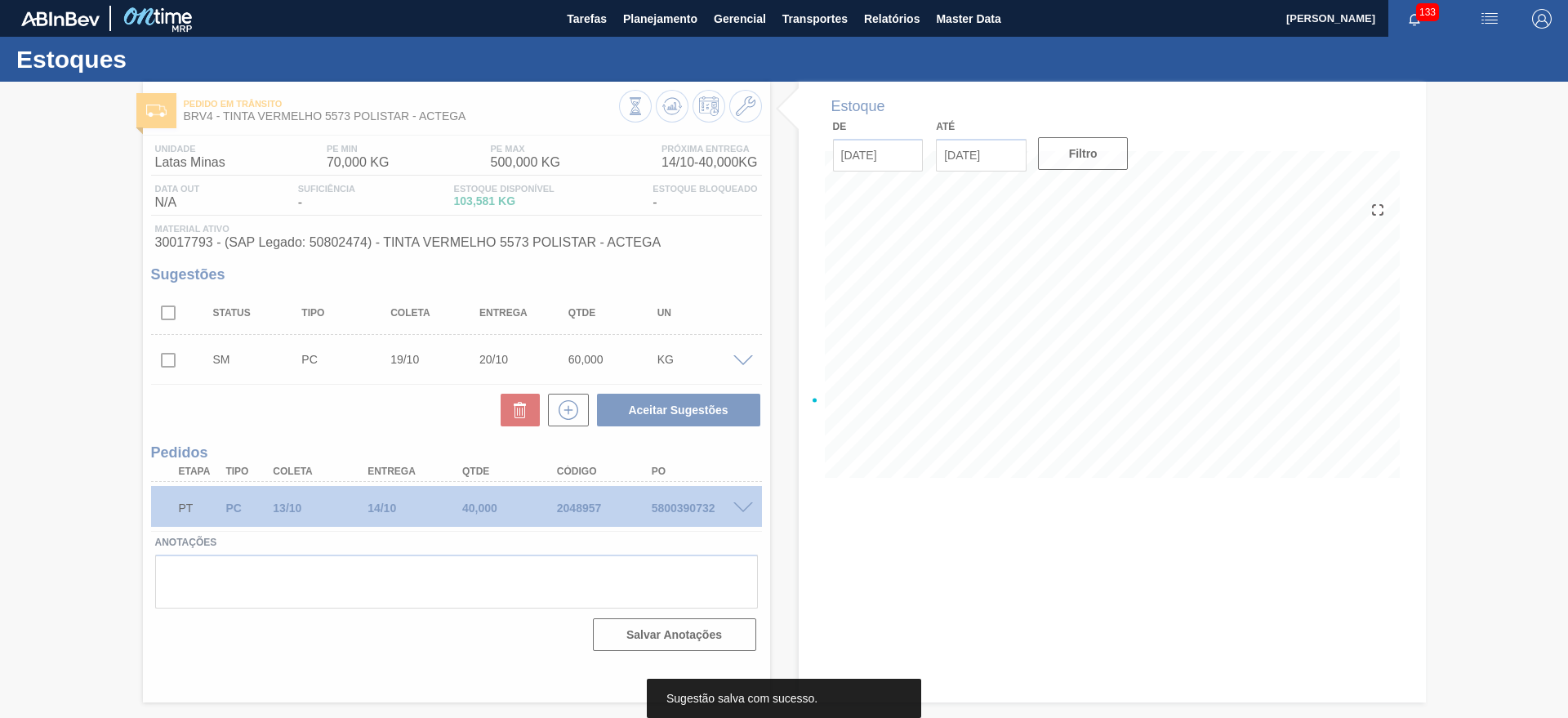
scroll to position [0, 0]
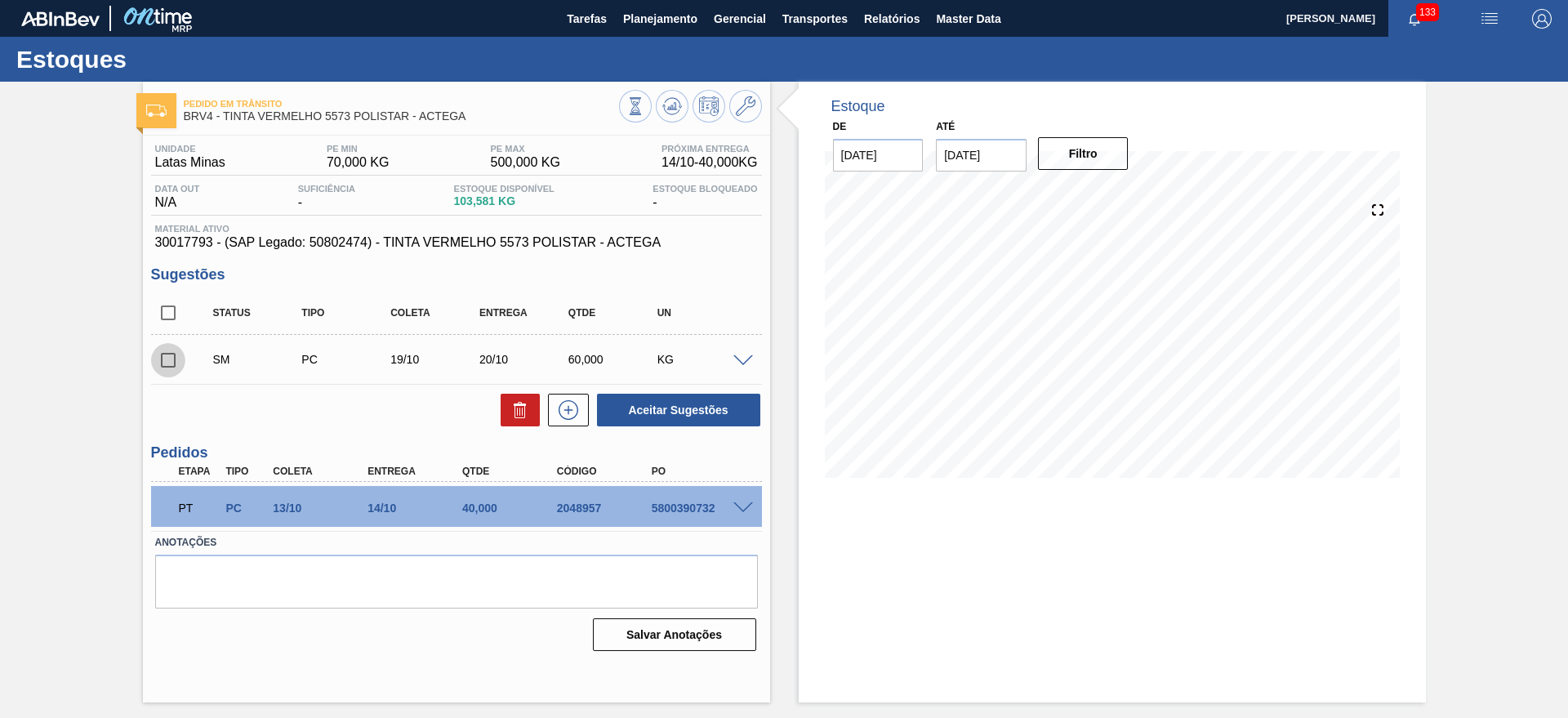
click at [168, 362] on input "checkbox" at bounding box center [168, 359] width 34 height 34
click at [618, 416] on button "Aceitar Sugestões" at bounding box center [678, 409] width 163 height 33
checkbox input "false"
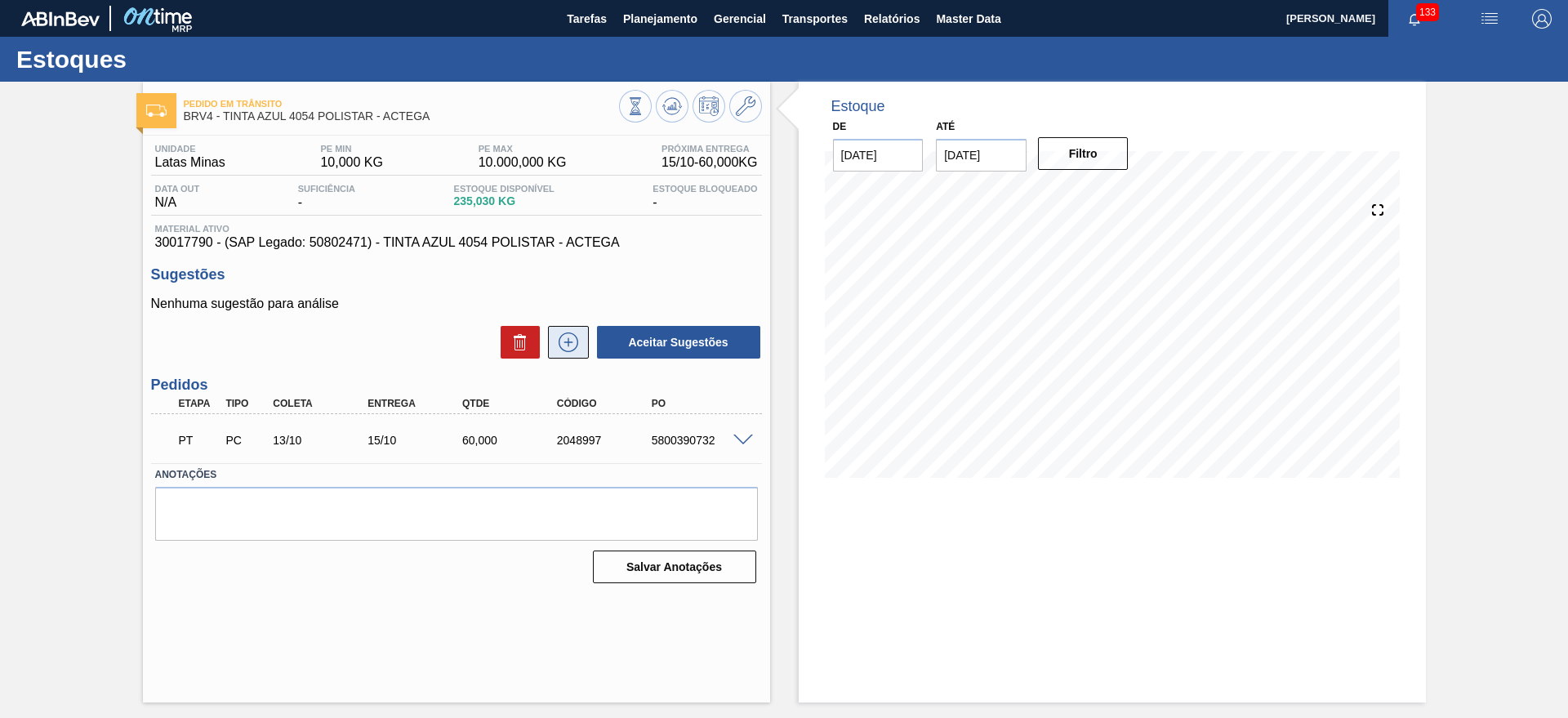
click at [570, 328] on button at bounding box center [568, 342] width 41 height 33
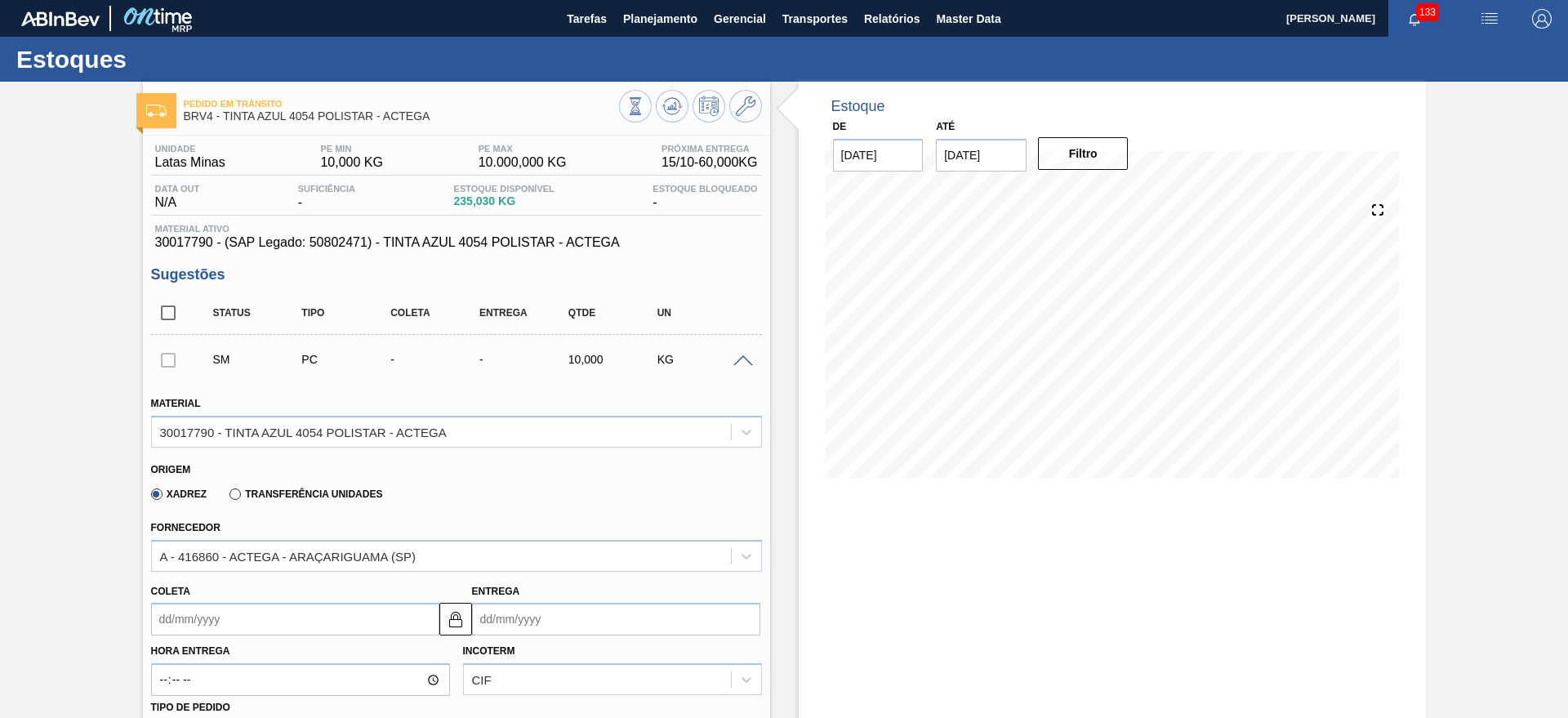
scroll to position [409, 0]
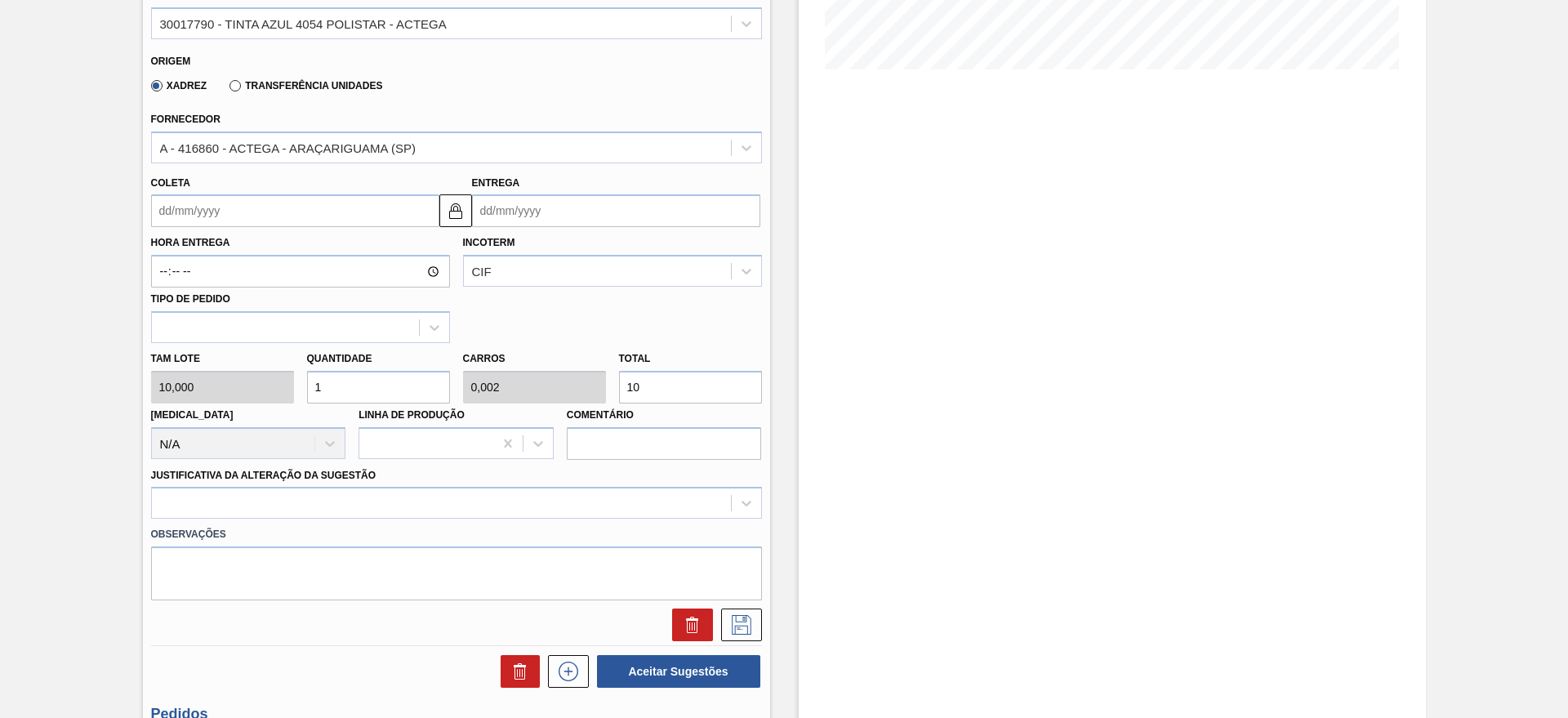
click at [546, 218] on input "Entrega" at bounding box center [615, 210] width 288 height 33
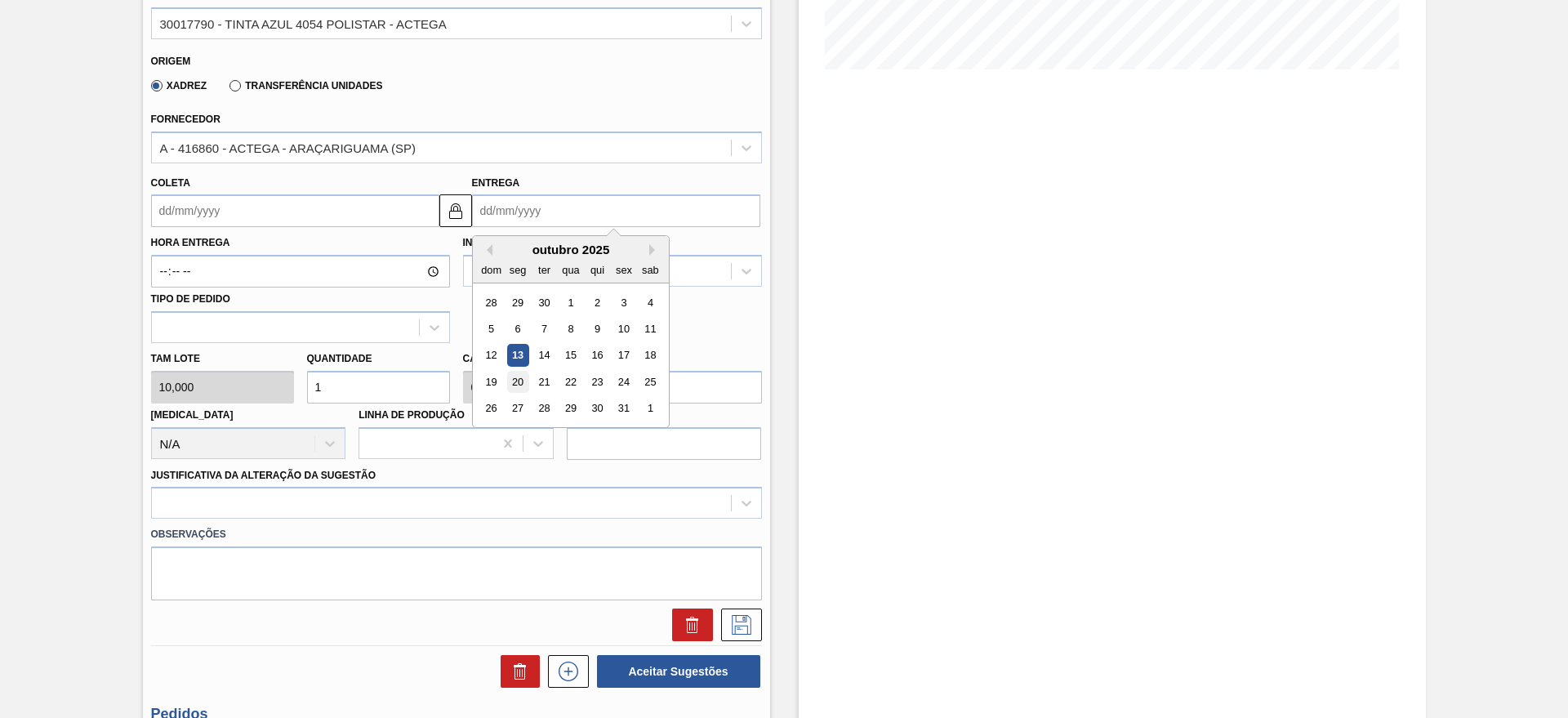
click at [524, 377] on div "20" at bounding box center [517, 382] width 22 height 22
type input "18/10/2025"
type input "[DATE]"
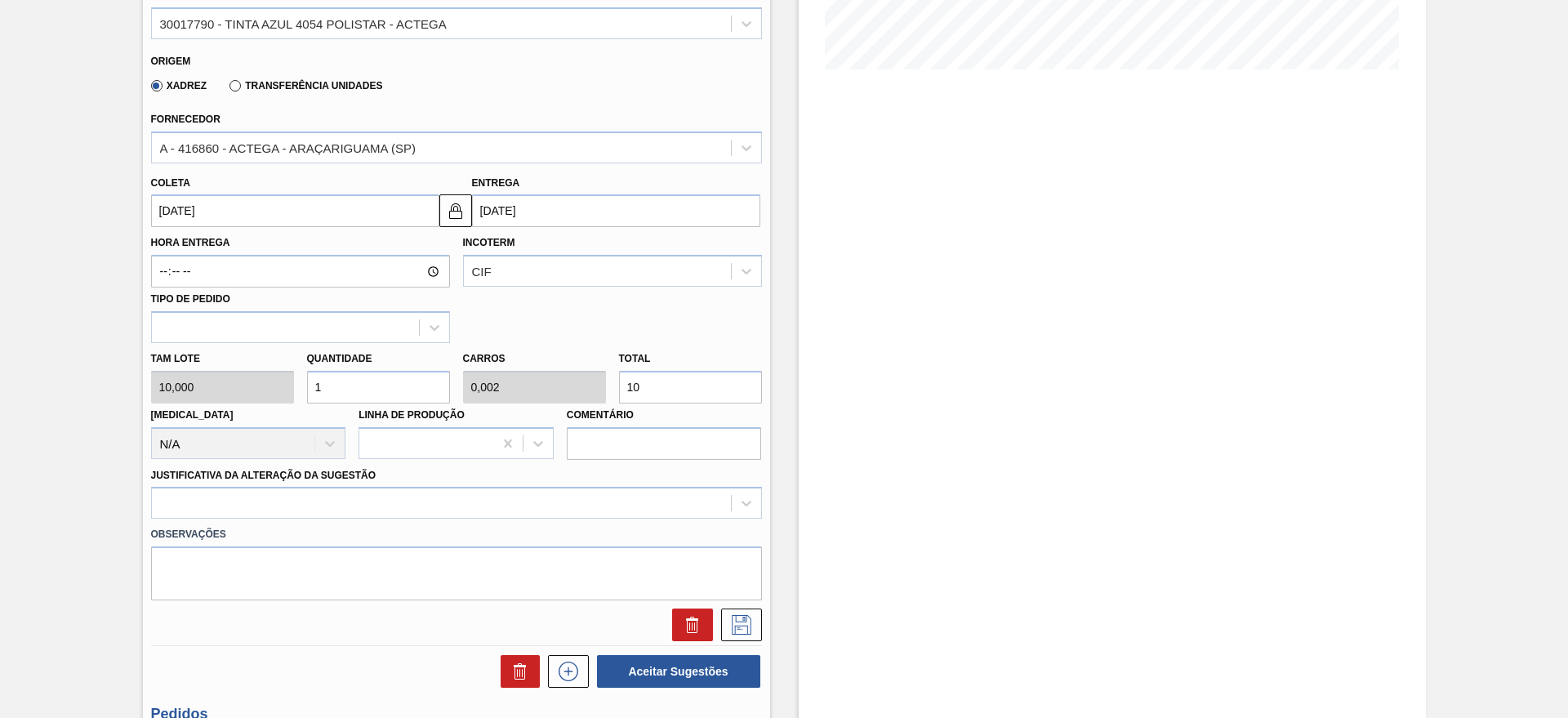
click at [444, 390] on input "1" at bounding box center [378, 387] width 143 height 33
type input "0"
type input "8"
type input "0,016"
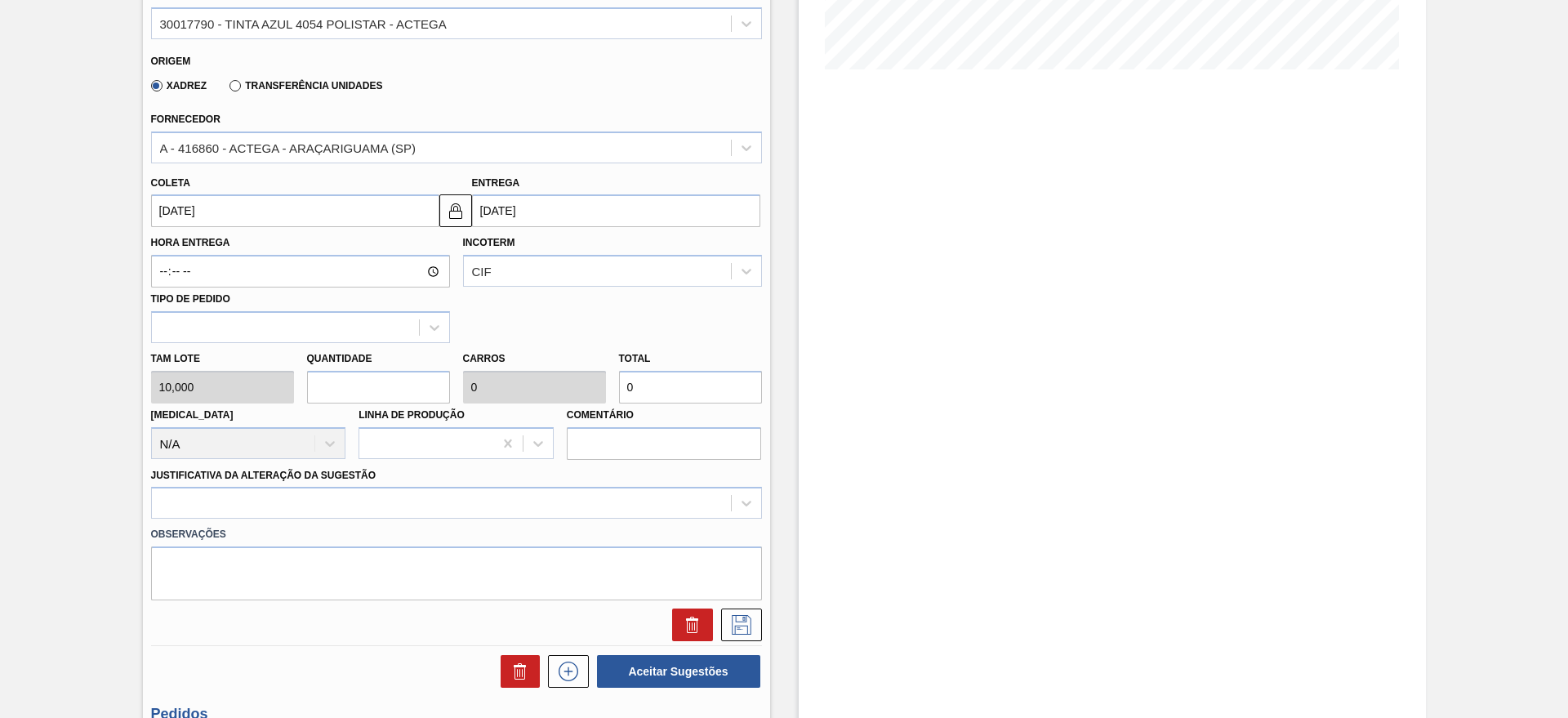
type input "80"
type input "8"
click at [339, 512] on div at bounding box center [456, 503] width 611 height 32
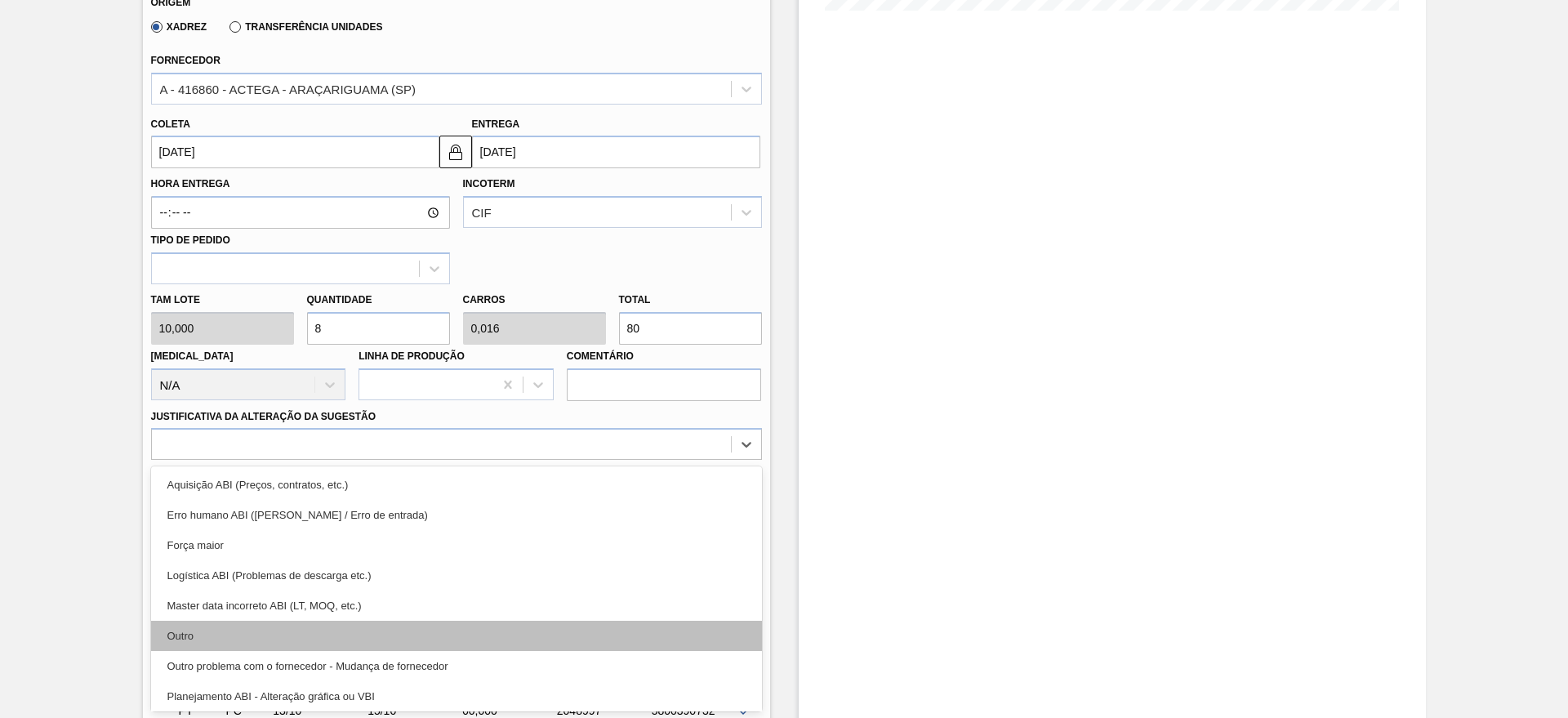
click at [224, 642] on div "Outro" at bounding box center [456, 636] width 611 height 30
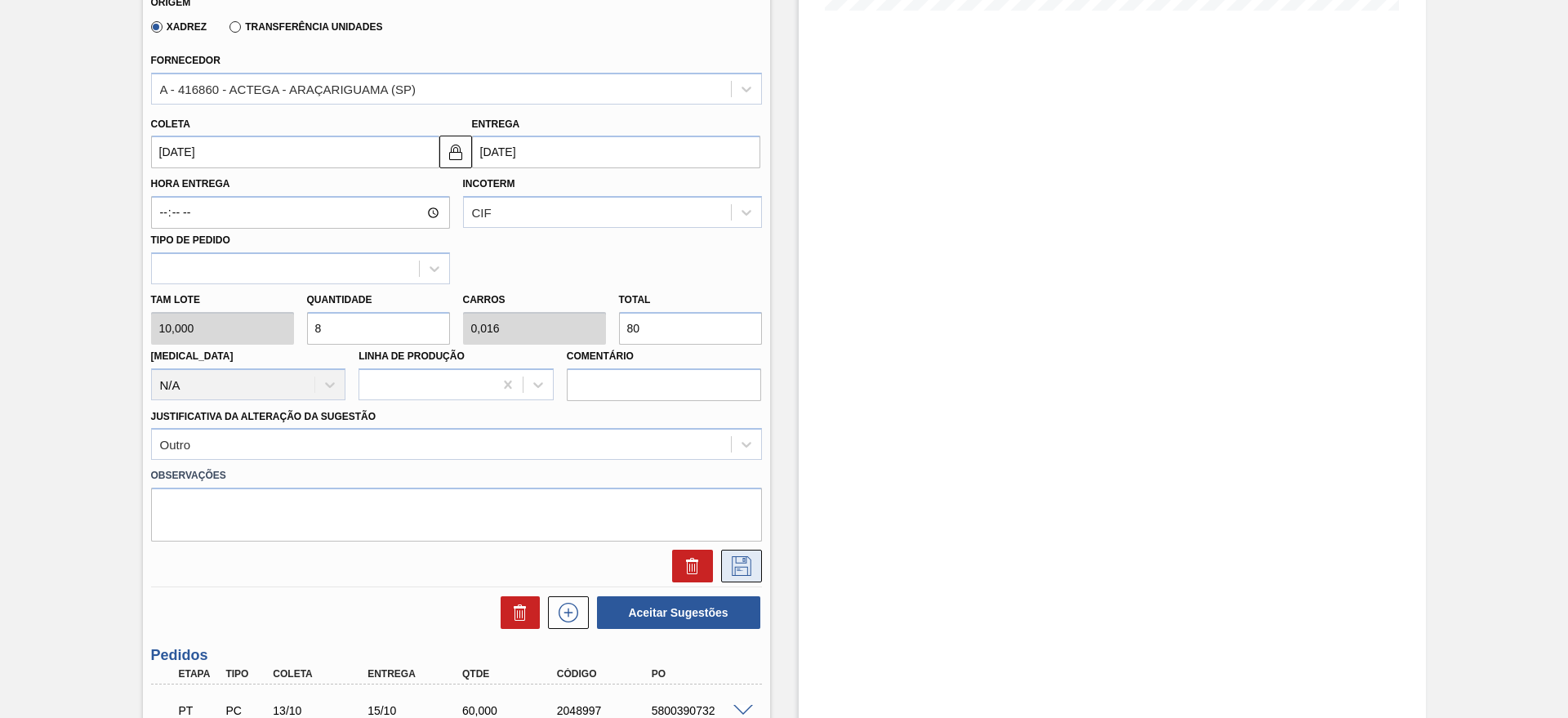
click at [743, 565] on icon at bounding box center [741, 565] width 26 height 20
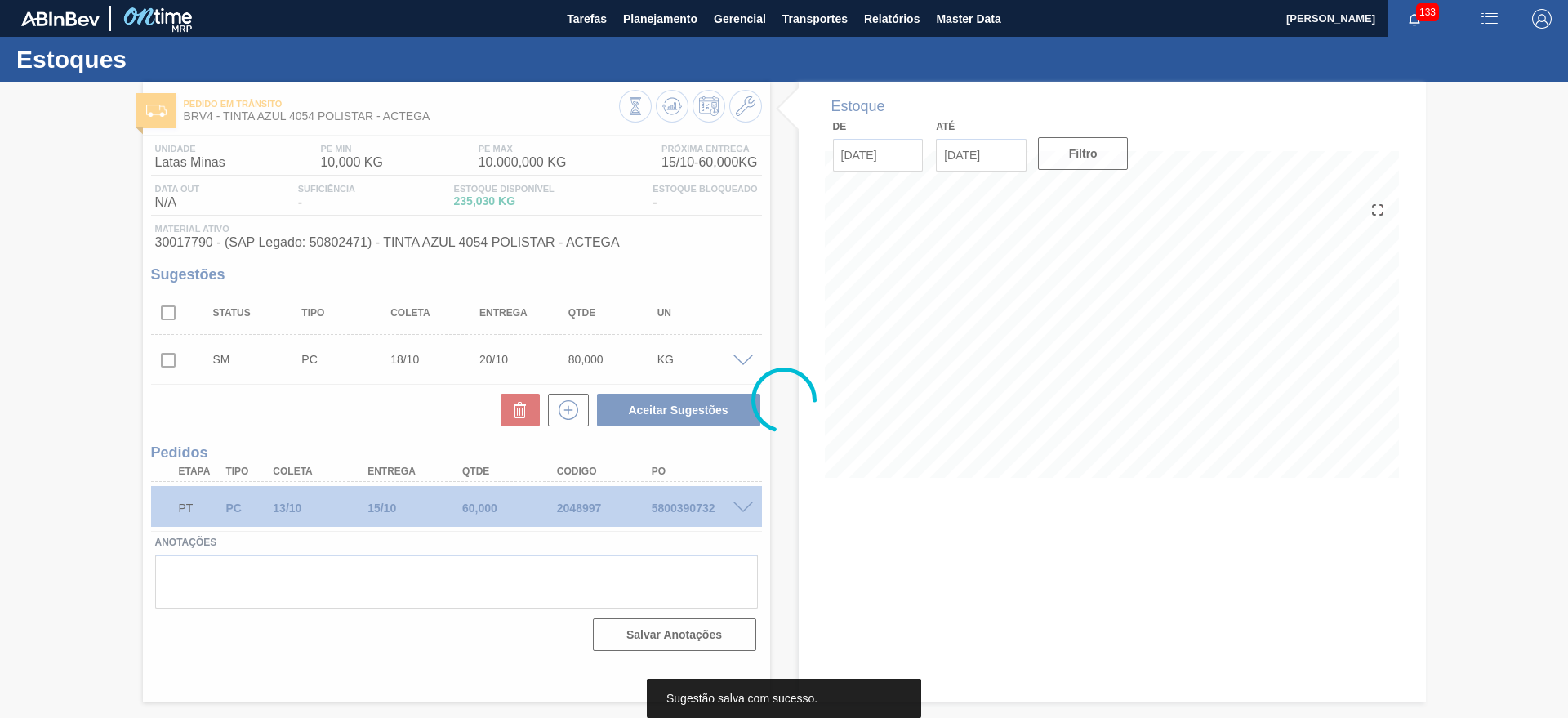
scroll to position [0, 0]
click at [169, 359] on div at bounding box center [784, 400] width 1568 height 636
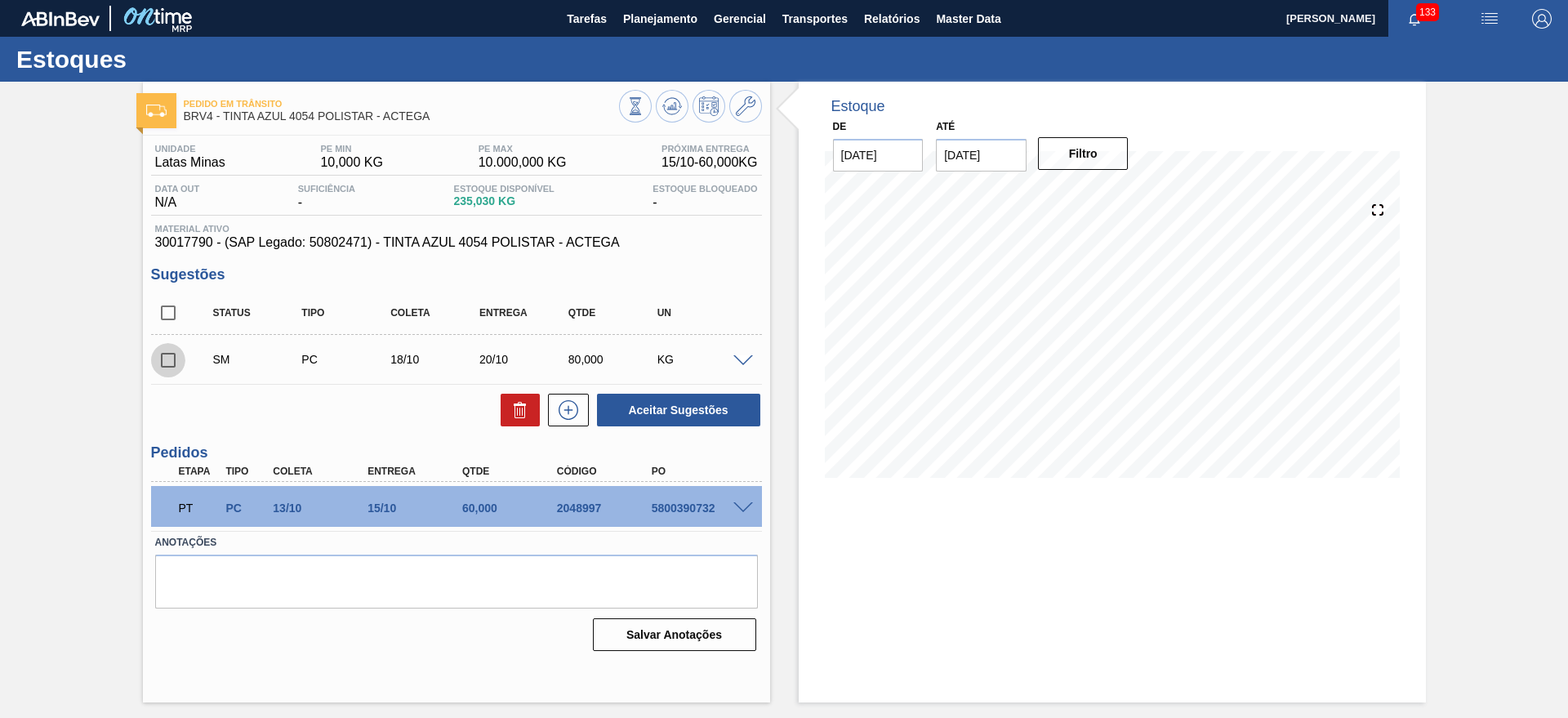
click at [169, 359] on input "checkbox" at bounding box center [168, 359] width 34 height 34
click at [648, 409] on button "Aceitar Sugestões" at bounding box center [678, 409] width 163 height 33
checkbox input "false"
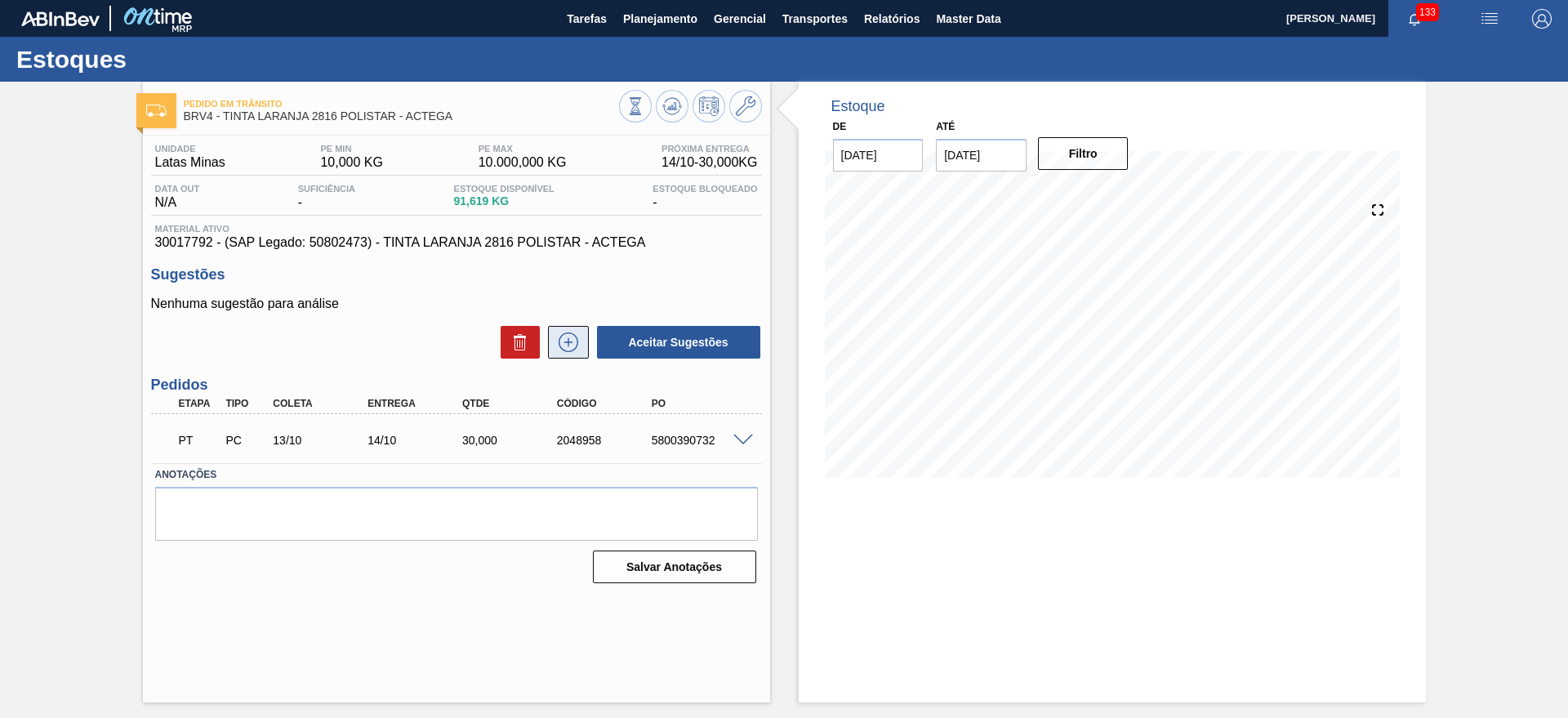
click at [576, 349] on icon at bounding box center [568, 342] width 26 height 20
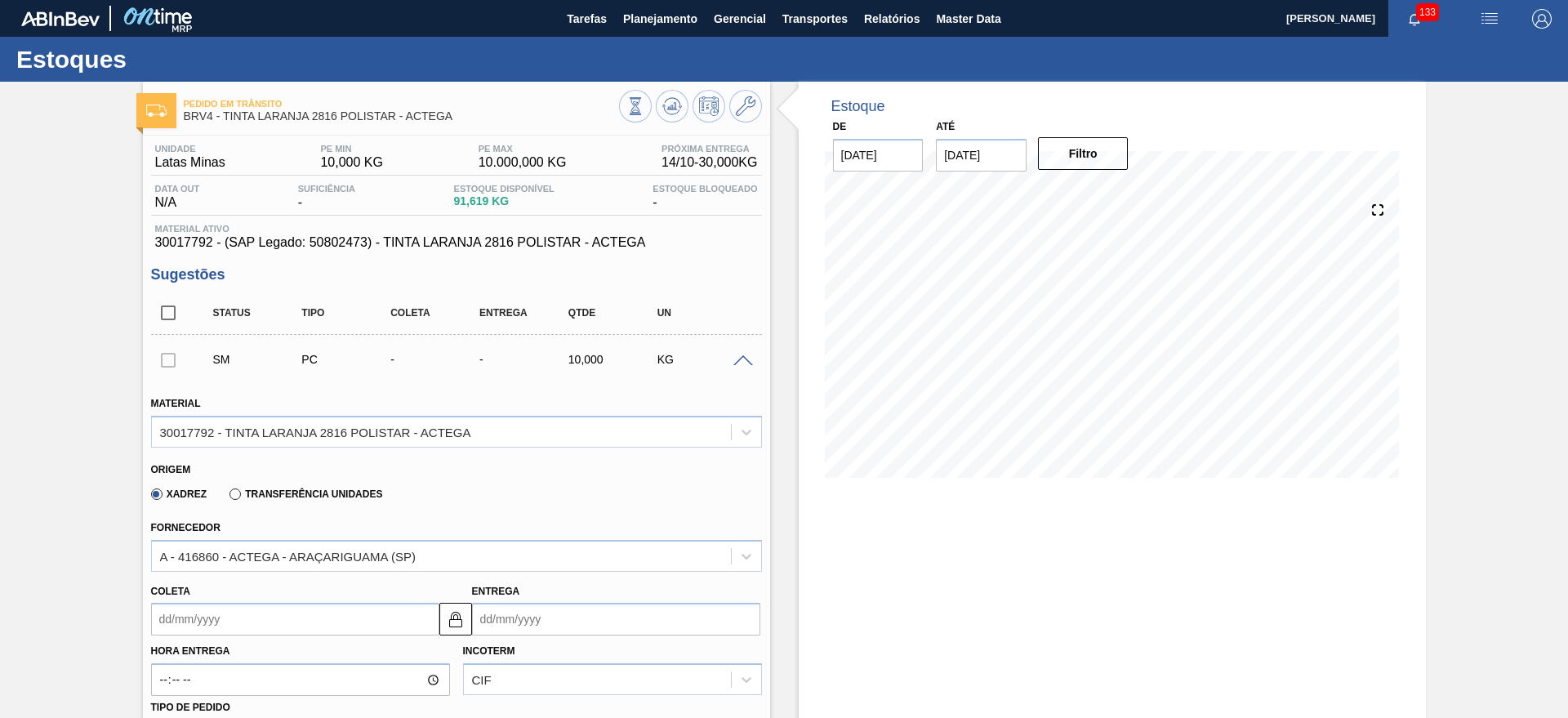
scroll to position [306, 0]
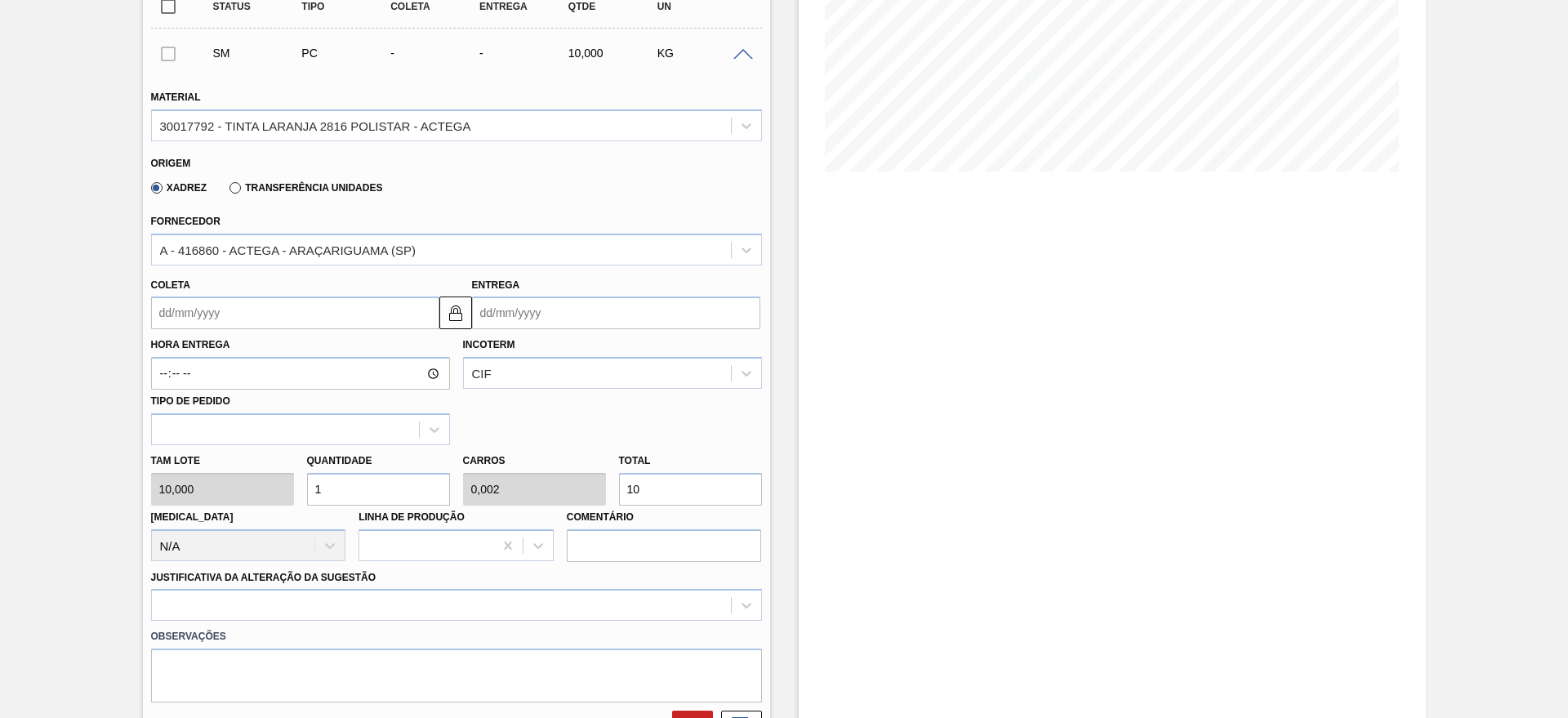
click at [536, 309] on input "Entrega" at bounding box center [615, 312] width 288 height 33
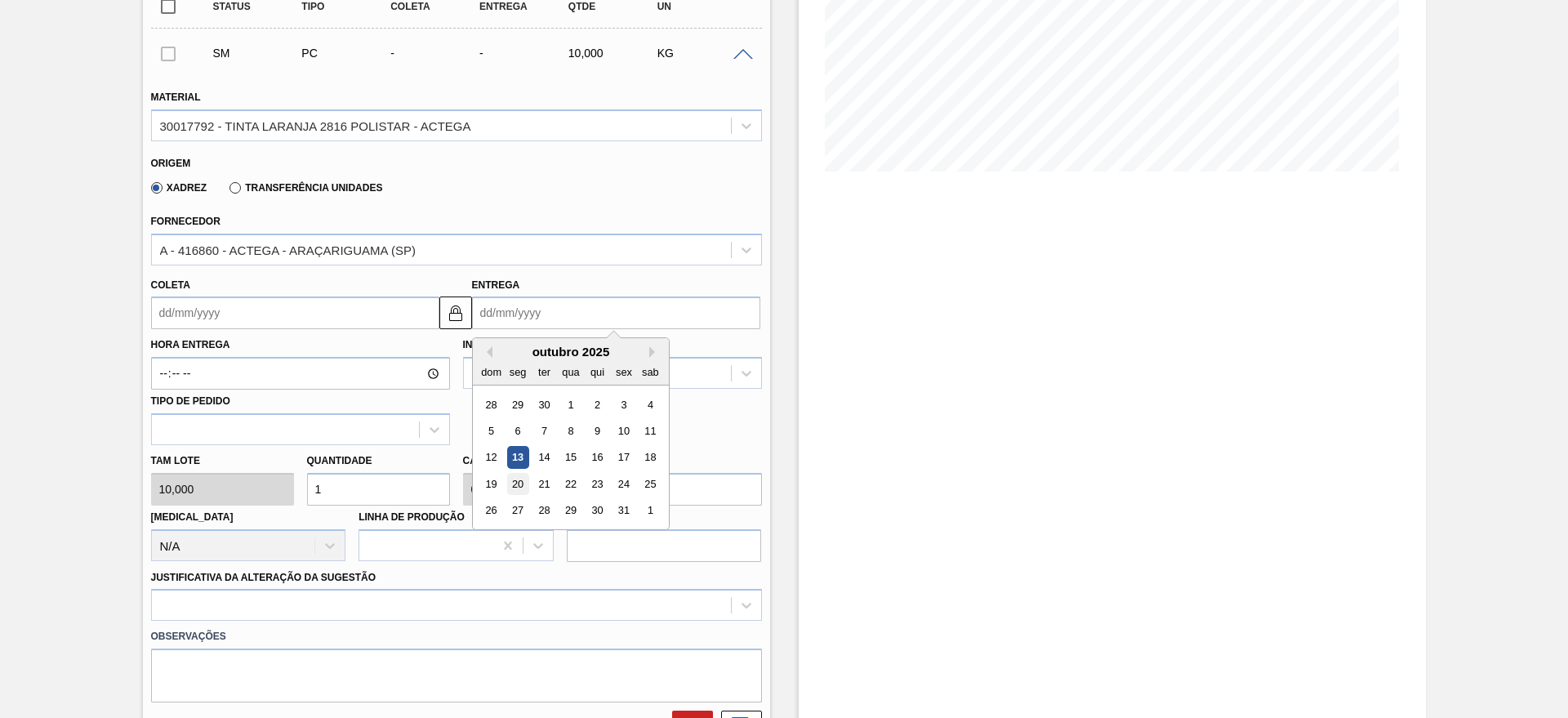
click at [516, 474] on div "20" at bounding box center [517, 483] width 22 height 22
type input "[DATE]"
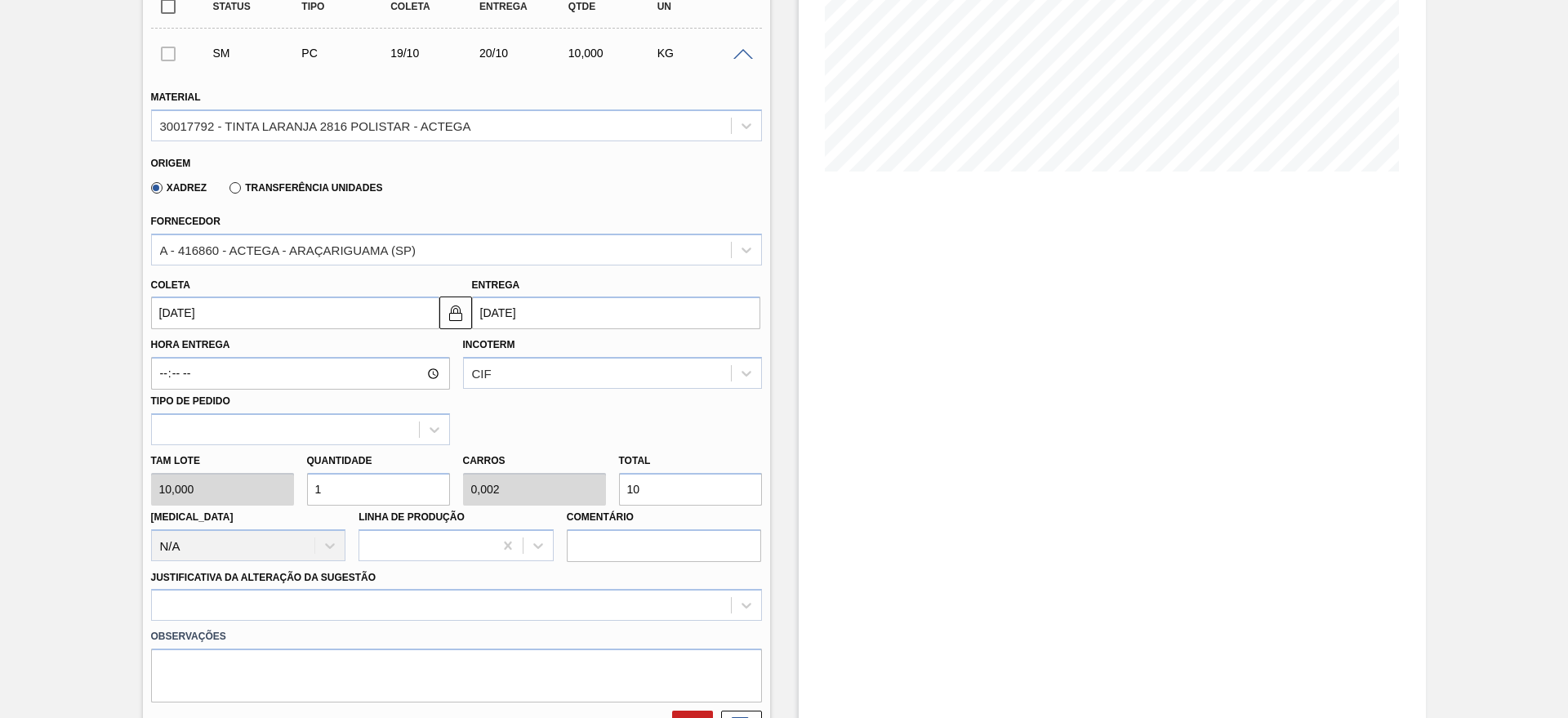
click at [413, 491] on input "1" at bounding box center [378, 489] width 143 height 33
type input "0"
type input "2"
type input "0,004"
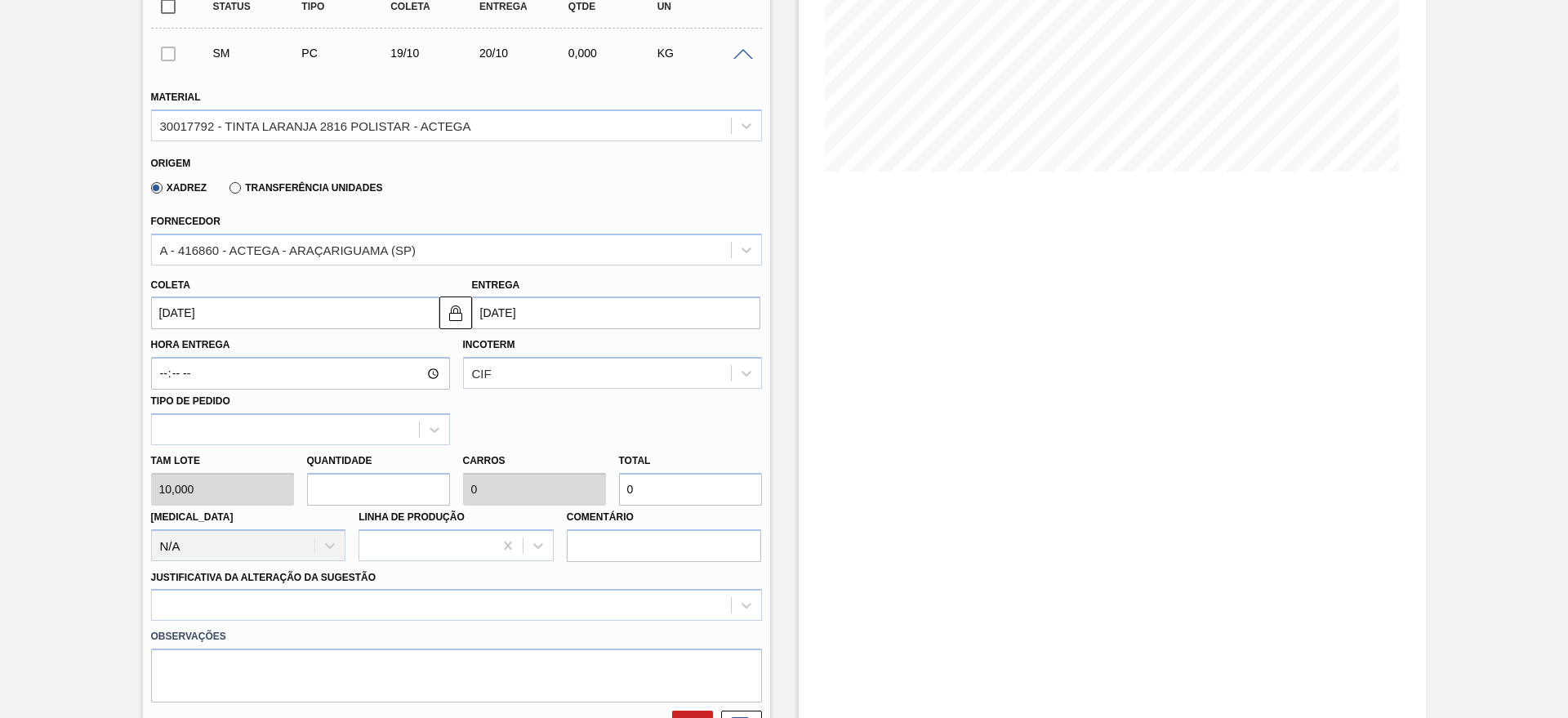
type input "20"
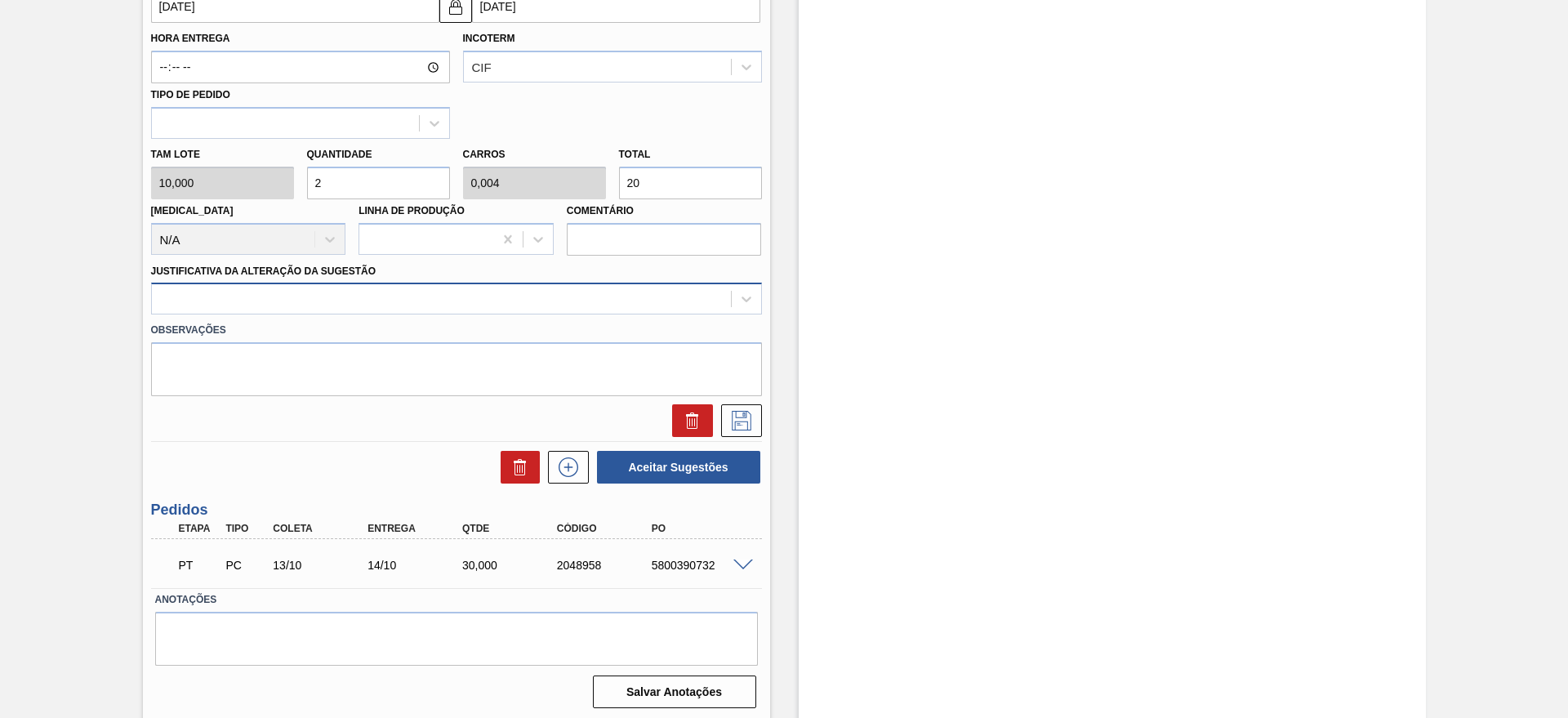
type input "2"
click at [203, 315] on div "Observações" at bounding box center [456, 355] width 623 height 82
click at [205, 307] on div at bounding box center [441, 299] width 579 height 24
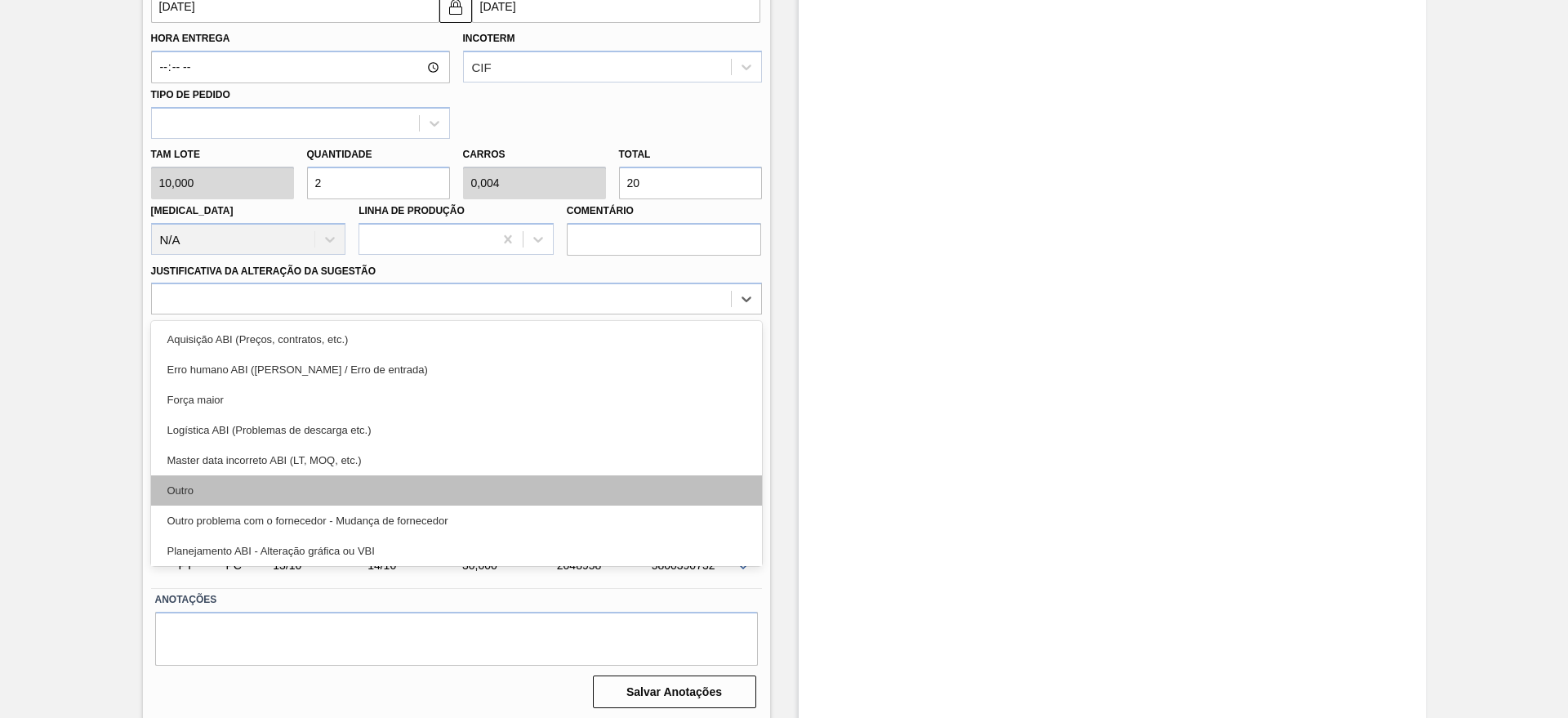
click at [196, 493] on div "Outro" at bounding box center [456, 491] width 611 height 30
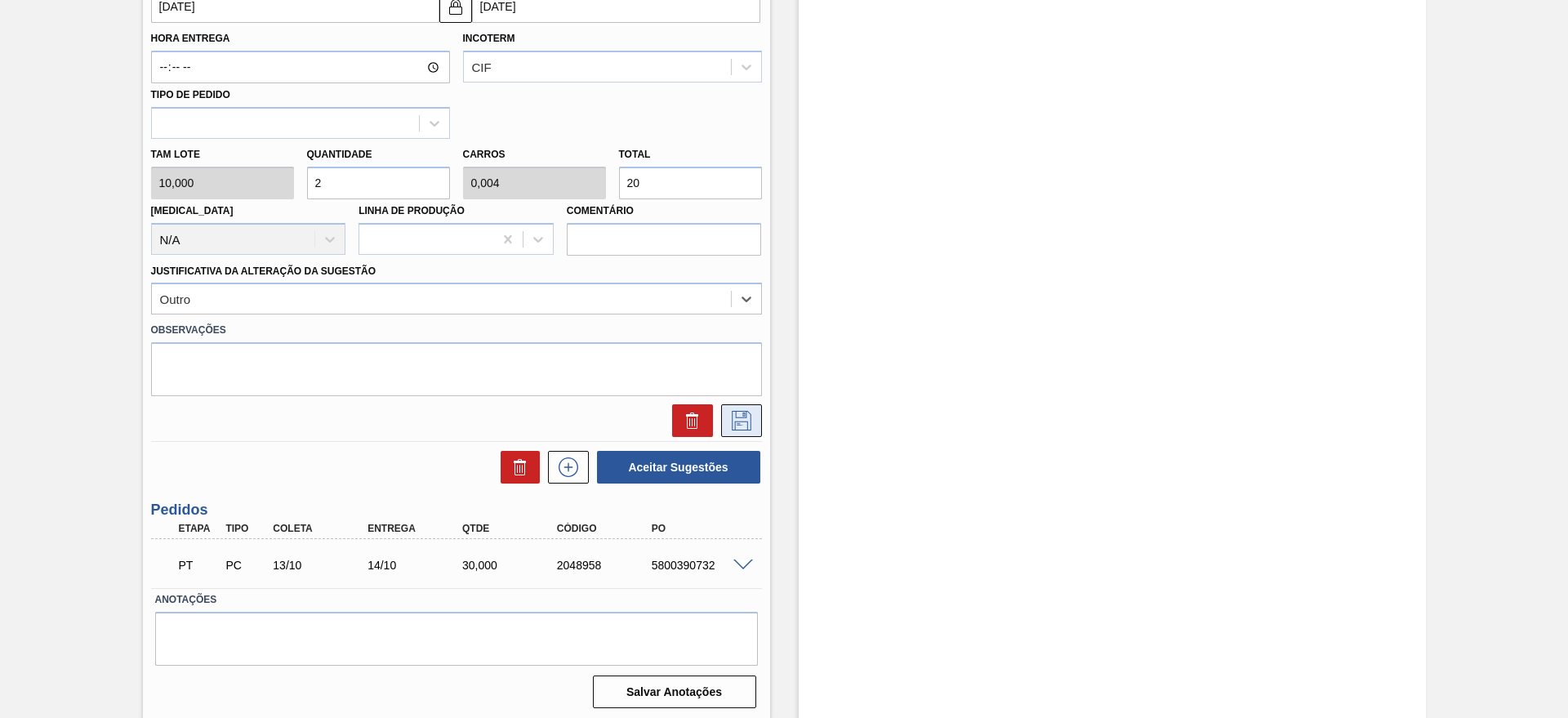
click at [745, 423] on icon at bounding box center [741, 420] width 26 height 20
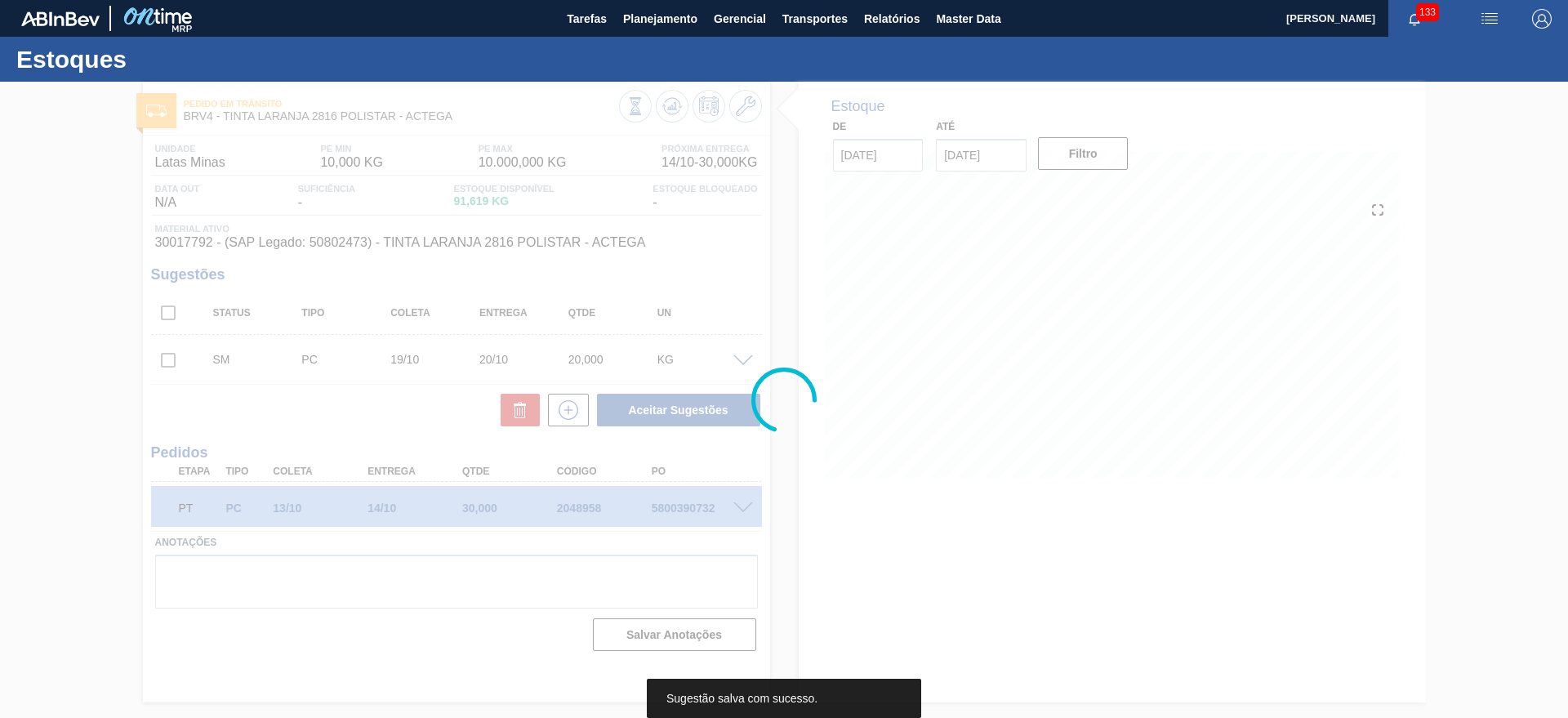
scroll to position [0, 0]
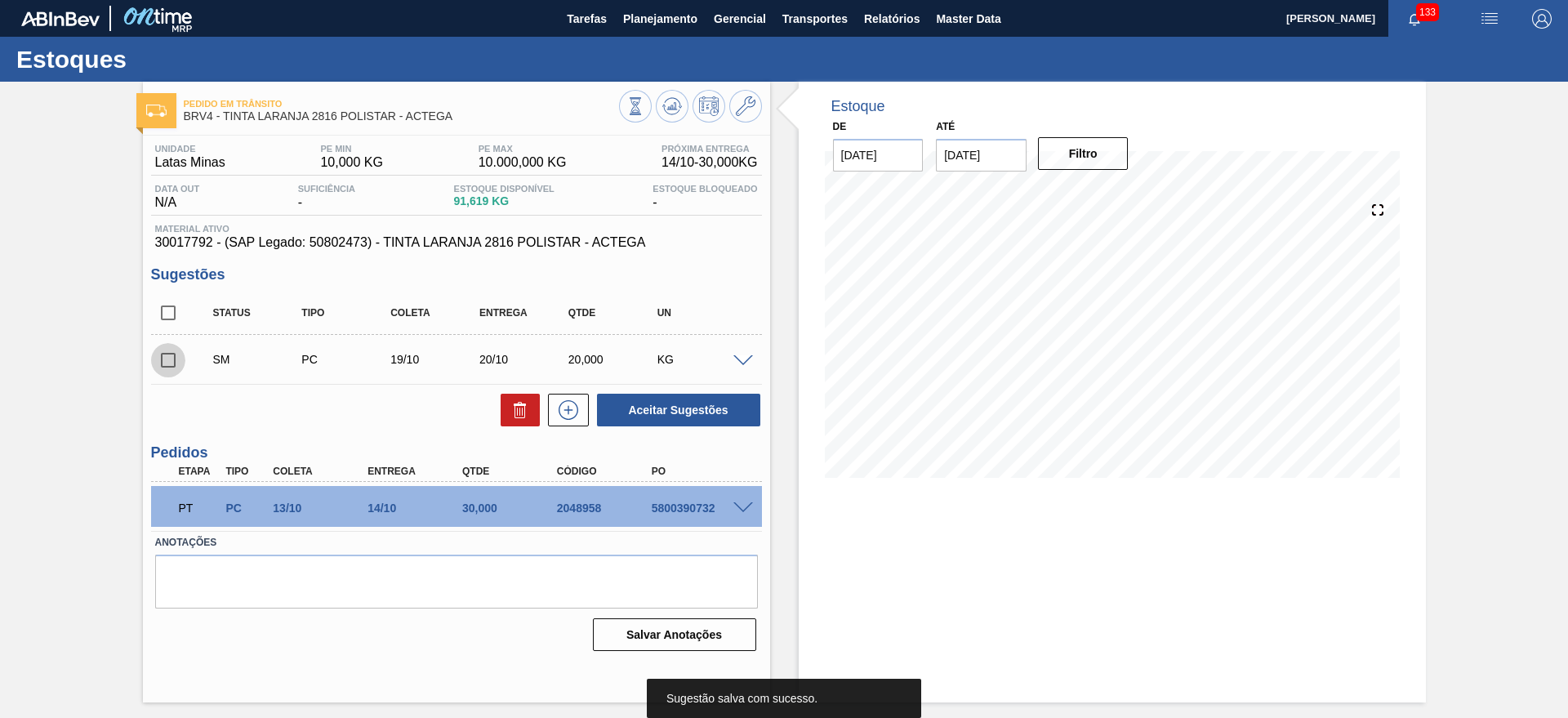
click at [164, 357] on input "checkbox" at bounding box center [168, 359] width 34 height 34
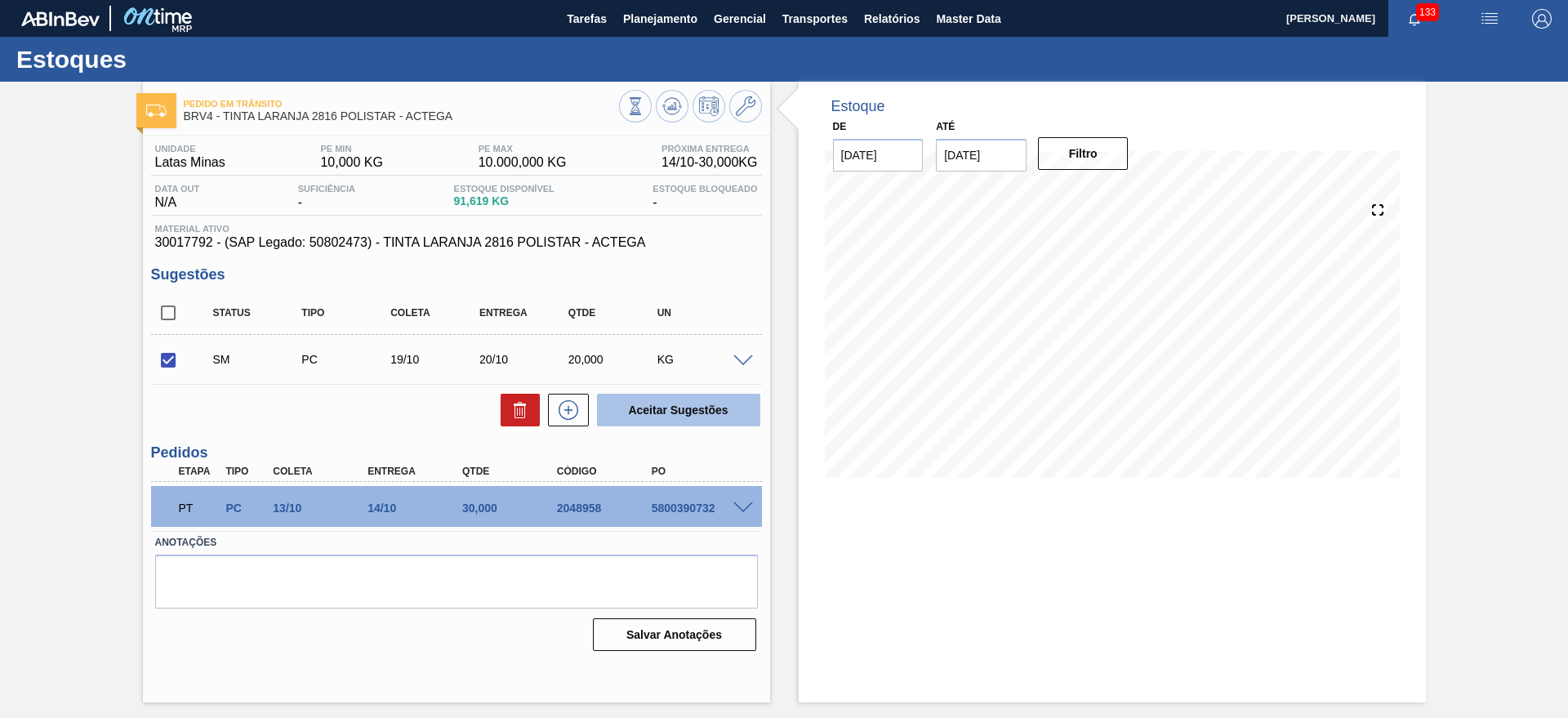
click at [642, 409] on button "Aceitar Sugestões" at bounding box center [678, 409] width 163 height 33
checkbox input "false"
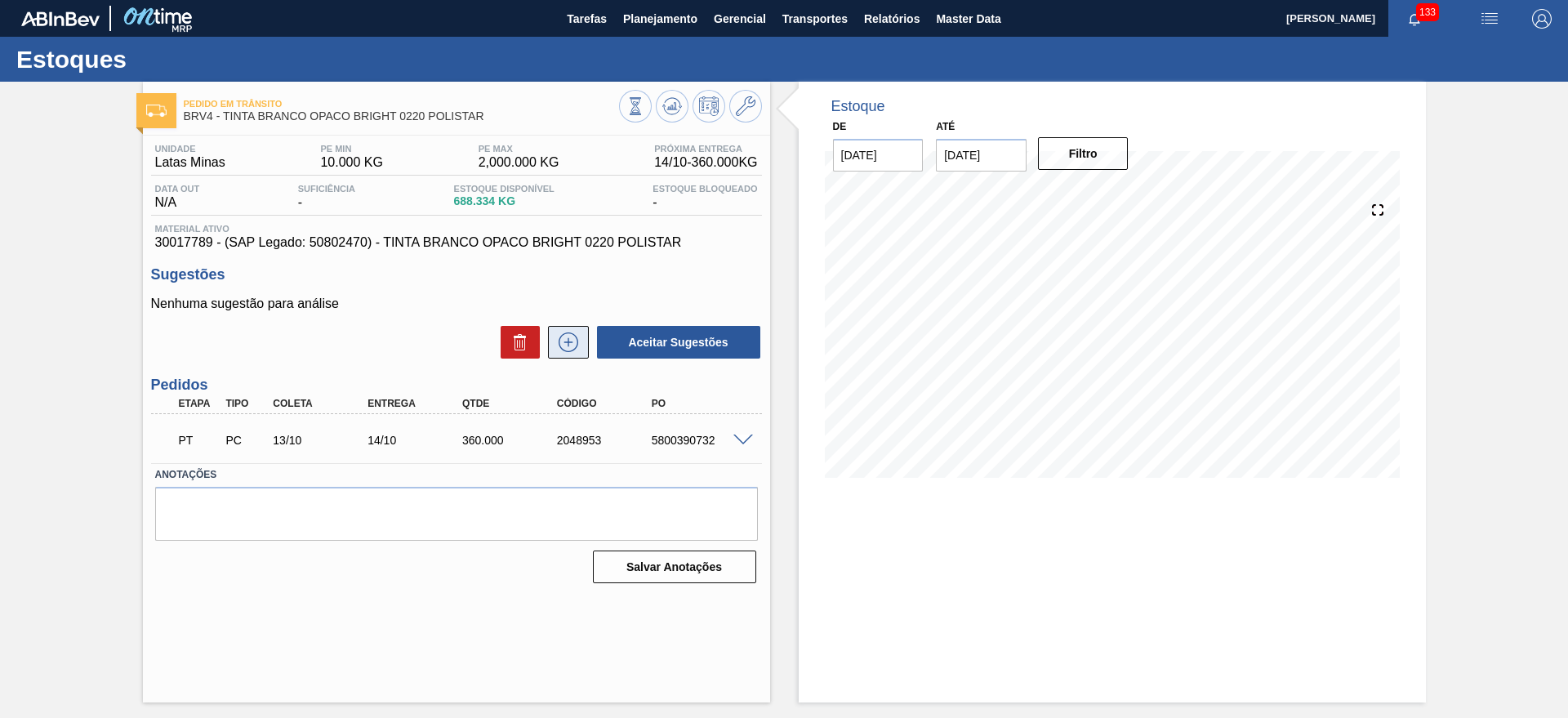
click at [563, 351] on icon at bounding box center [568, 342] width 26 height 20
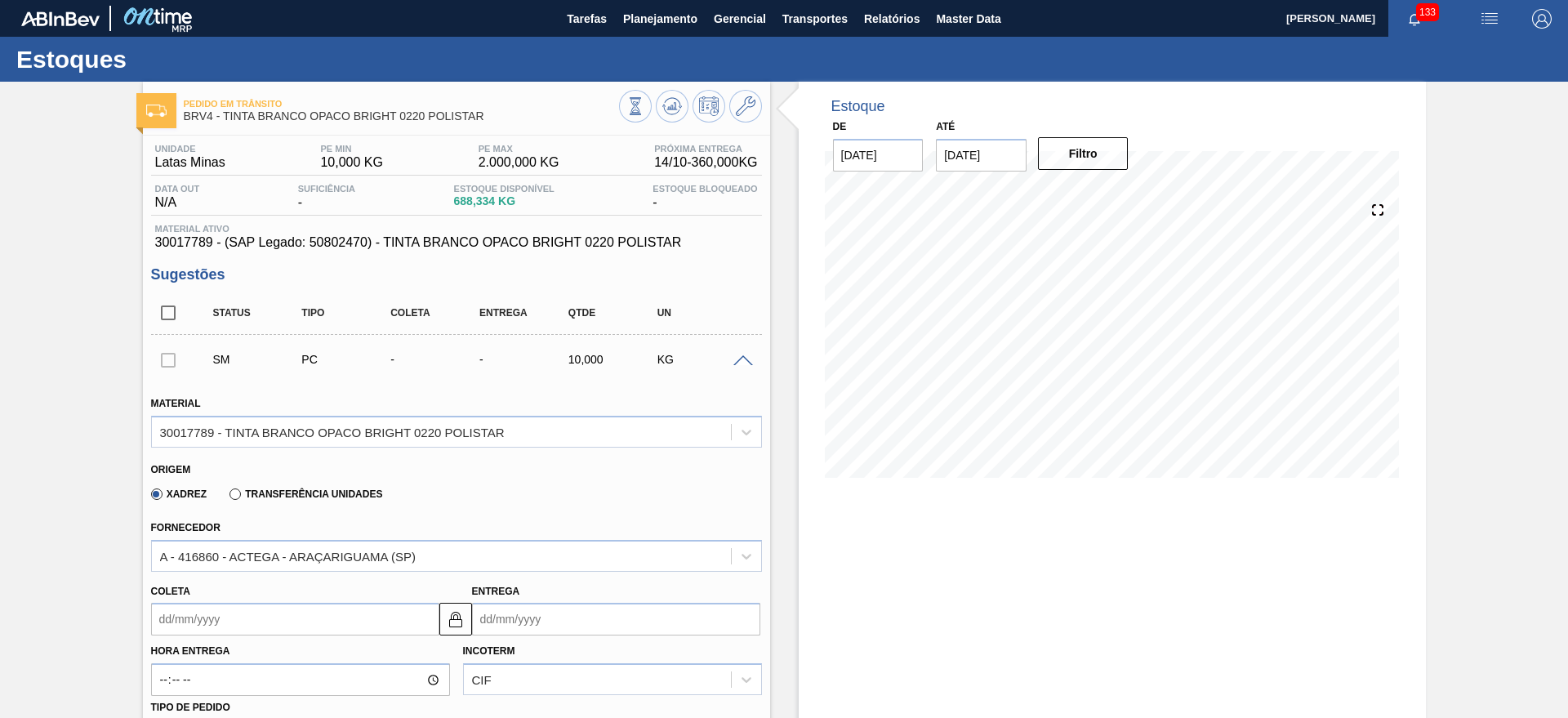
scroll to position [409, 0]
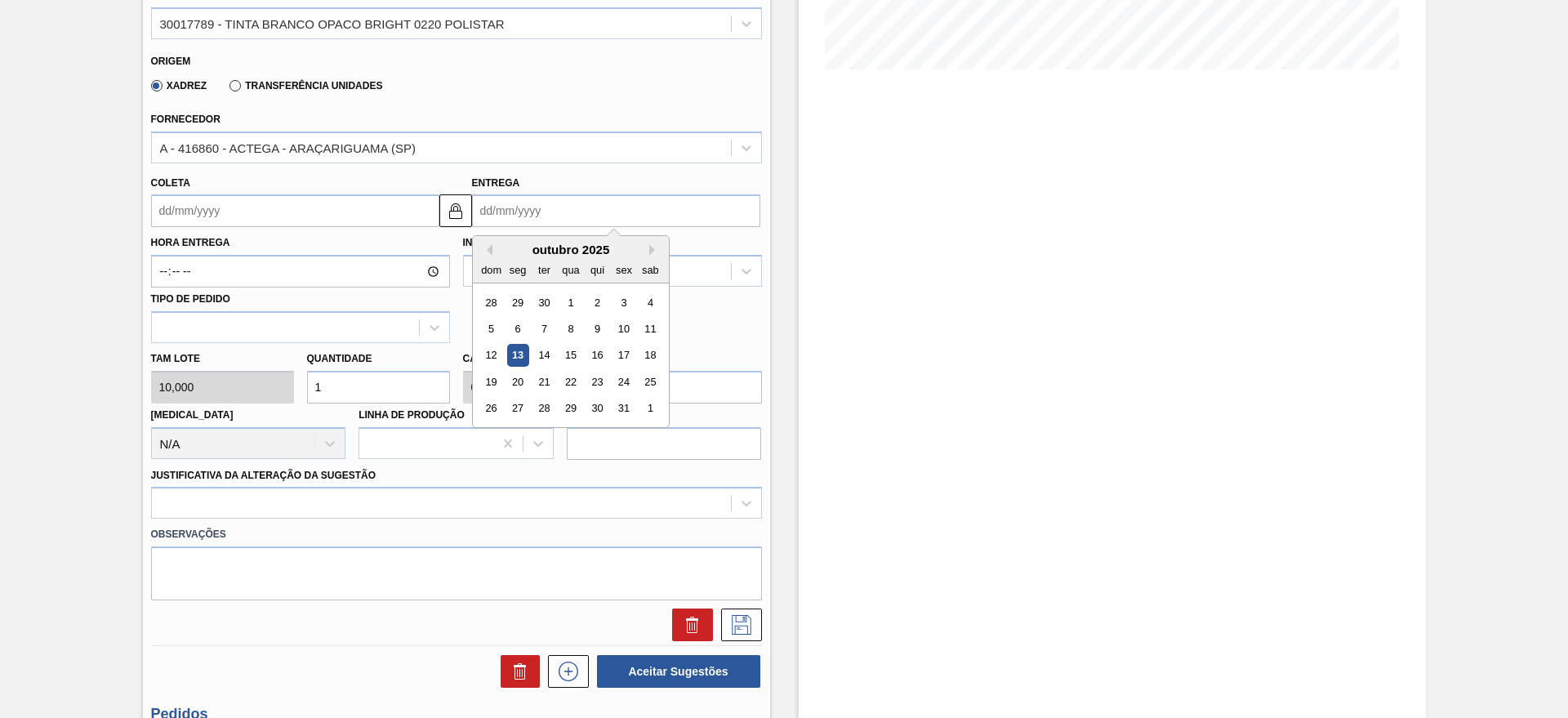
click at [528, 215] on input "Entrega" at bounding box center [615, 210] width 288 height 33
click at [516, 375] on div "20" at bounding box center [517, 382] width 22 height 22
type input "[DATE]"
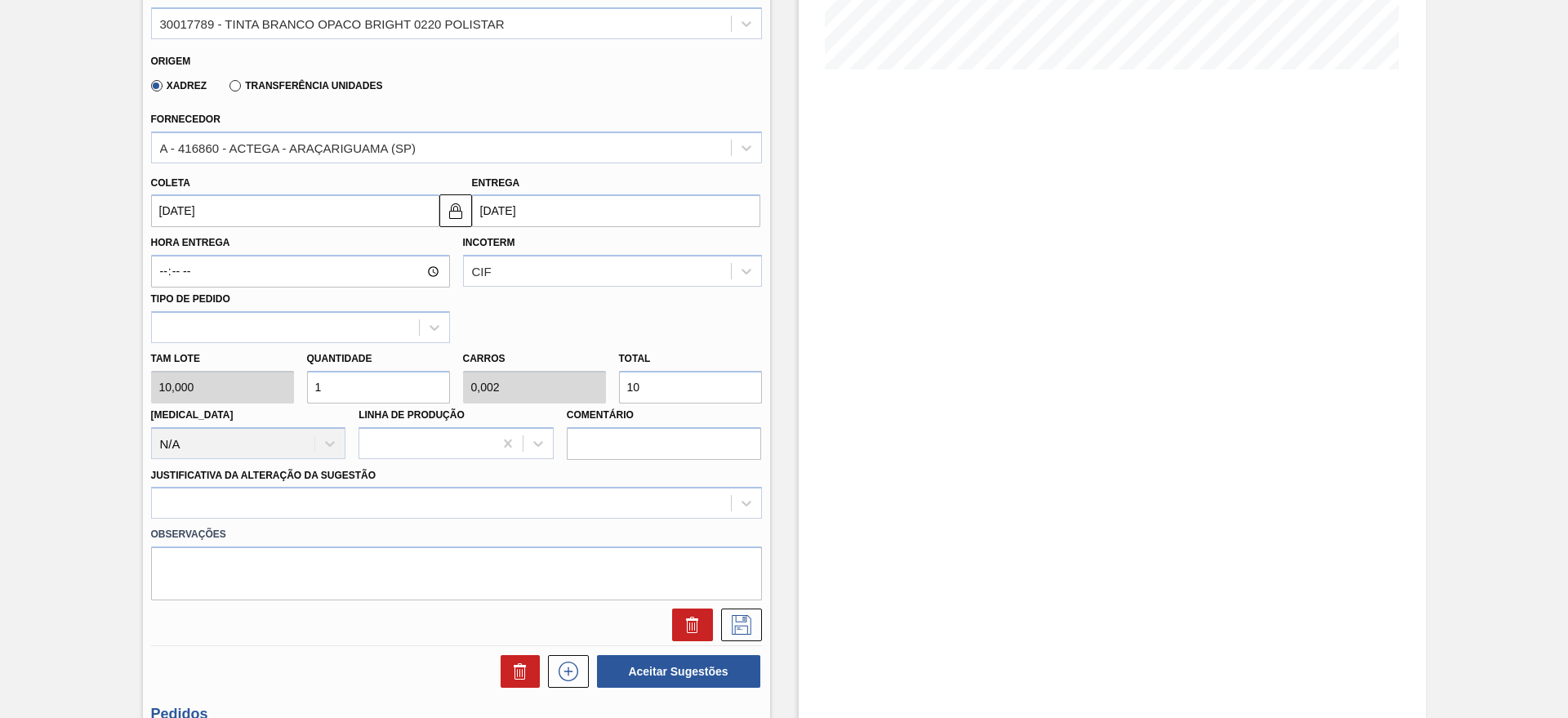
click at [400, 388] on input "1" at bounding box center [378, 387] width 143 height 33
type input "0"
type input "5"
type input "0,01"
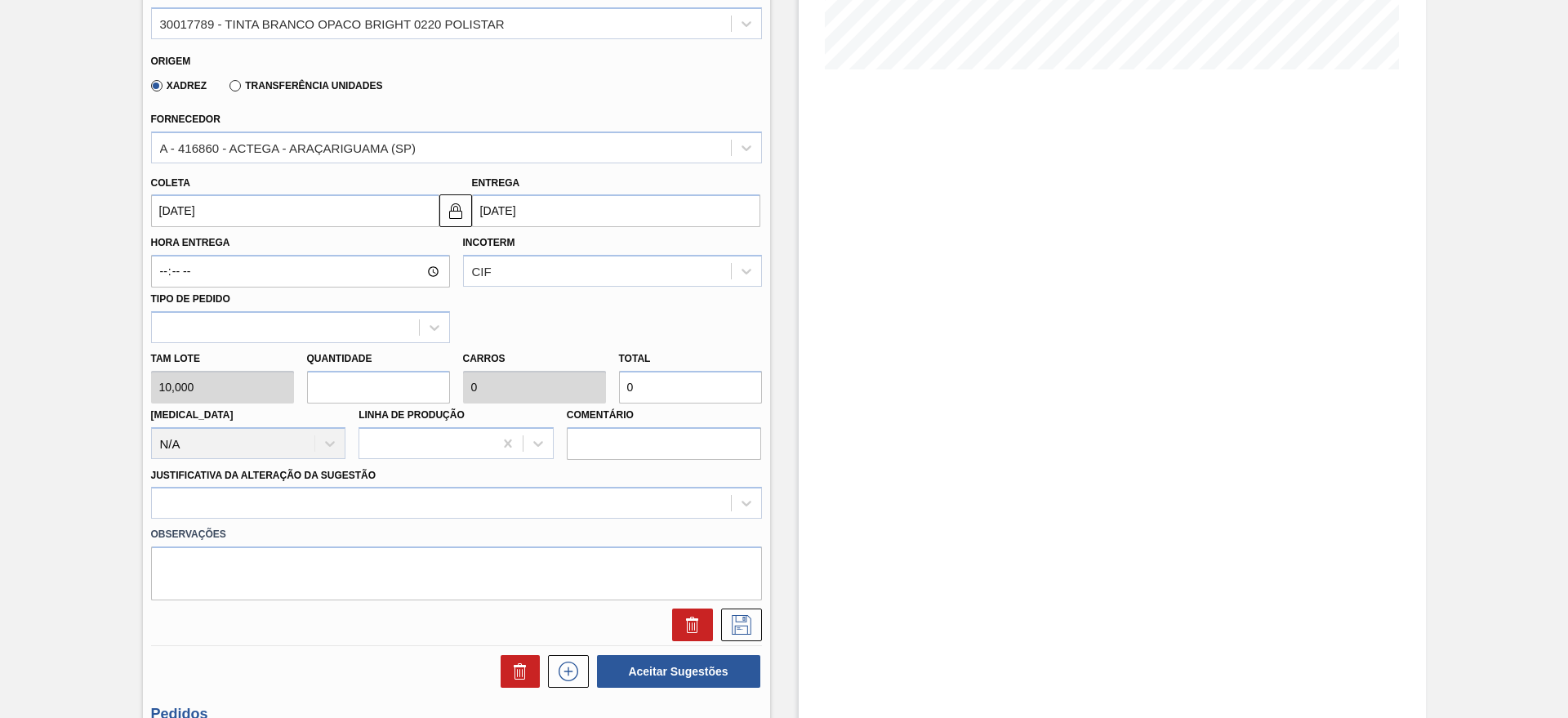
type input "50"
type input "0,1"
type input "500"
click at [342, 517] on div at bounding box center [456, 503] width 611 height 32
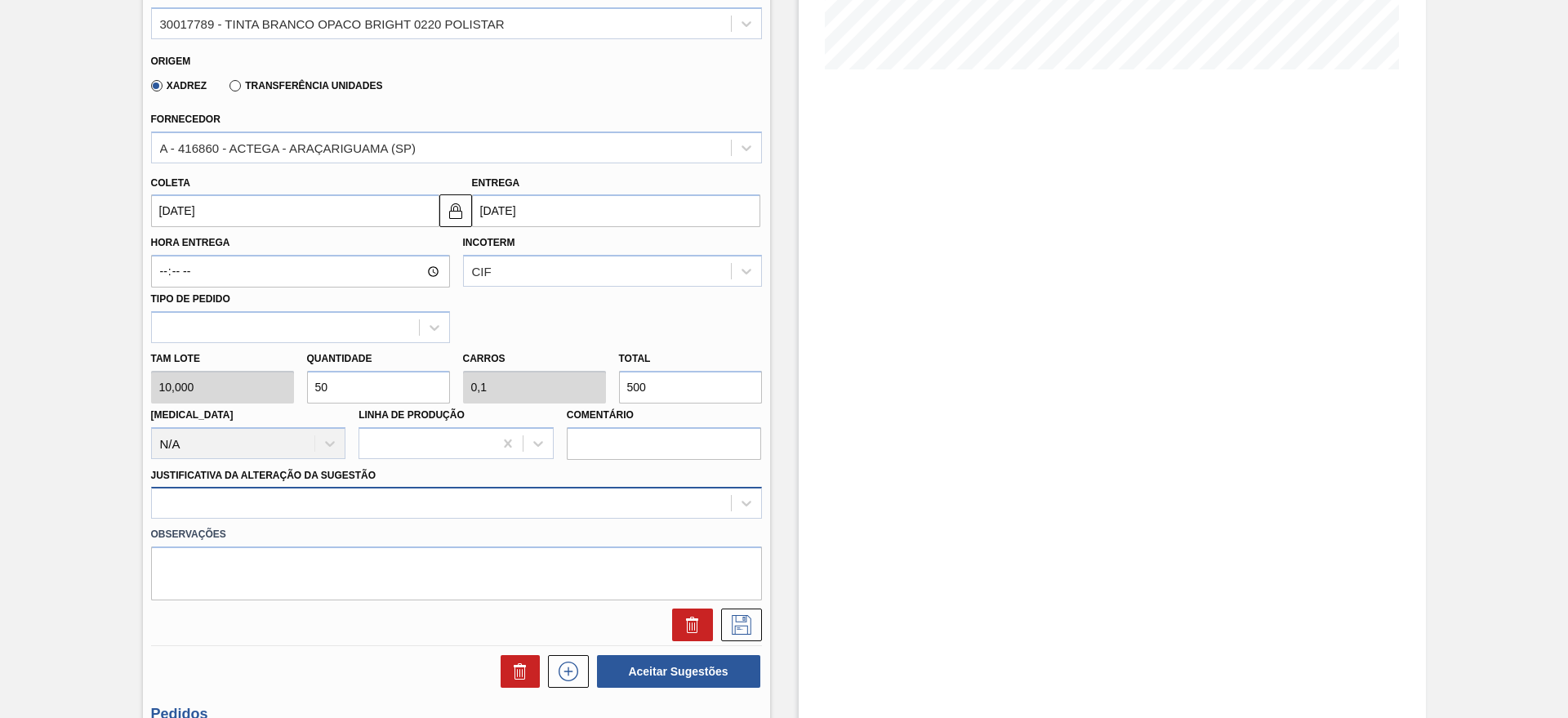
scroll to position [467, 0]
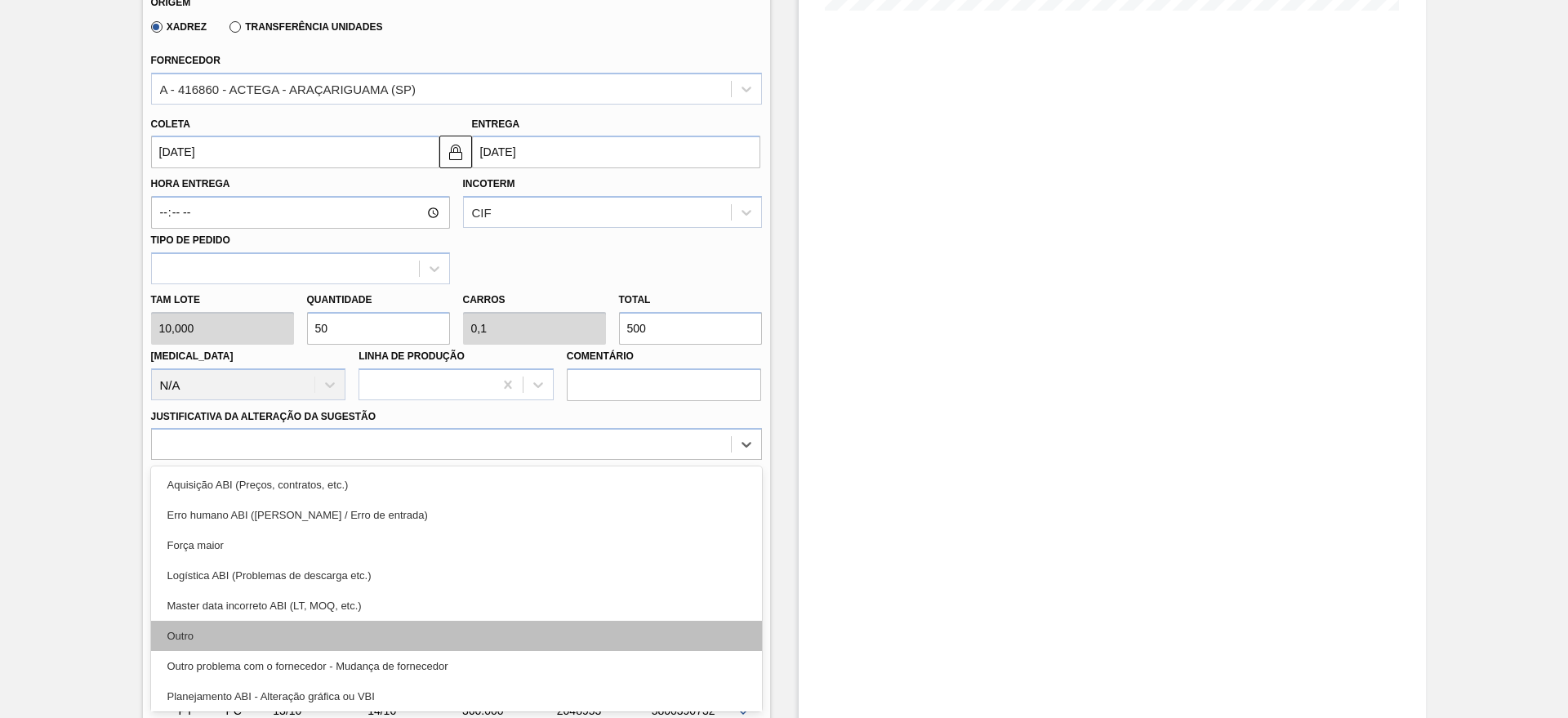
click at [209, 642] on div "Outro" at bounding box center [456, 636] width 611 height 30
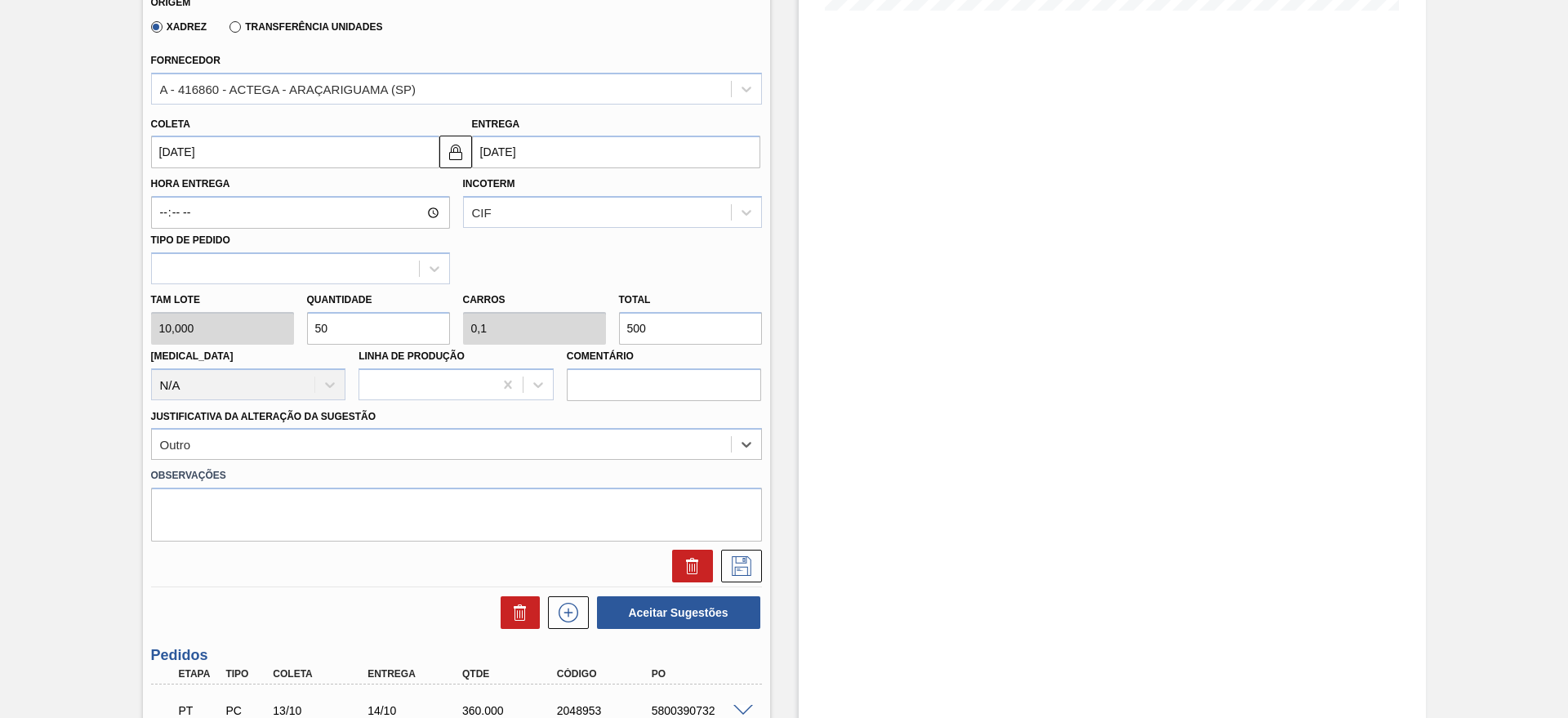
click at [360, 325] on input "50" at bounding box center [378, 328] width 143 height 33
type input "5"
type input "0,01"
type input "50"
type input "0"
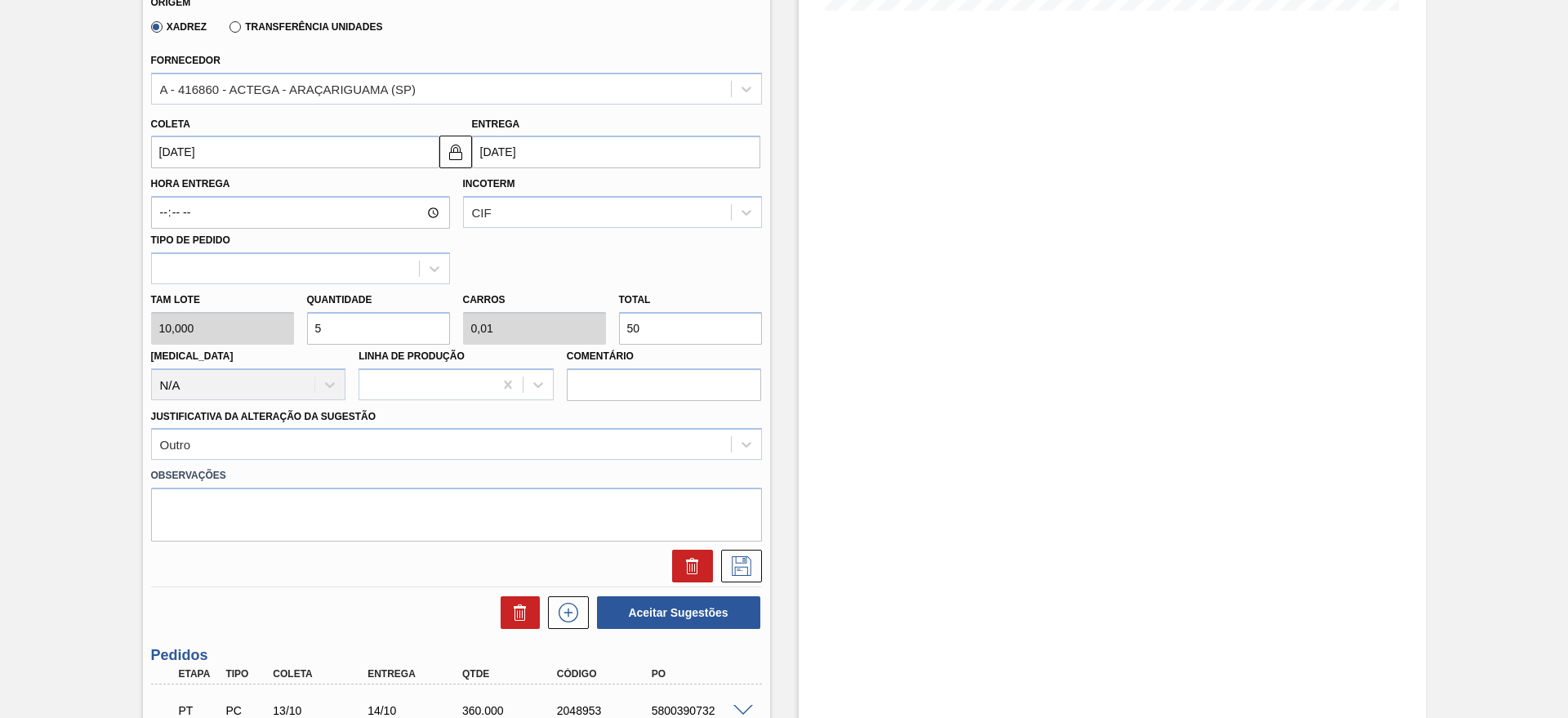
type input "0"
type input "4"
type input "0,008"
type input "40"
type input "45"
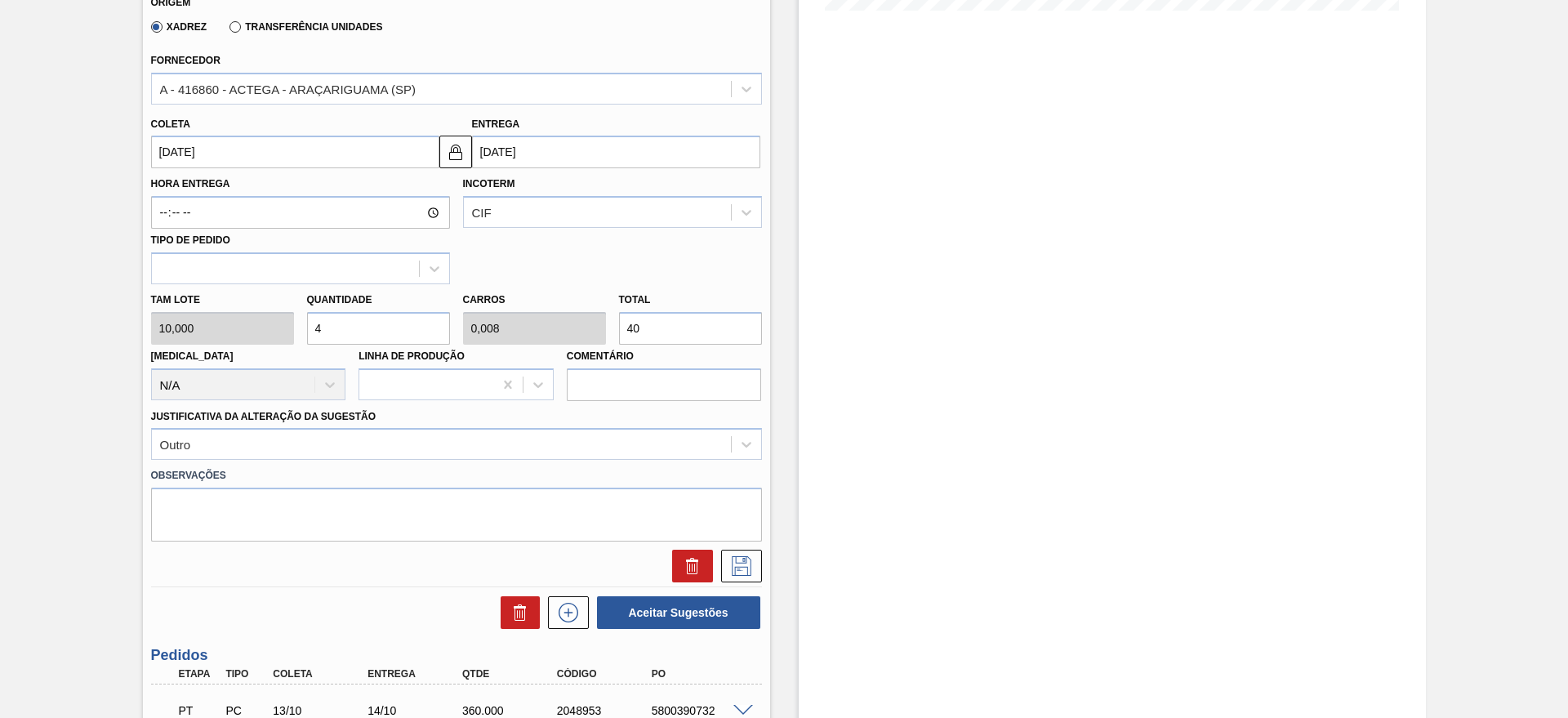
type input "0,09"
type input "450"
type input "45"
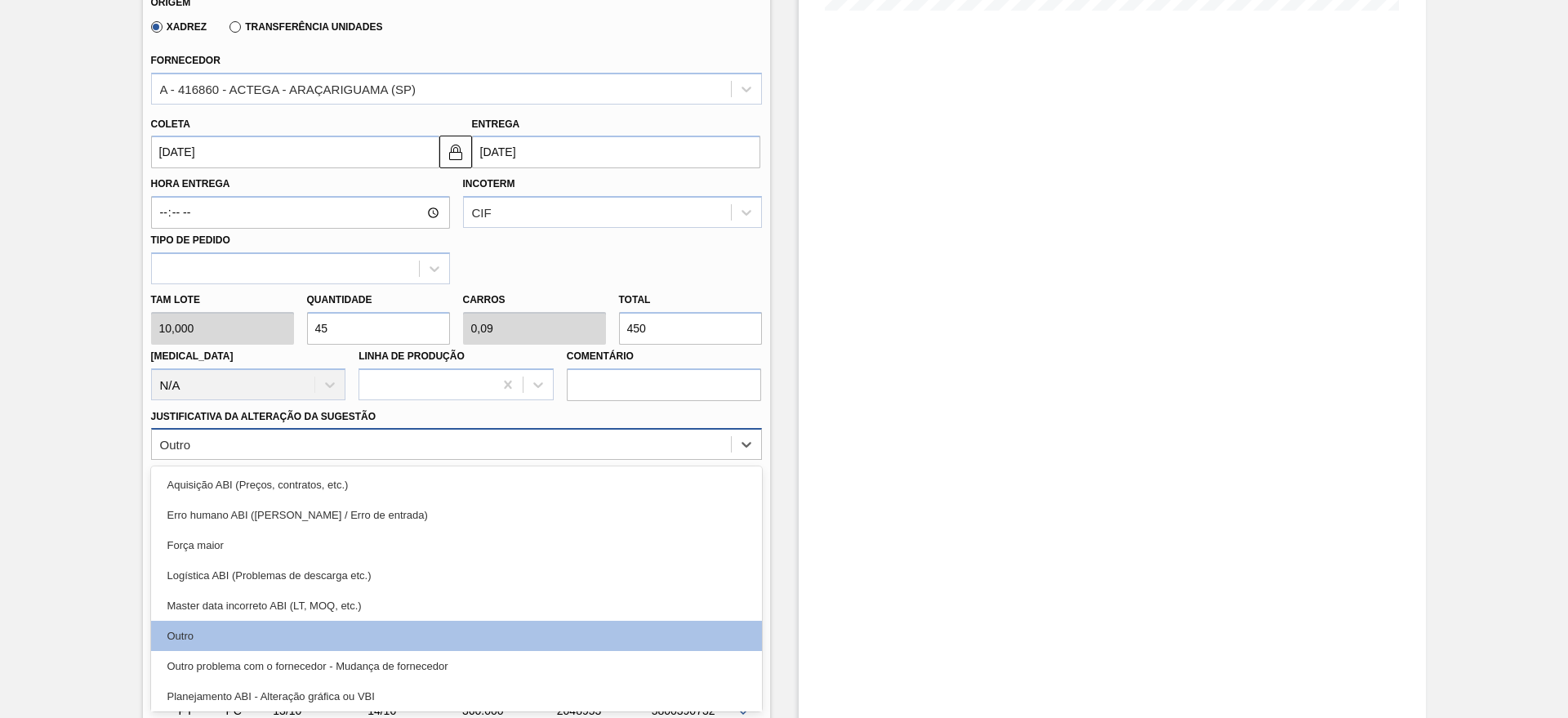
click at [268, 455] on div "Outro" at bounding box center [441, 444] width 579 height 24
click at [92, 536] on div "Pedido em Trânsito BRV4 - TINTA BRANCO OPACO BRIGHT 0220 POLISTAR Unidade Latas…" at bounding box center [784, 241] width 1568 height 1252
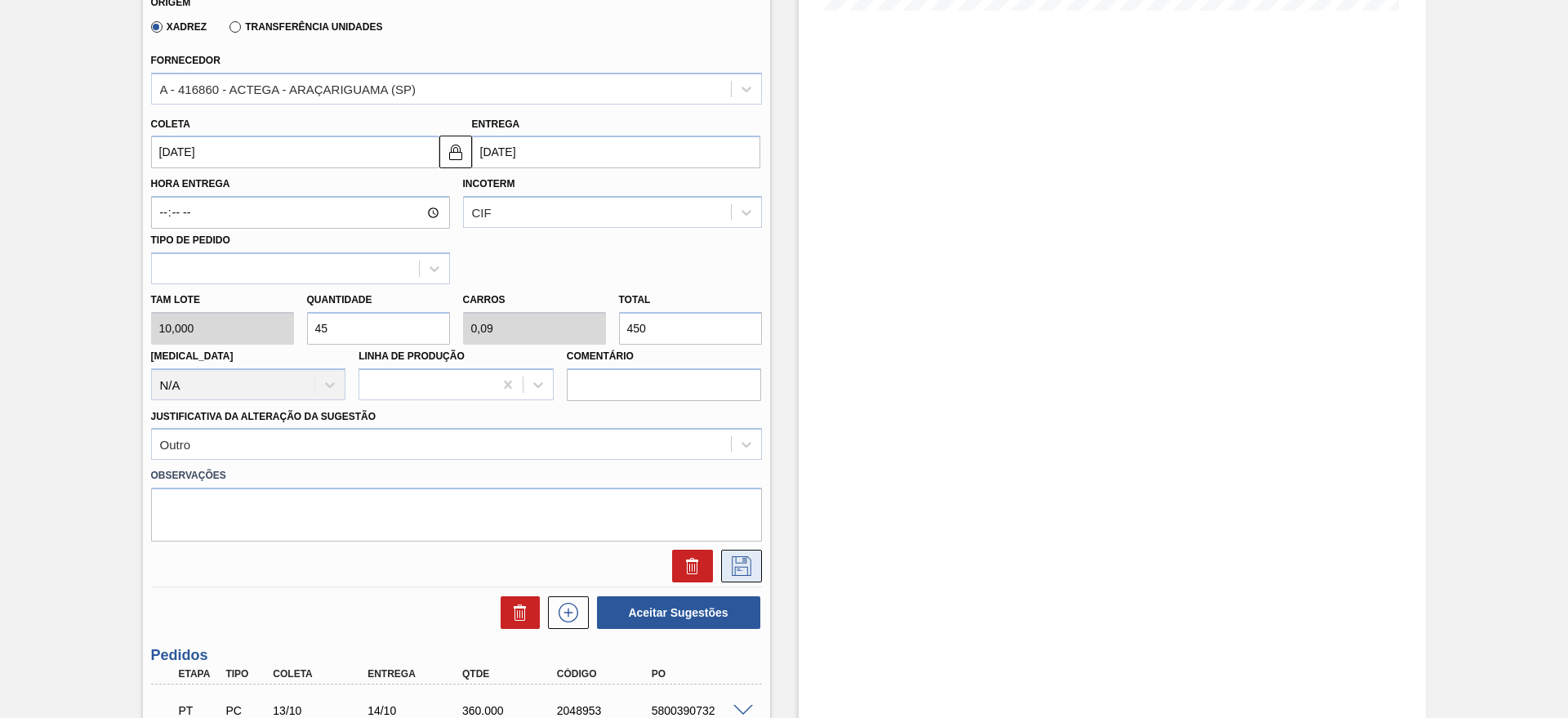
click at [752, 569] on icon at bounding box center [741, 565] width 26 height 20
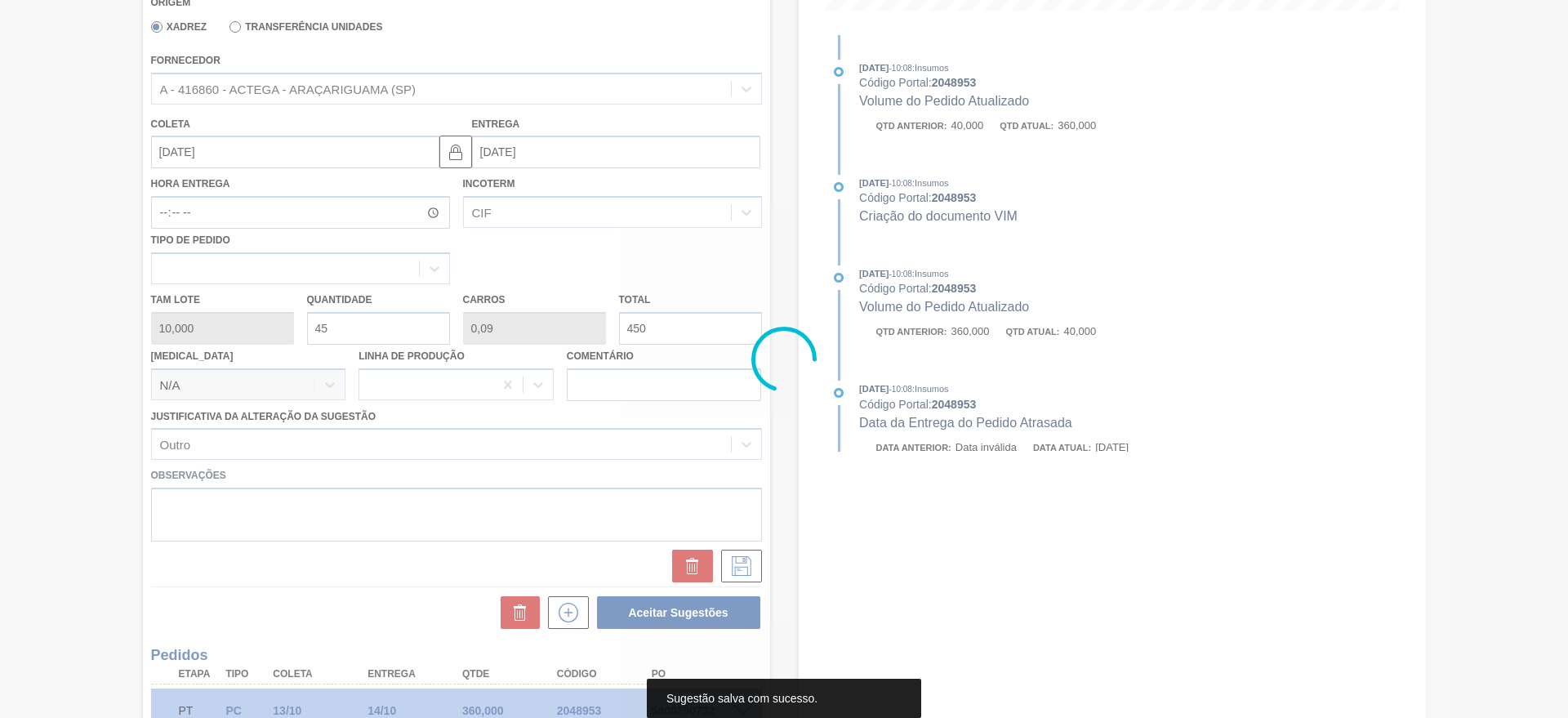
scroll to position [0, 0]
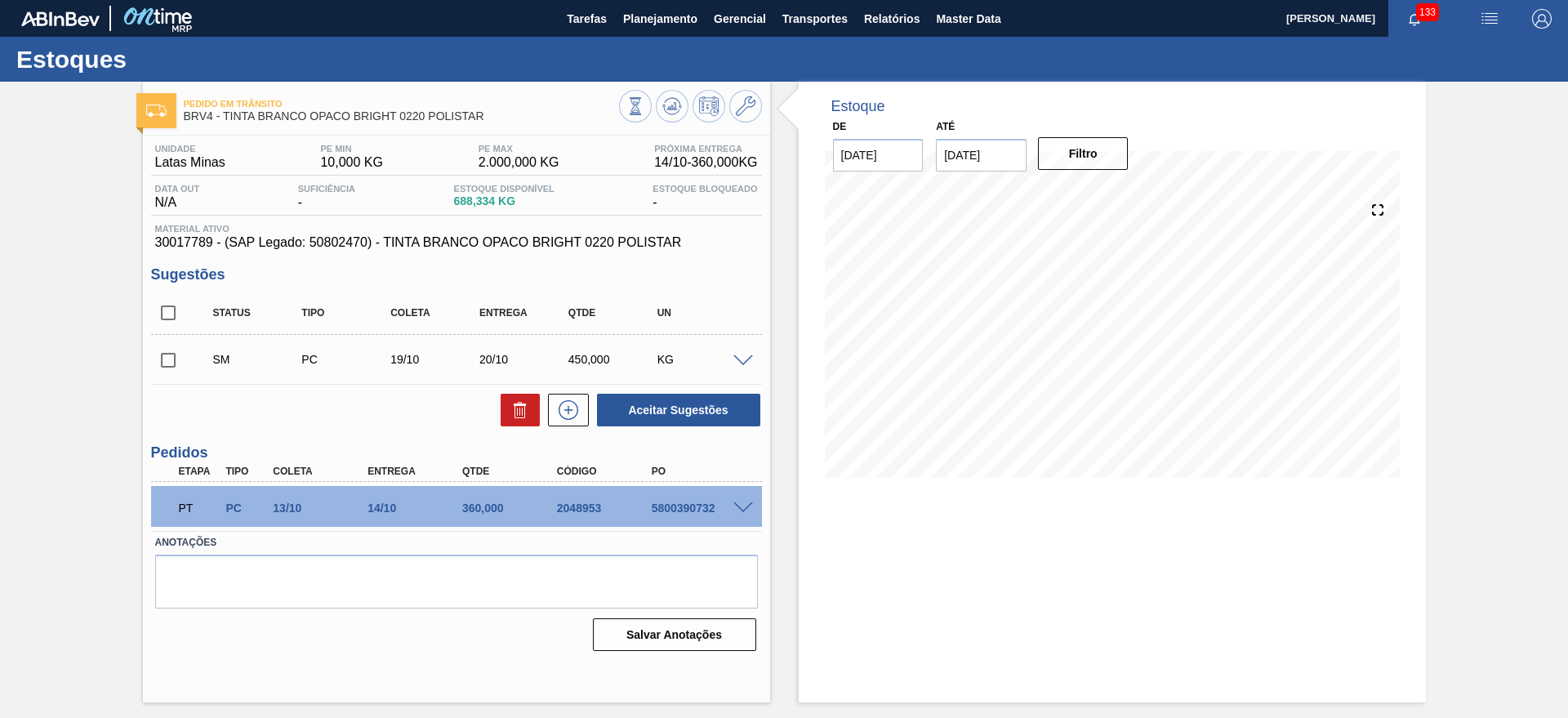
click at [170, 352] on input "checkbox" at bounding box center [168, 359] width 34 height 34
click at [687, 423] on button "Aceitar Sugestões" at bounding box center [678, 409] width 163 height 33
checkbox input "false"
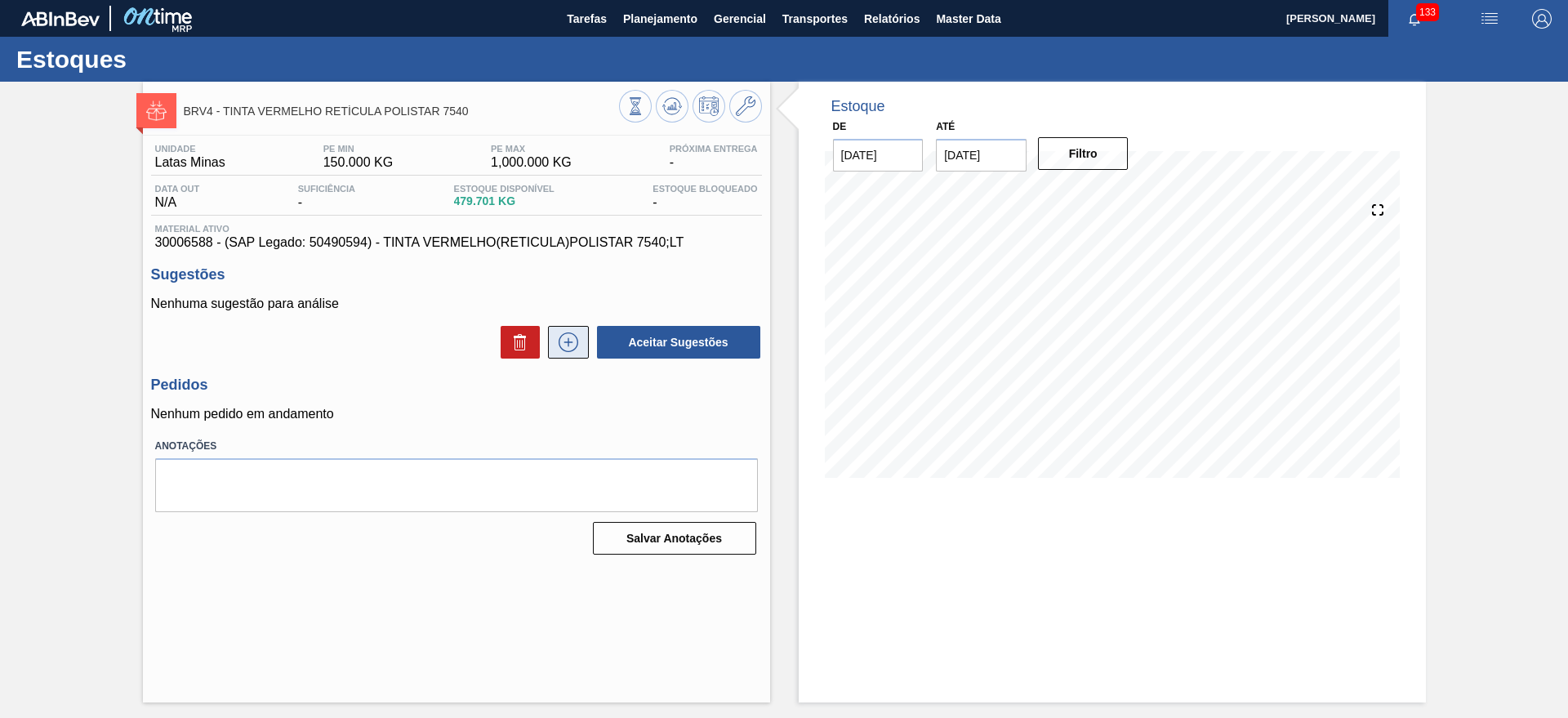
click at [557, 333] on icon at bounding box center [568, 342] width 26 height 20
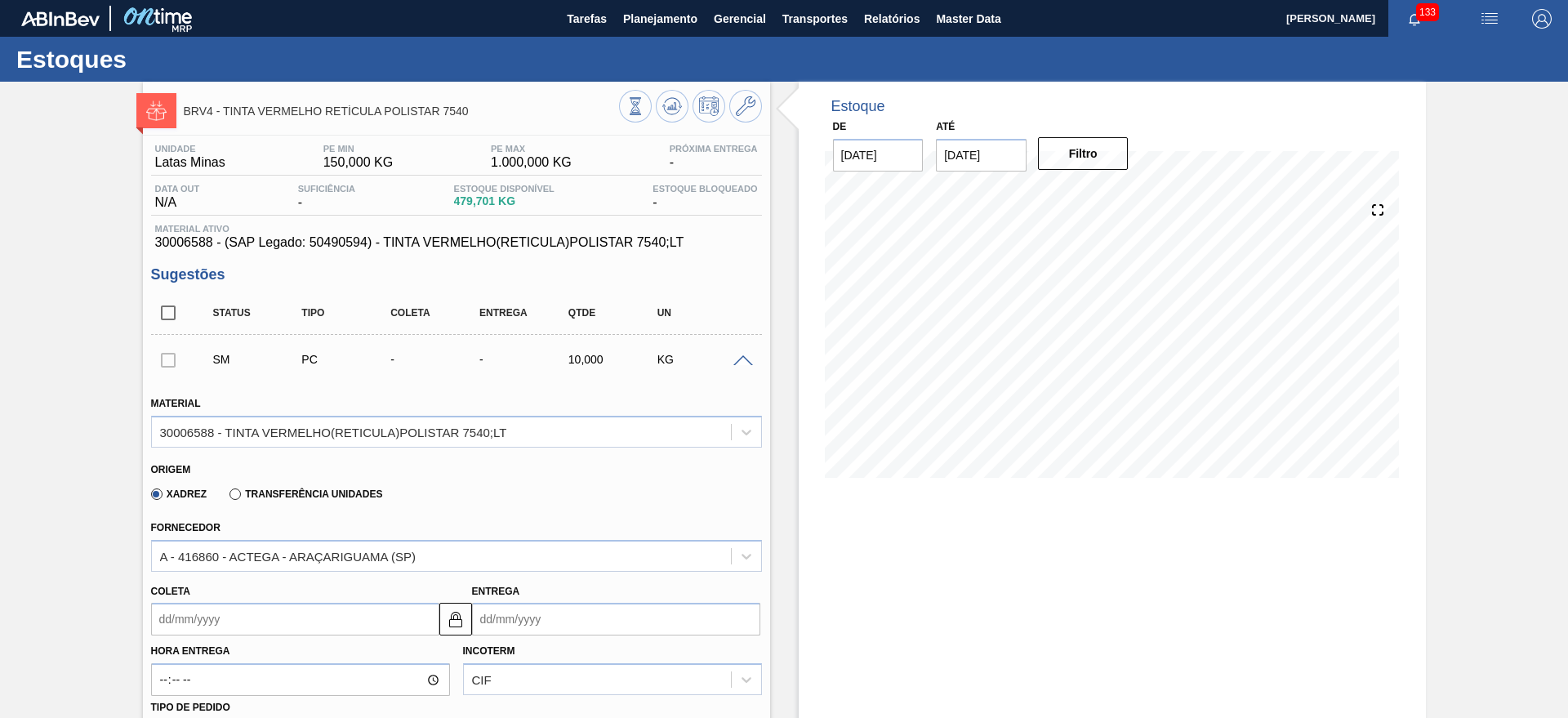
scroll to position [510, 0]
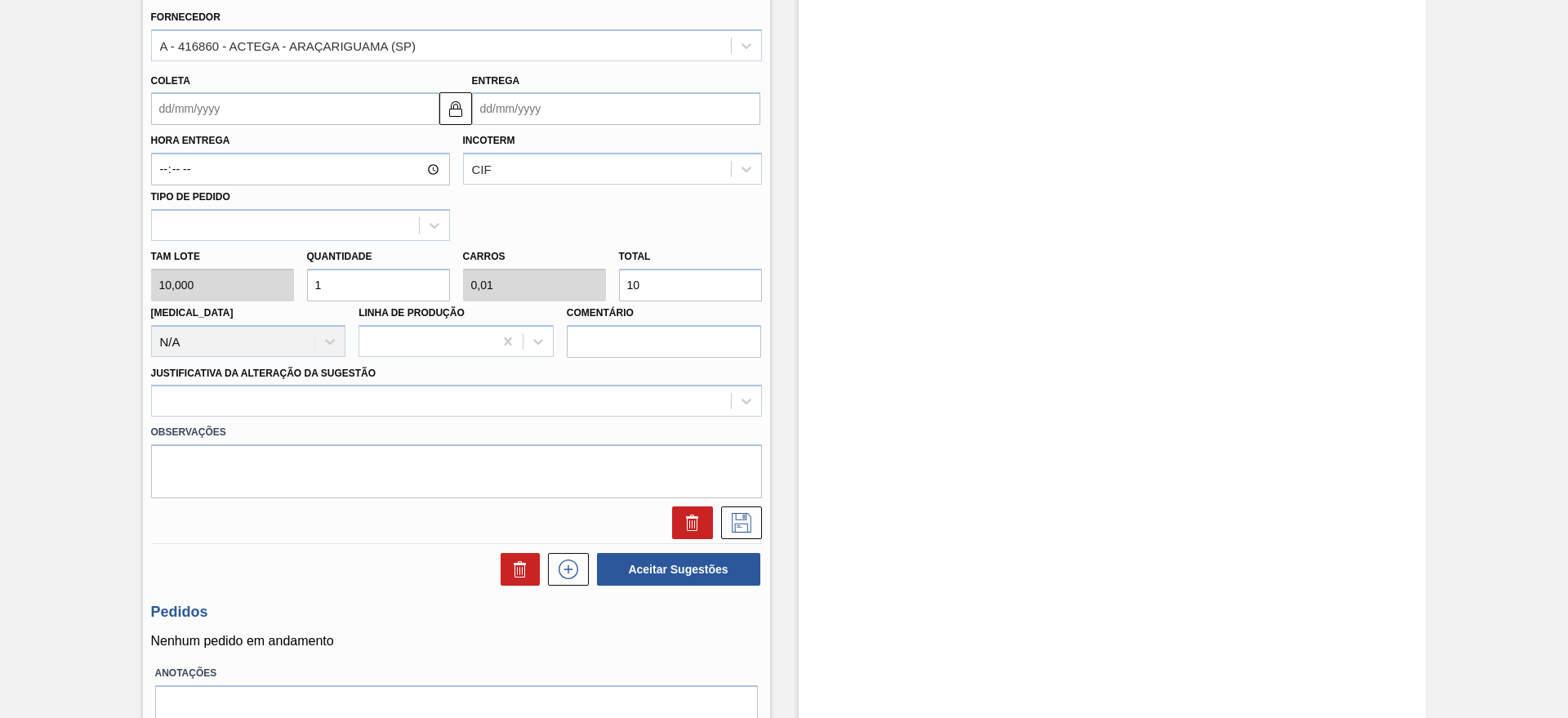
click at [547, 111] on input "Entrega" at bounding box center [615, 108] width 288 height 33
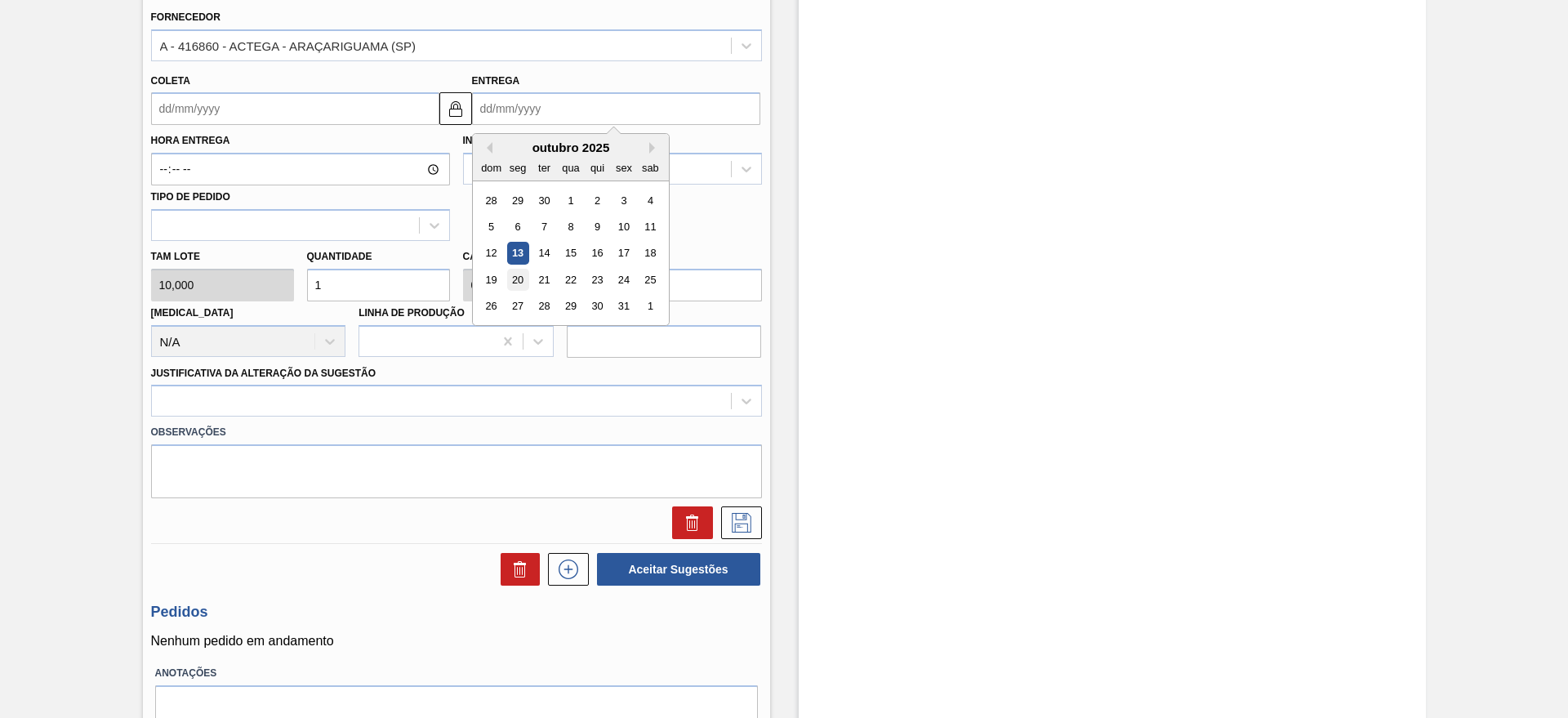
click at [516, 279] on div "20" at bounding box center [517, 279] width 22 height 22
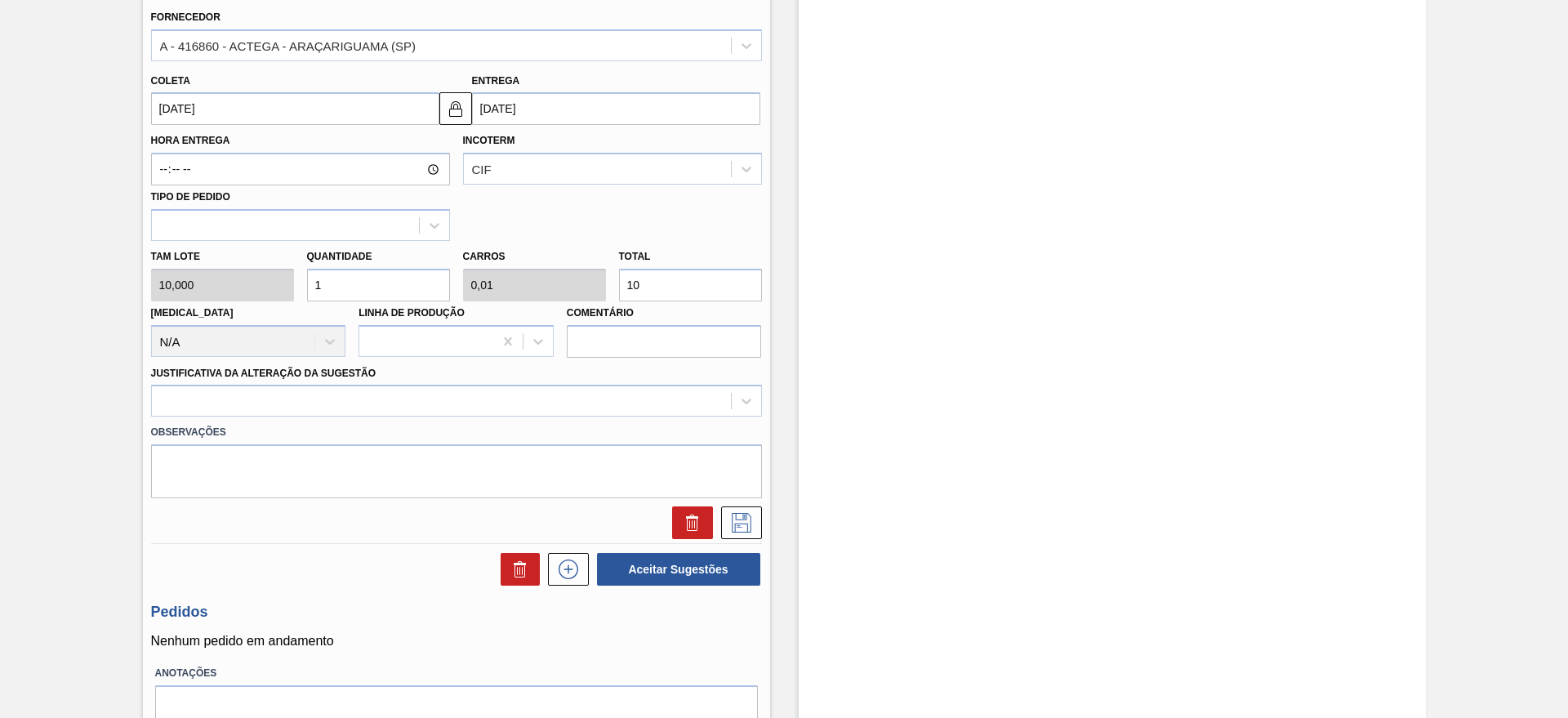
type input "[DATE]"
click at [390, 287] on input "1" at bounding box center [378, 285] width 143 height 33
type input "0"
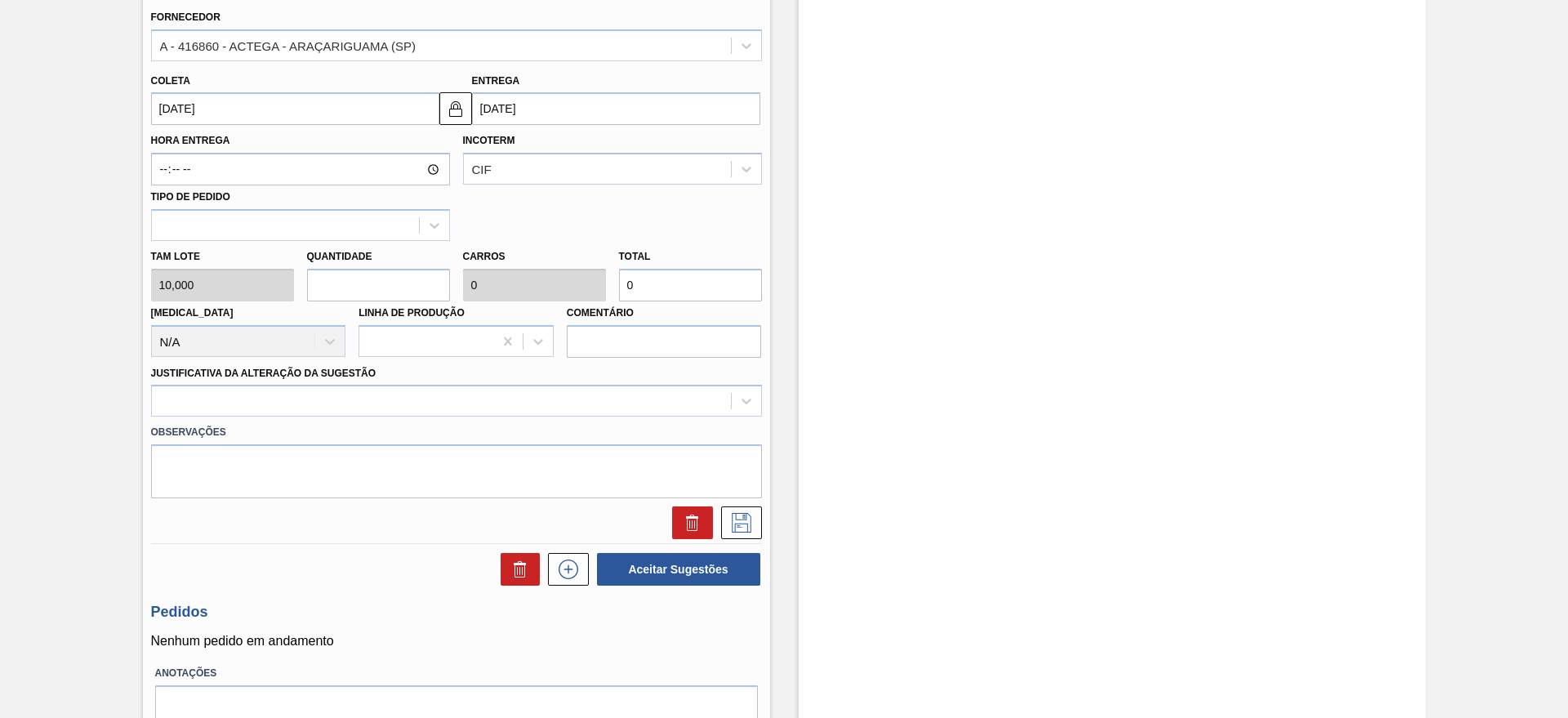
type input "2"
type input "0,02"
type input "20"
type input "28"
type input "0,28"
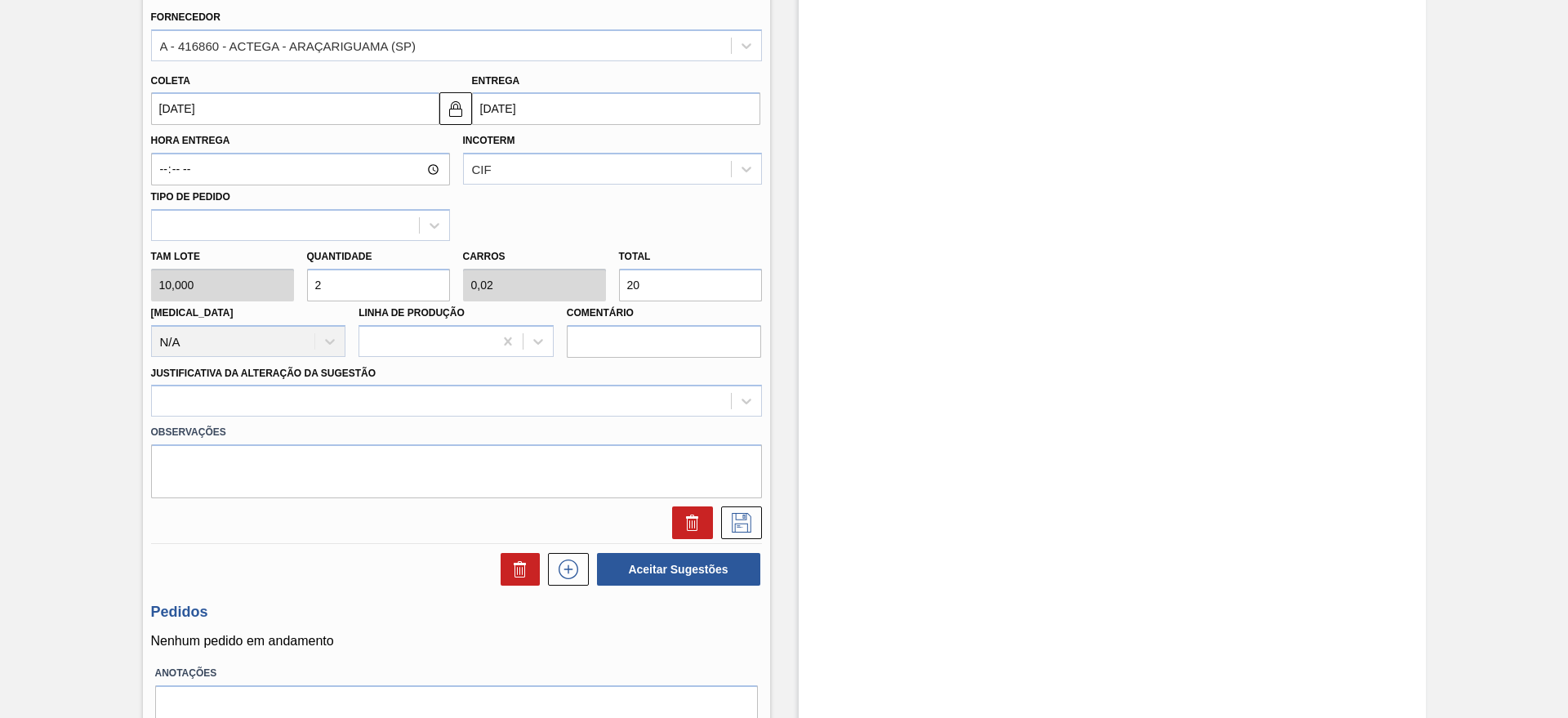
type input "280"
click at [387, 282] on input "28" at bounding box center [378, 285] width 143 height 33
type input "2"
type input "0,02"
type input "20"
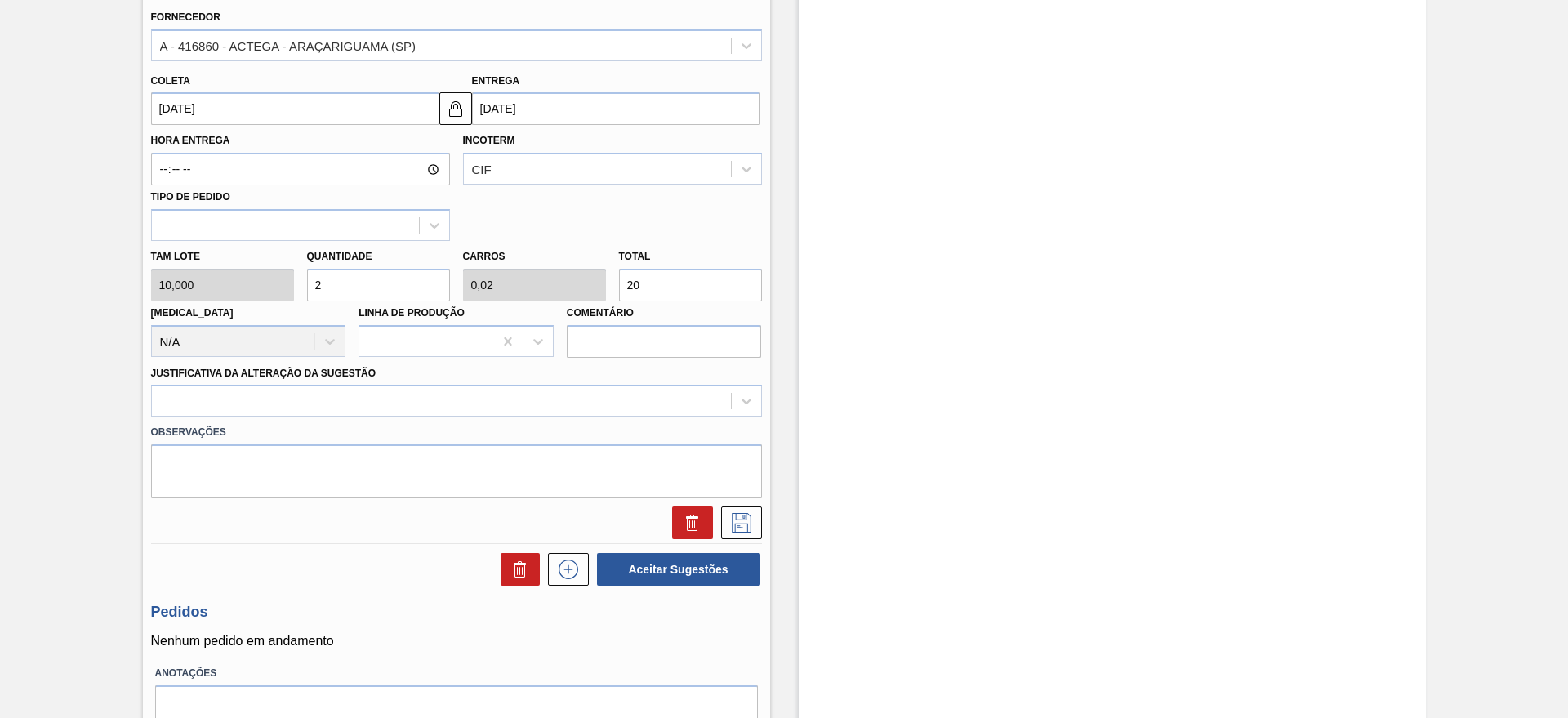
type input "0"
type input "3"
type input "0,03"
type input "30"
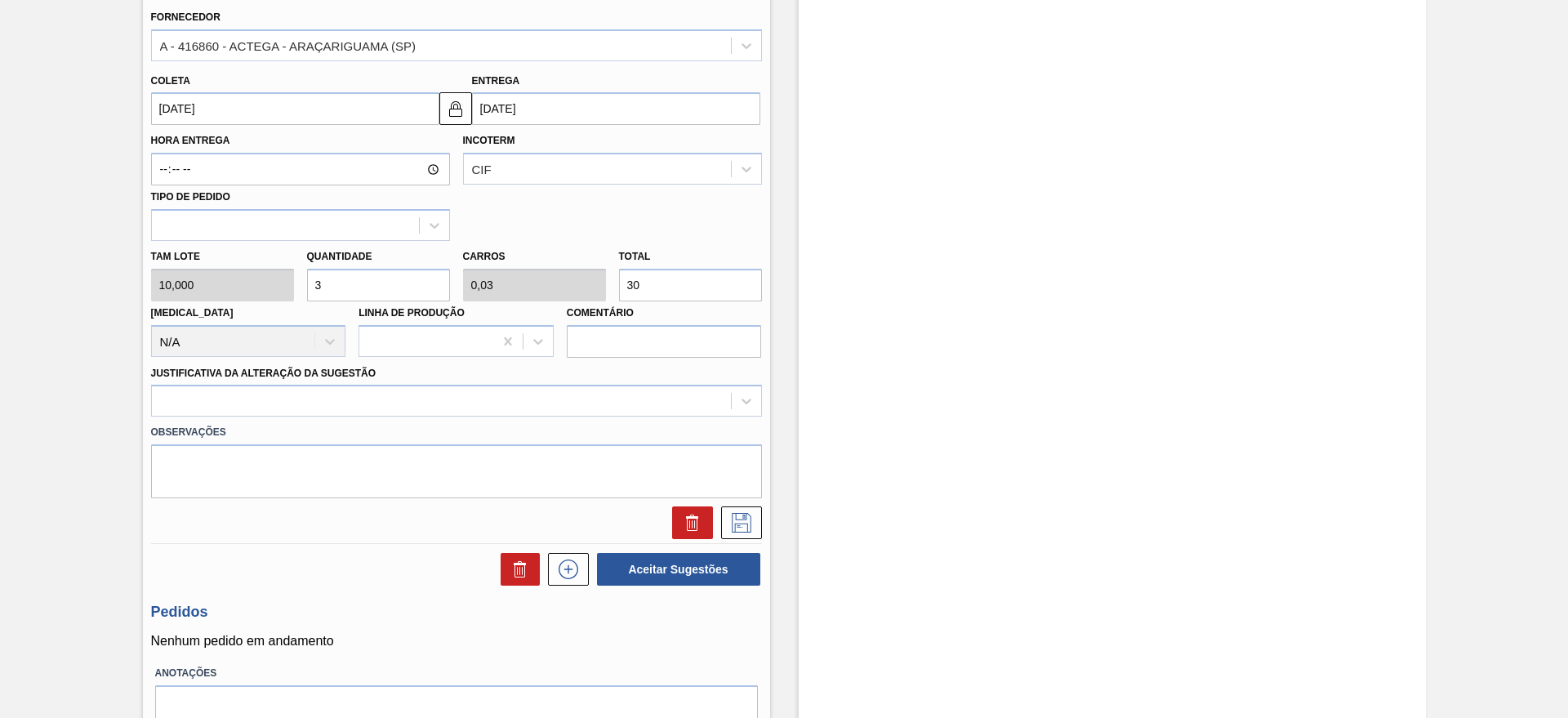
type input "30"
type input "0,3"
type input "300"
type input "30"
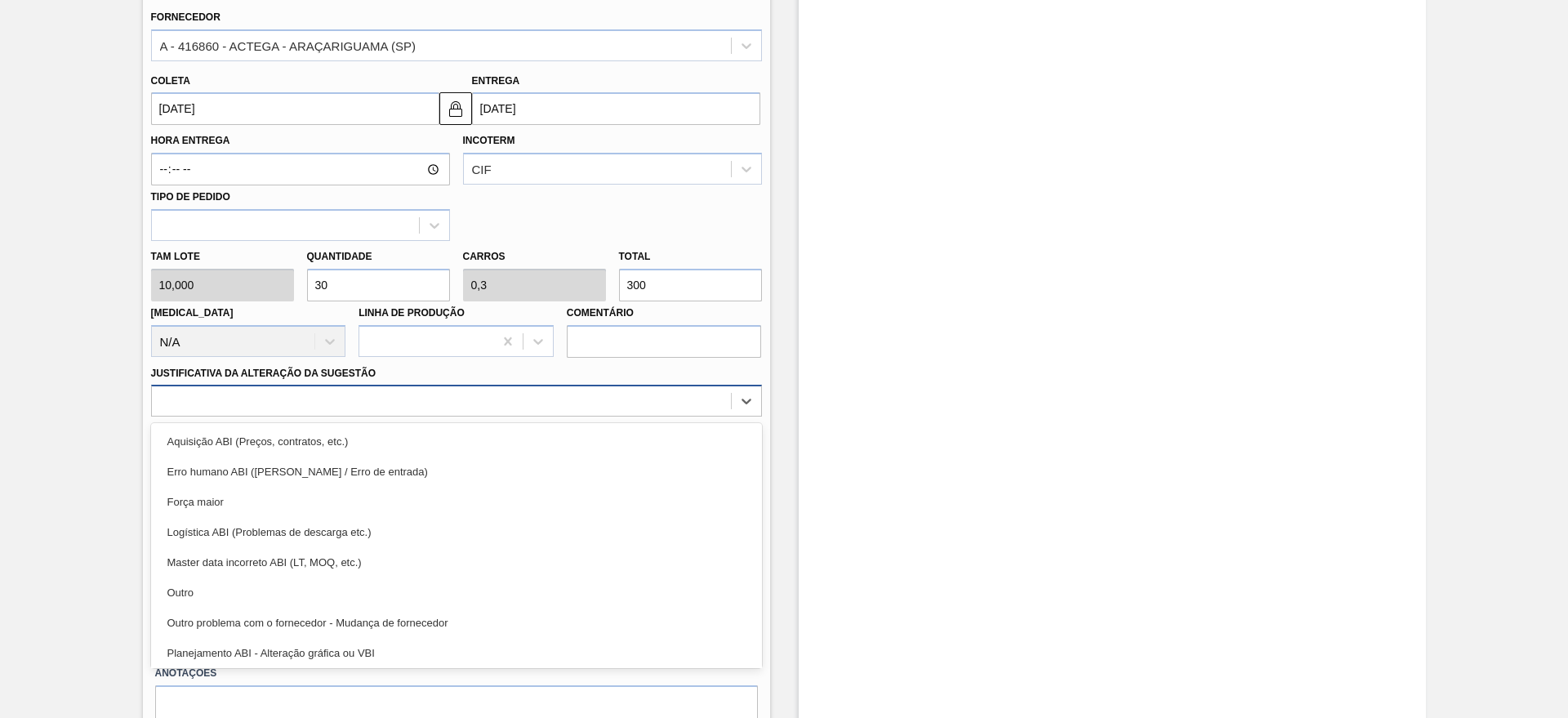
click at [267, 404] on div at bounding box center [441, 401] width 579 height 24
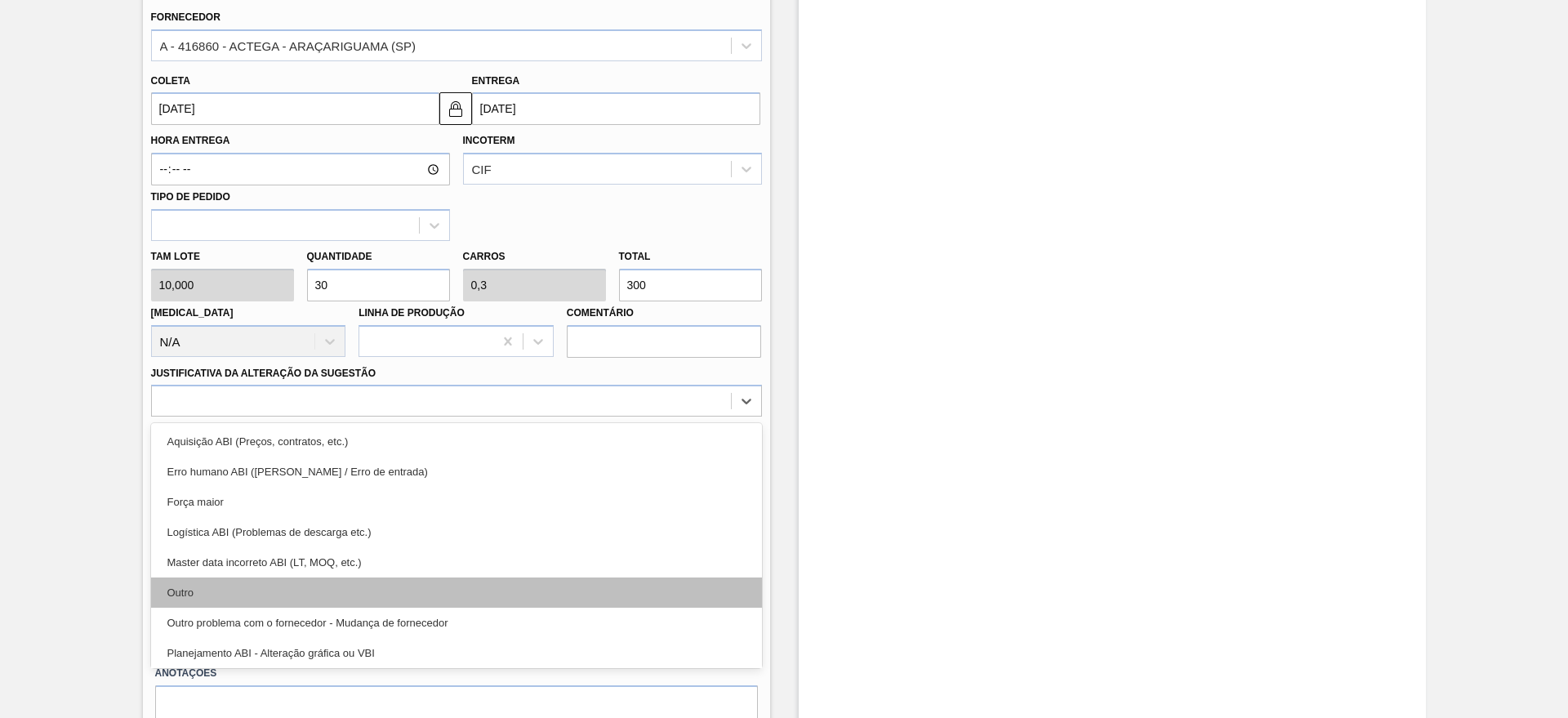
click at [218, 594] on div "Outro" at bounding box center [456, 592] width 611 height 30
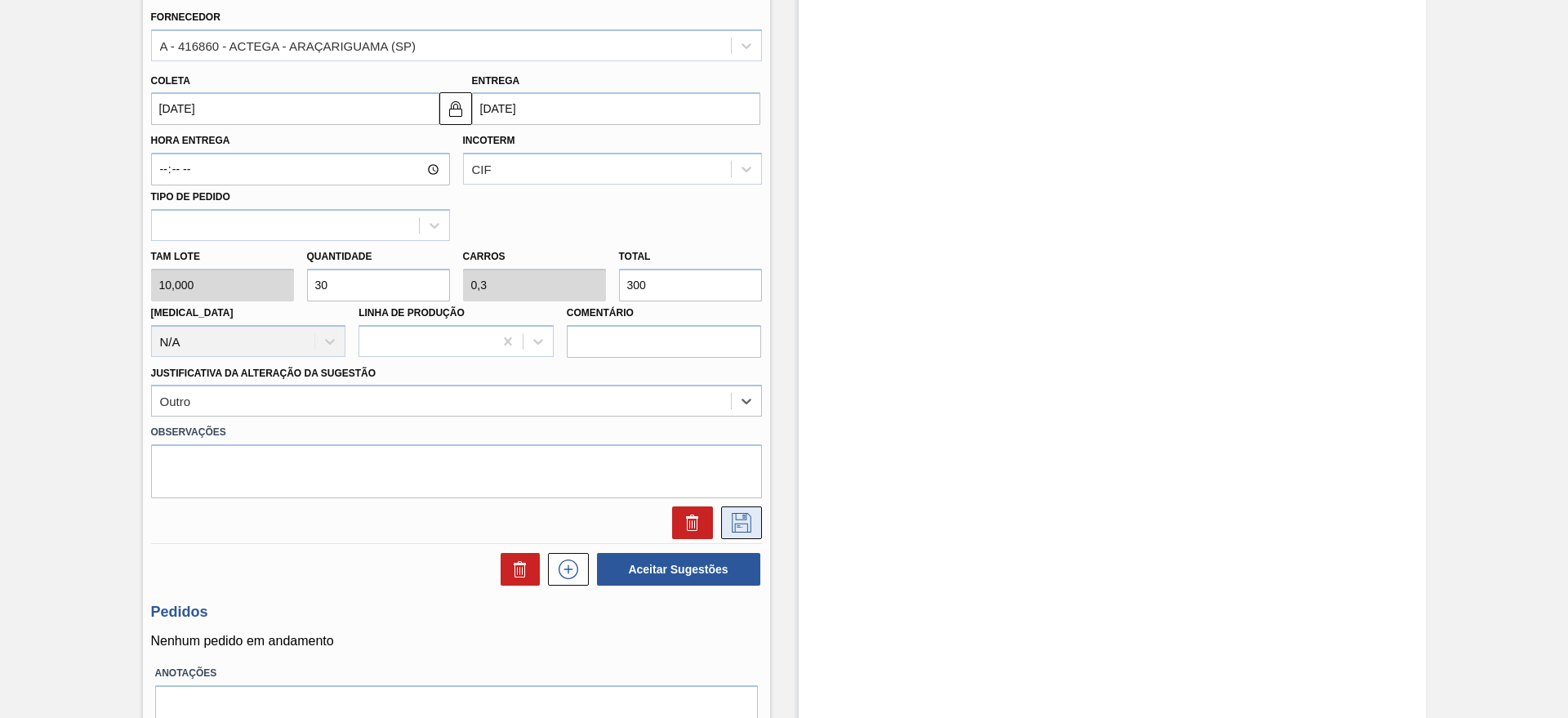
click at [738, 516] on icon at bounding box center [741, 523] width 26 height 20
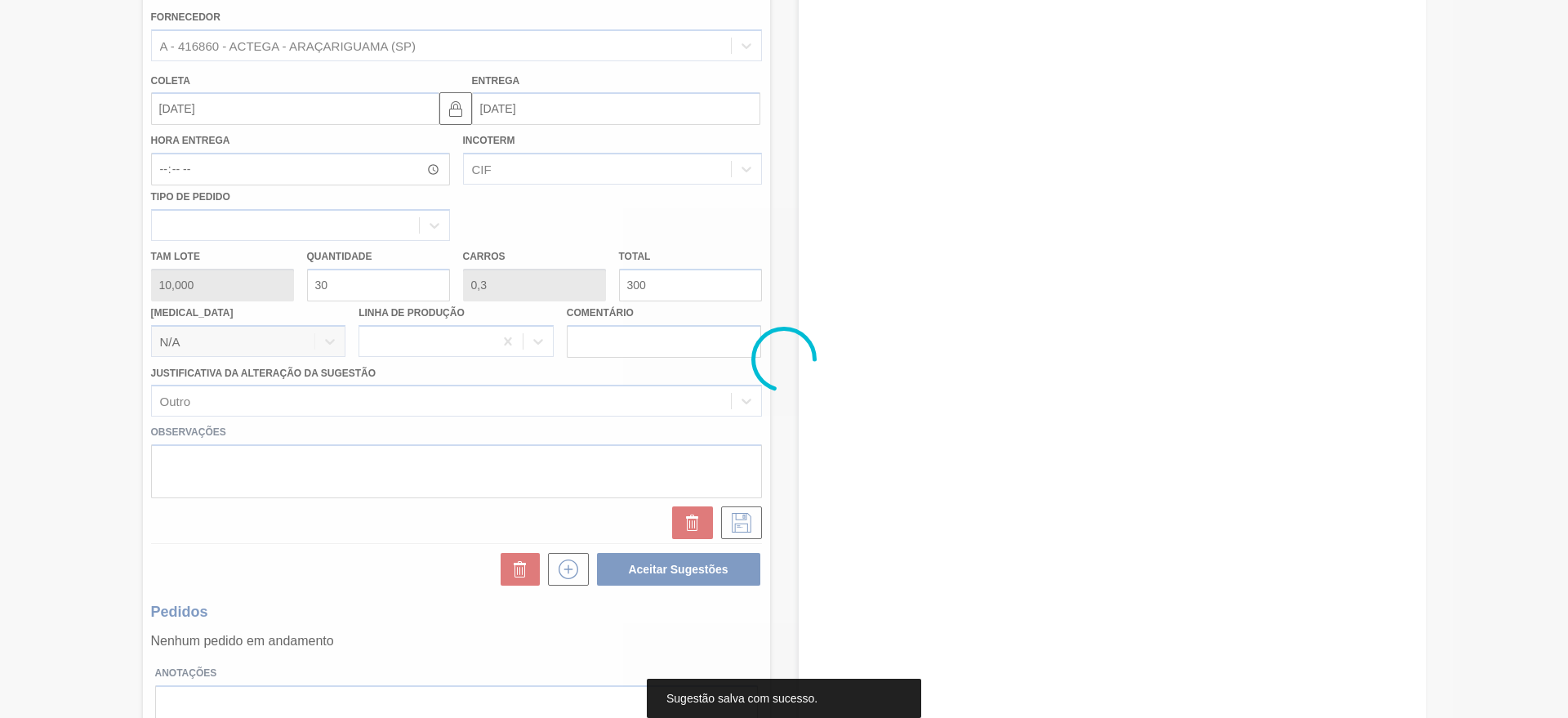
scroll to position [0, 0]
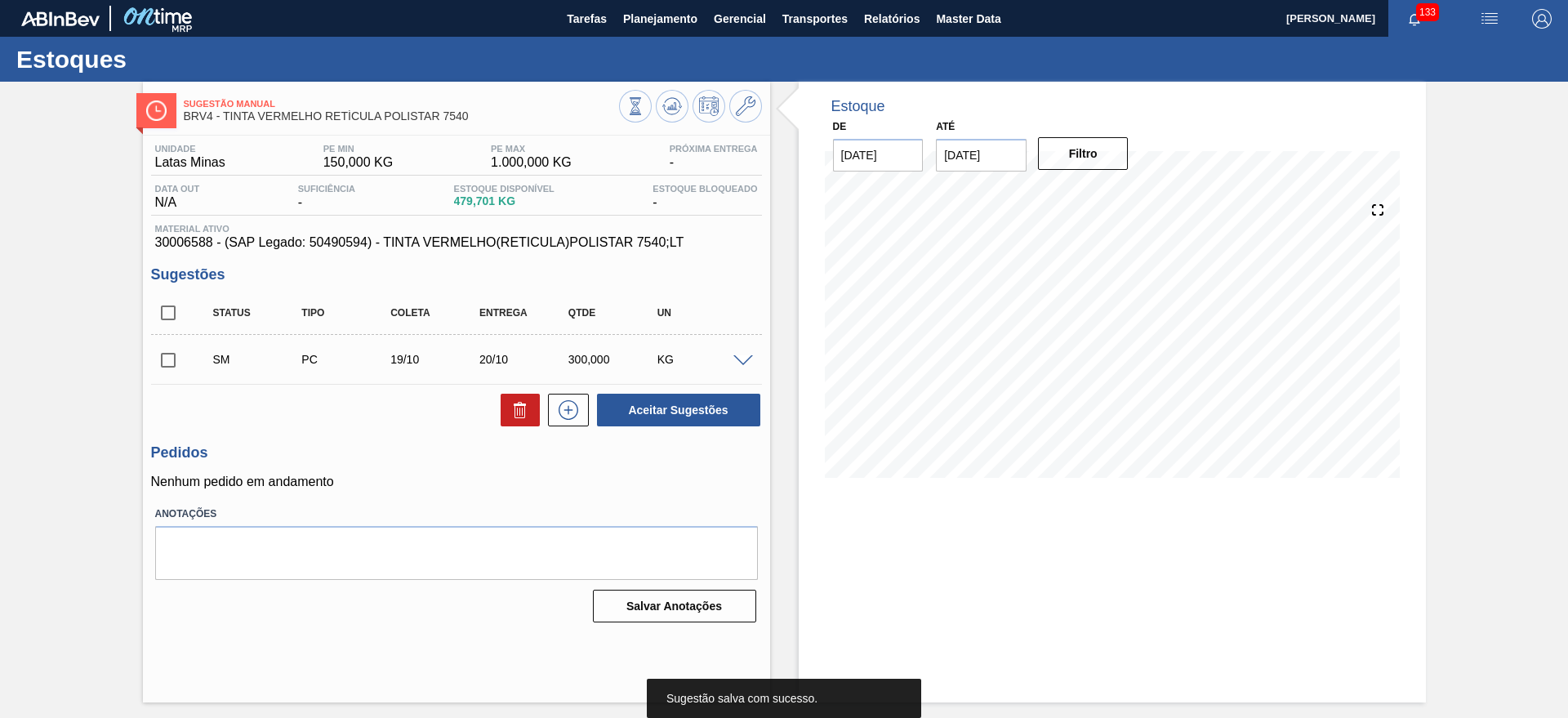
click at [178, 342] on input "checkbox" at bounding box center [168, 359] width 34 height 34
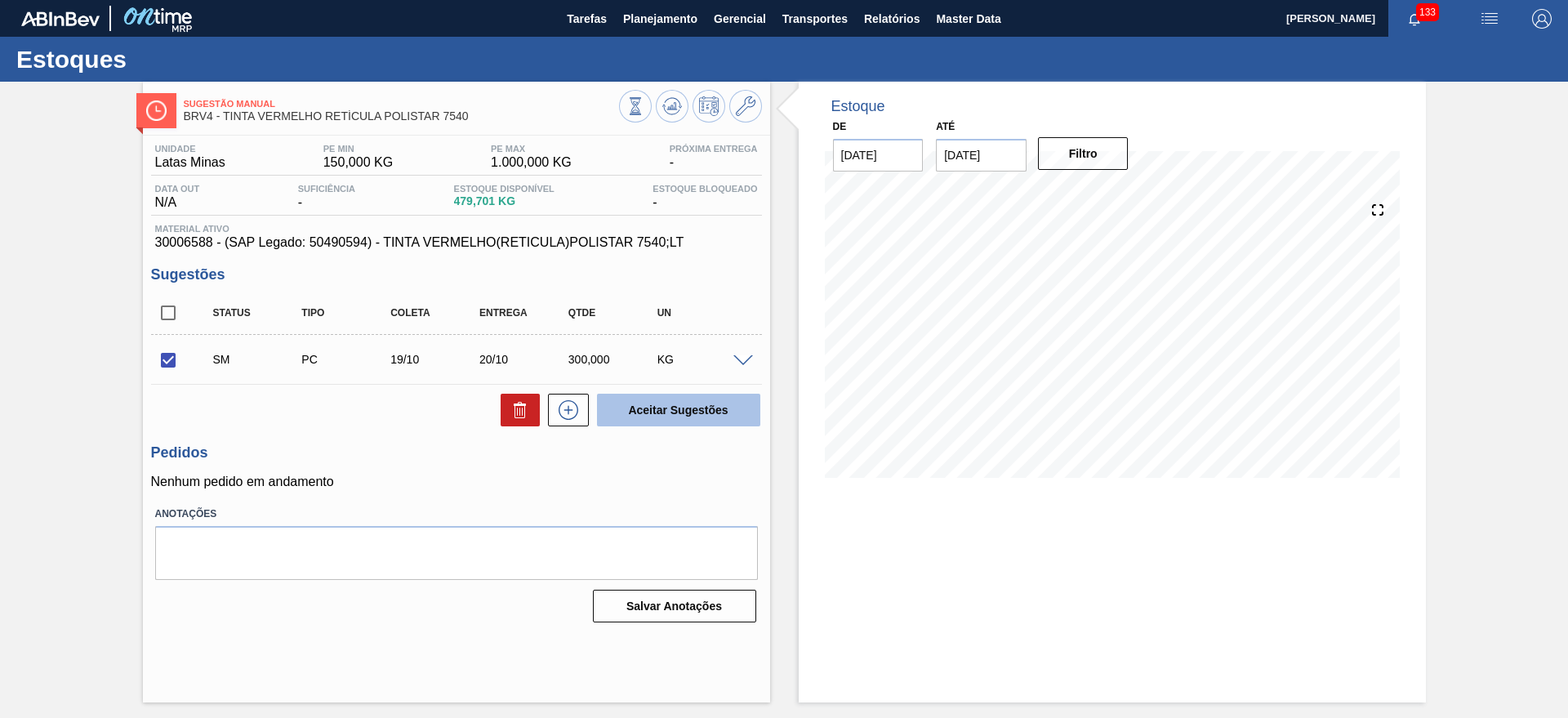
click at [638, 401] on button "Aceitar Sugestões" at bounding box center [678, 409] width 163 height 33
checkbox input "false"
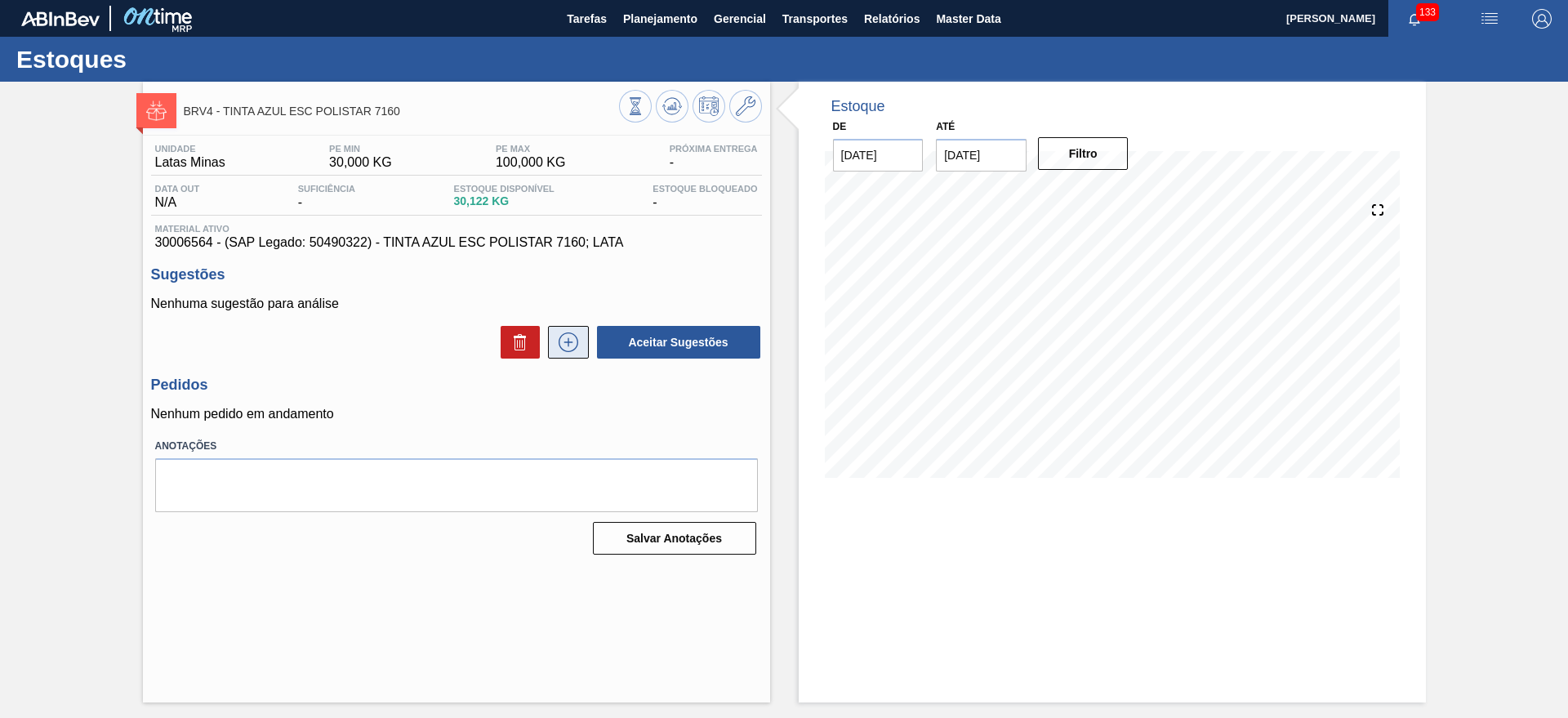
click at [568, 343] on icon at bounding box center [567, 342] width 1 height 9
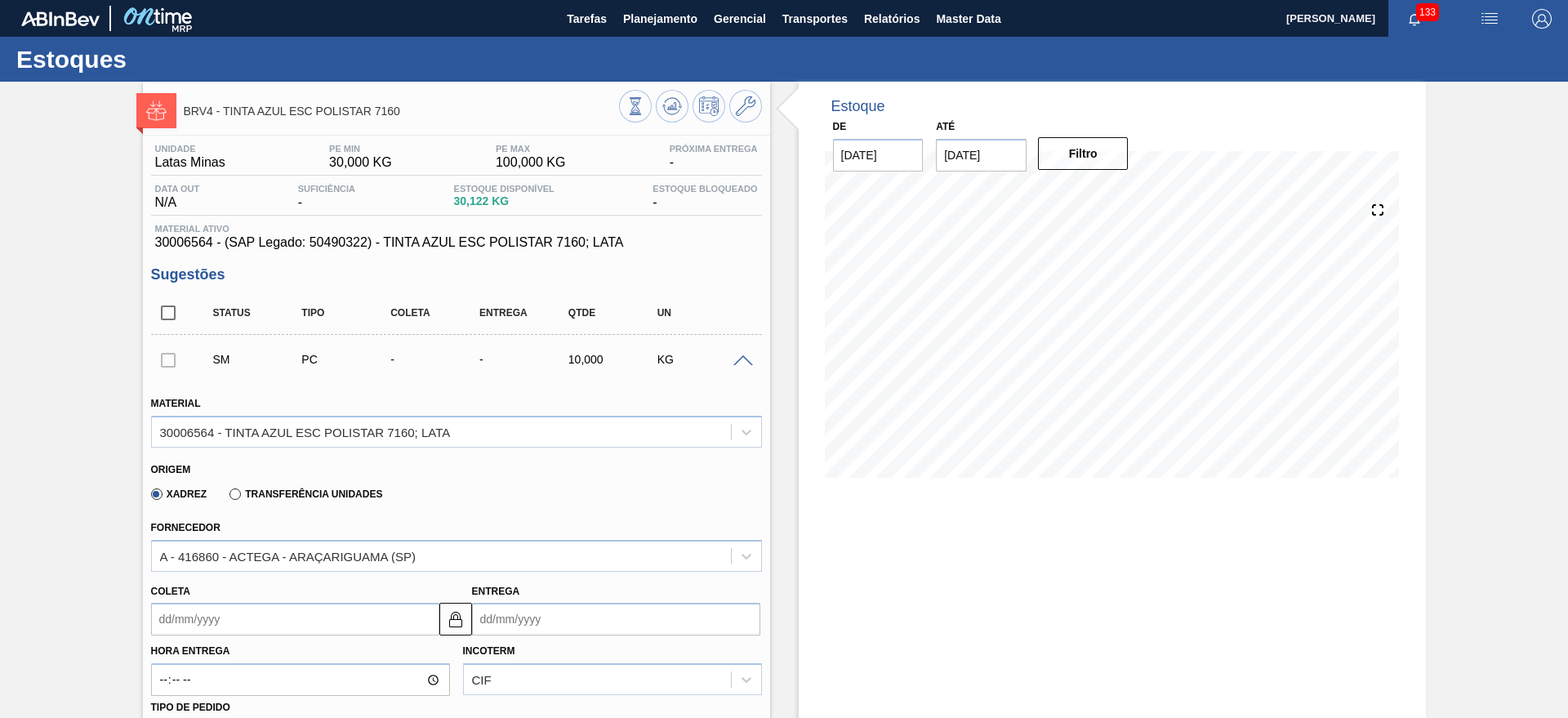
scroll to position [409, 0]
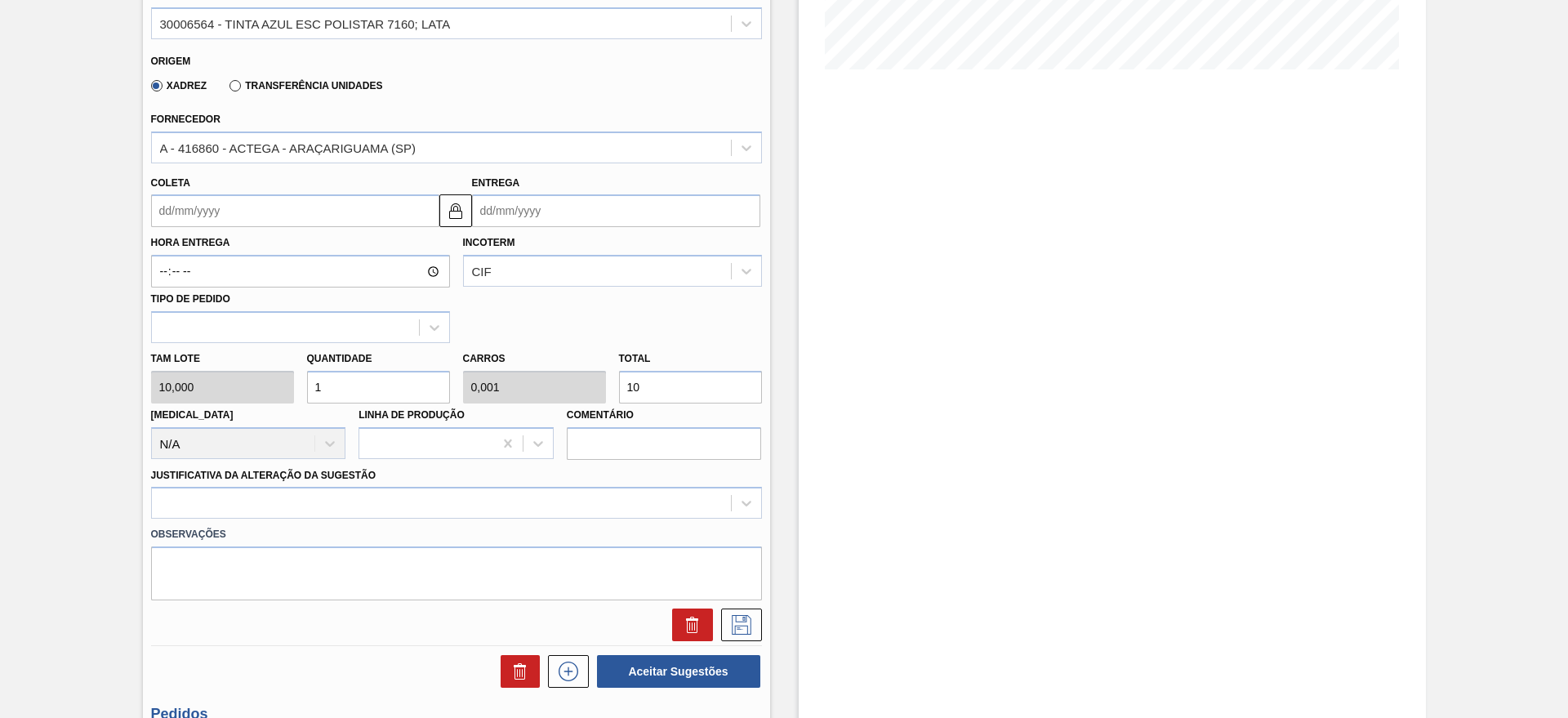
click at [529, 214] on input "Entrega" at bounding box center [615, 210] width 288 height 33
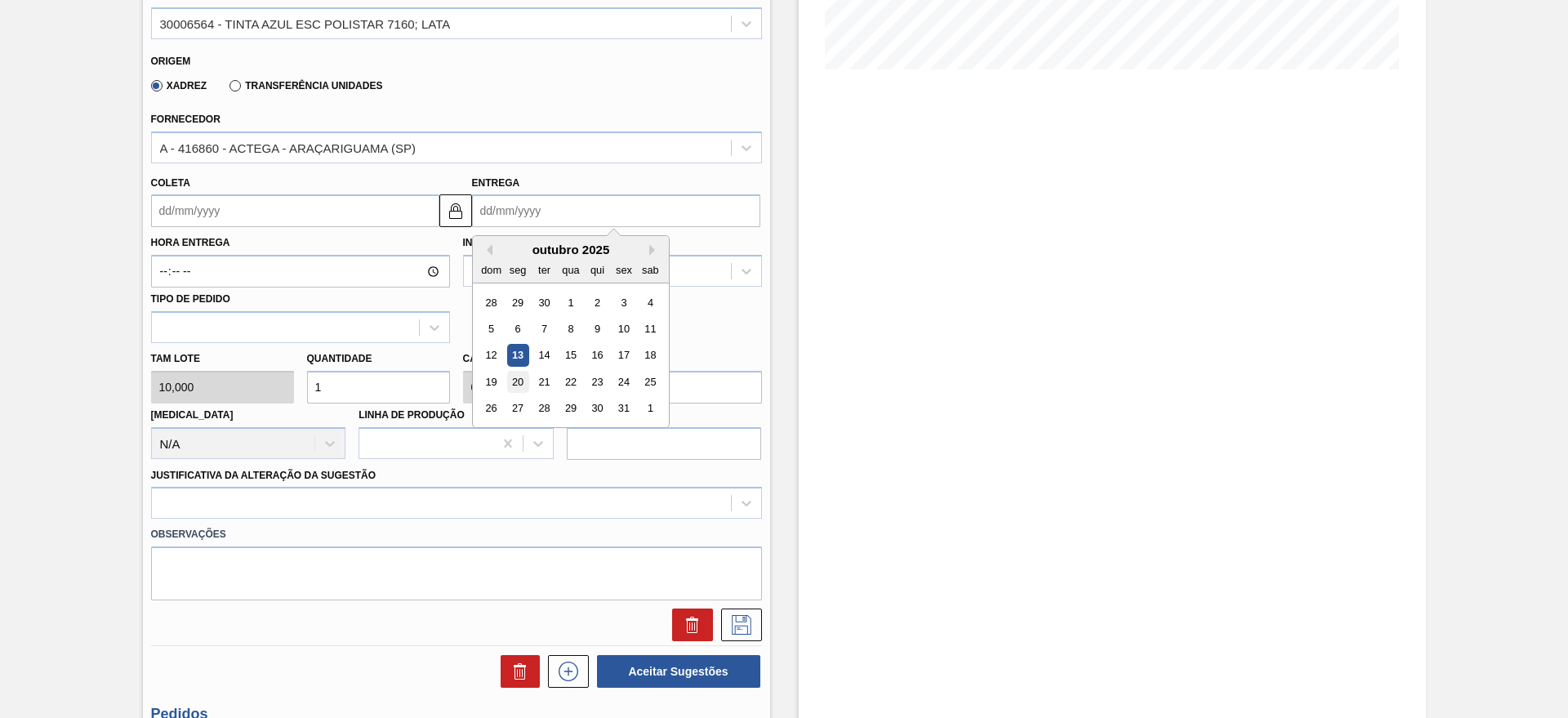
click at [516, 372] on div "20" at bounding box center [517, 382] width 22 height 22
type input "[DATE]"
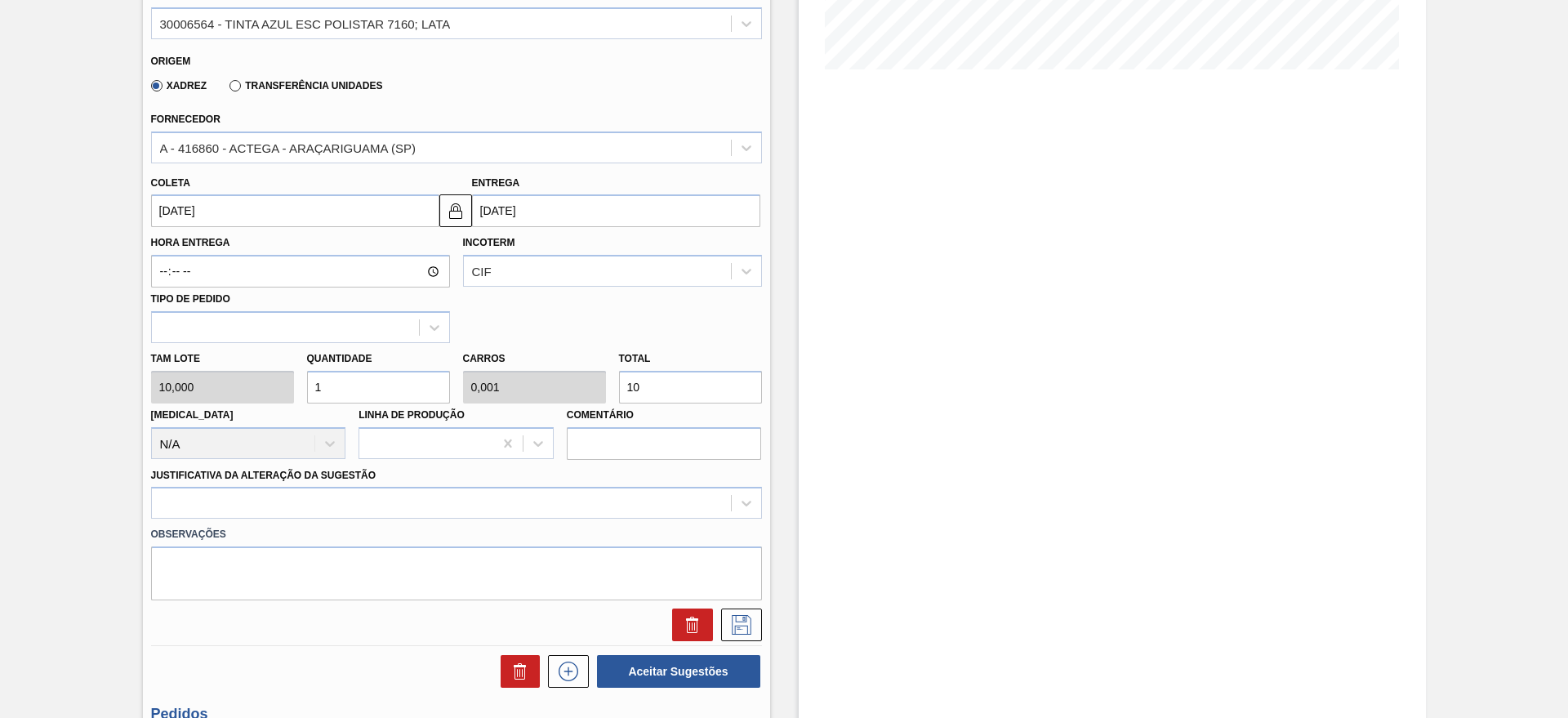
click at [294, 380] on div "Tam lote 10,000" at bounding box center [222, 375] width 156 height 56
click at [321, 380] on input "1" at bounding box center [378, 387] width 143 height 33
type input "0"
type input "2"
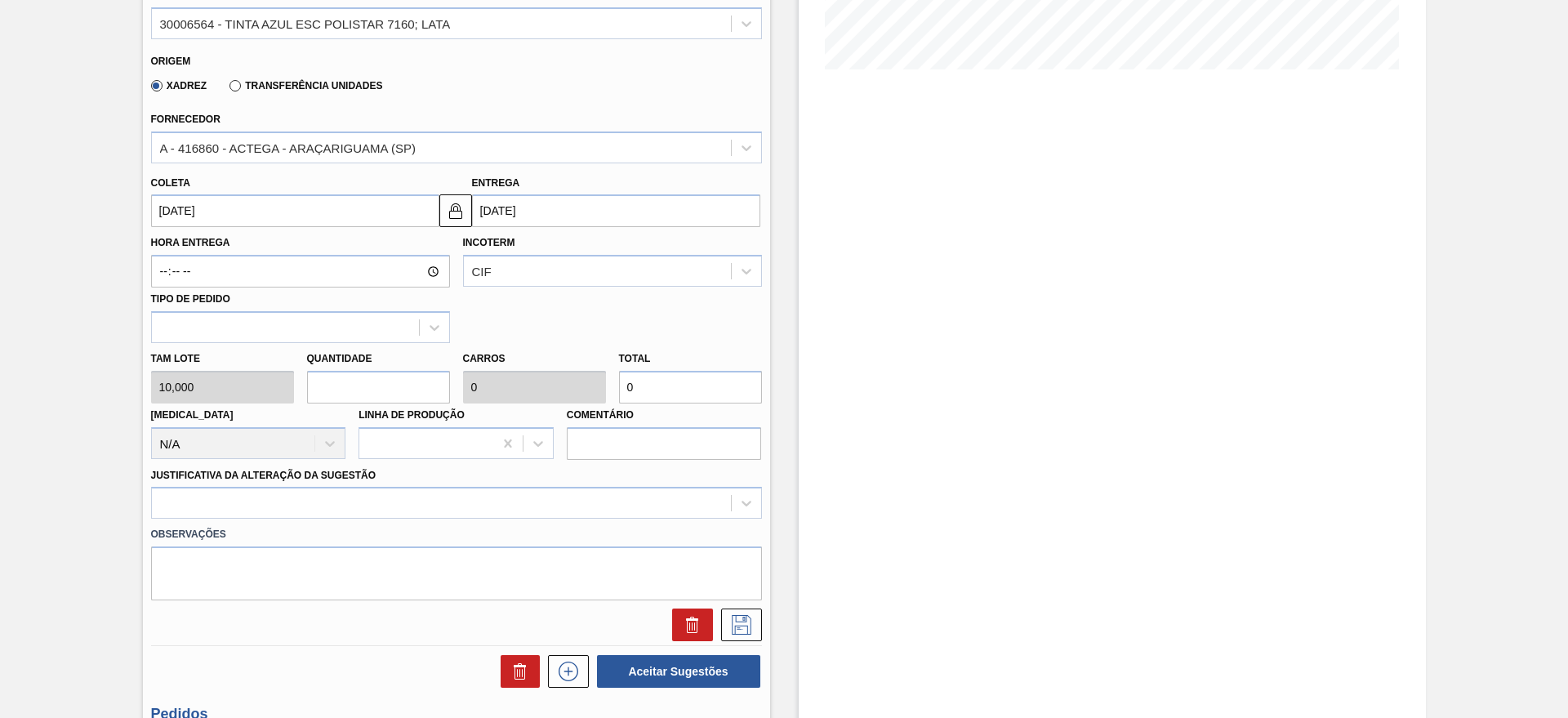
type input "0,002"
type input "20"
type input "2"
click at [246, 492] on div at bounding box center [456, 503] width 611 height 32
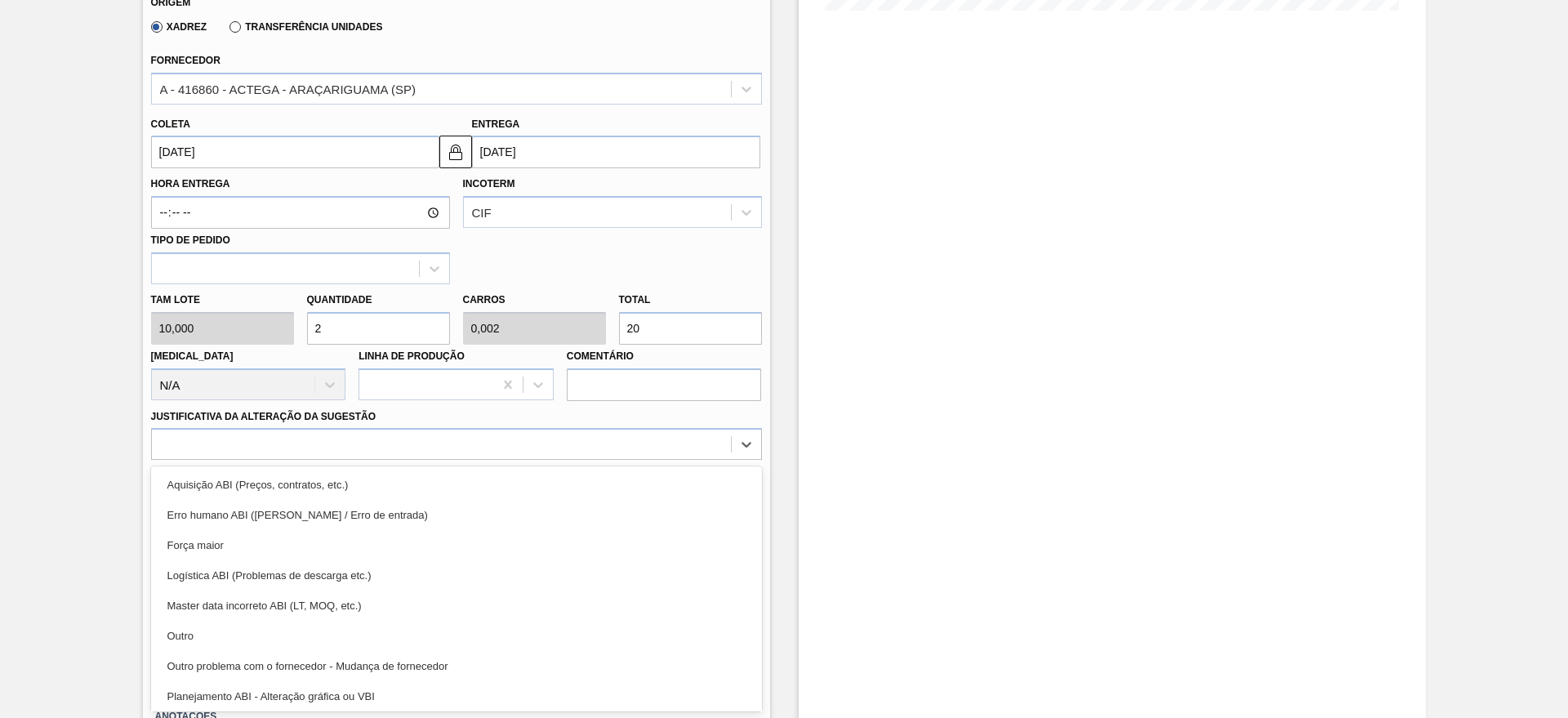
click at [218, 628] on div "Outro" at bounding box center [456, 636] width 611 height 30
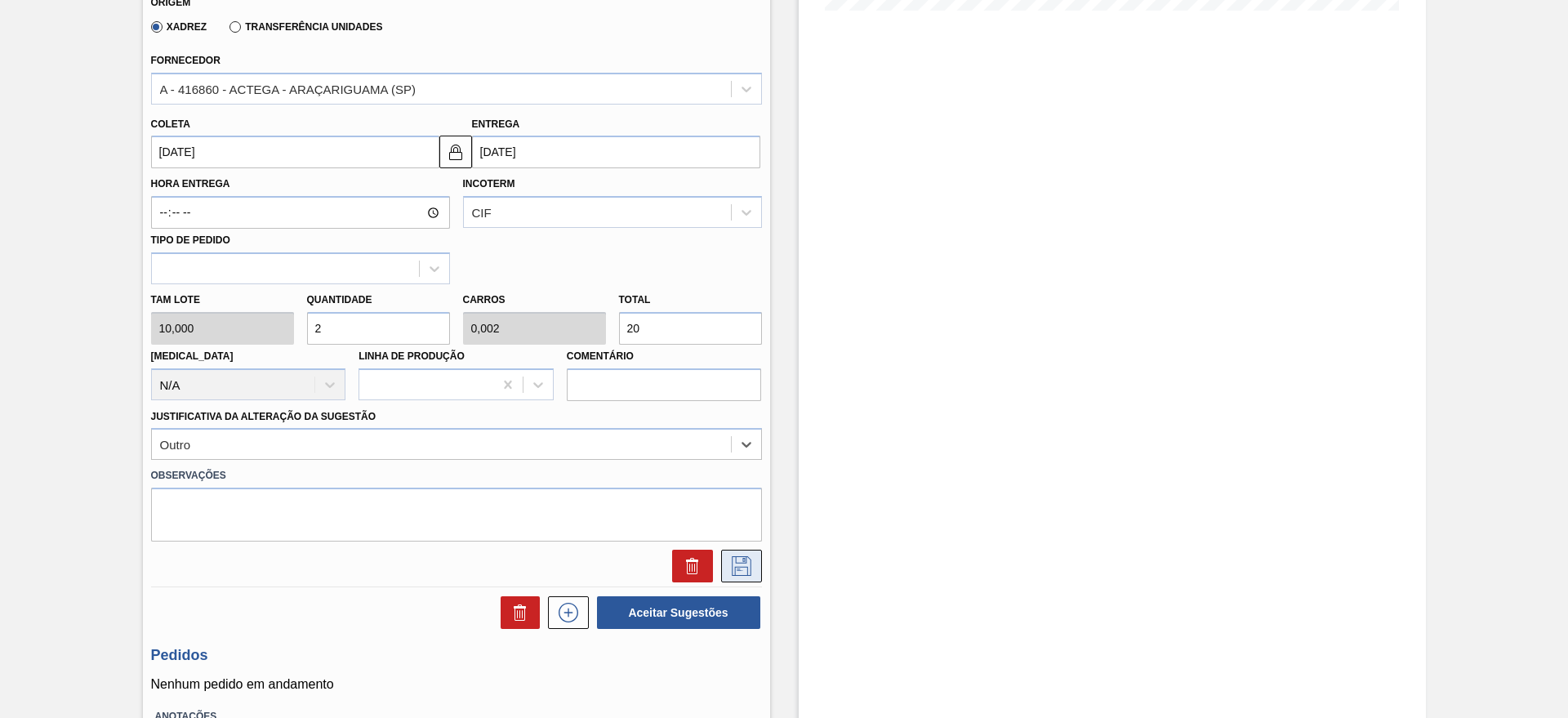
click at [752, 567] on icon at bounding box center [741, 565] width 26 height 20
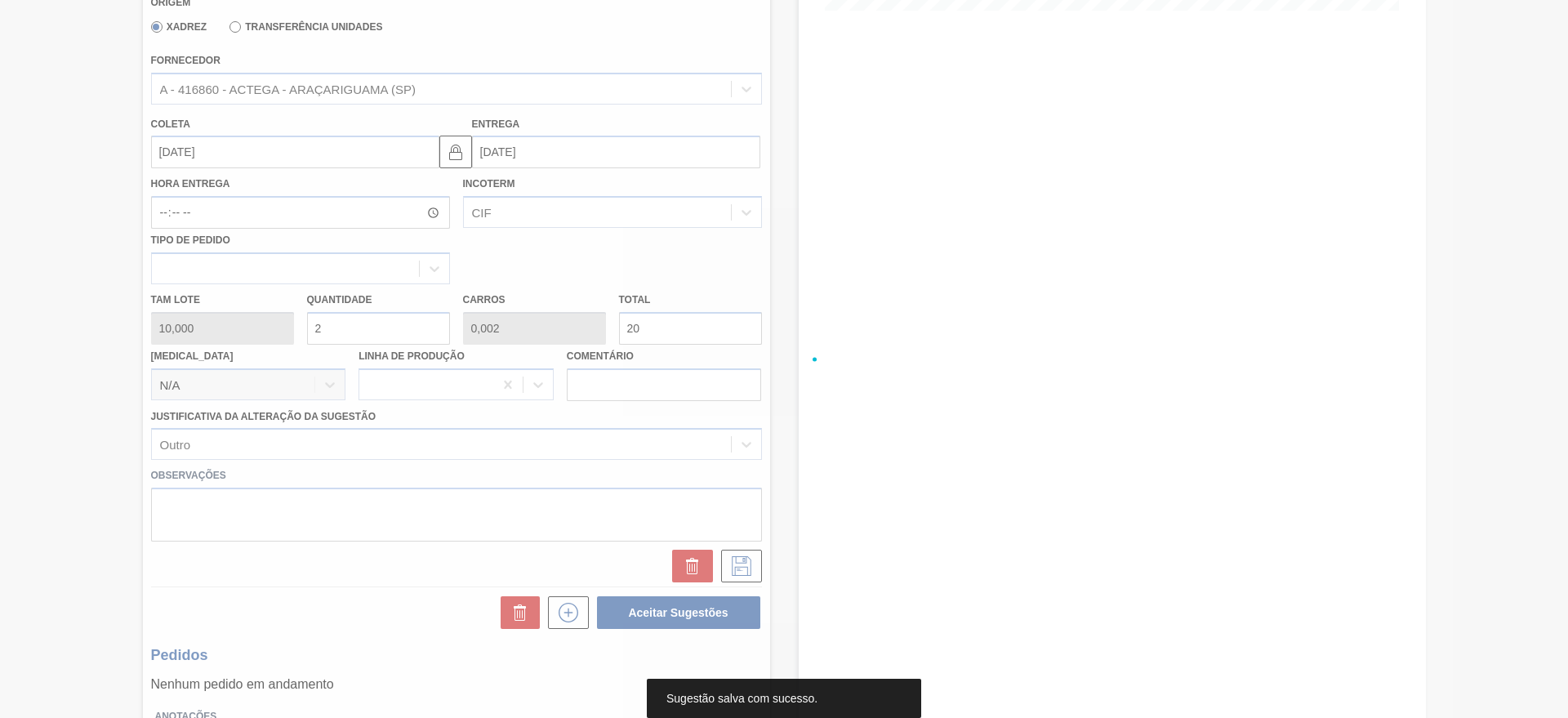
scroll to position [0, 0]
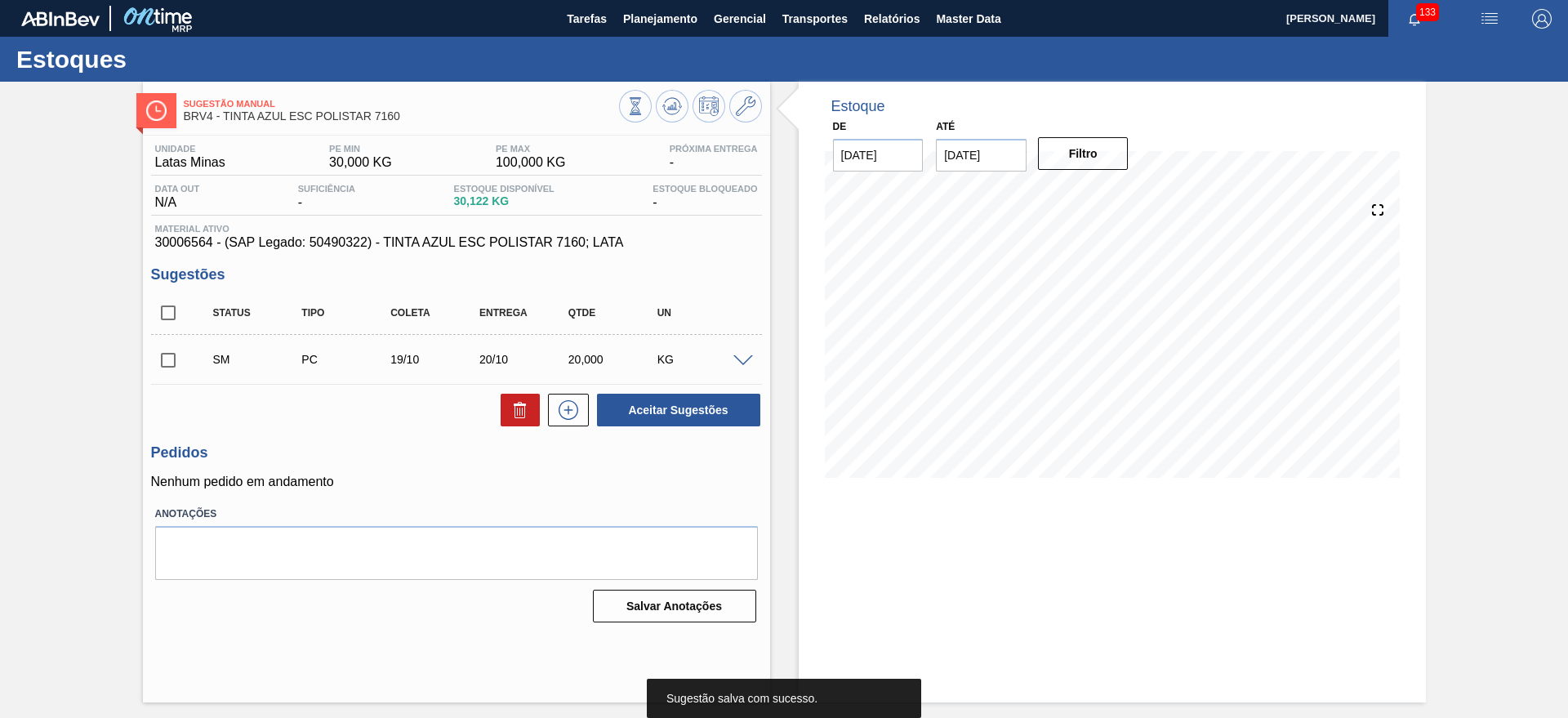
click at [163, 352] on input "checkbox" at bounding box center [168, 359] width 34 height 34
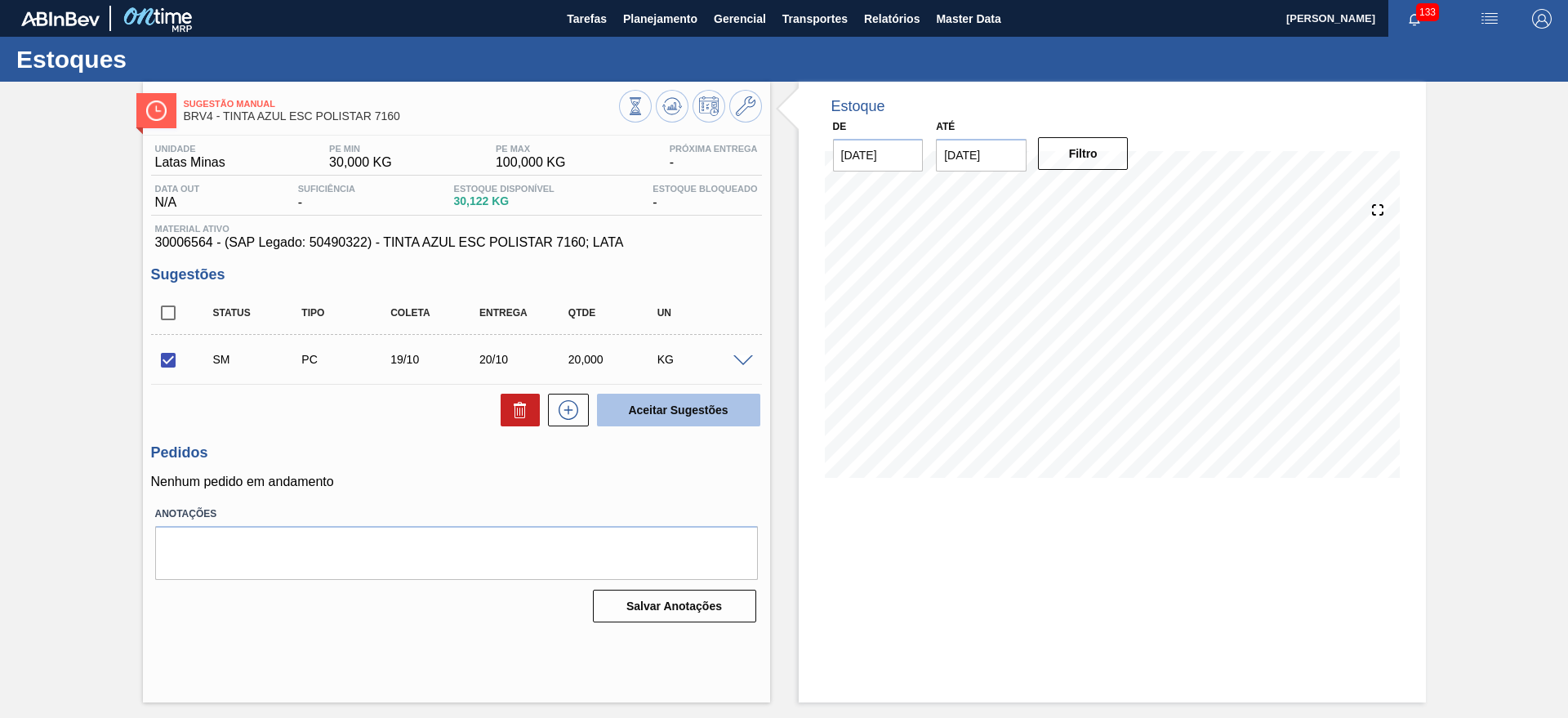
click at [680, 415] on button "Aceitar Sugestões" at bounding box center [678, 409] width 163 height 33
checkbox input "false"
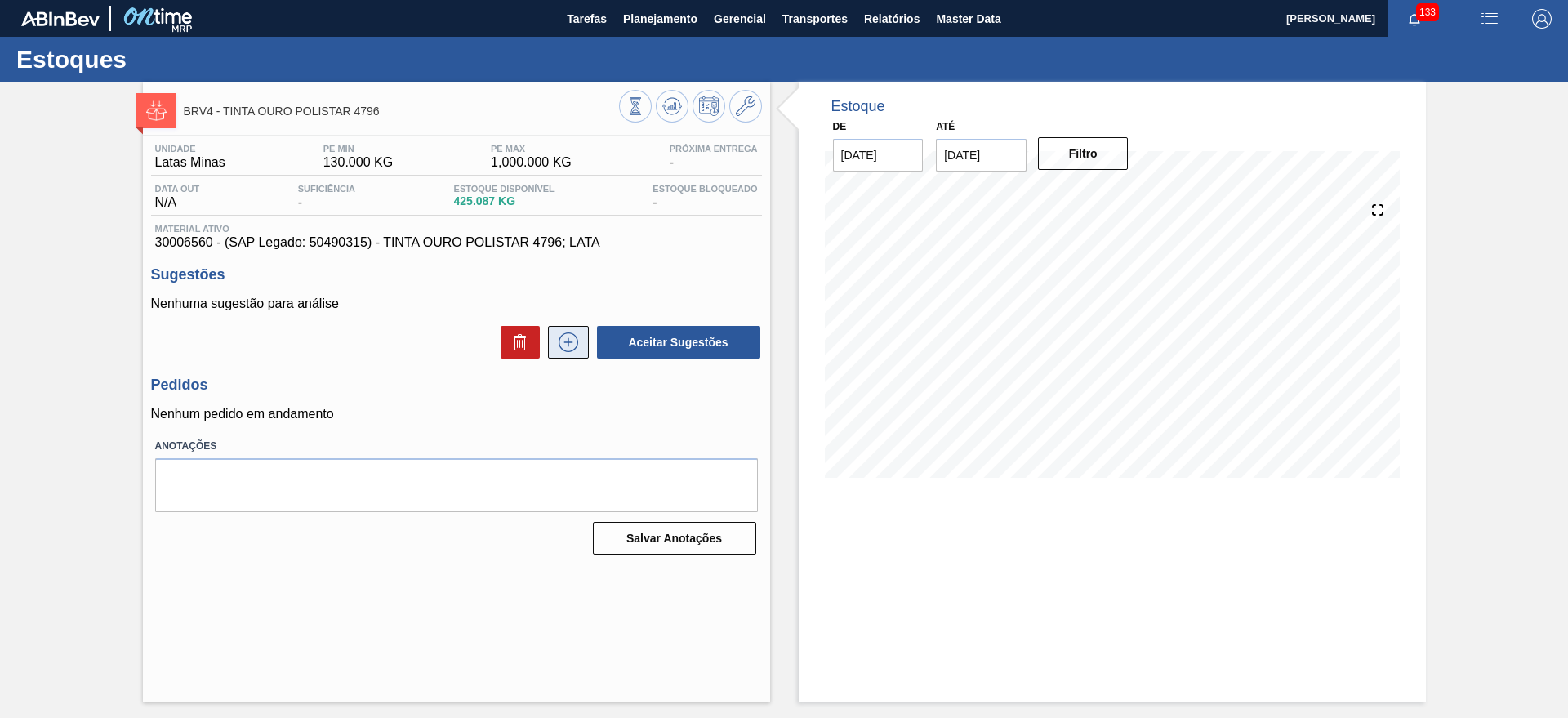
click at [561, 346] on icon at bounding box center [568, 342] width 26 height 20
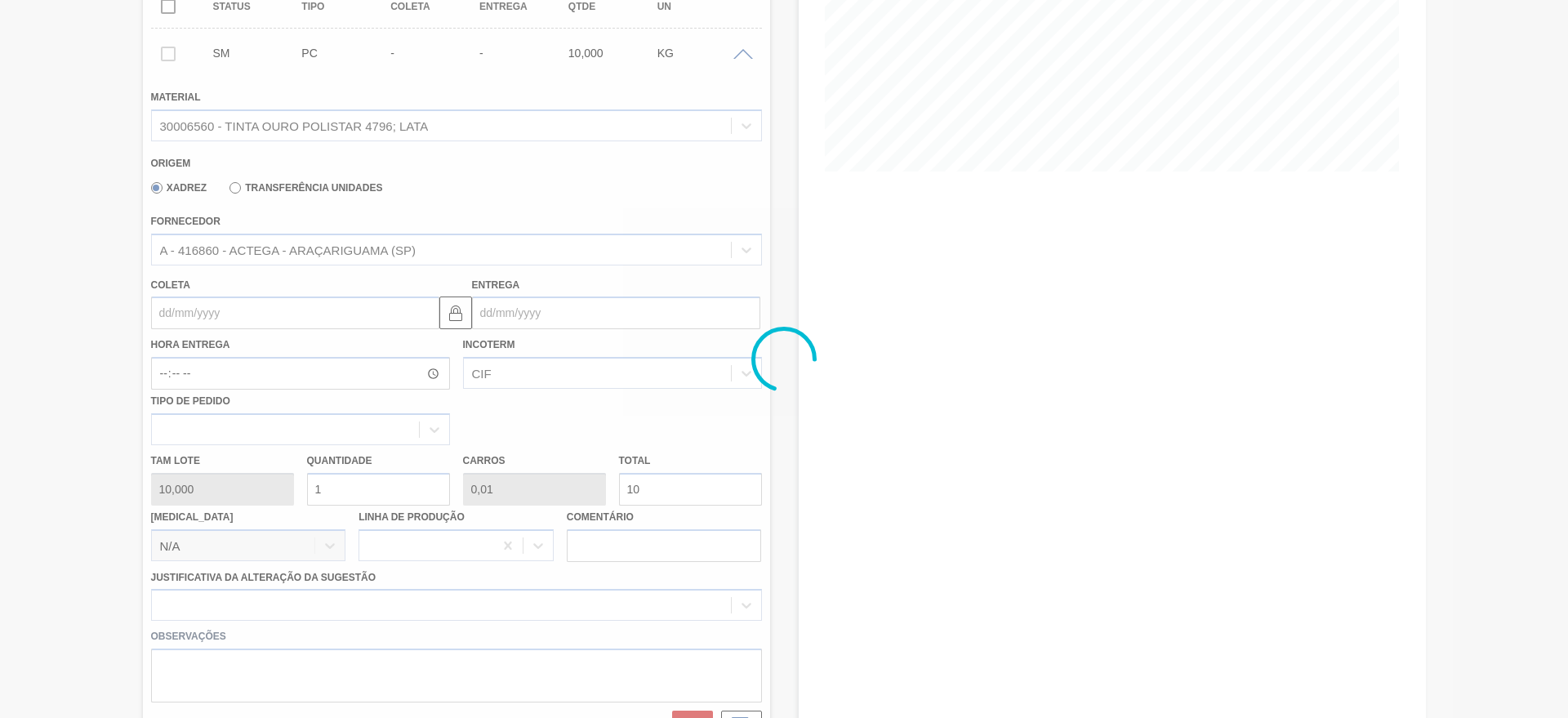
scroll to position [510, 0]
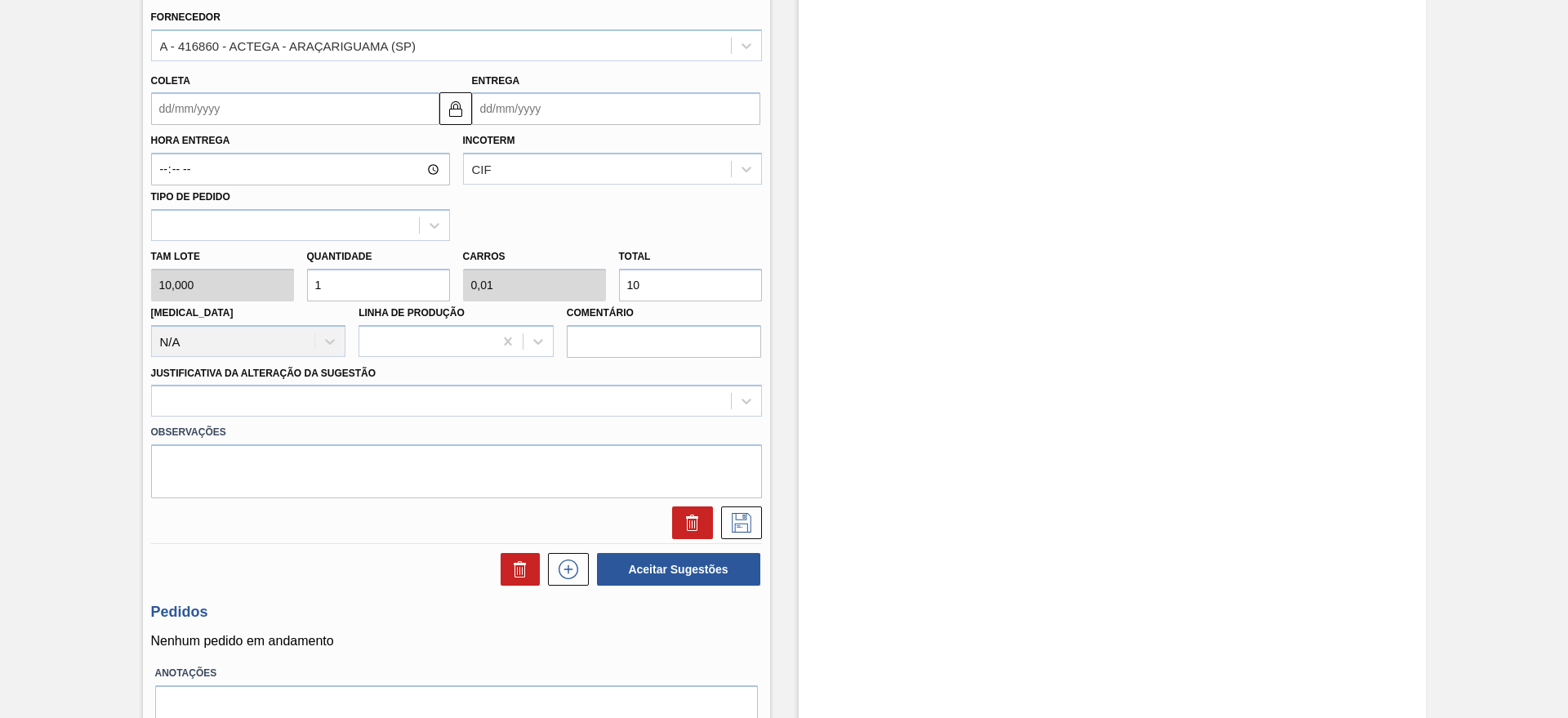
click at [553, 112] on input "Entrega" at bounding box center [615, 108] width 288 height 33
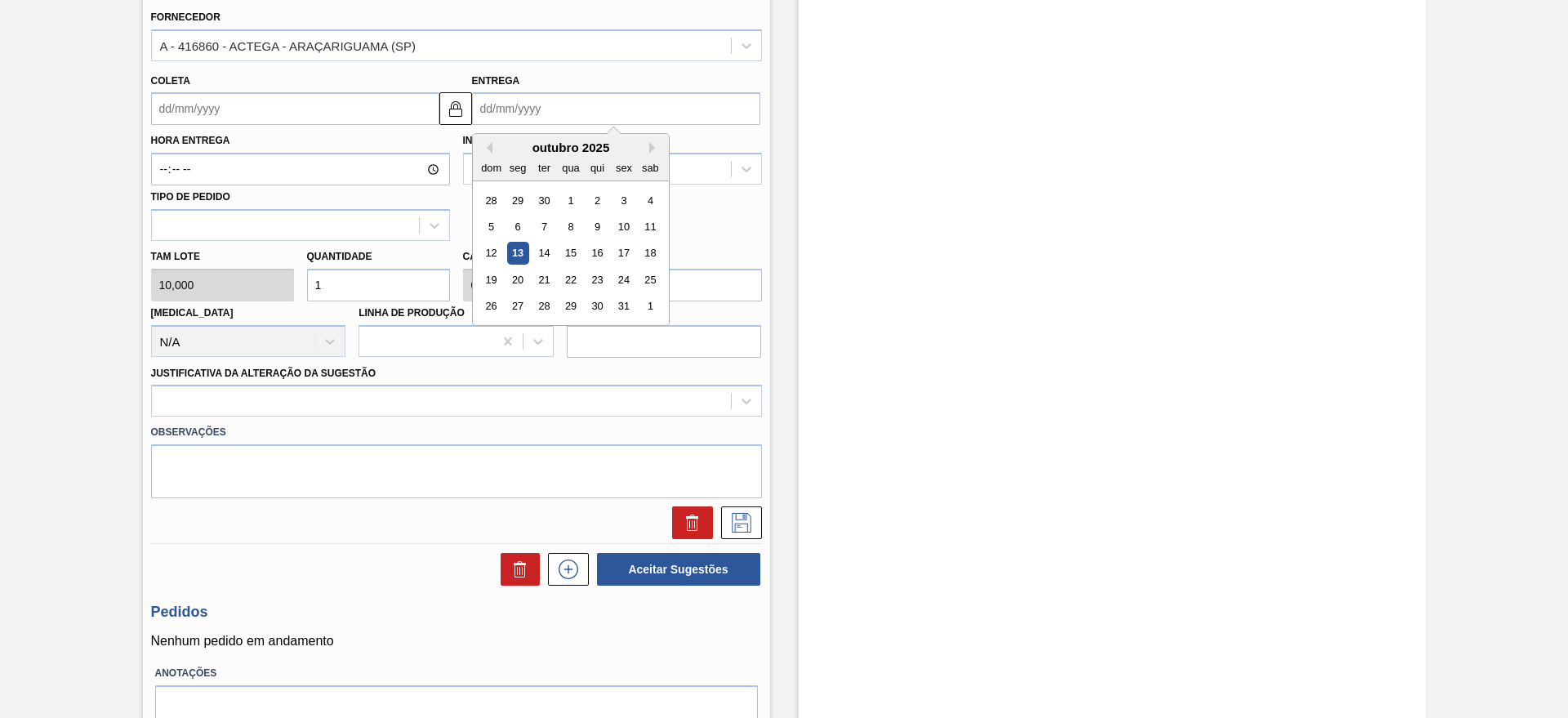
click at [516, 279] on div "20" at bounding box center [517, 279] width 22 height 22
type input "[DATE]"
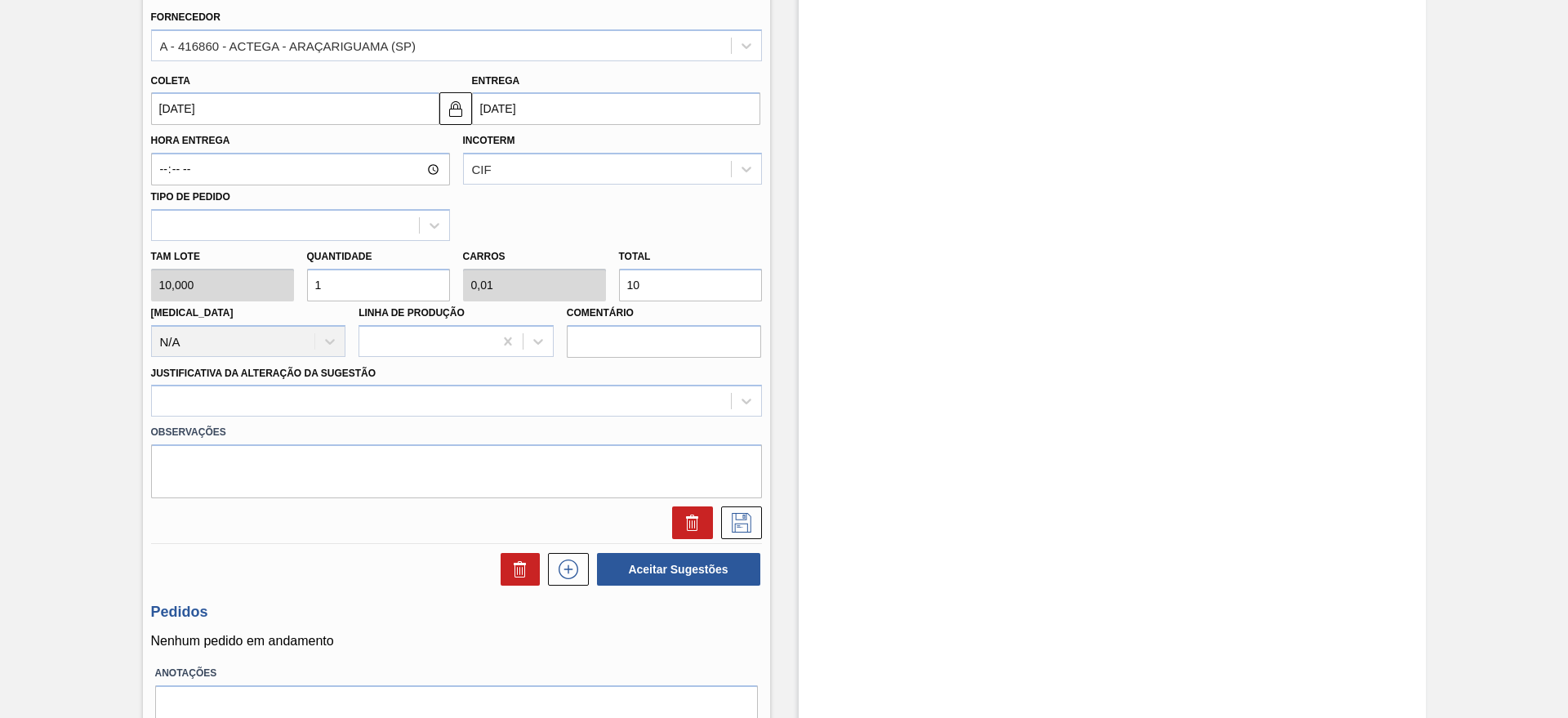
click at [402, 285] on input "1" at bounding box center [378, 285] width 143 height 33
type input "0"
type input "2"
type input "0,02"
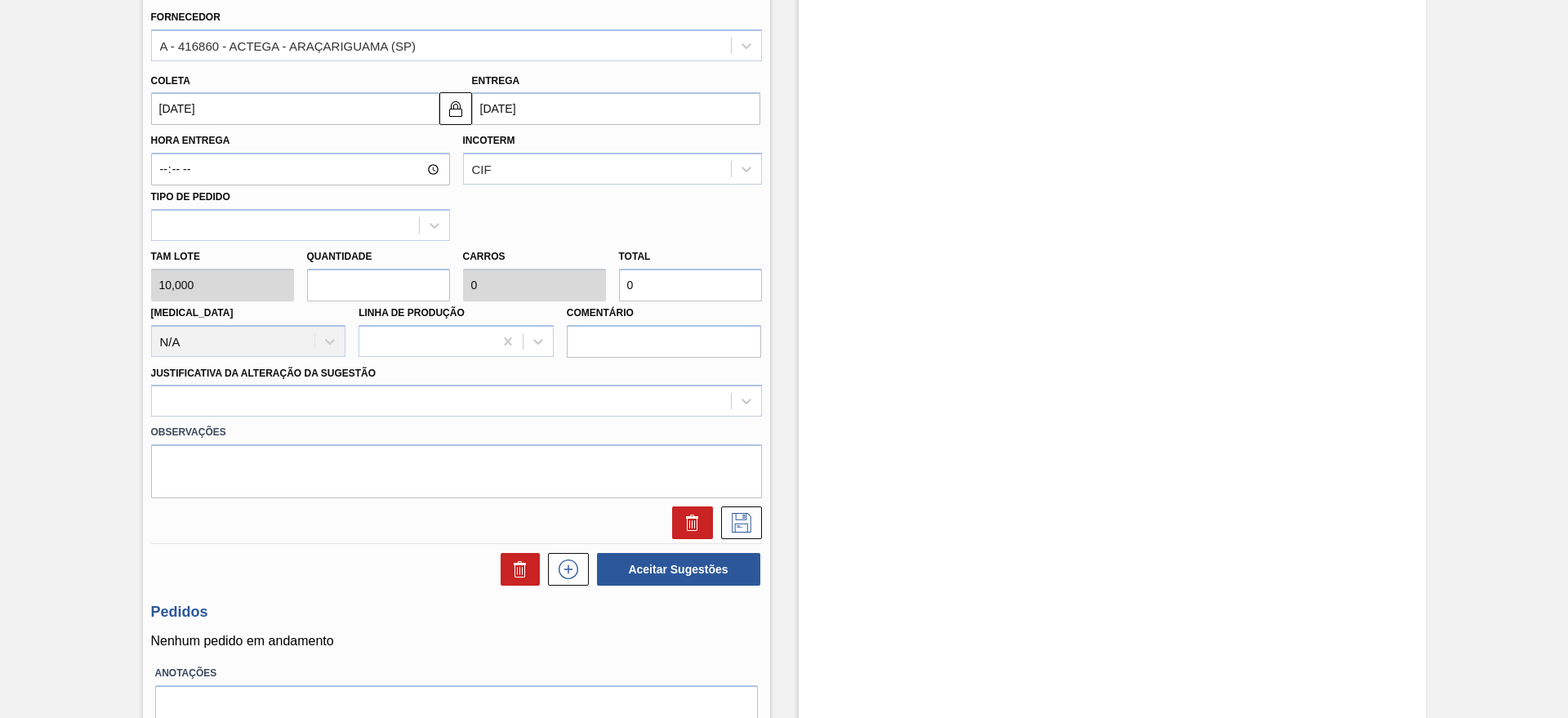
type input "20"
type input "0,2"
type input "200"
type input "20"
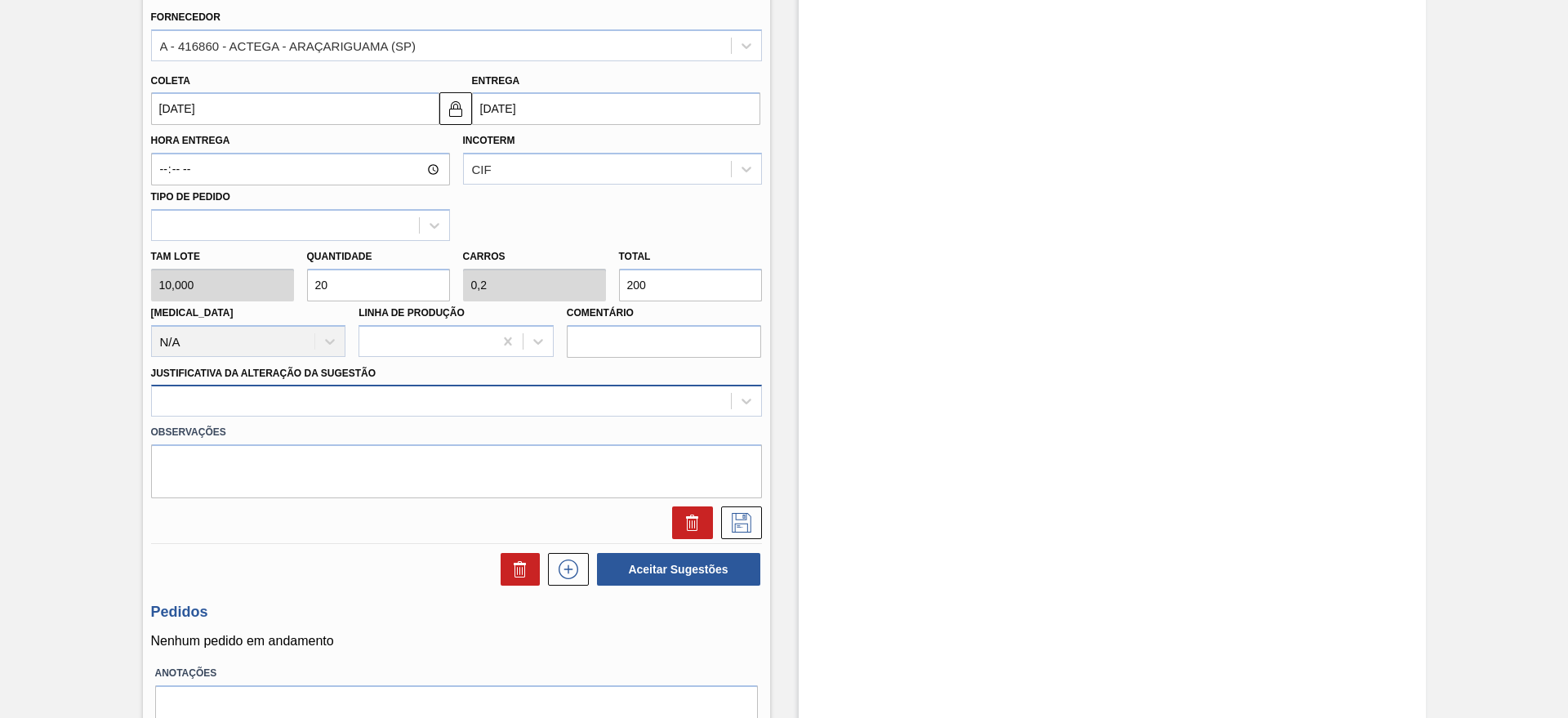
click at [304, 392] on div at bounding box center [441, 401] width 579 height 24
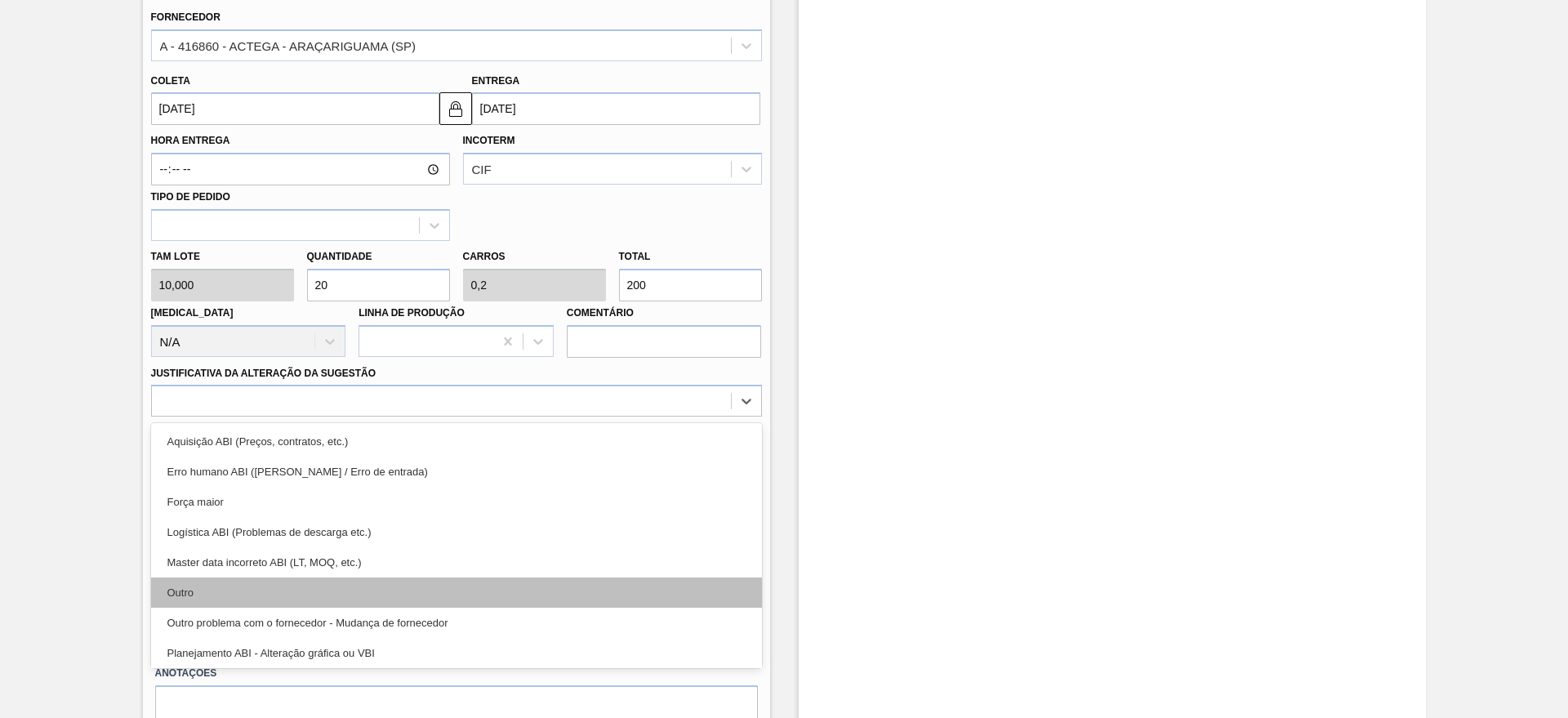
click at [191, 589] on div "Outro" at bounding box center [456, 592] width 611 height 30
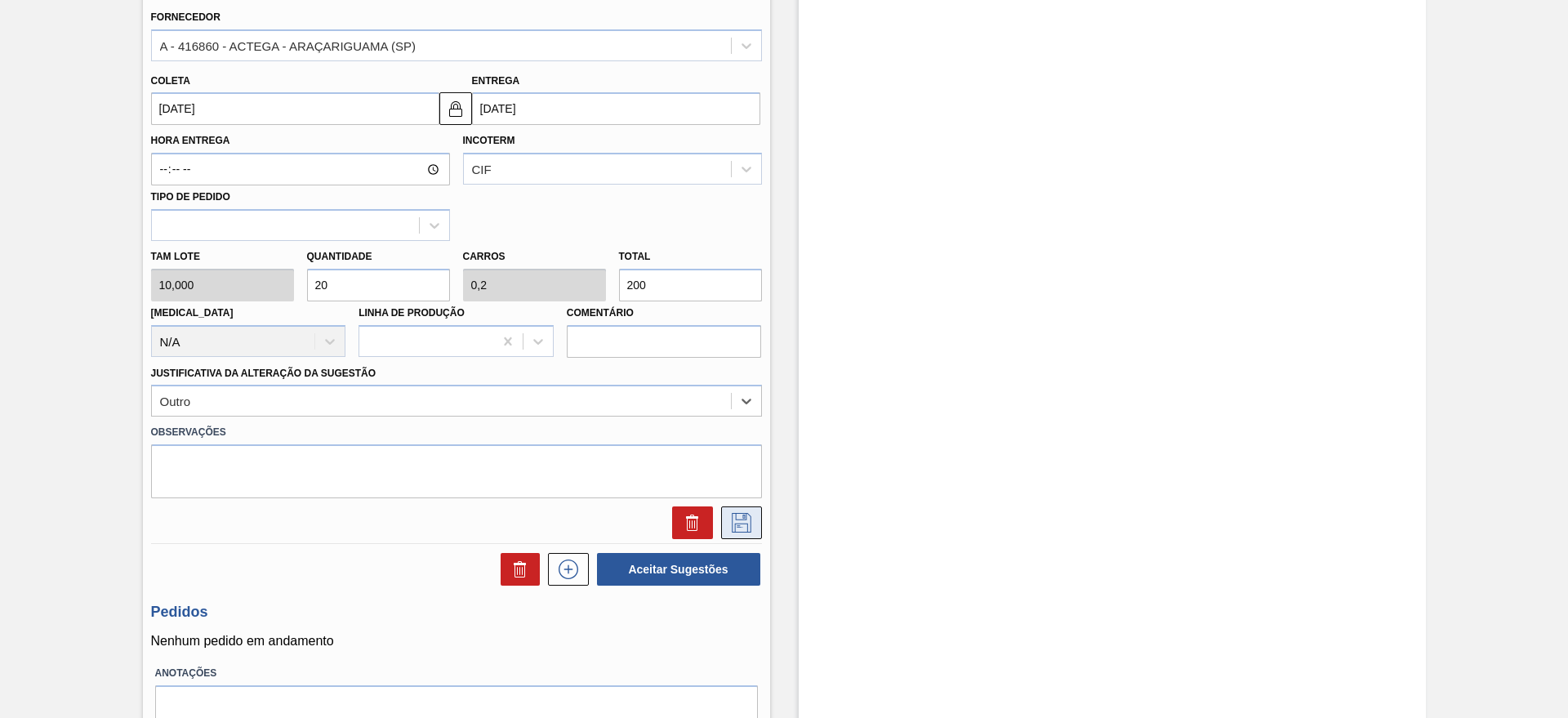
click at [729, 513] on icon at bounding box center [741, 523] width 26 height 20
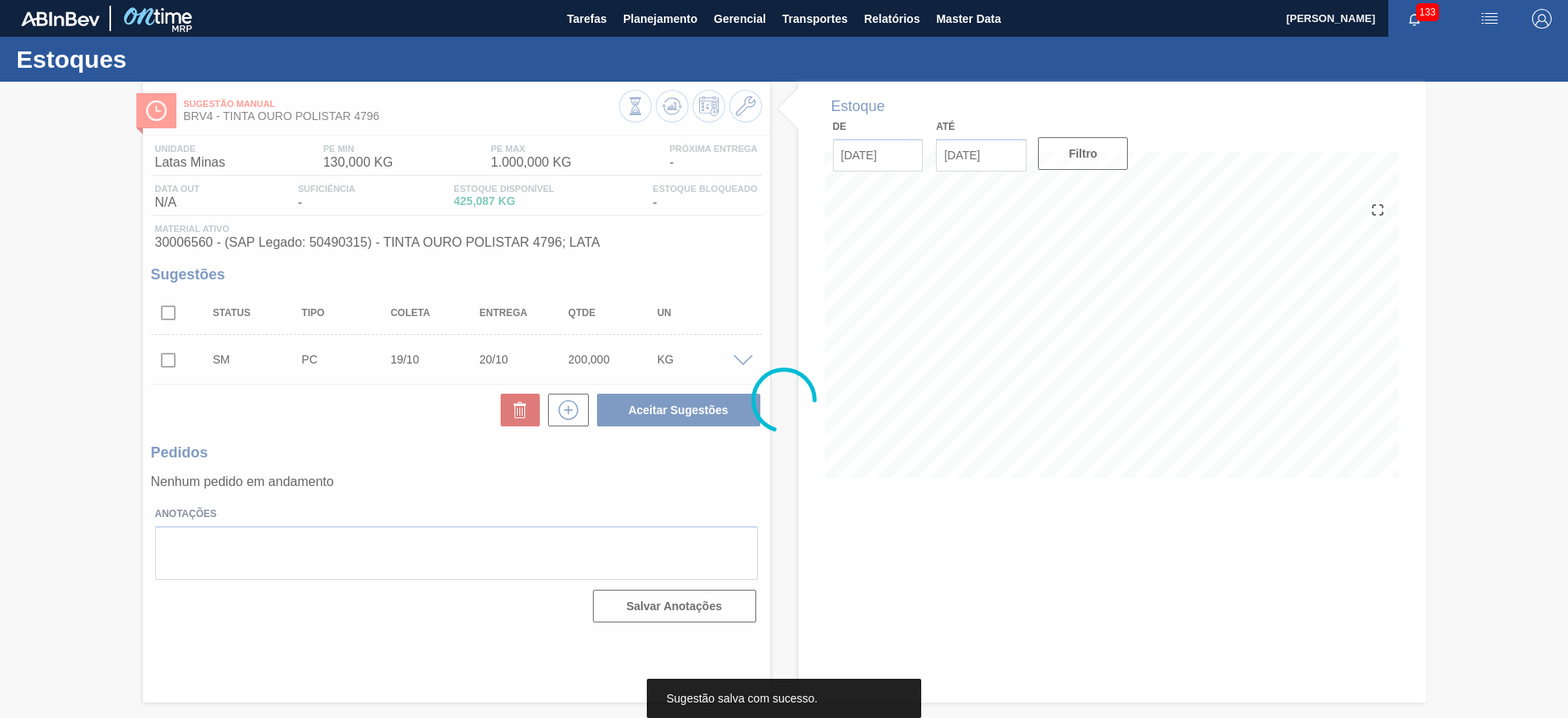
scroll to position [0, 0]
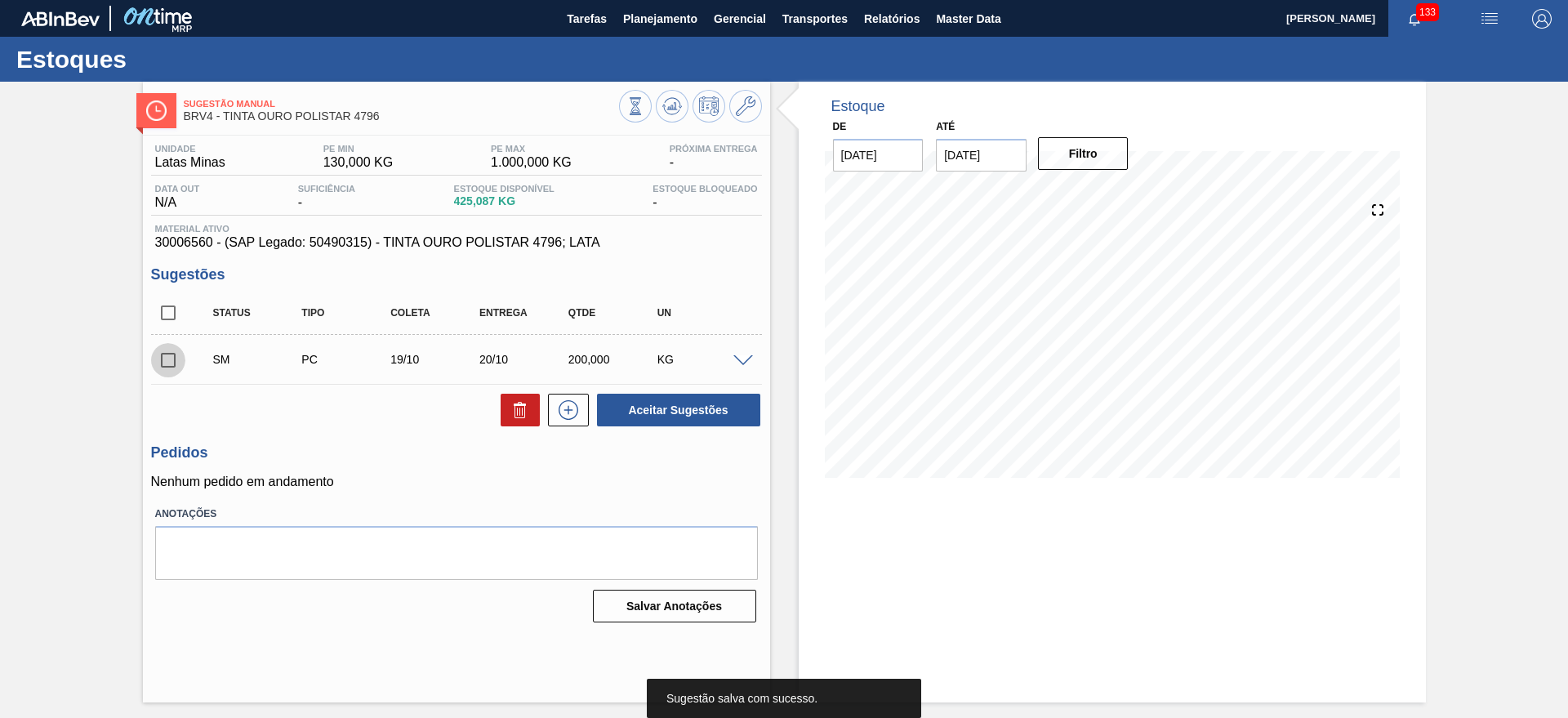
click at [169, 361] on input "checkbox" at bounding box center [168, 359] width 34 height 34
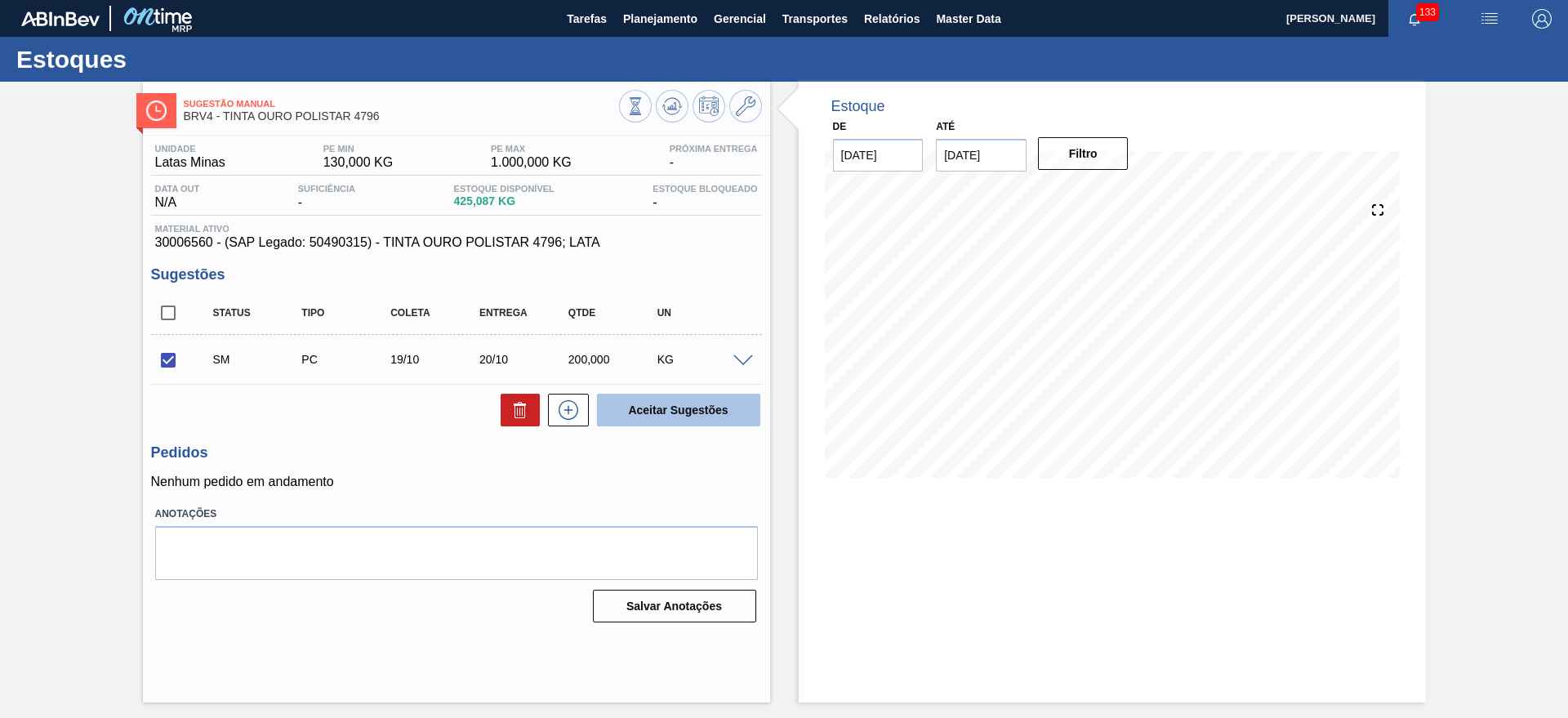
click at [642, 417] on button "Aceitar Sugestões" at bounding box center [678, 409] width 163 height 33
checkbox input "false"
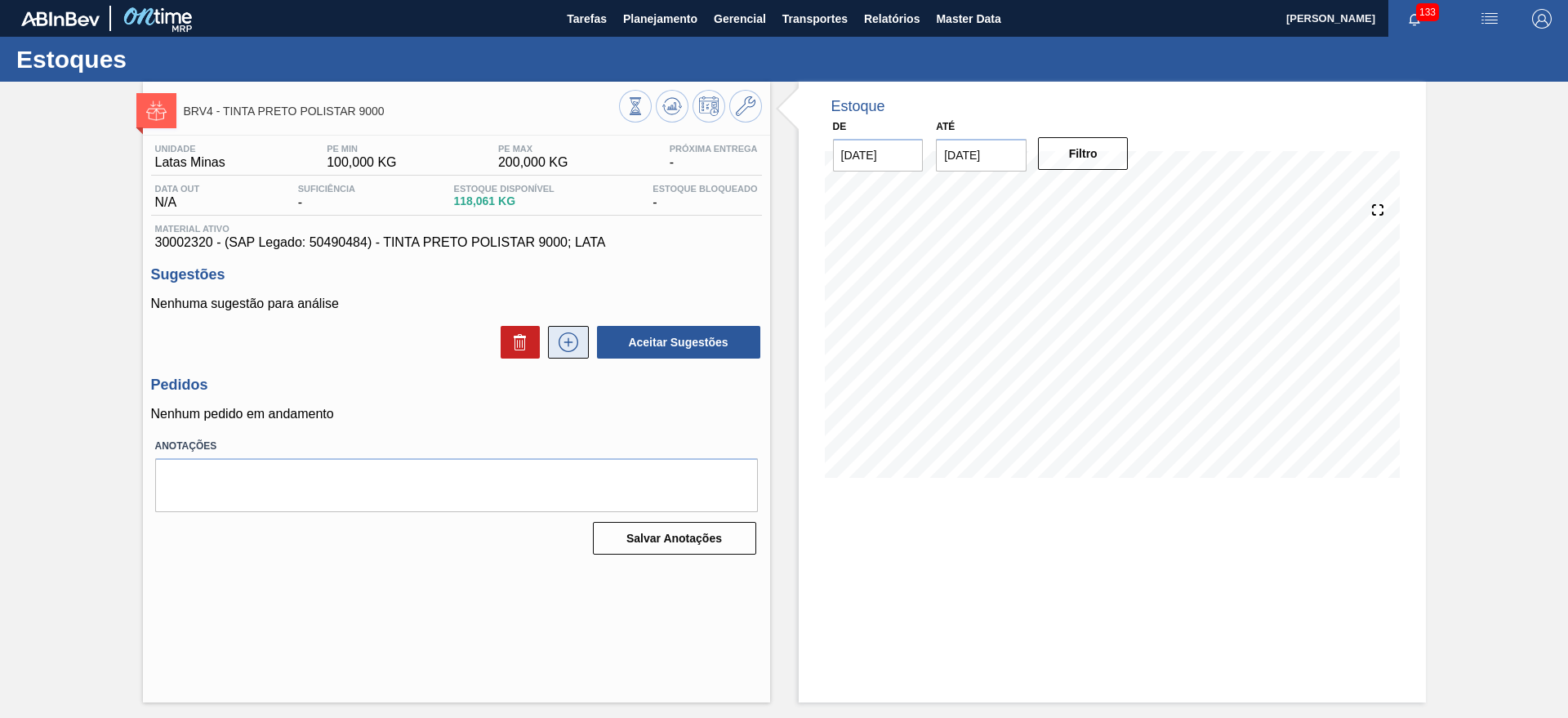
click at [572, 347] on icon at bounding box center [568, 342] width 26 height 20
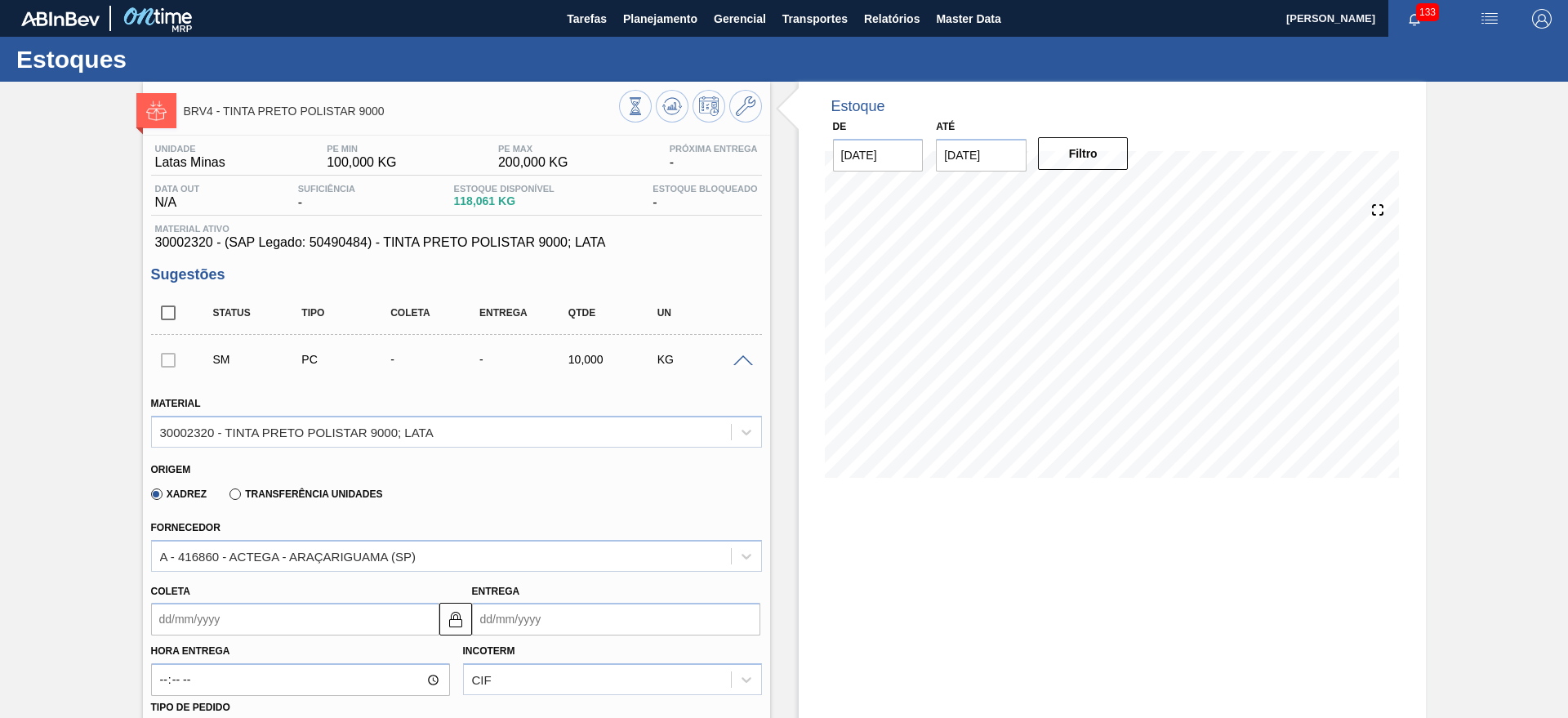
scroll to position [409, 0]
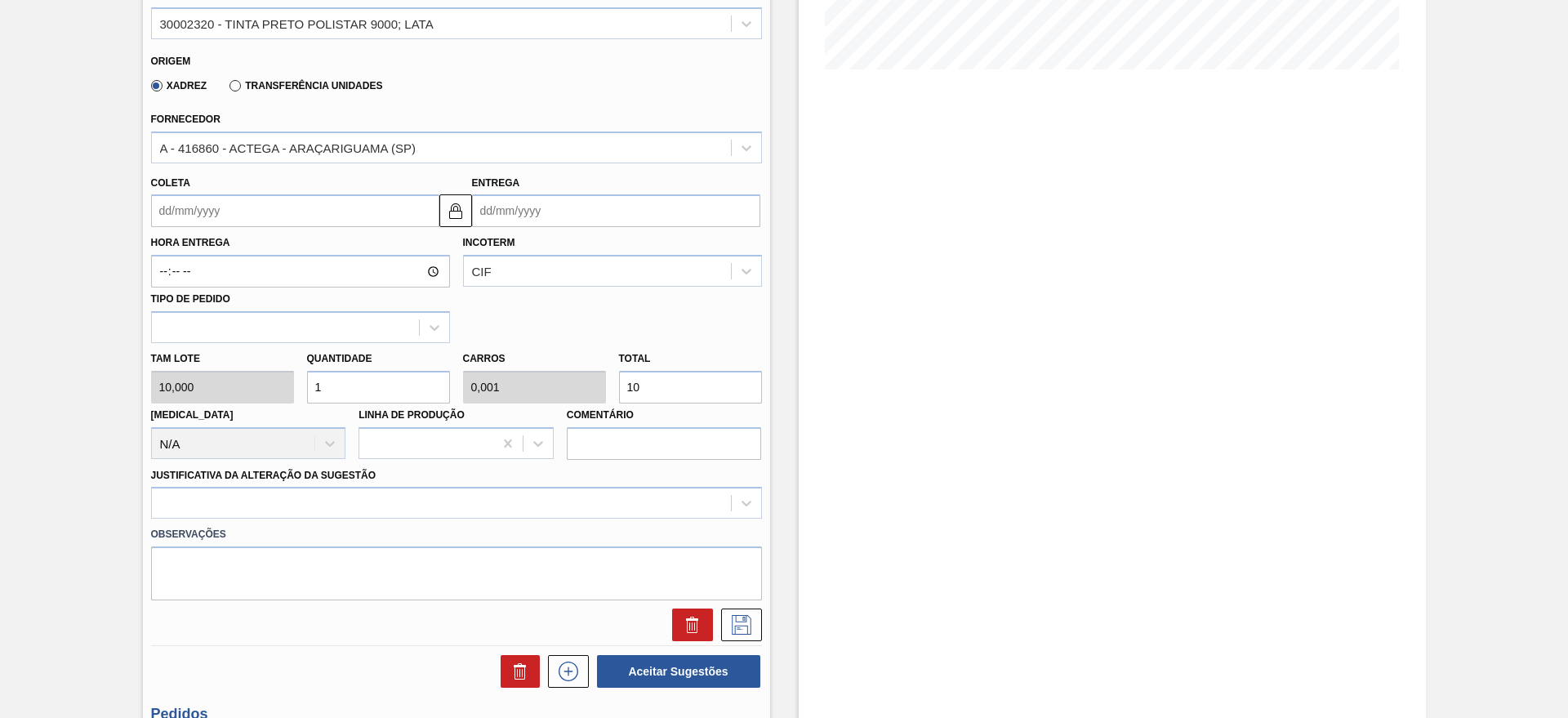
click at [544, 210] on input "Entrega" at bounding box center [615, 210] width 288 height 33
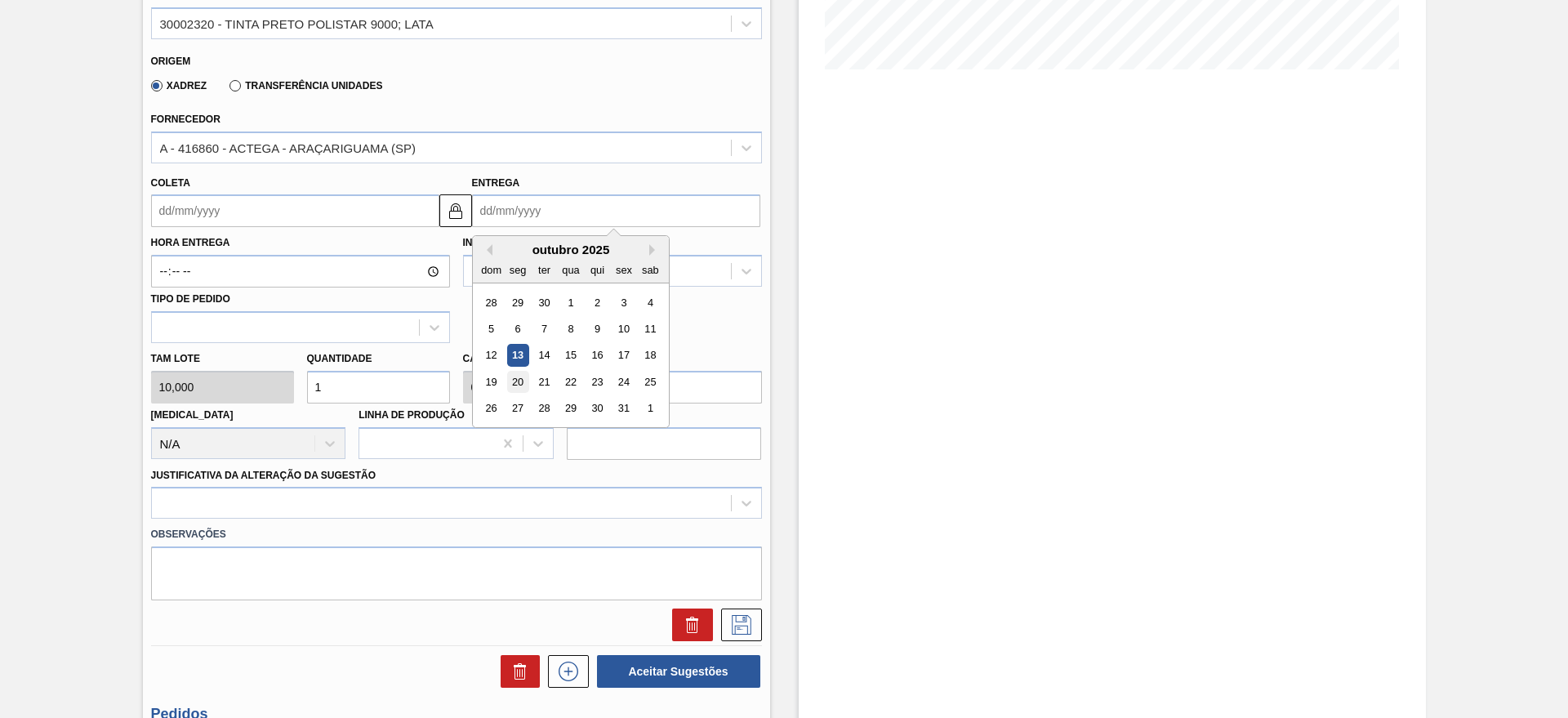
drag, startPoint x: 517, startPoint y: 375, endPoint x: 389, endPoint y: 386, distance: 128.5
click at [516, 375] on div "20" at bounding box center [517, 382] width 22 height 22
type input "19/10/2025"
type input "20/10/2025"
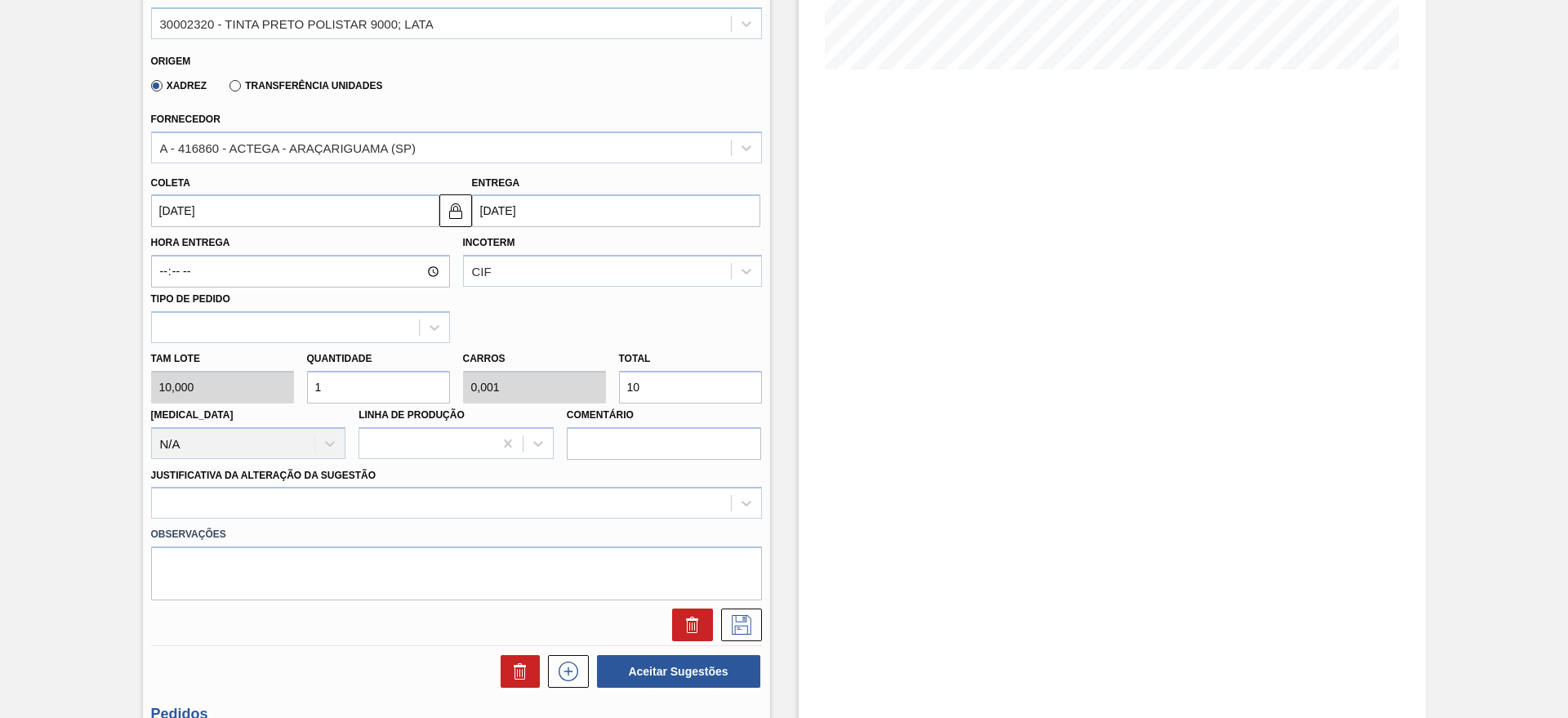
click at [380, 386] on input "1" at bounding box center [378, 387] width 143 height 33
type input "0"
type input "7"
type input "0,007"
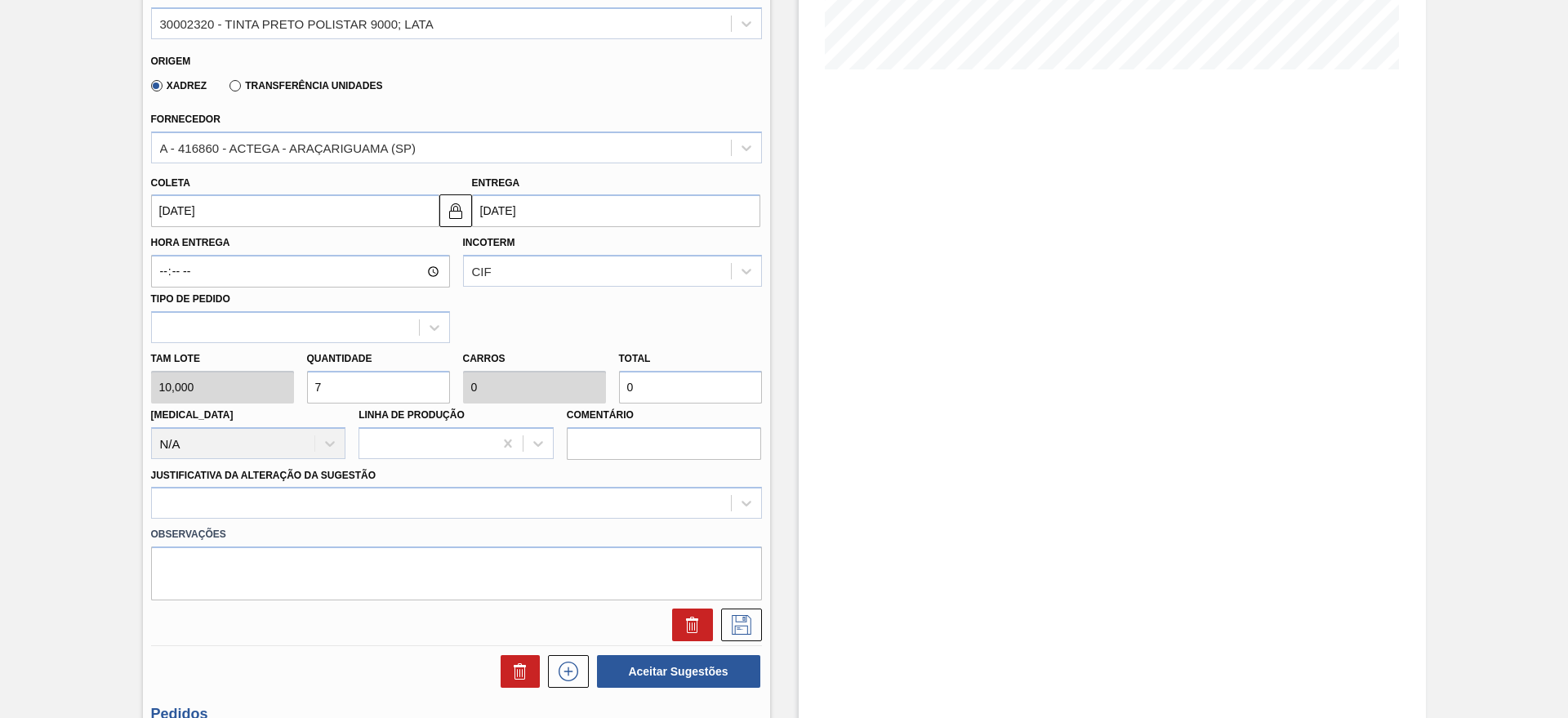
type input "70"
type input "7"
click at [269, 491] on div at bounding box center [456, 503] width 611 height 32
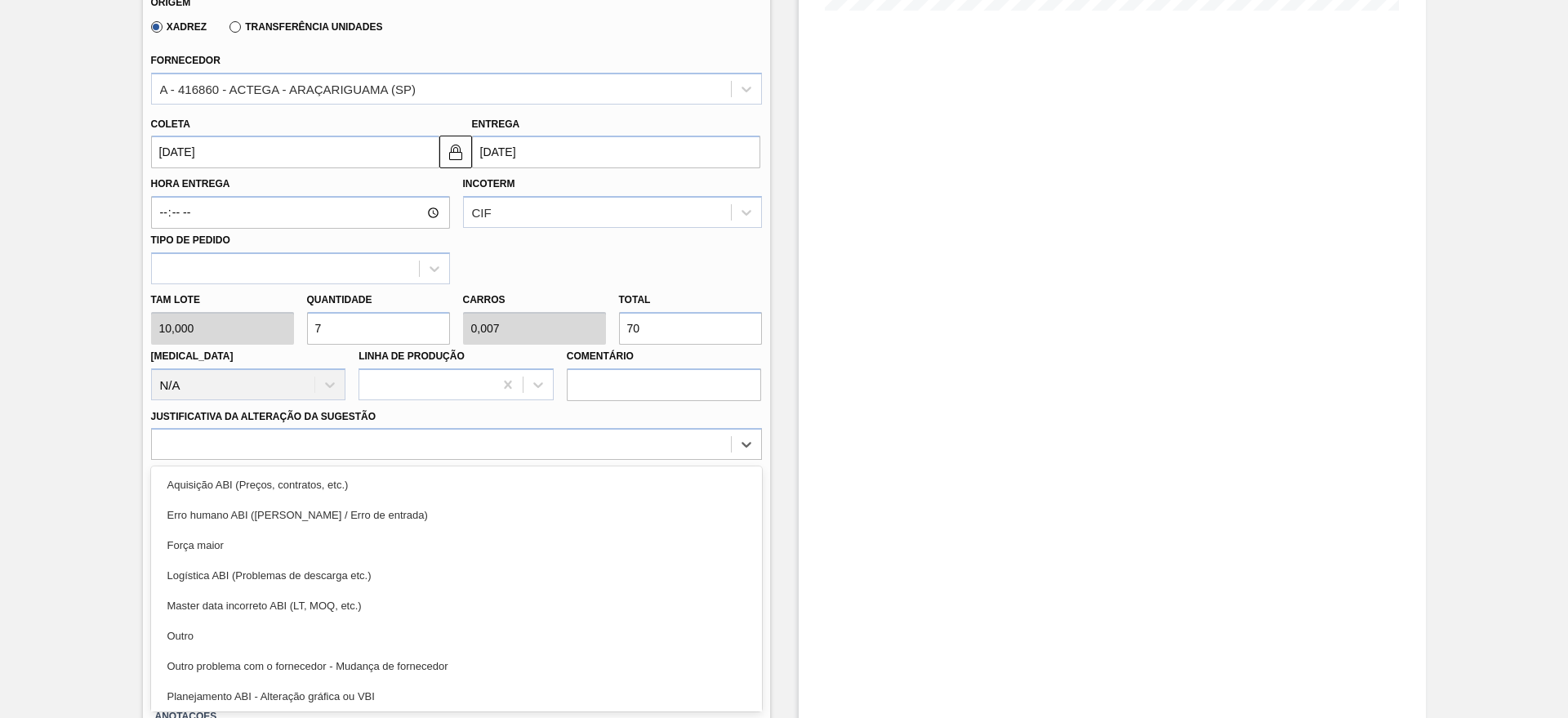
click at [208, 634] on div "Outro" at bounding box center [456, 636] width 611 height 30
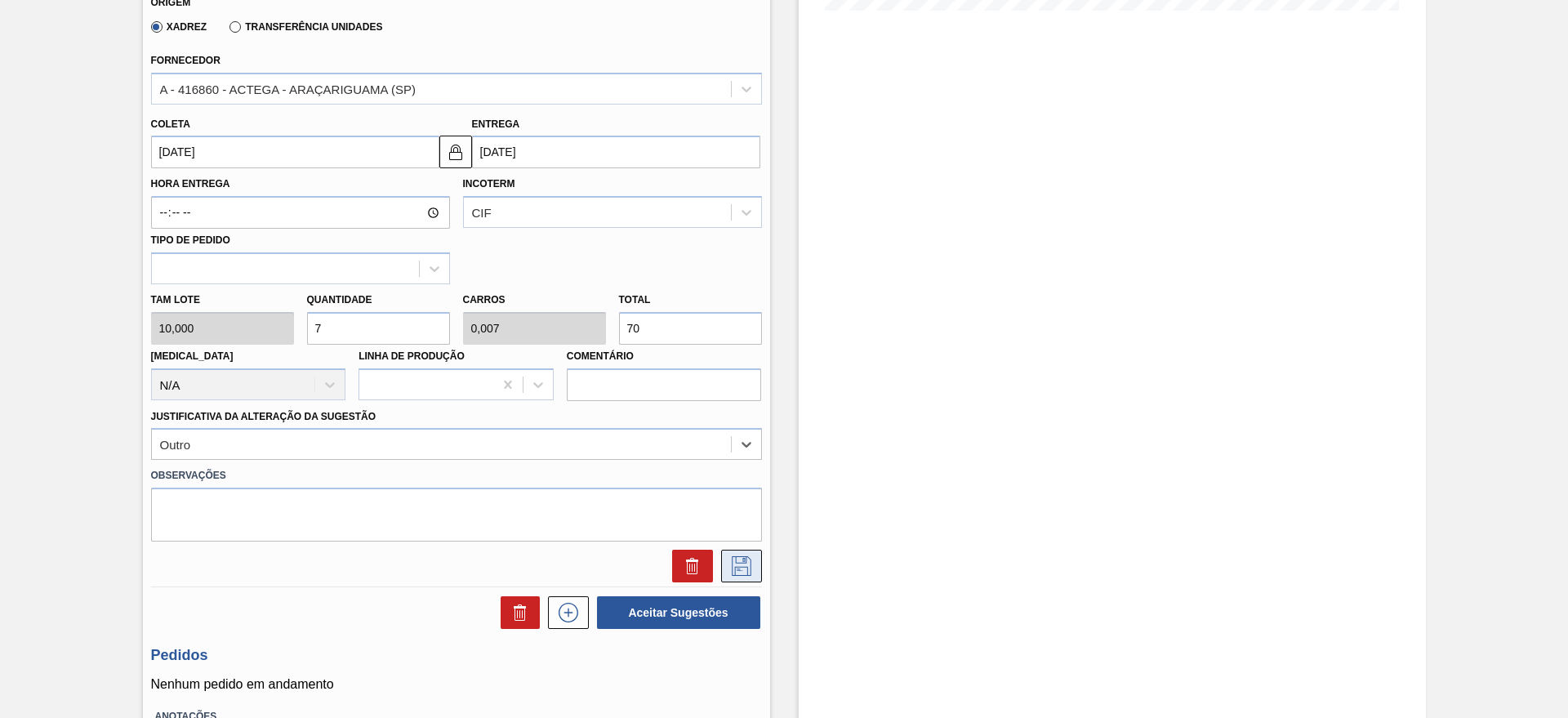
click at [751, 562] on icon at bounding box center [741, 565] width 26 height 20
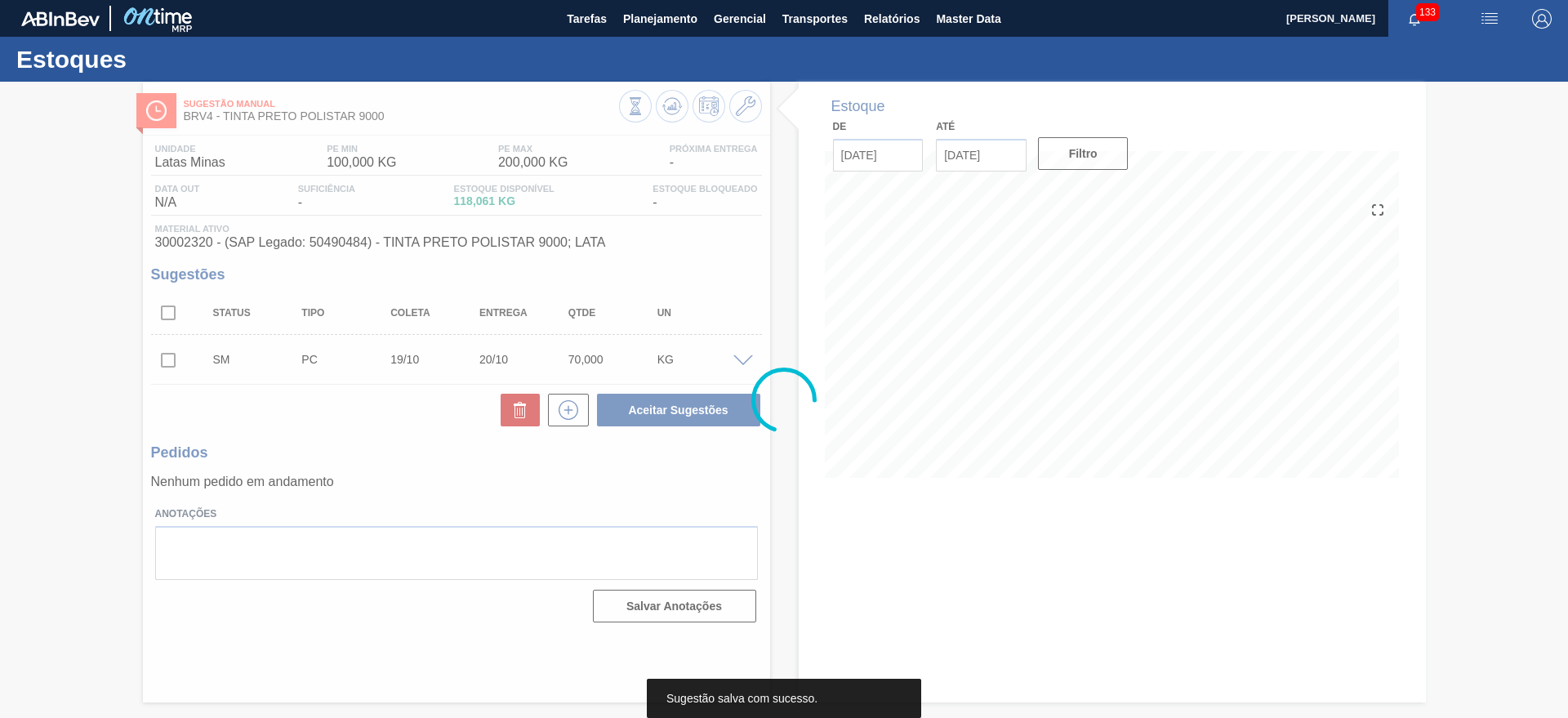
scroll to position [0, 0]
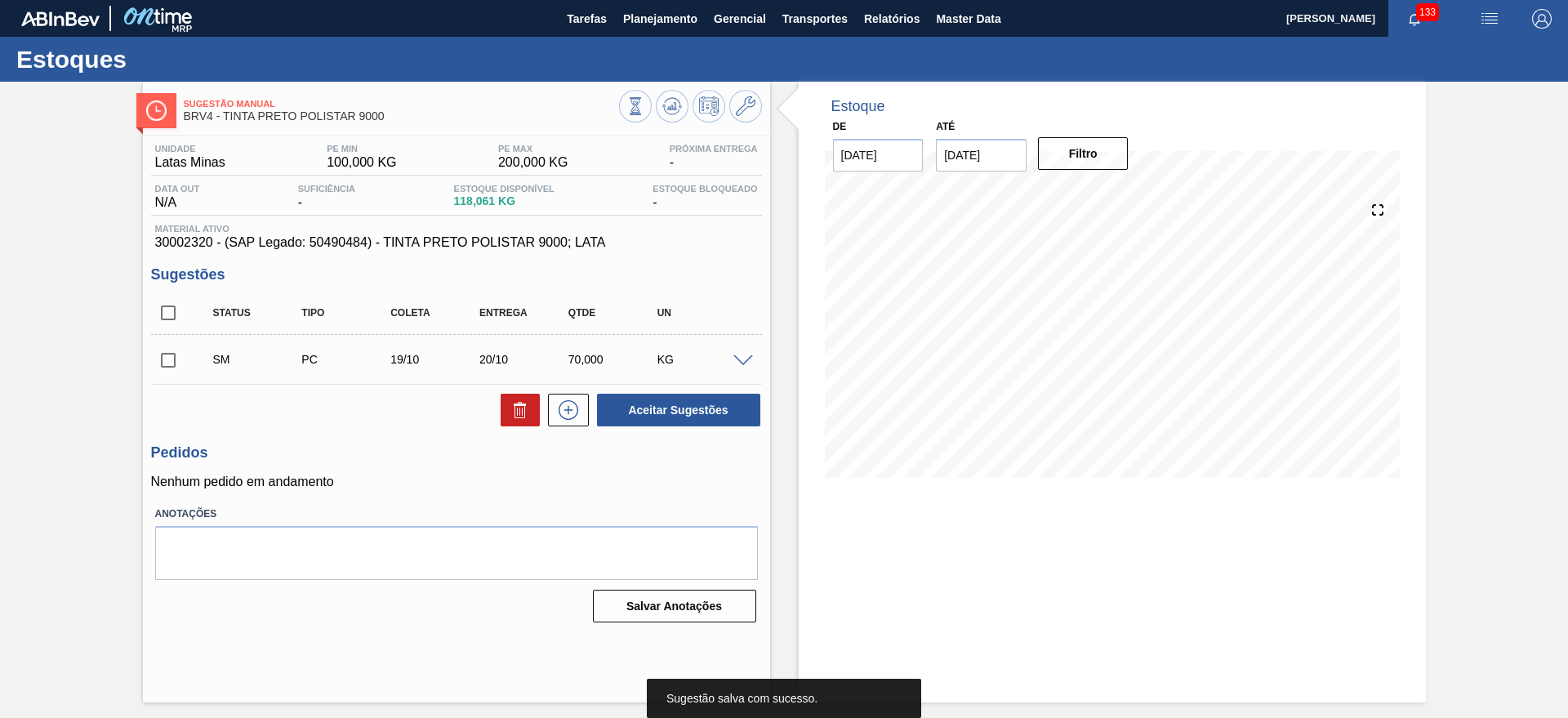
click at [169, 361] on input "checkbox" at bounding box center [168, 359] width 34 height 34
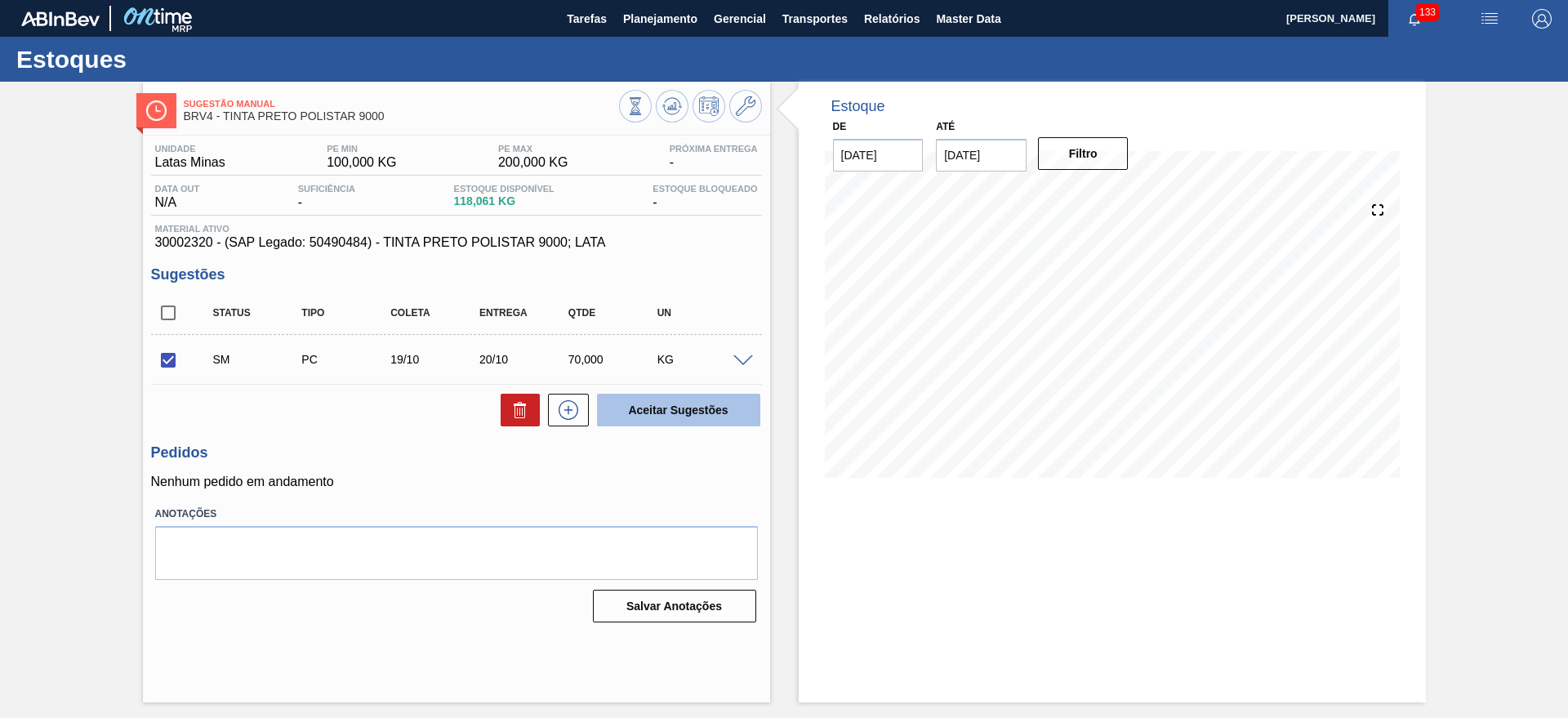
click at [686, 414] on button "Aceitar Sugestões" at bounding box center [678, 409] width 163 height 33
checkbox input "false"
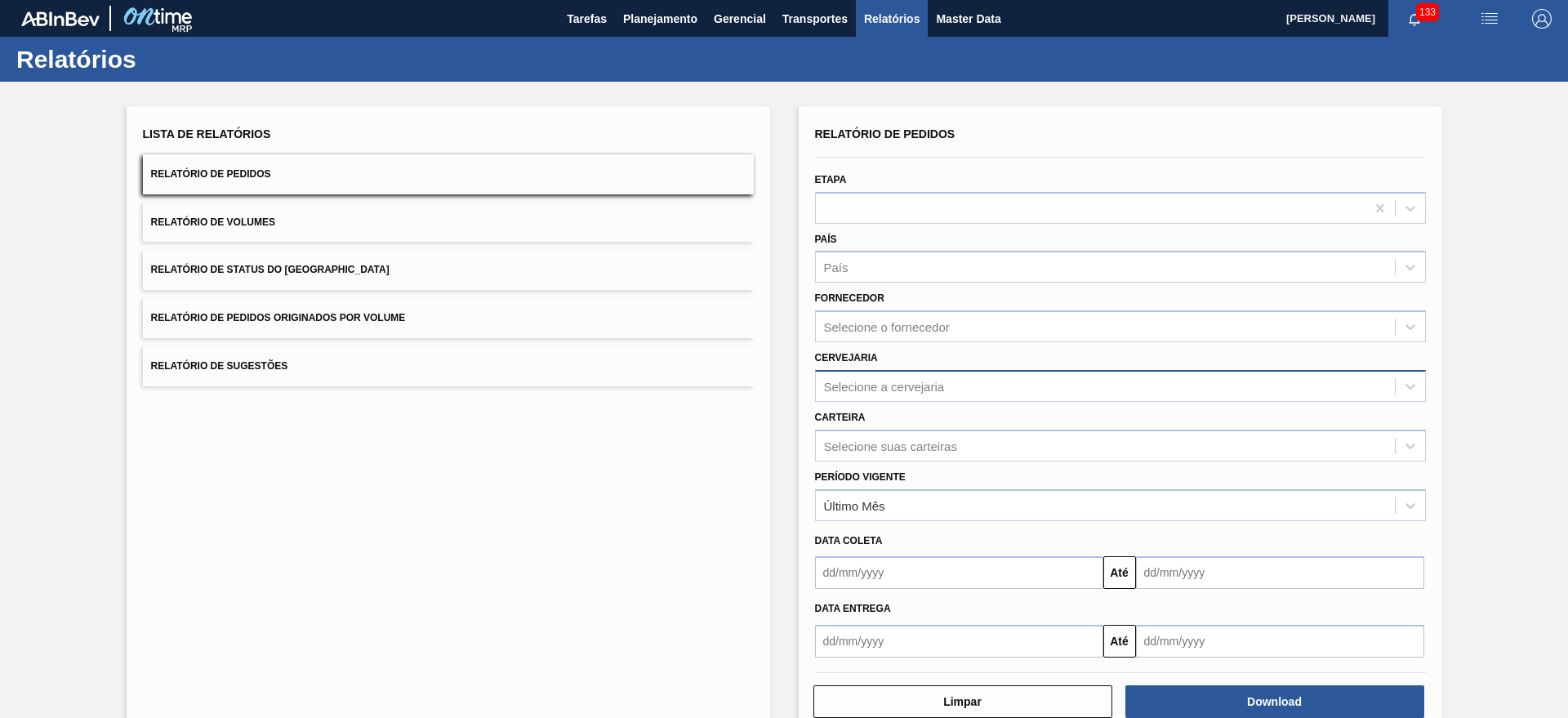
click at [910, 374] on div "Selecione a cervejaria" at bounding box center [1105, 385] width 579 height 24
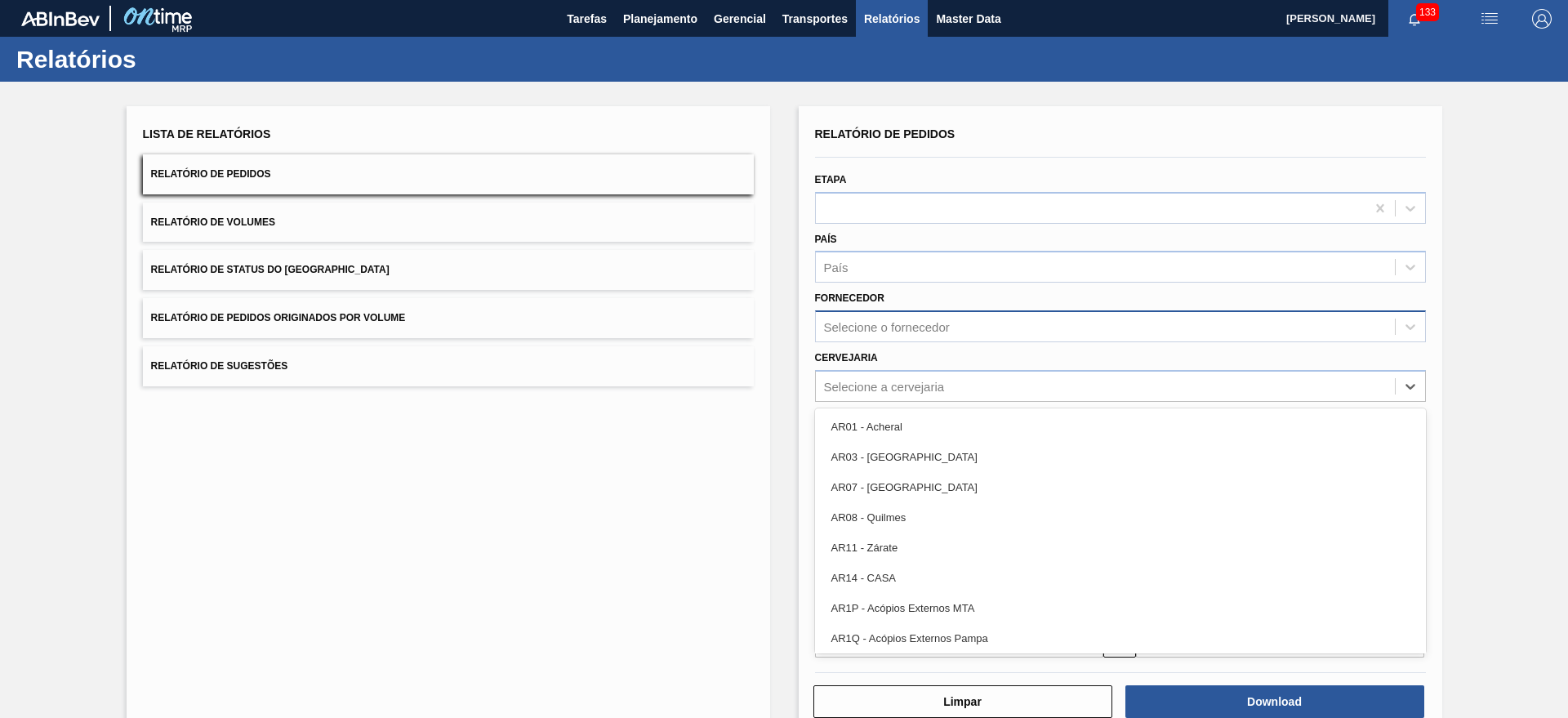
click at [904, 338] on div "Selecione o fornecedor" at bounding box center [1120, 326] width 611 height 32
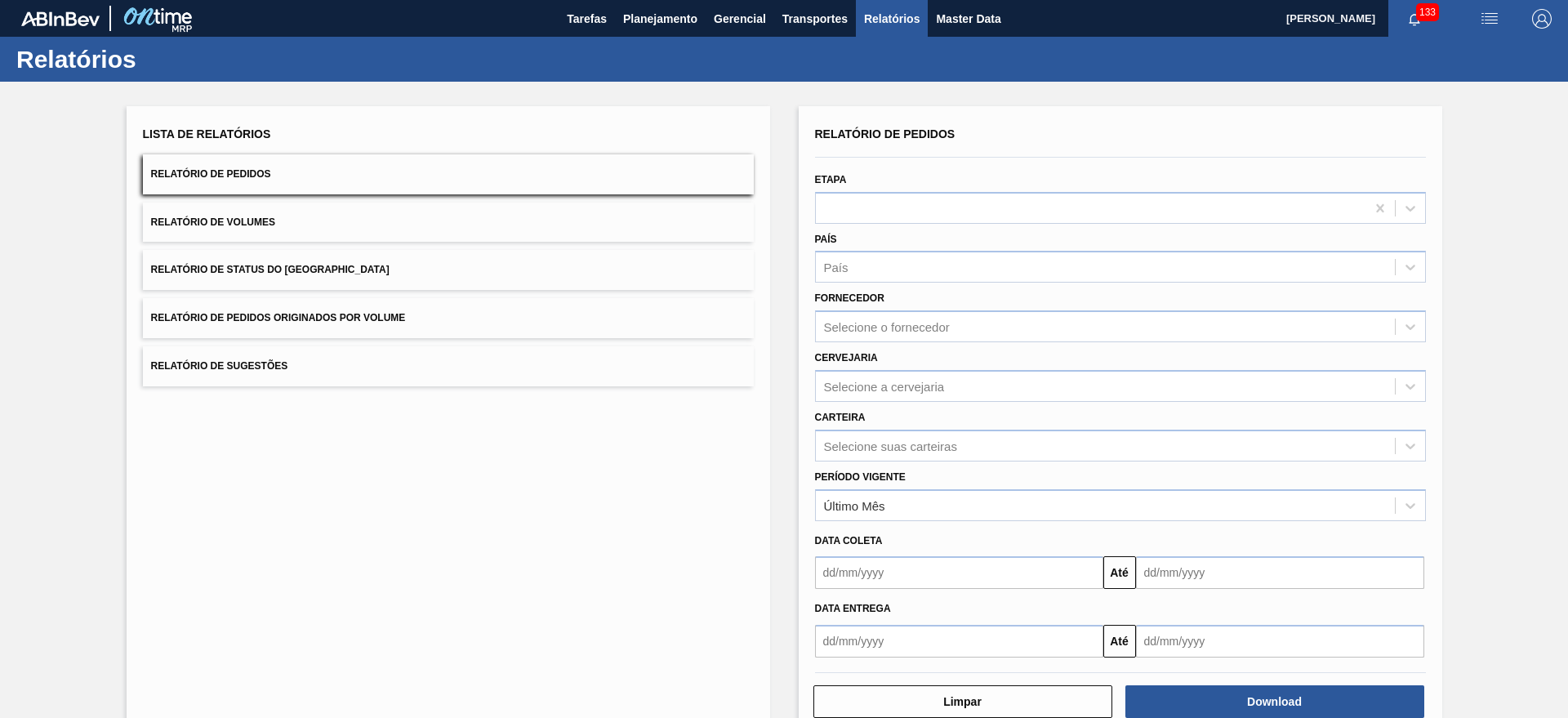
click at [700, 325] on button "Relatório de Pedidos Originados por Volume" at bounding box center [448, 318] width 611 height 40
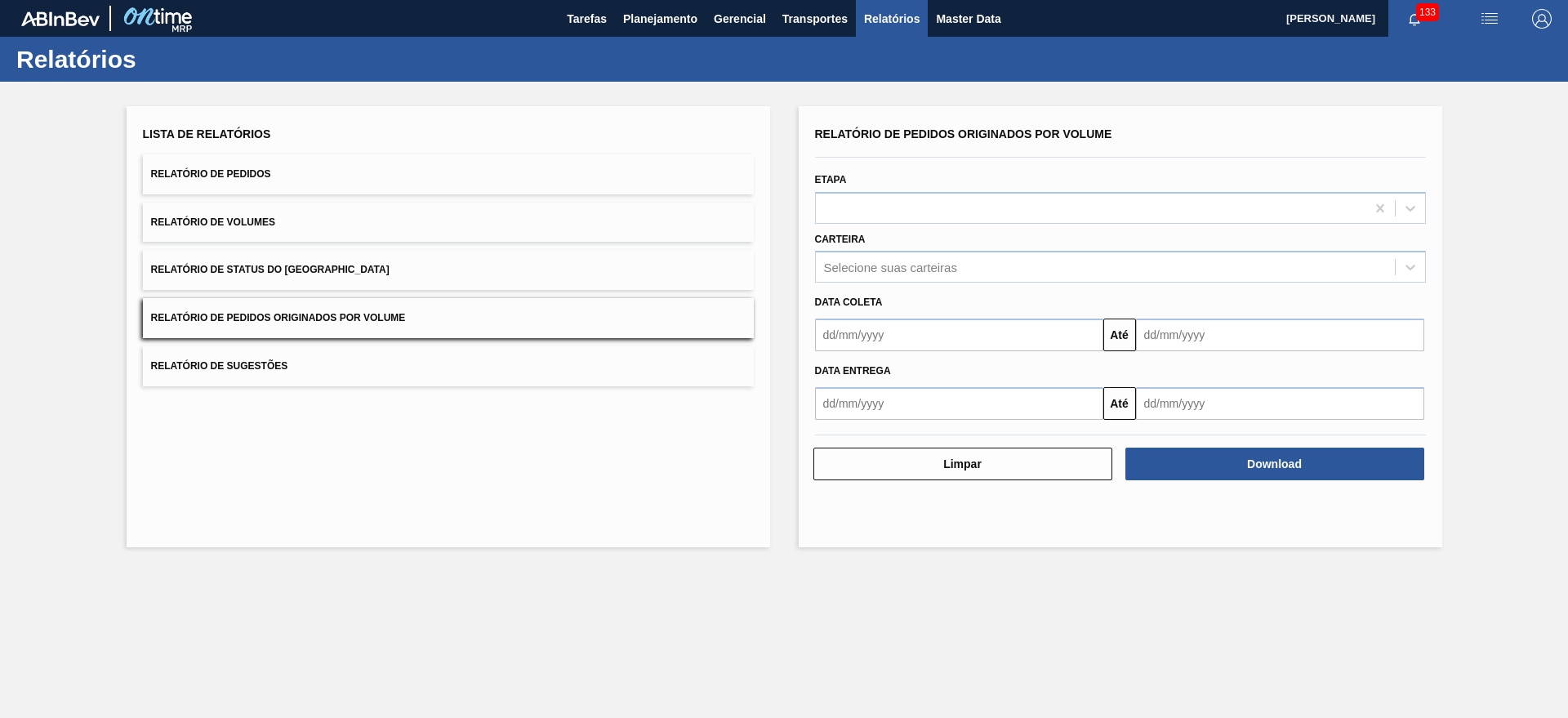
click at [854, 324] on input "text" at bounding box center [959, 334] width 288 height 33
click at [279, 194] on div "Lista de Relatórios Relatório de Pedidos Relatório de Volumes Relatório de Stat…" at bounding box center [448, 254] width 611 height 264
click at [283, 179] on button "Relatório de Pedidos" at bounding box center [448, 174] width 611 height 40
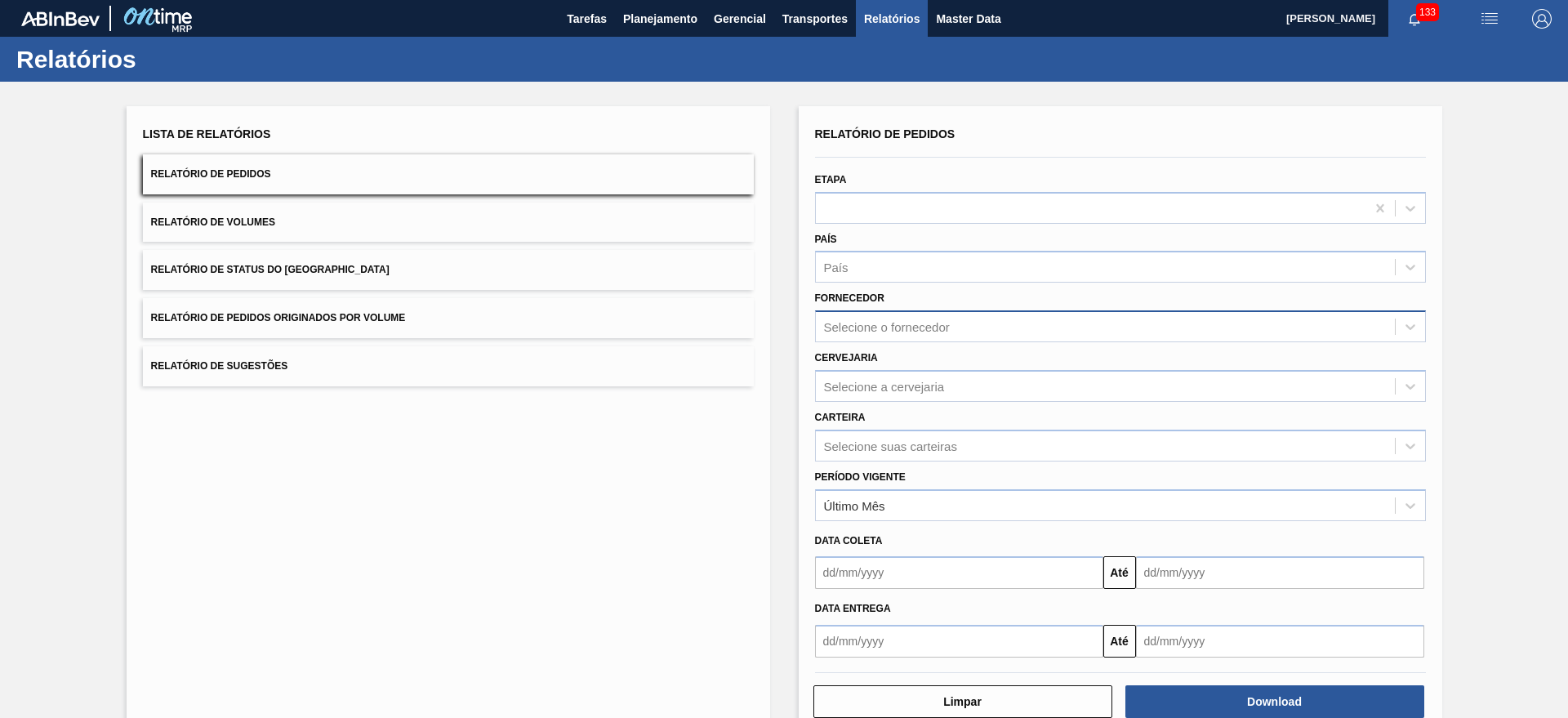
click at [950, 315] on div "Selecione o fornecedor" at bounding box center [1105, 326] width 579 height 24
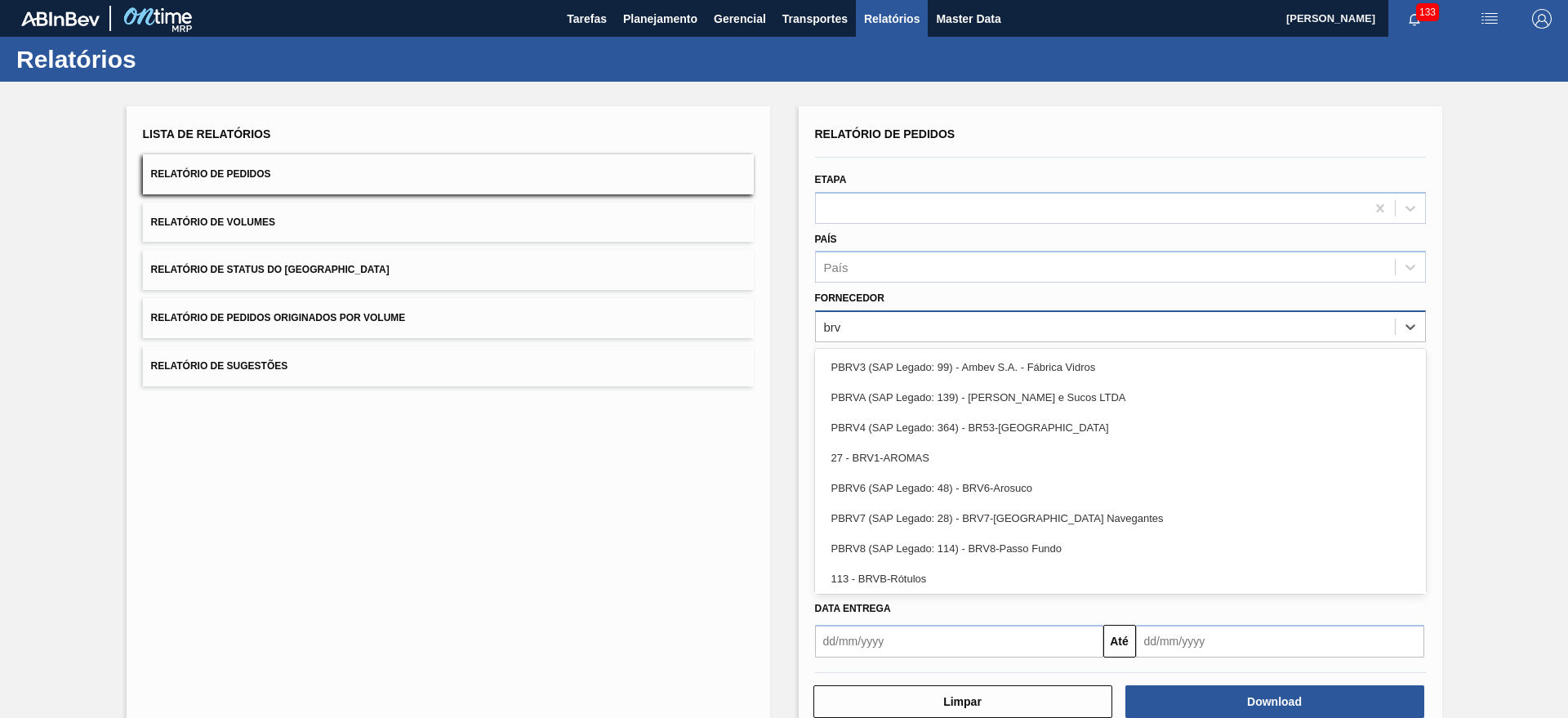
type input "brv4"
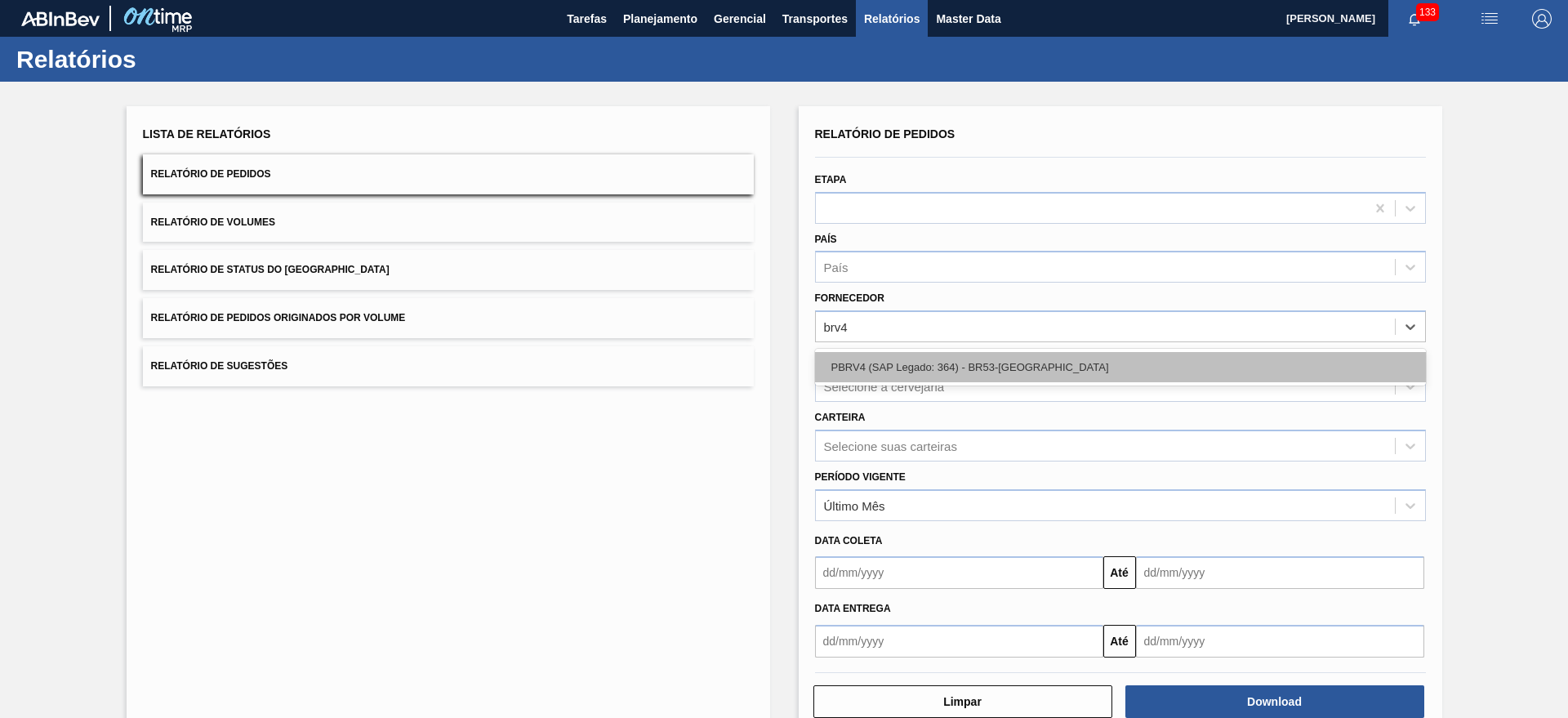
click at [1000, 354] on div "PBRV4 (SAP Legado: 364) - BR53-[GEOGRAPHIC_DATA]" at bounding box center [1120, 367] width 611 height 30
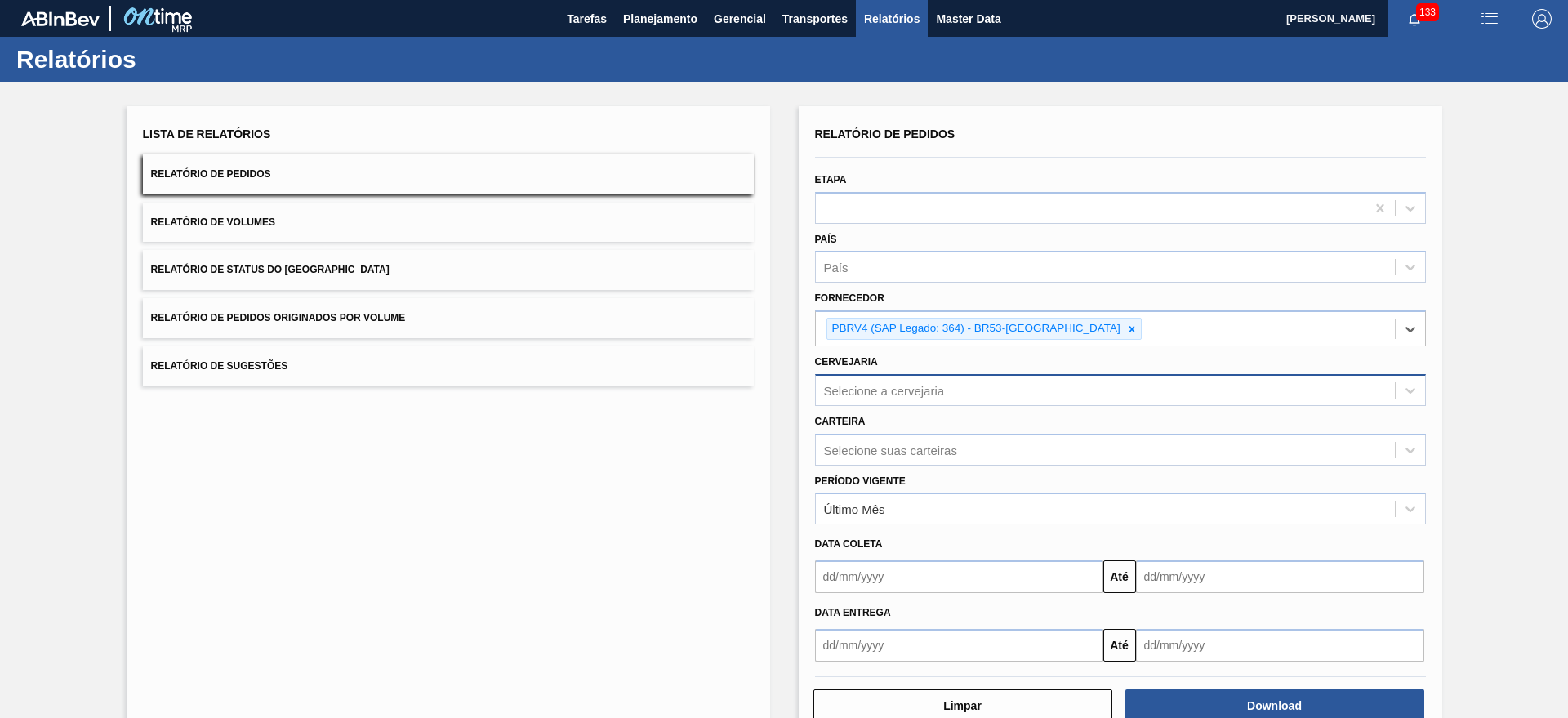
click at [922, 397] on div "Selecione a cervejaria" at bounding box center [1105, 390] width 579 height 24
click at [792, 400] on div "Lista de Relatórios Relatório de Pedidos Relatório de Volumes Relatório de Stat…" at bounding box center [784, 421] width 1568 height 679
click at [854, 447] on div "Selecione suas carteiras" at bounding box center [890, 450] width 133 height 14
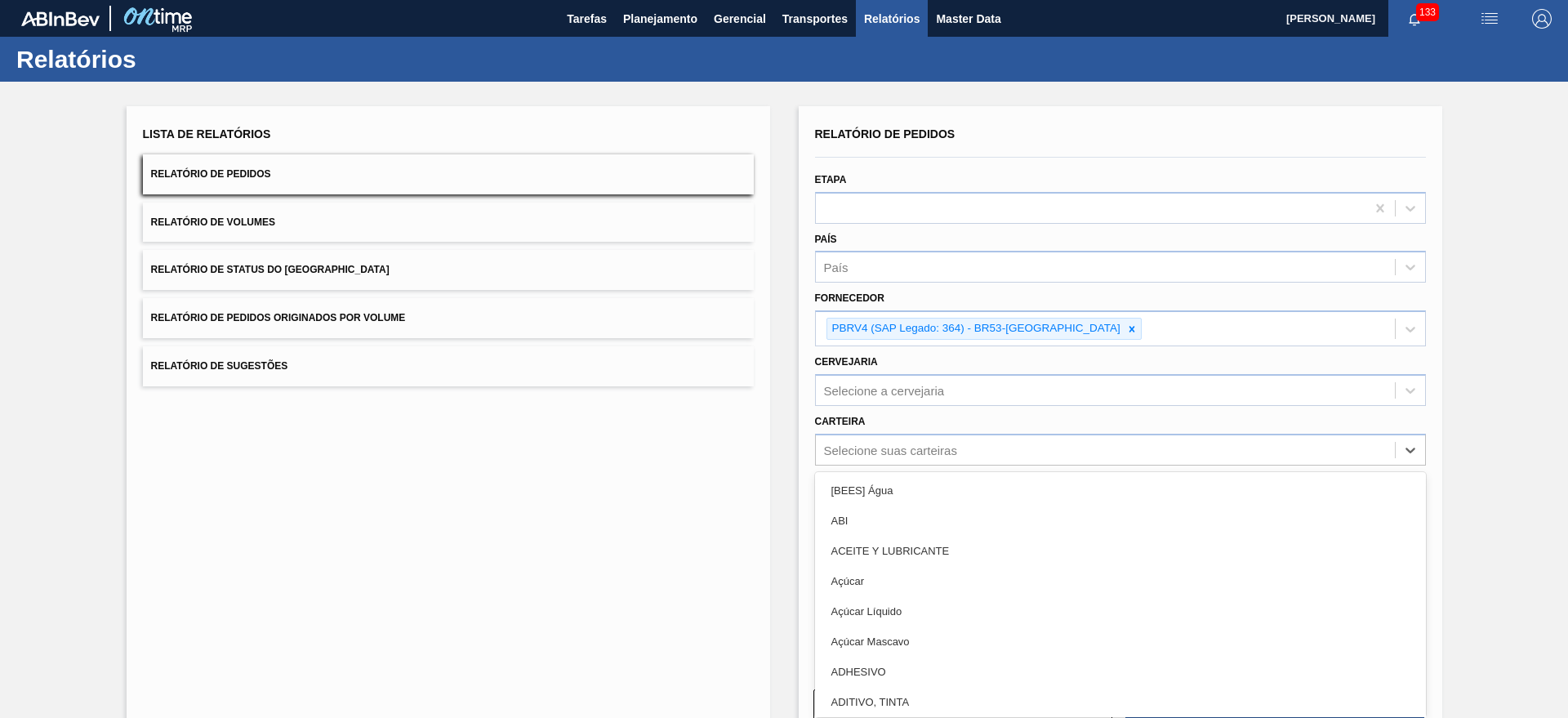
click at [769, 465] on div "Lista de Relatórios Relatório de Pedidos Relatório de Volumes Relatório de Stat…" at bounding box center [784, 421] width 1568 height 679
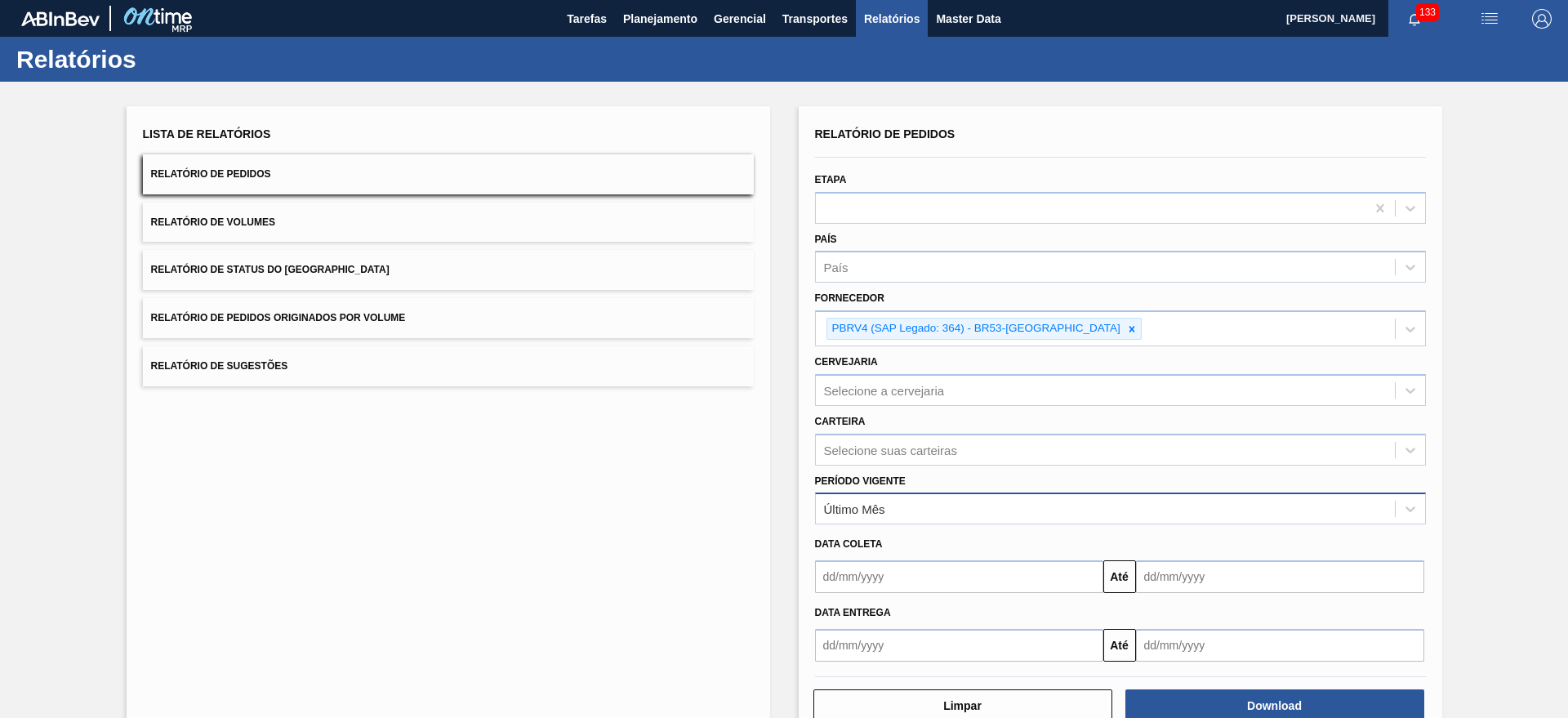
click at [922, 498] on div "Último Mês" at bounding box center [1105, 509] width 579 height 24
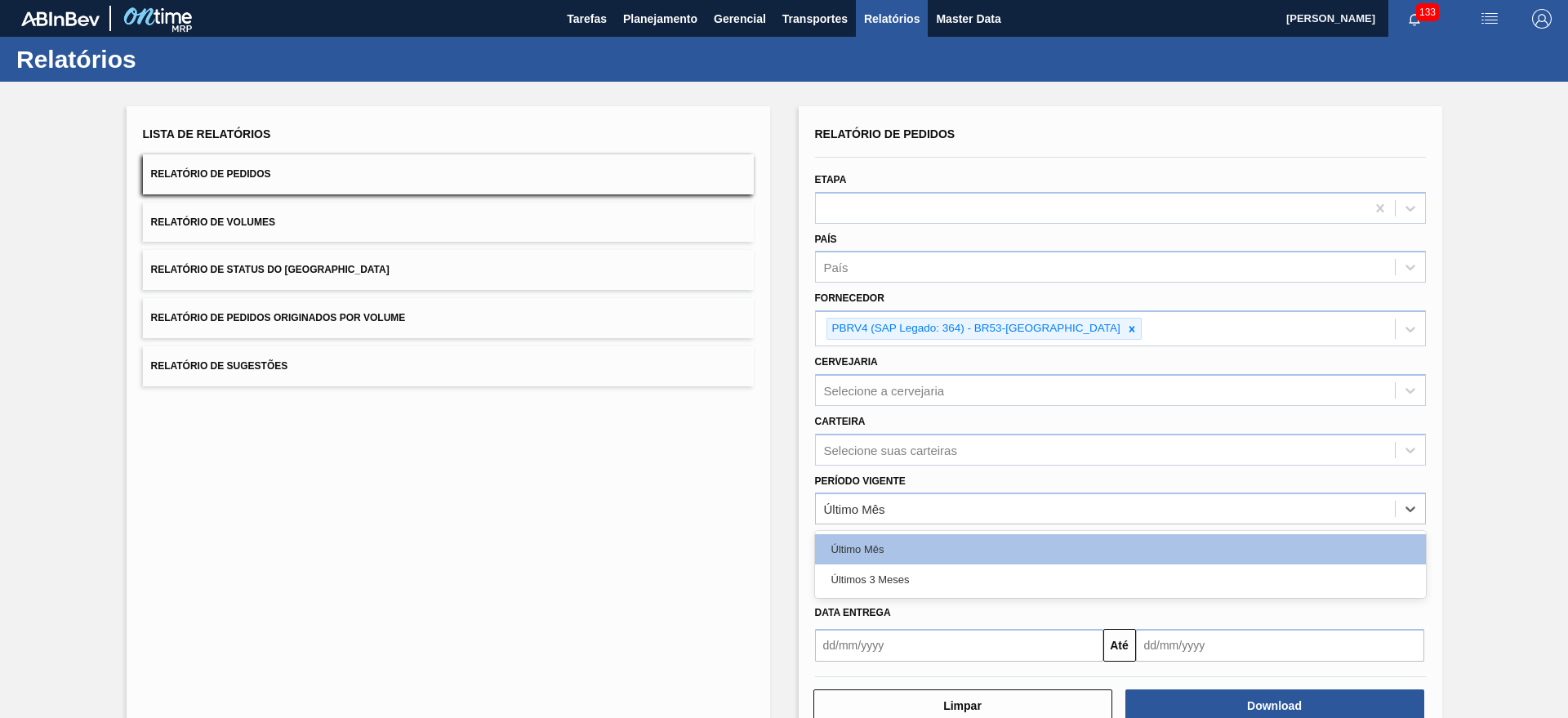
click at [804, 485] on div "Relatório de Pedidos Etapa País País Fornecedor PBRV4 (SAP Legado: 364) - BR53-…" at bounding box center [1119, 423] width 643 height 633
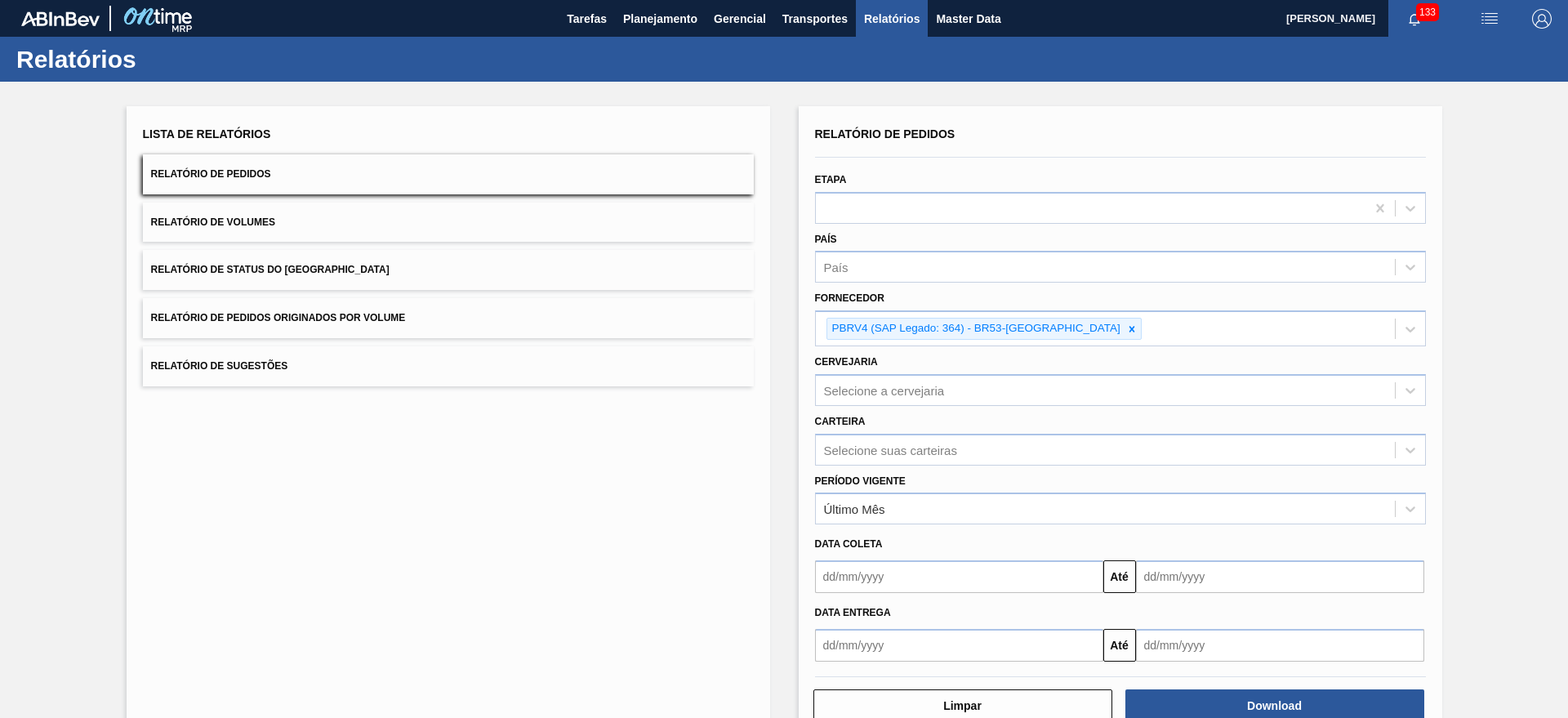
click at [912, 637] on input "text" at bounding box center [959, 645] width 288 height 33
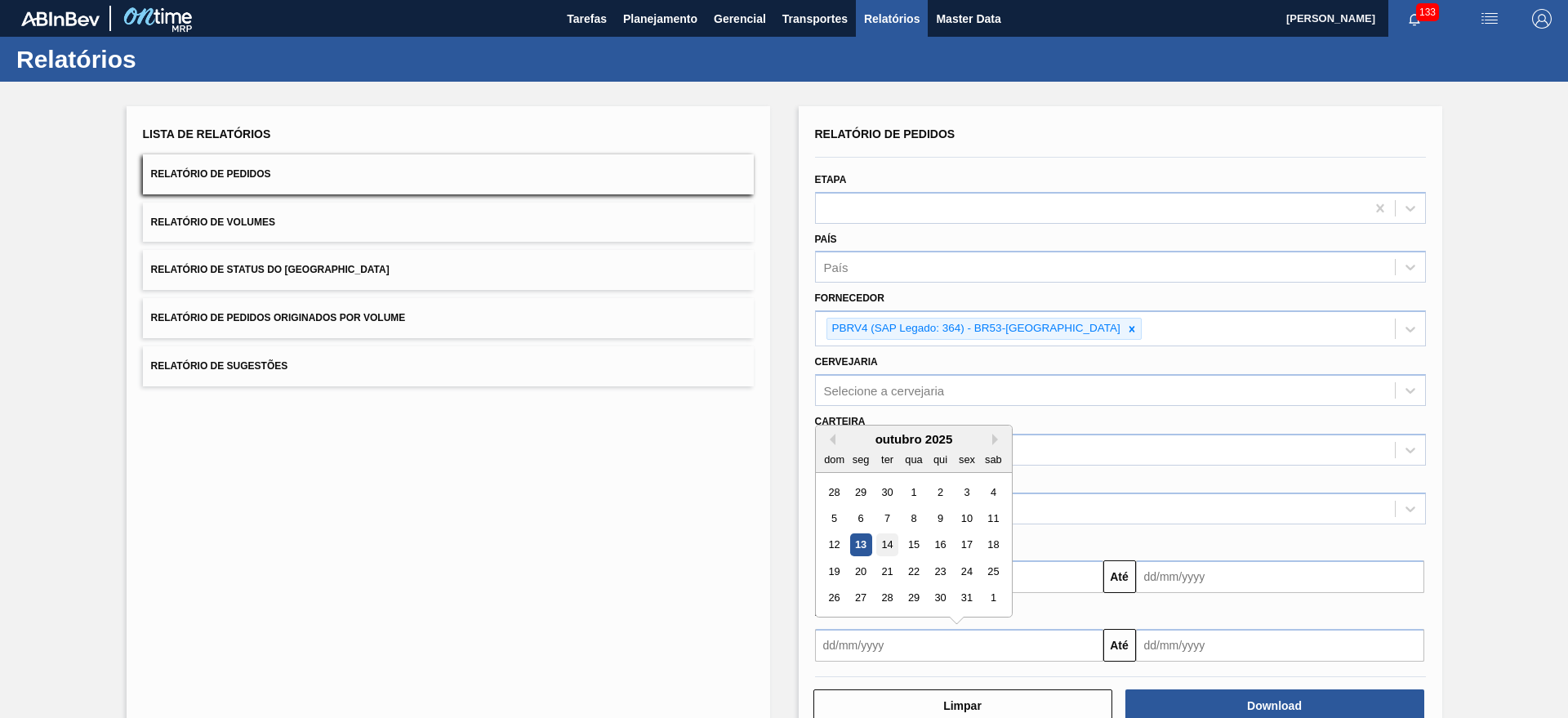
click at [887, 538] on div "14" at bounding box center [886, 545] width 22 height 22
type input "[DATE]"
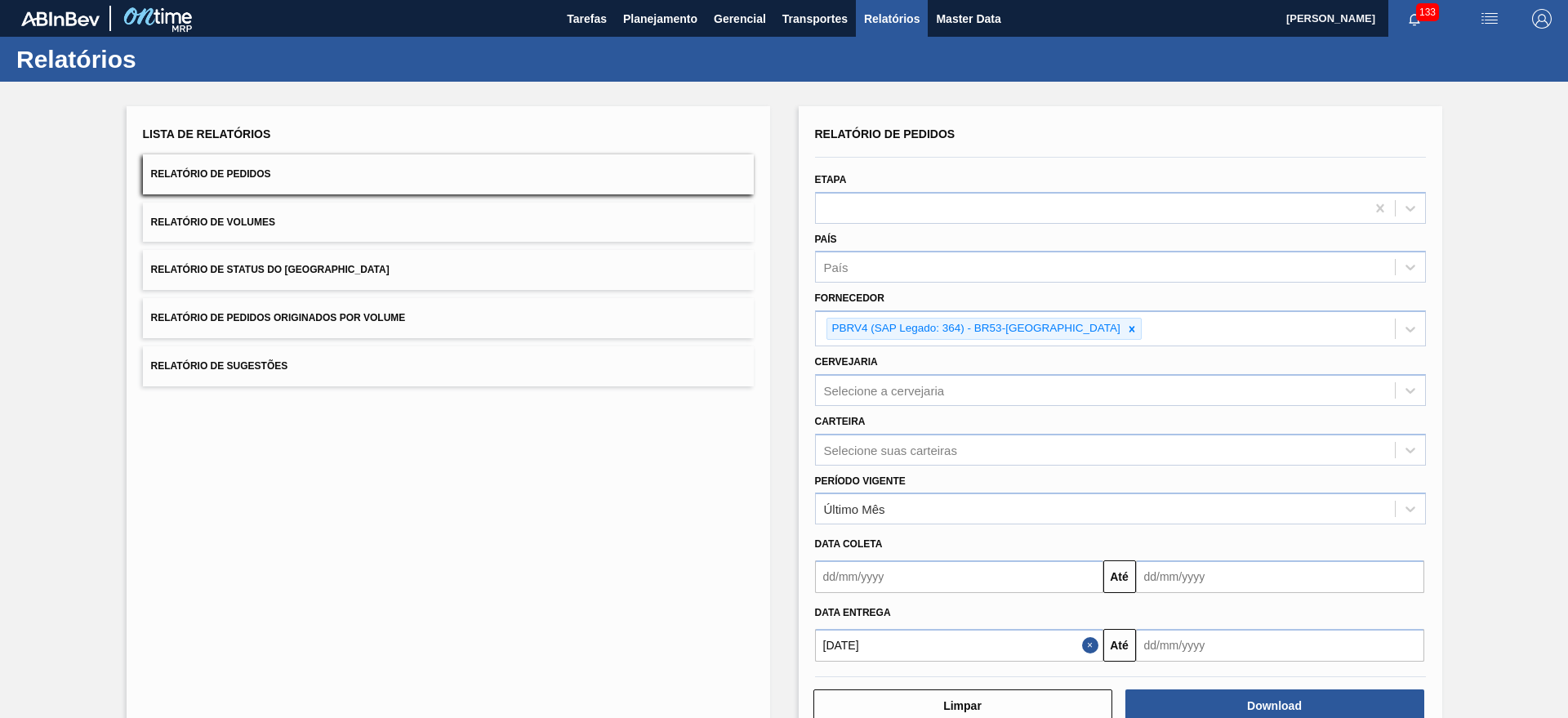
click at [1178, 626] on div "[DATE] Até" at bounding box center [1119, 642] width 623 height 37
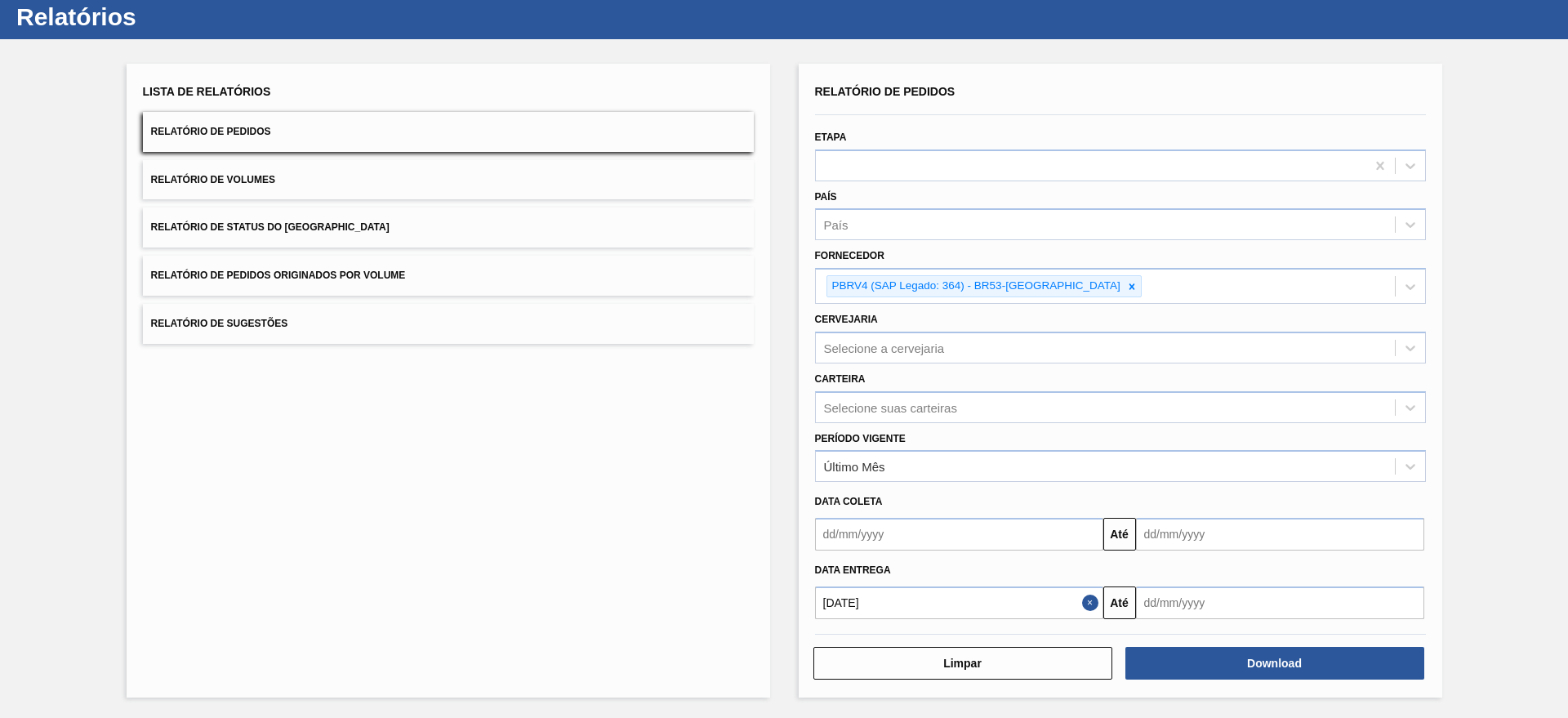
click at [938, 535] on input "text" at bounding box center [959, 533] width 288 height 33
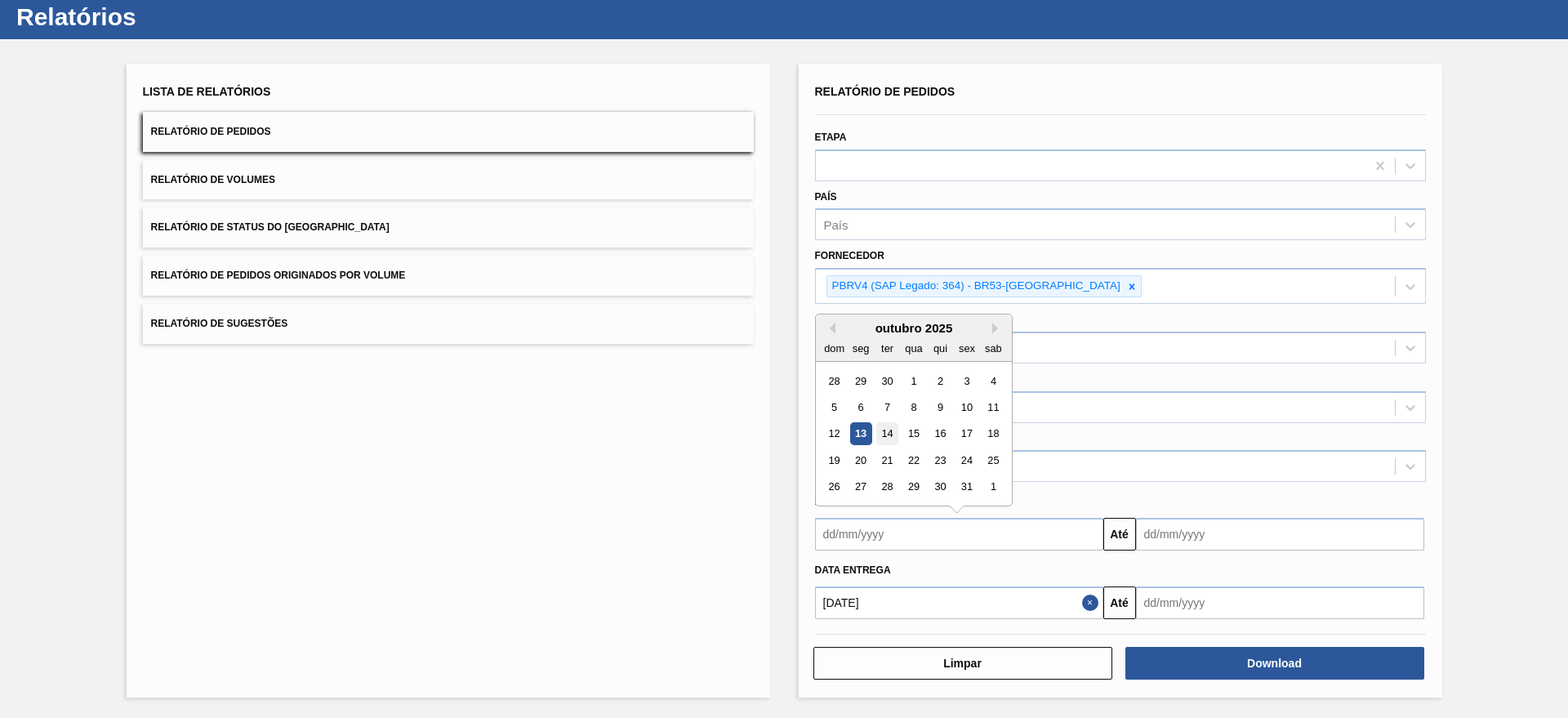
click at [888, 433] on div "14" at bounding box center [886, 433] width 22 height 22
type input "[DATE]"
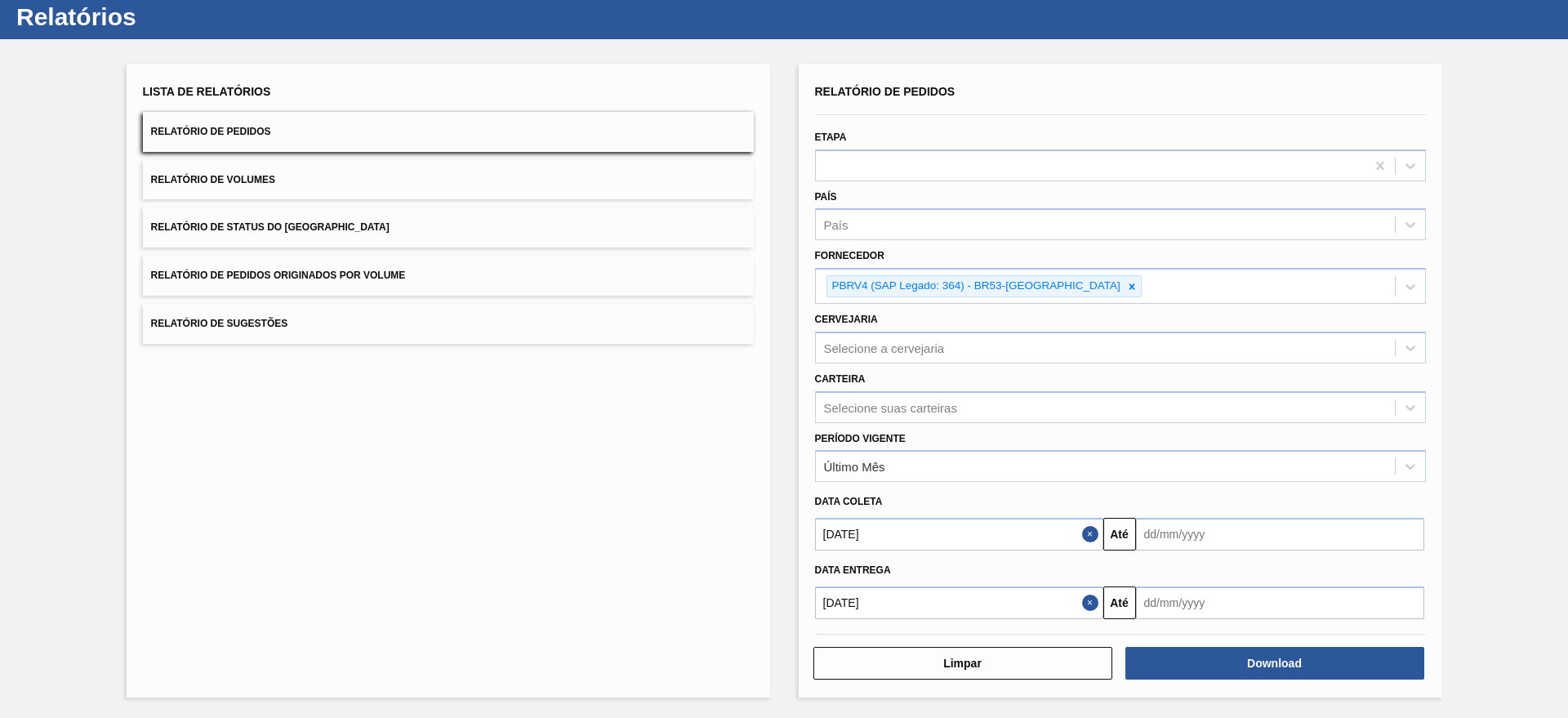
click at [1095, 609] on button "Close" at bounding box center [1093, 602] width 21 height 33
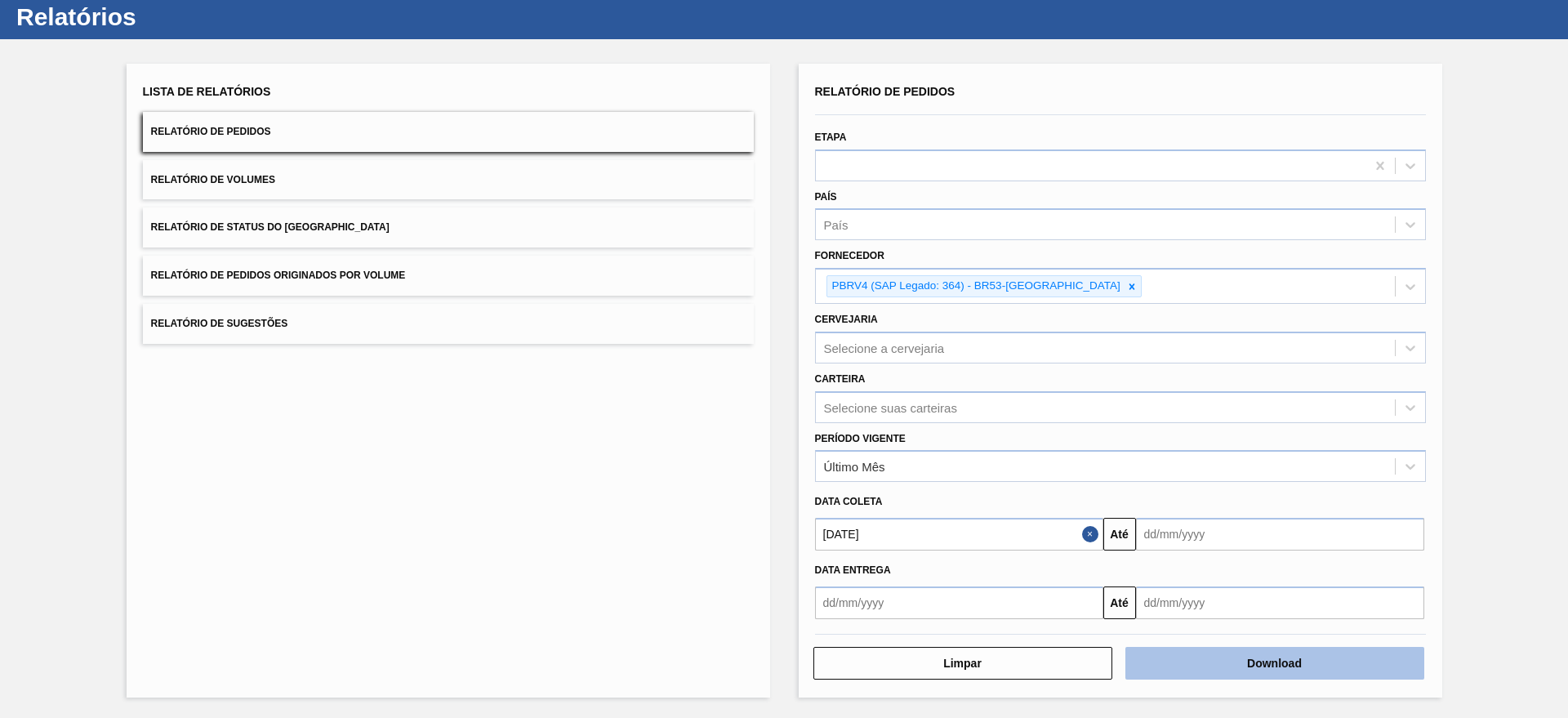
click at [1237, 679] on button "Download" at bounding box center [1274, 663] width 299 height 33
click at [1084, 536] on button "Close" at bounding box center [1093, 533] width 21 height 33
click at [1238, 652] on button "Download" at bounding box center [1274, 663] width 299 height 33
